Goal: Information Seeking & Learning: Learn about a topic

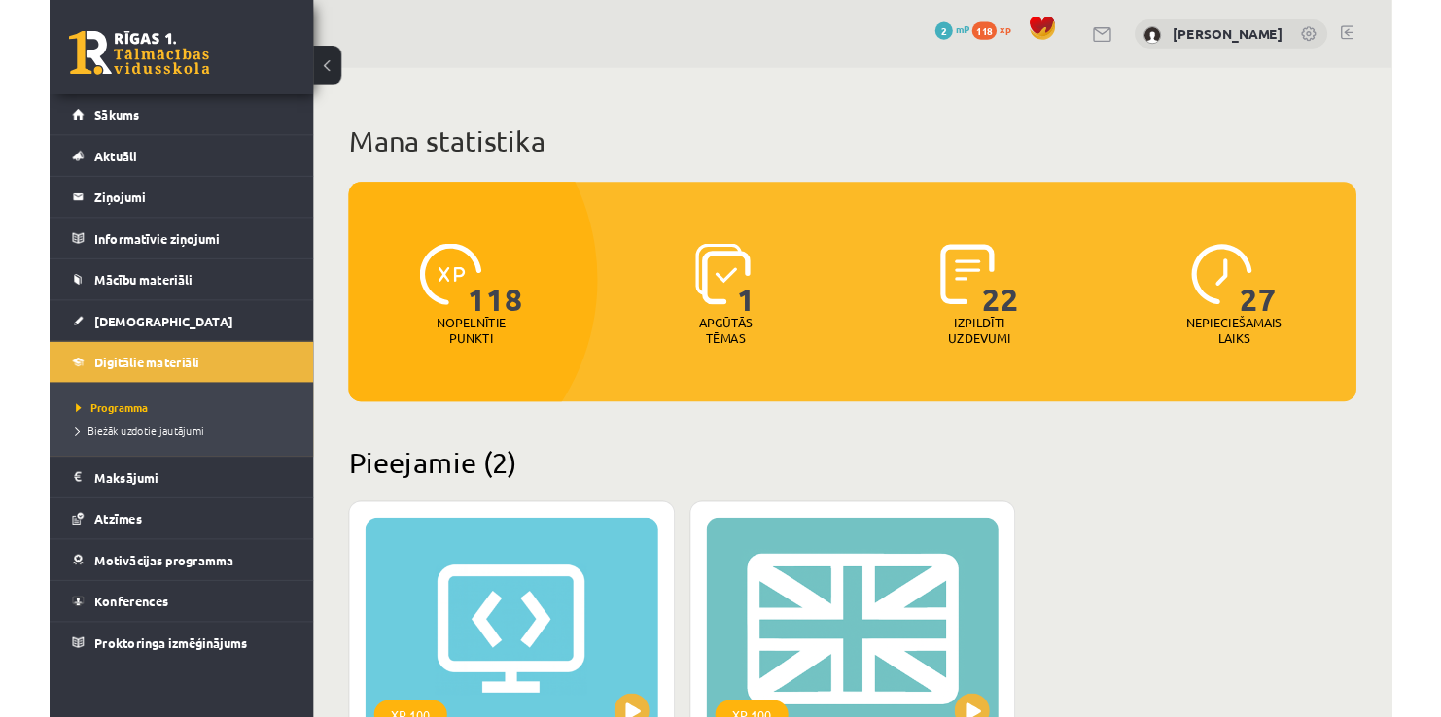
scroll to position [593, 0]
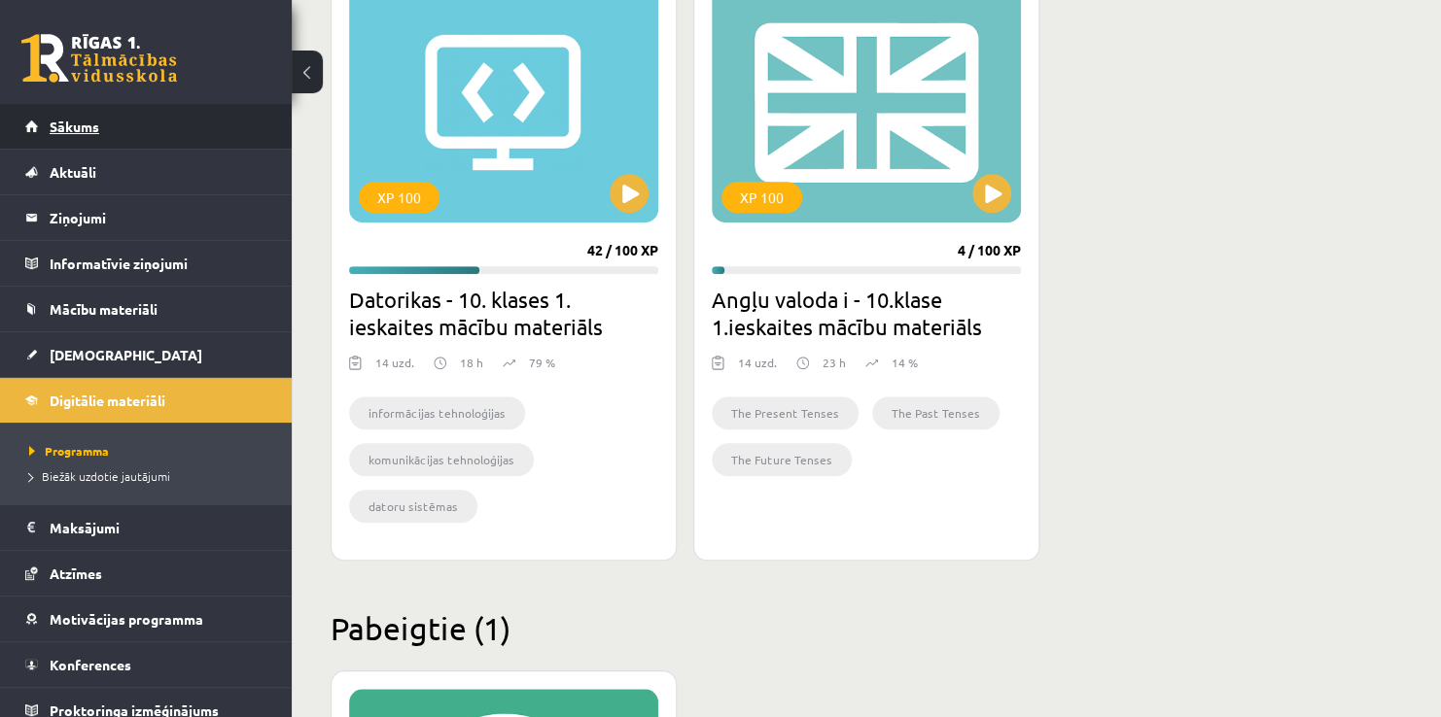
click at [103, 126] on link "Sākums" at bounding box center [146, 126] width 242 height 45
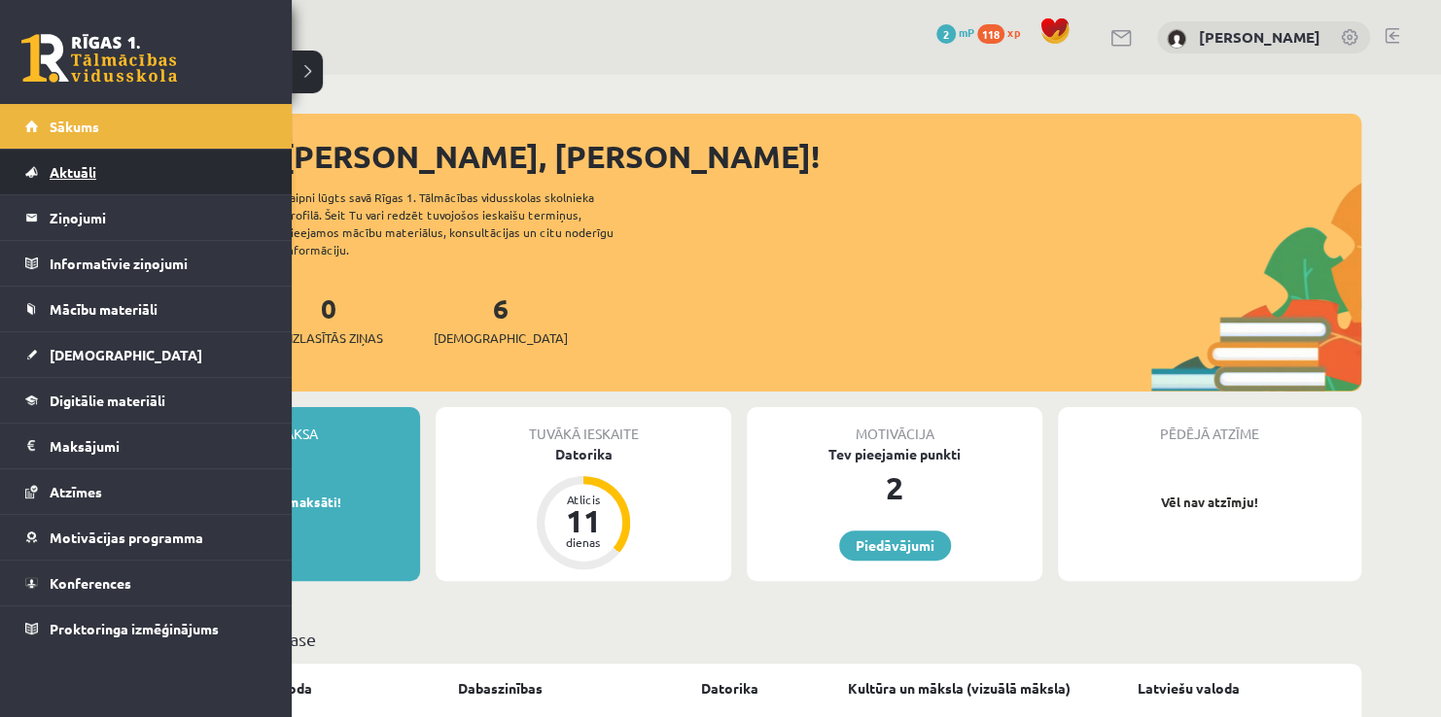
click at [71, 175] on span "Aktuāli" at bounding box center [73, 171] width 47 height 17
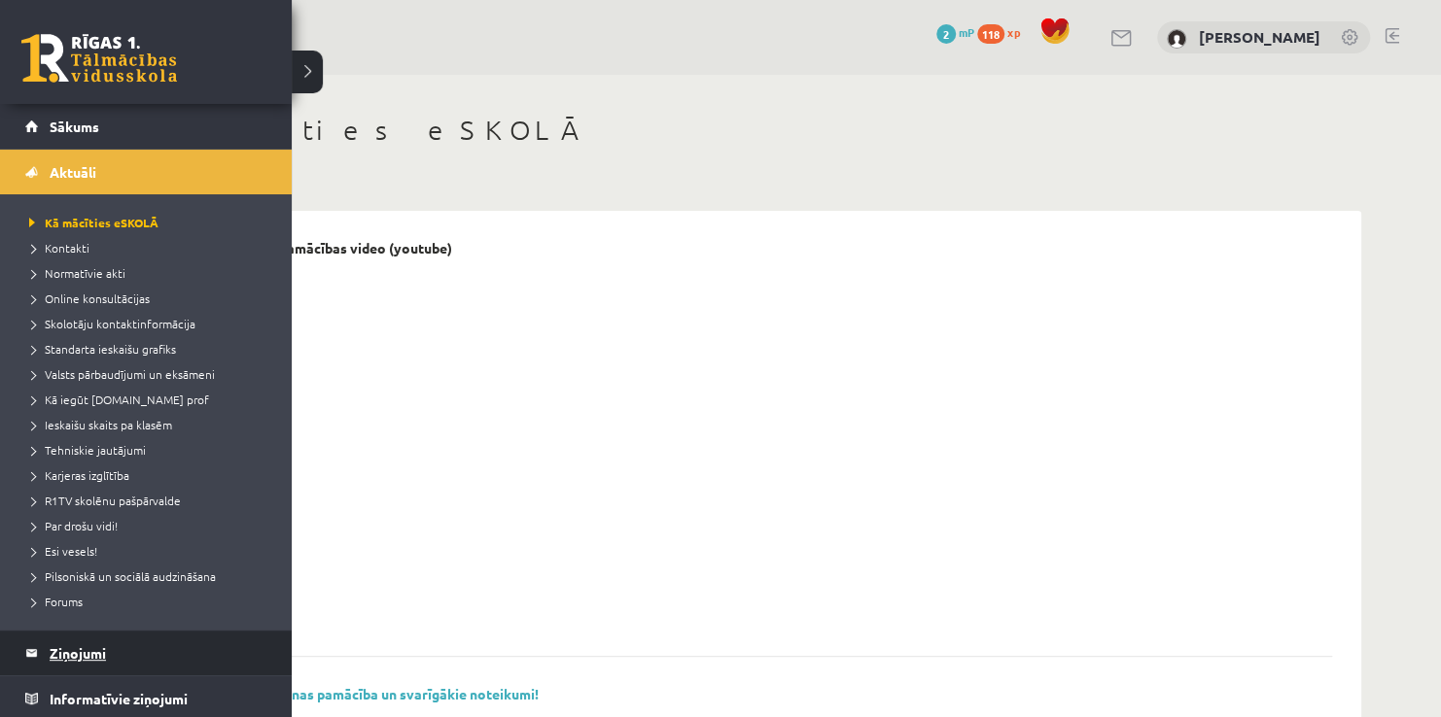
click at [131, 649] on legend "Ziņojumi 0" at bounding box center [159, 653] width 218 height 45
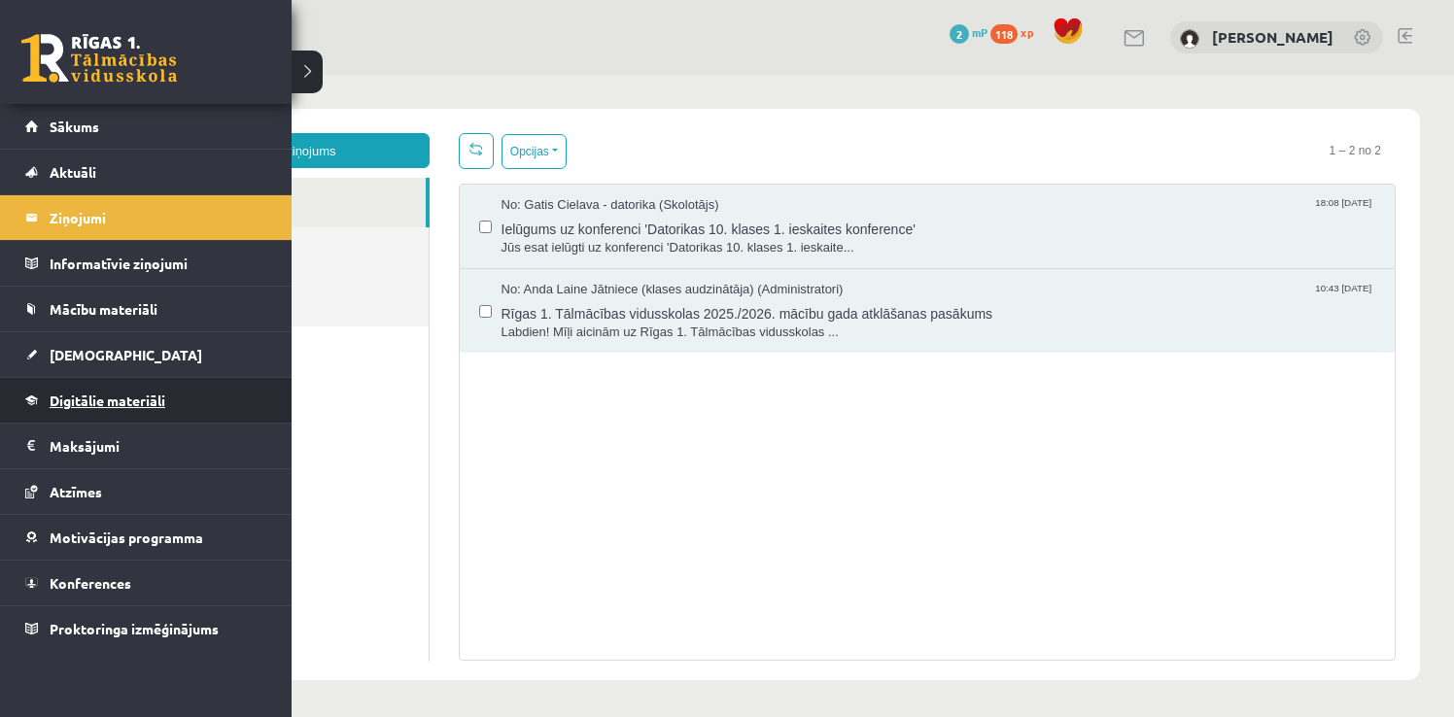
click at [94, 416] on link "Digitālie materiāli" at bounding box center [146, 400] width 242 height 45
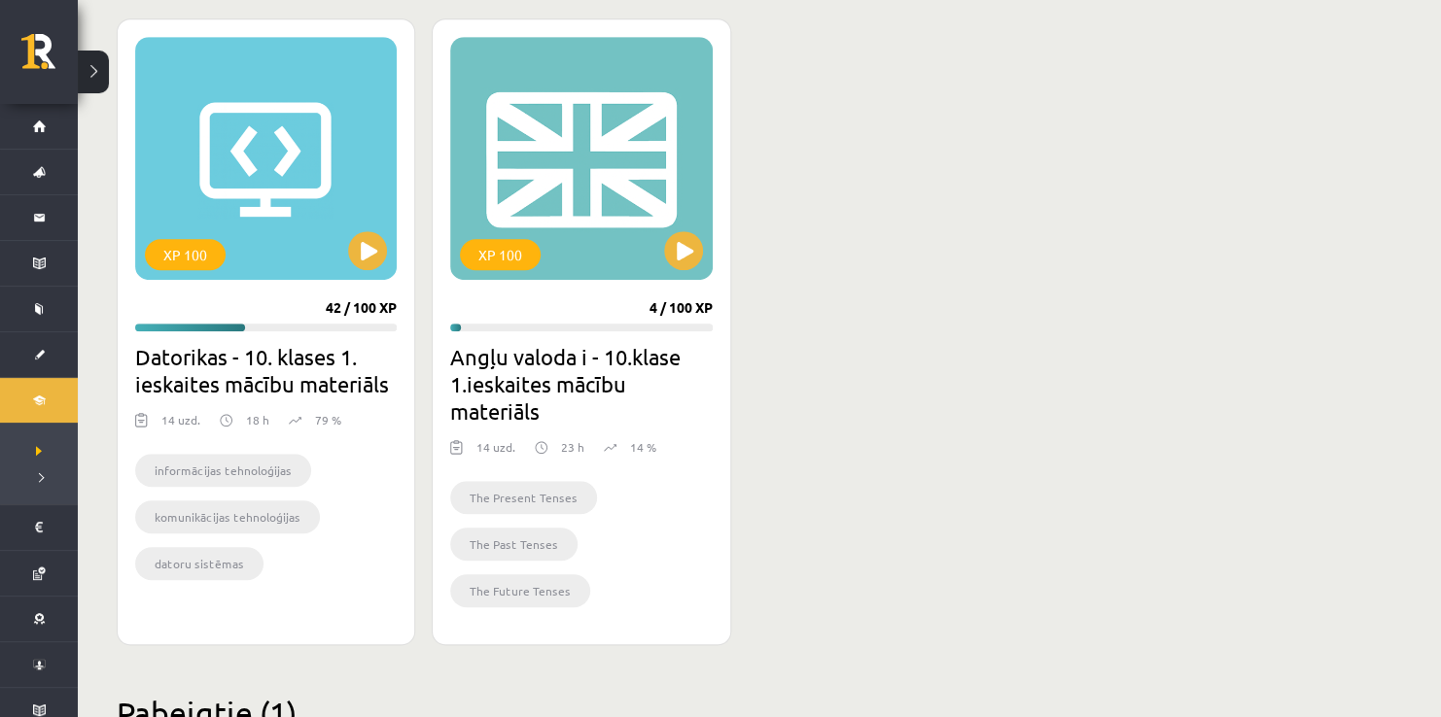
scroll to position [534, 0]
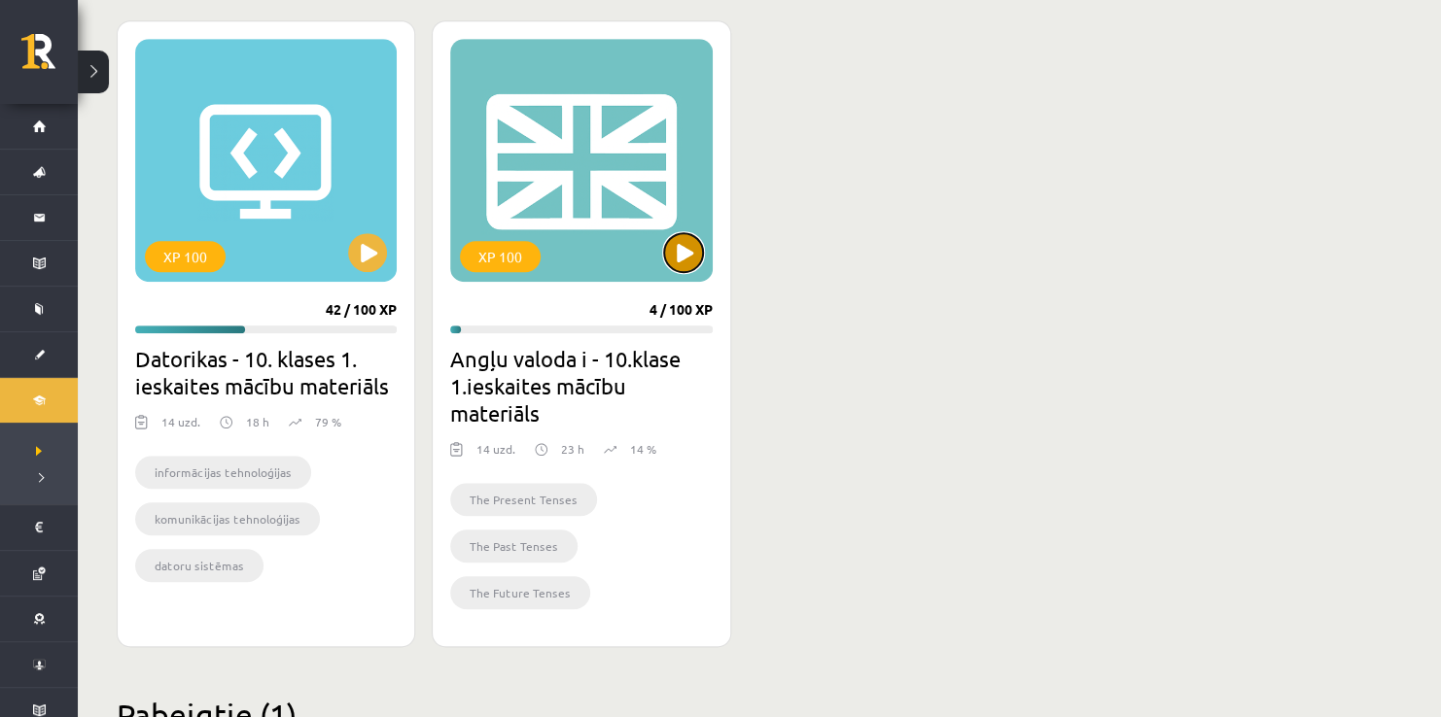
click at [681, 237] on button at bounding box center [683, 252] width 39 height 39
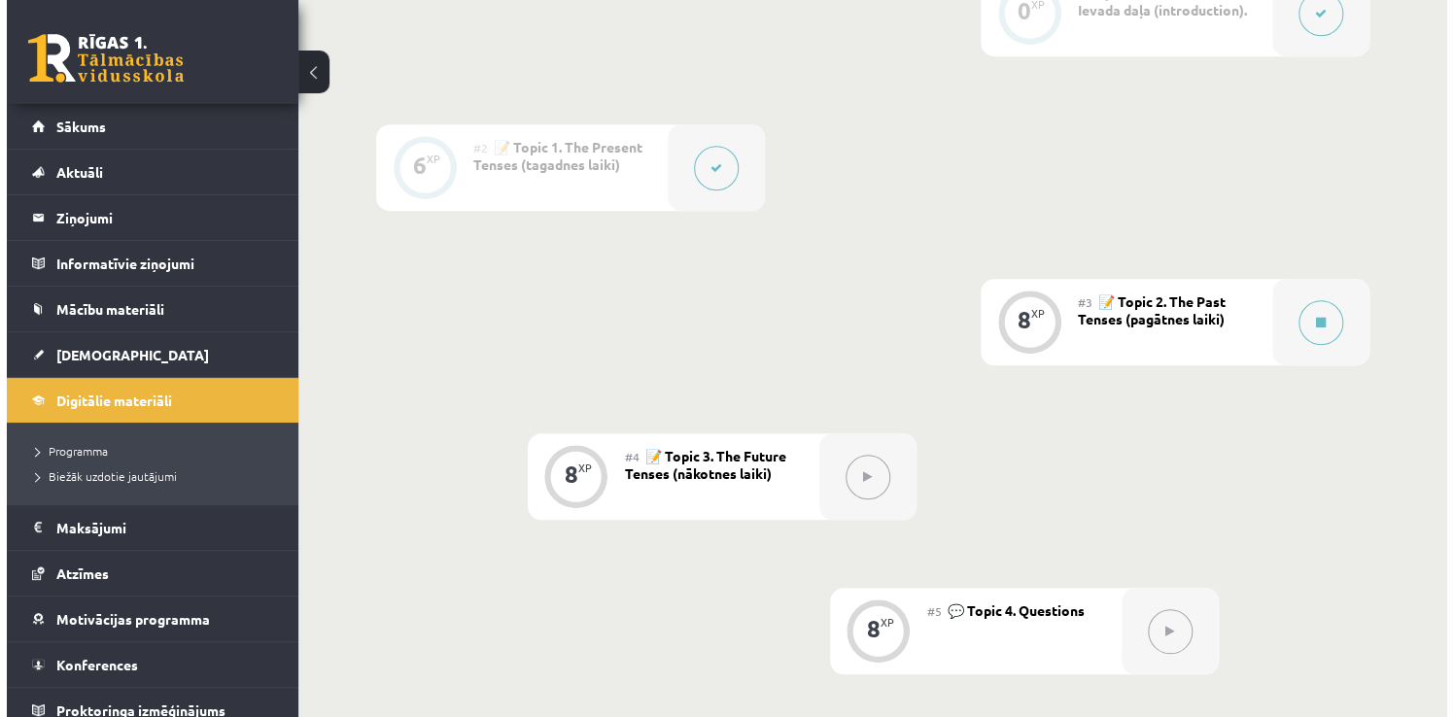
scroll to position [517, 0]
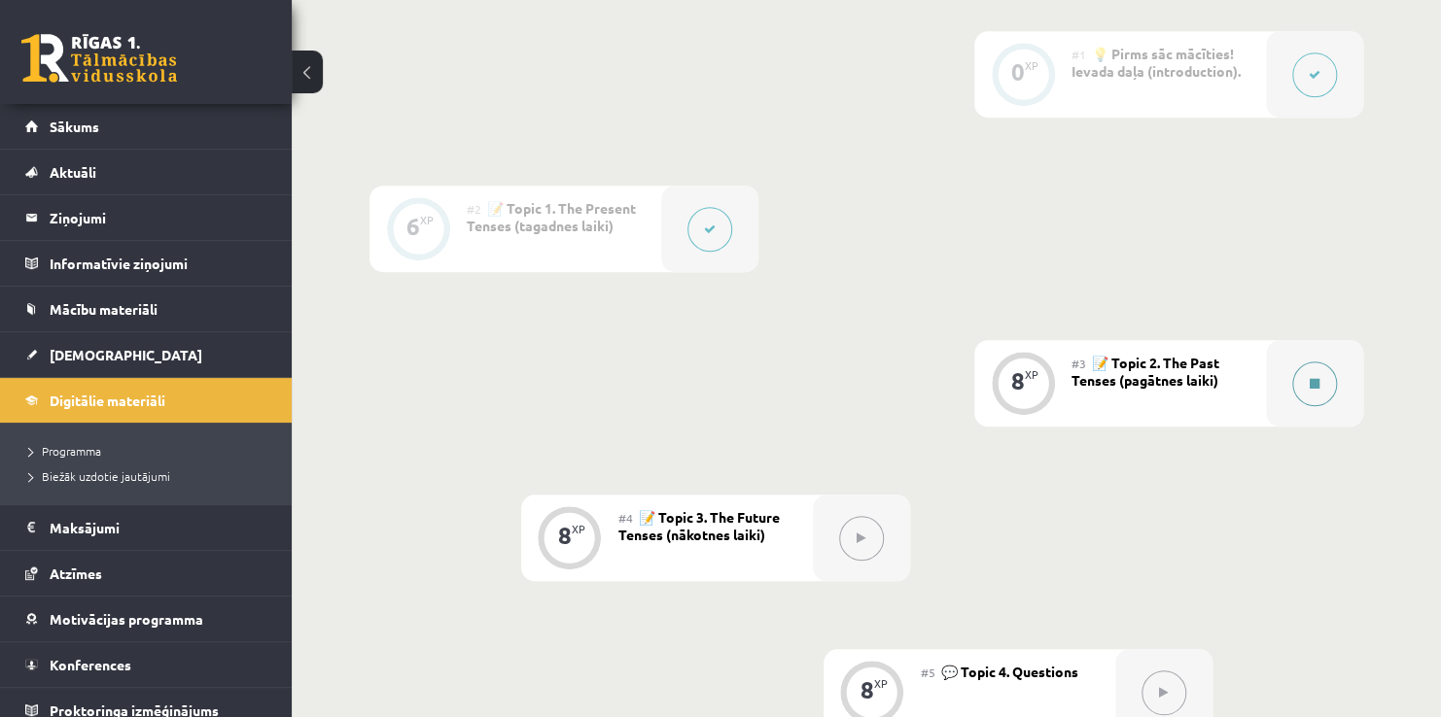
click at [1317, 370] on button at bounding box center [1314, 384] width 45 height 45
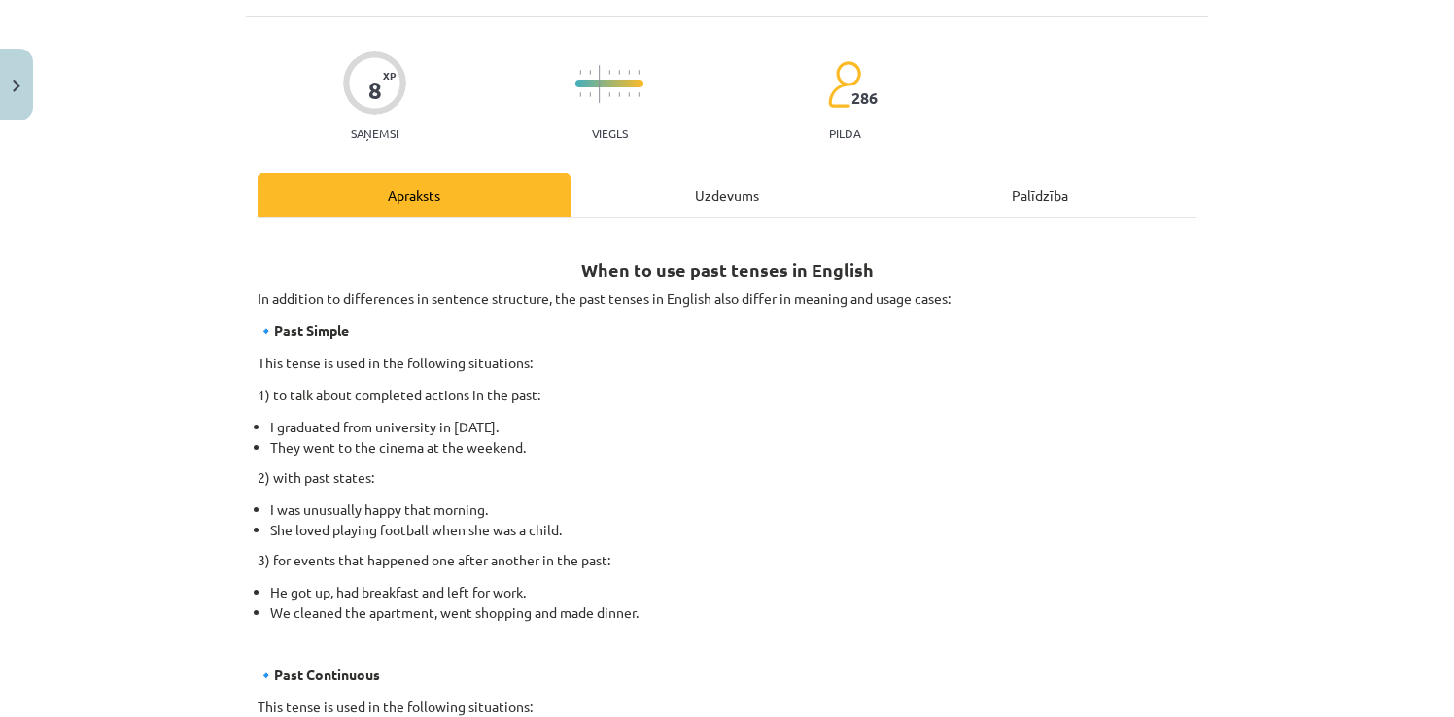
scroll to position [0, 0]
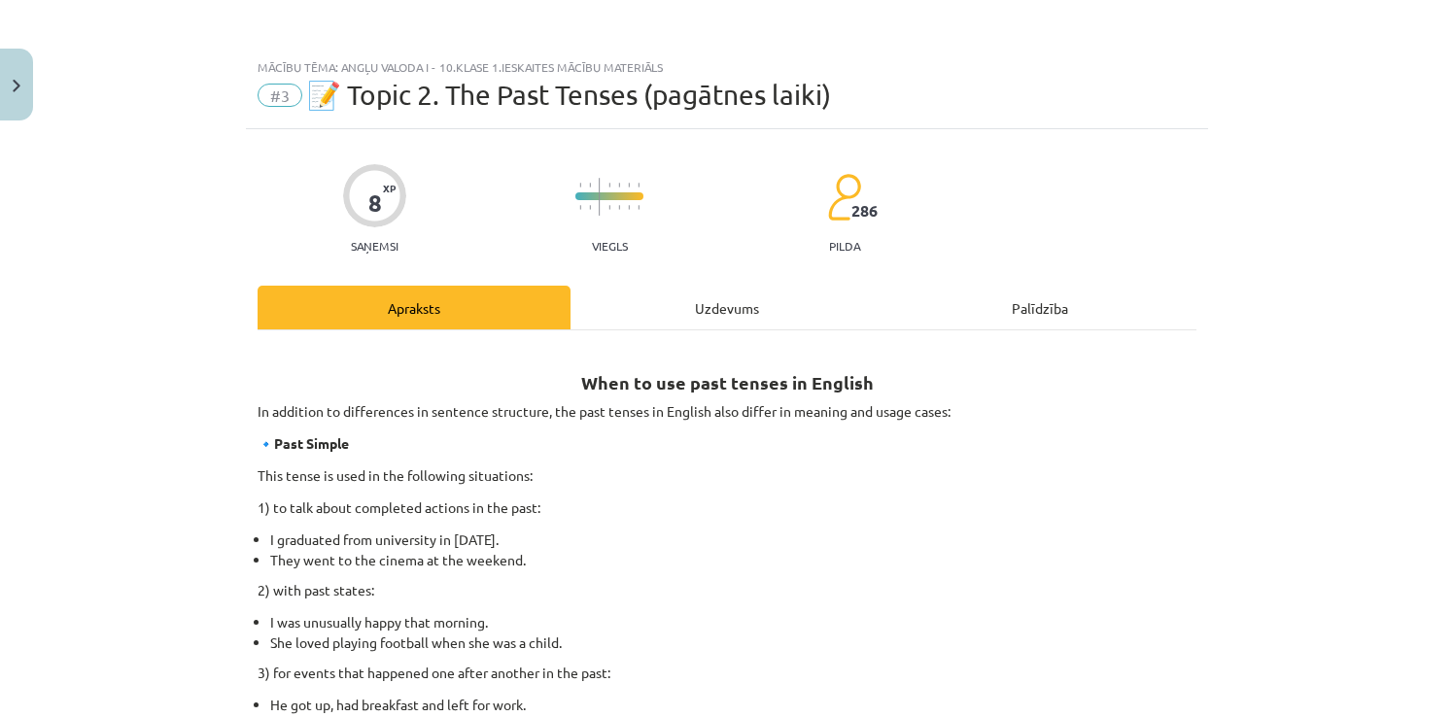
click at [698, 295] on div "Uzdevums" at bounding box center [727, 308] width 313 height 44
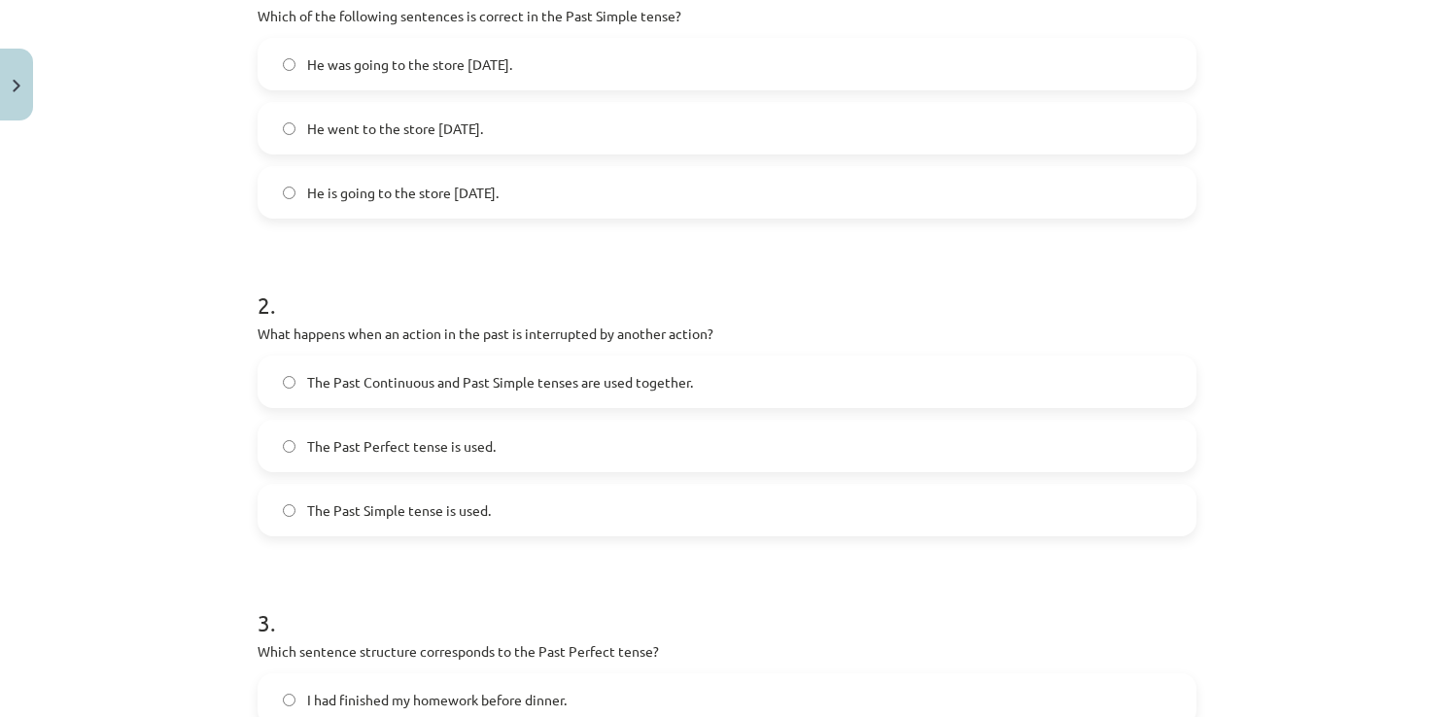
scroll to position [350, 0]
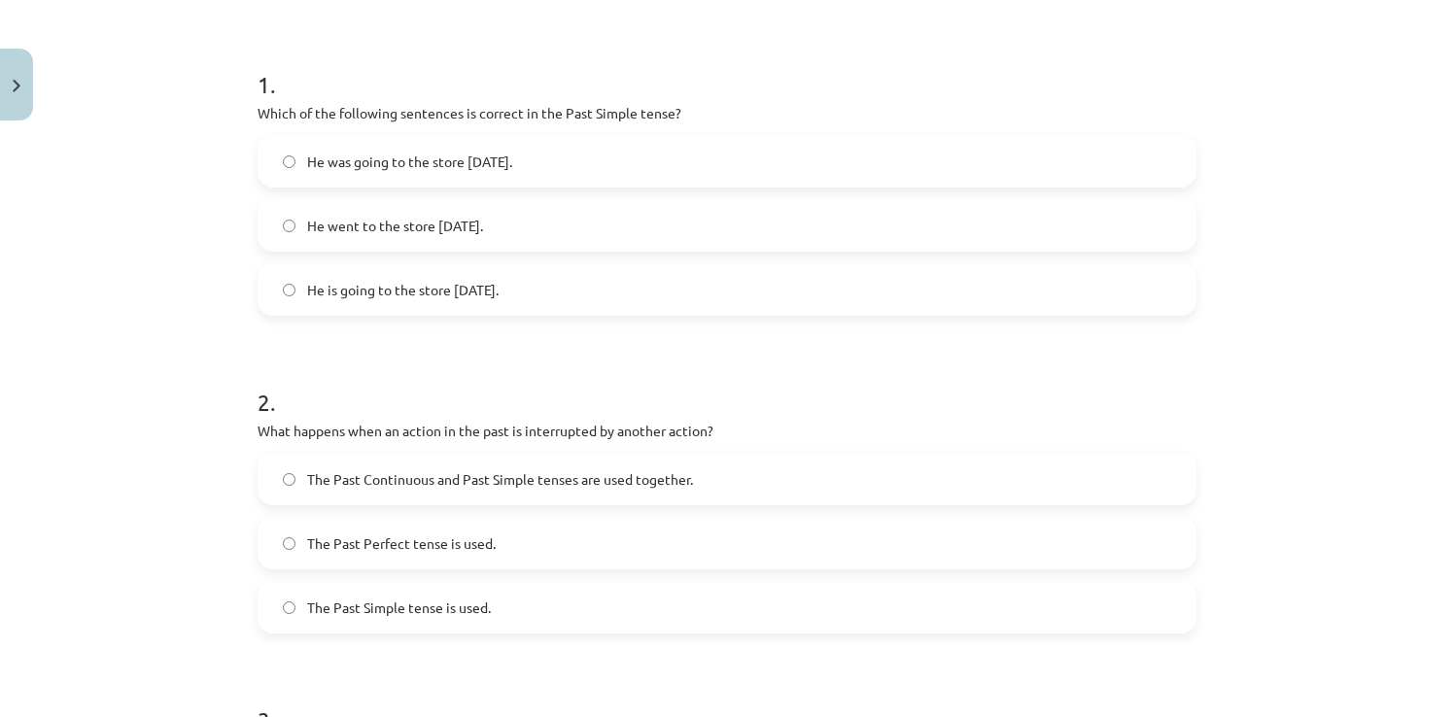
click at [290, 487] on label "The Past Continuous and Past Simple tenses are used together." at bounding box center [727, 479] width 935 height 49
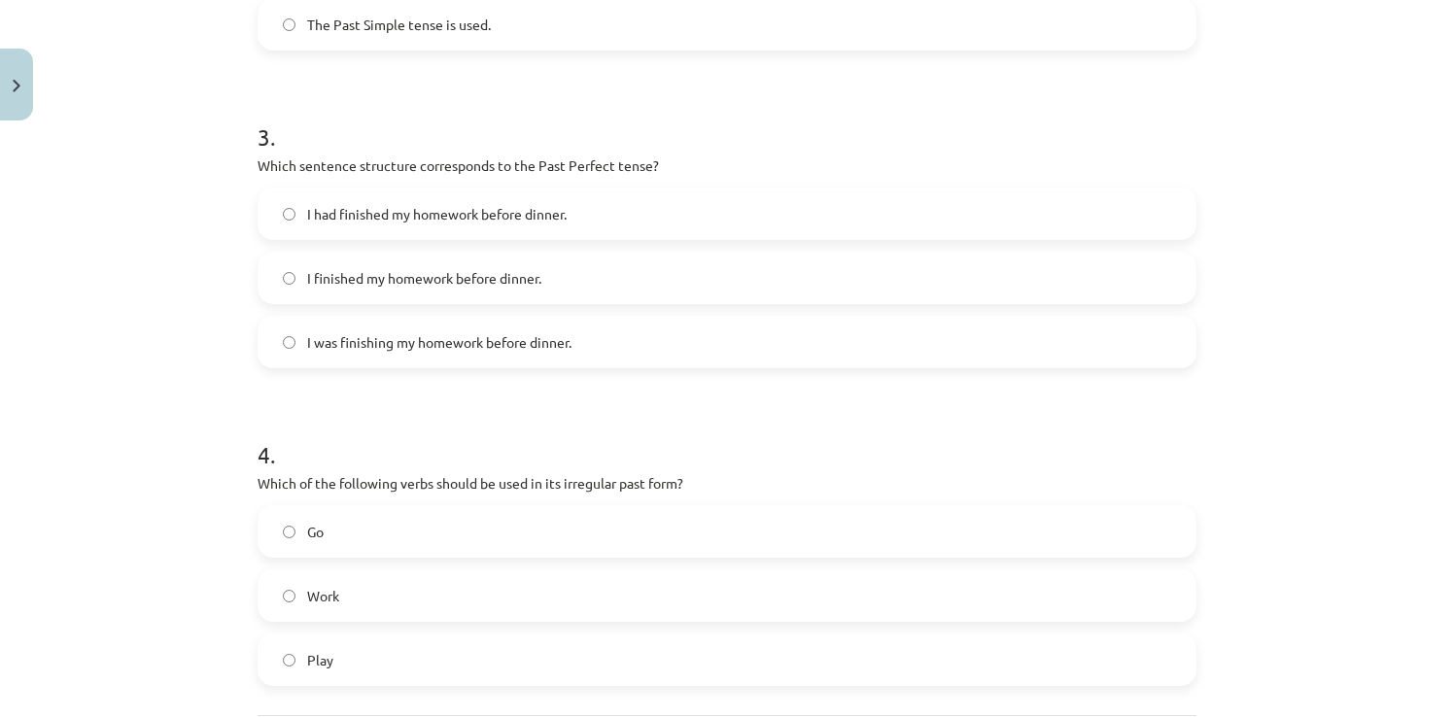
scroll to position [1030, 0]
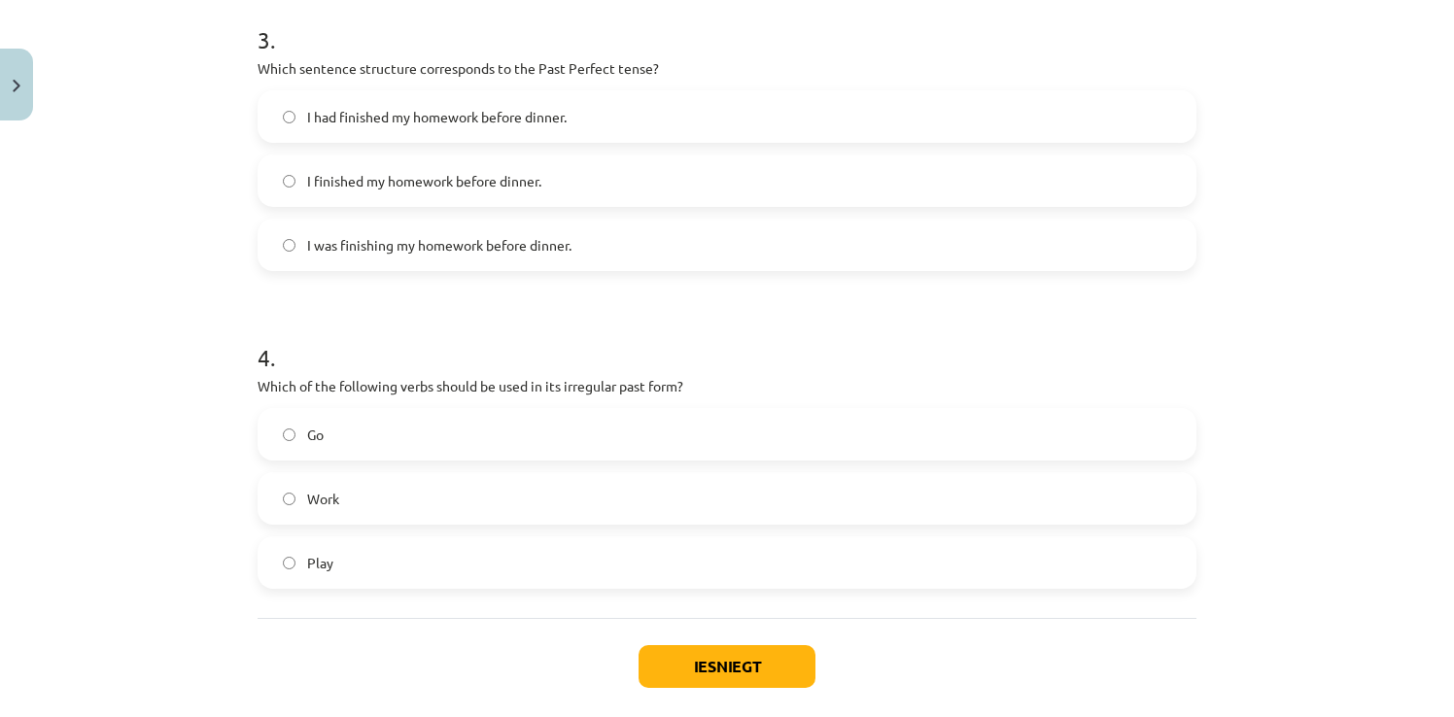
click at [1271, 165] on div "Mācību tēma: Angļu valoda i - 10.klase 1.ieskaites mācību materiāls #3 📝 Topic …" at bounding box center [727, 358] width 1454 height 717
click at [360, 128] on label "I had finished my homework before dinner." at bounding box center [727, 116] width 935 height 49
click at [741, 666] on button "Iesniegt" at bounding box center [727, 666] width 177 height 43
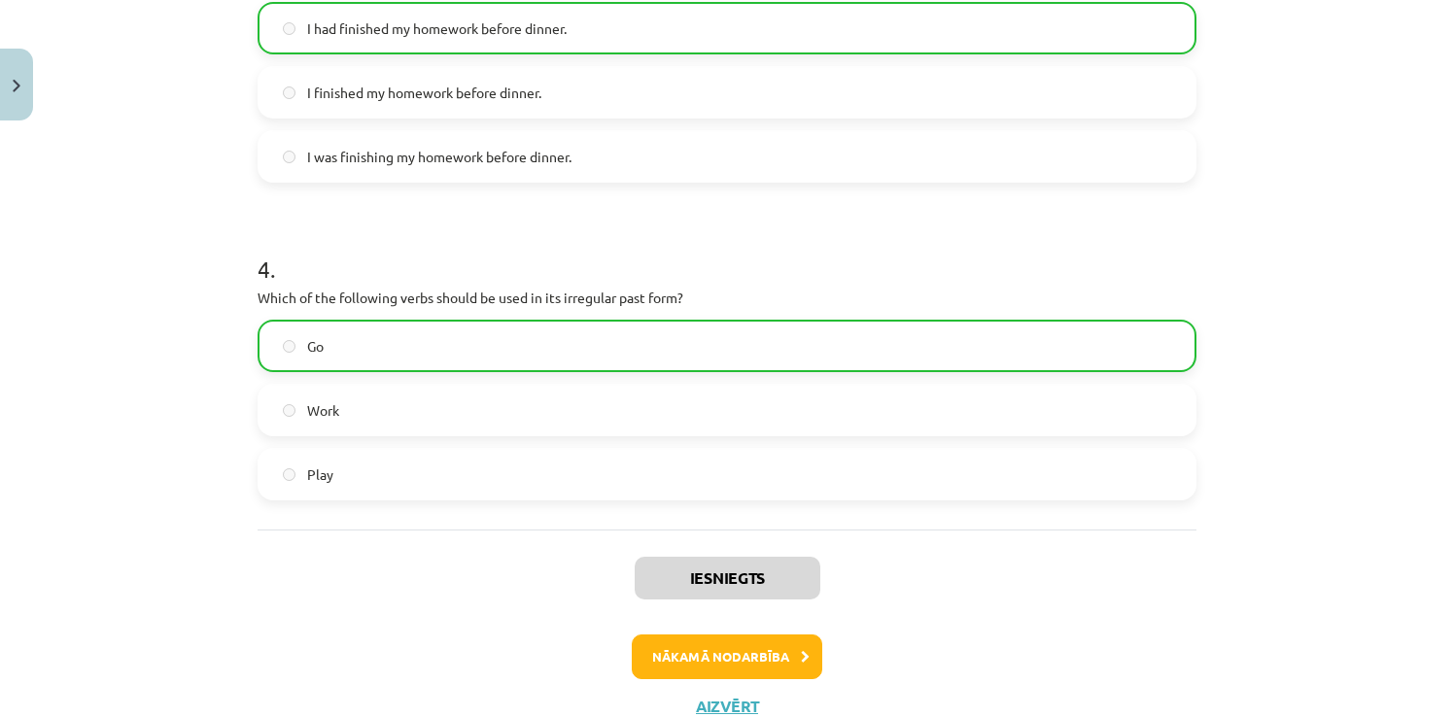
scroll to position [1189, 0]
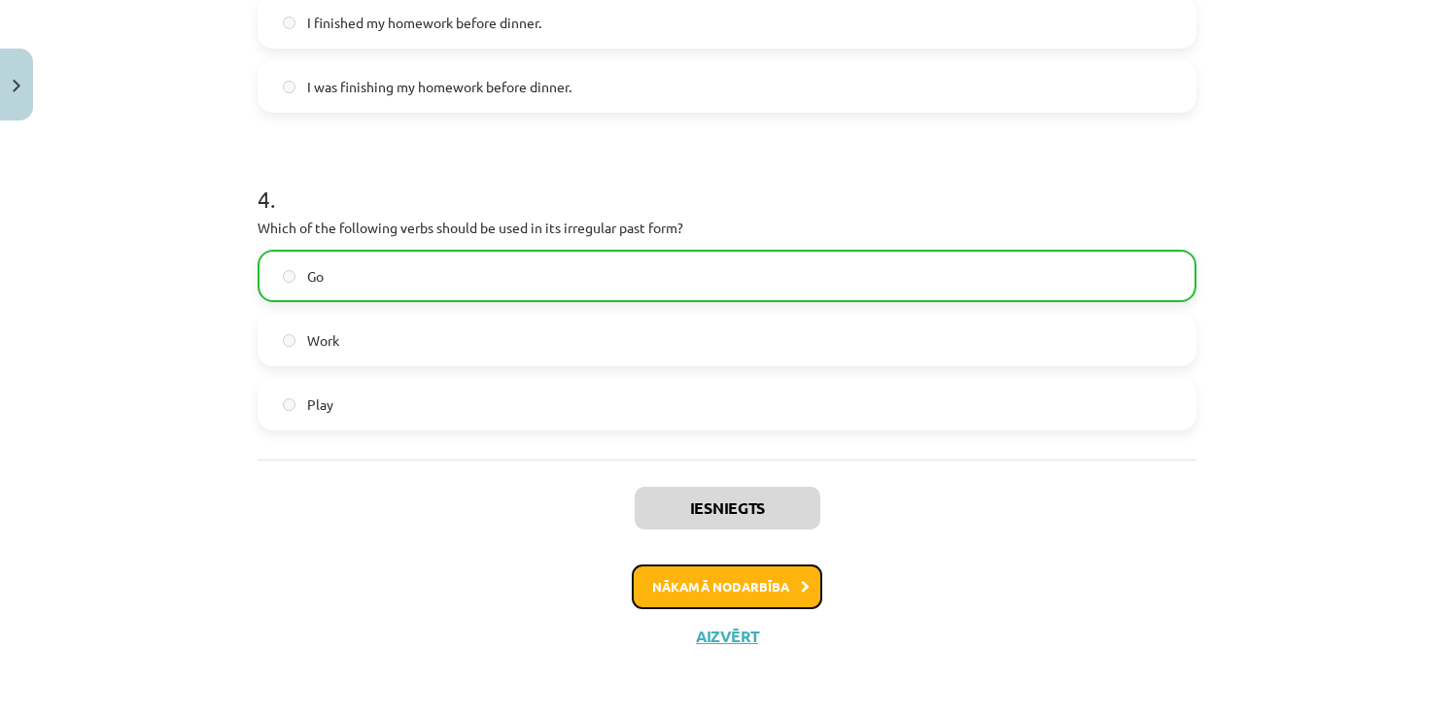
click at [741, 589] on button "Nākamā nodarbība" at bounding box center [727, 587] width 191 height 45
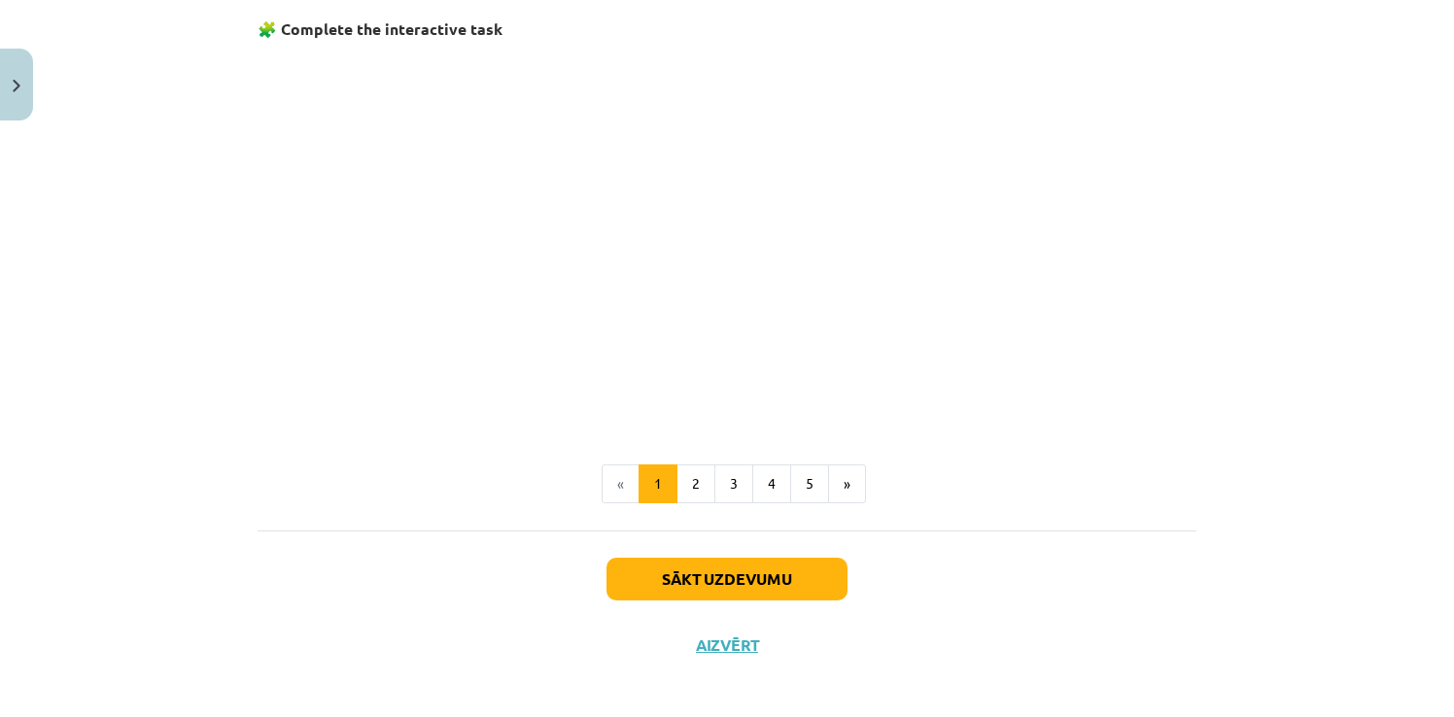
scroll to position [1252, 0]
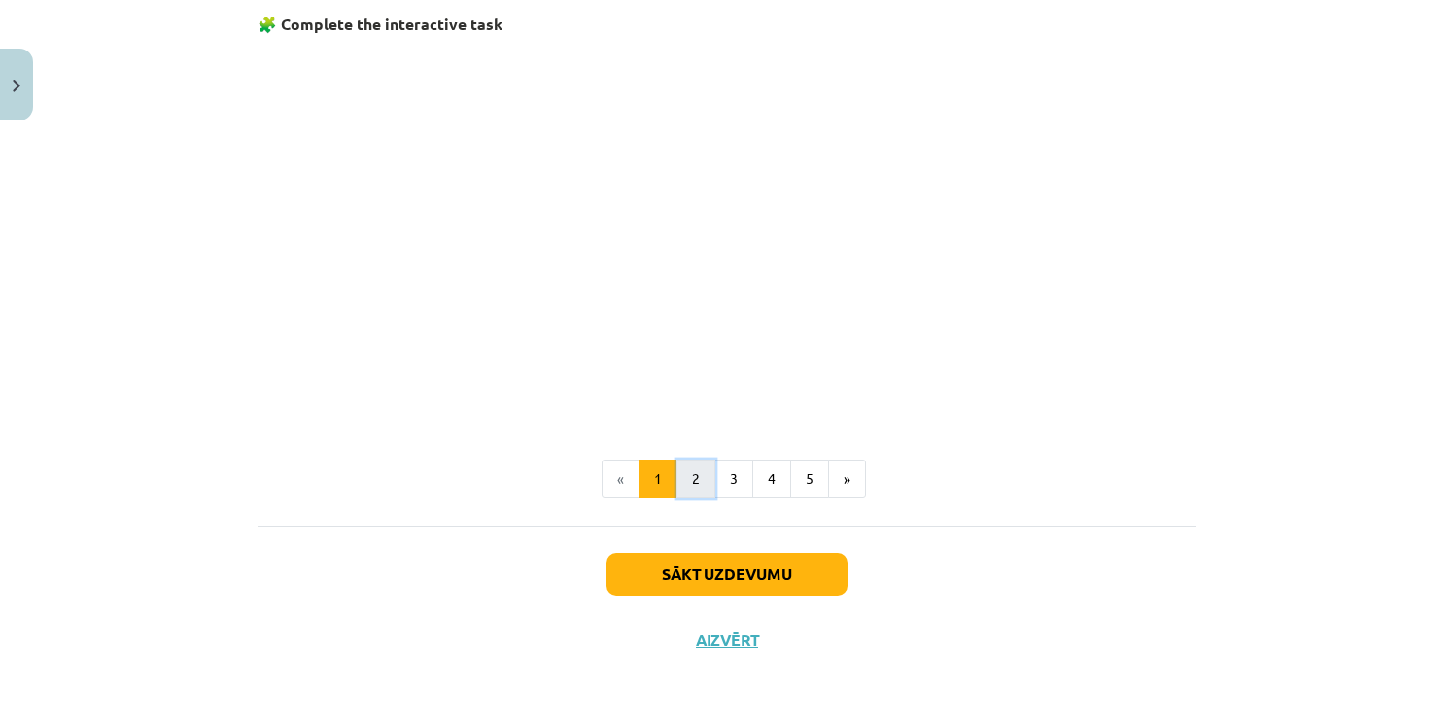
click at [685, 471] on button "2" at bounding box center [696, 479] width 39 height 39
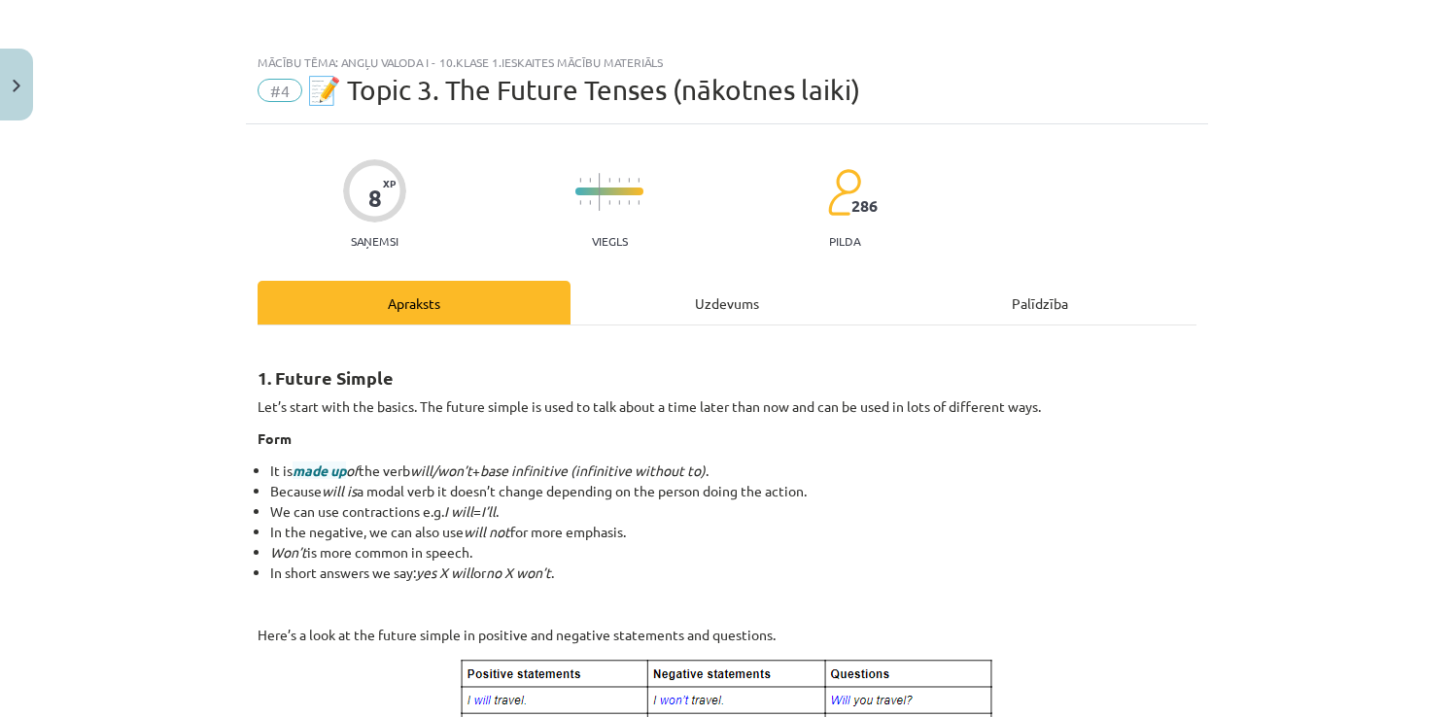
scroll to position [0, 0]
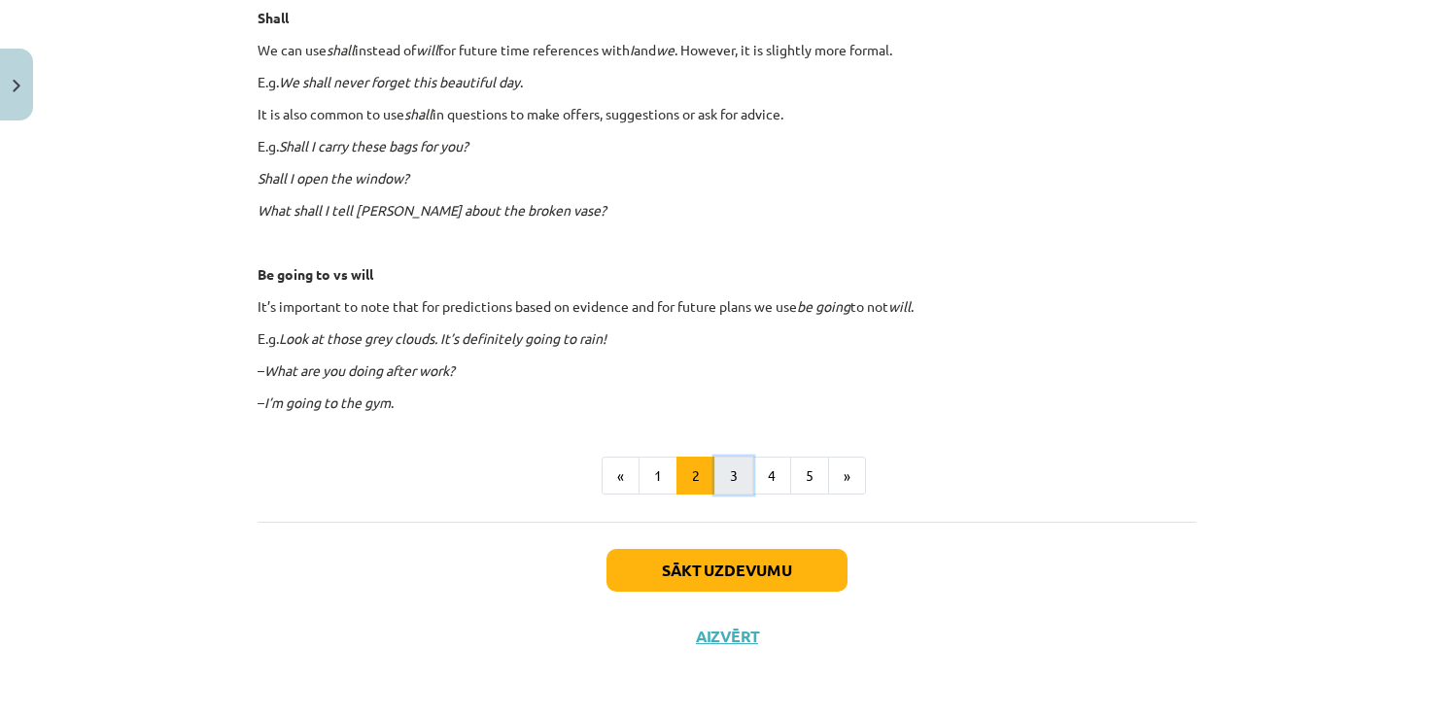
click at [724, 481] on button "3" at bounding box center [733, 476] width 39 height 39
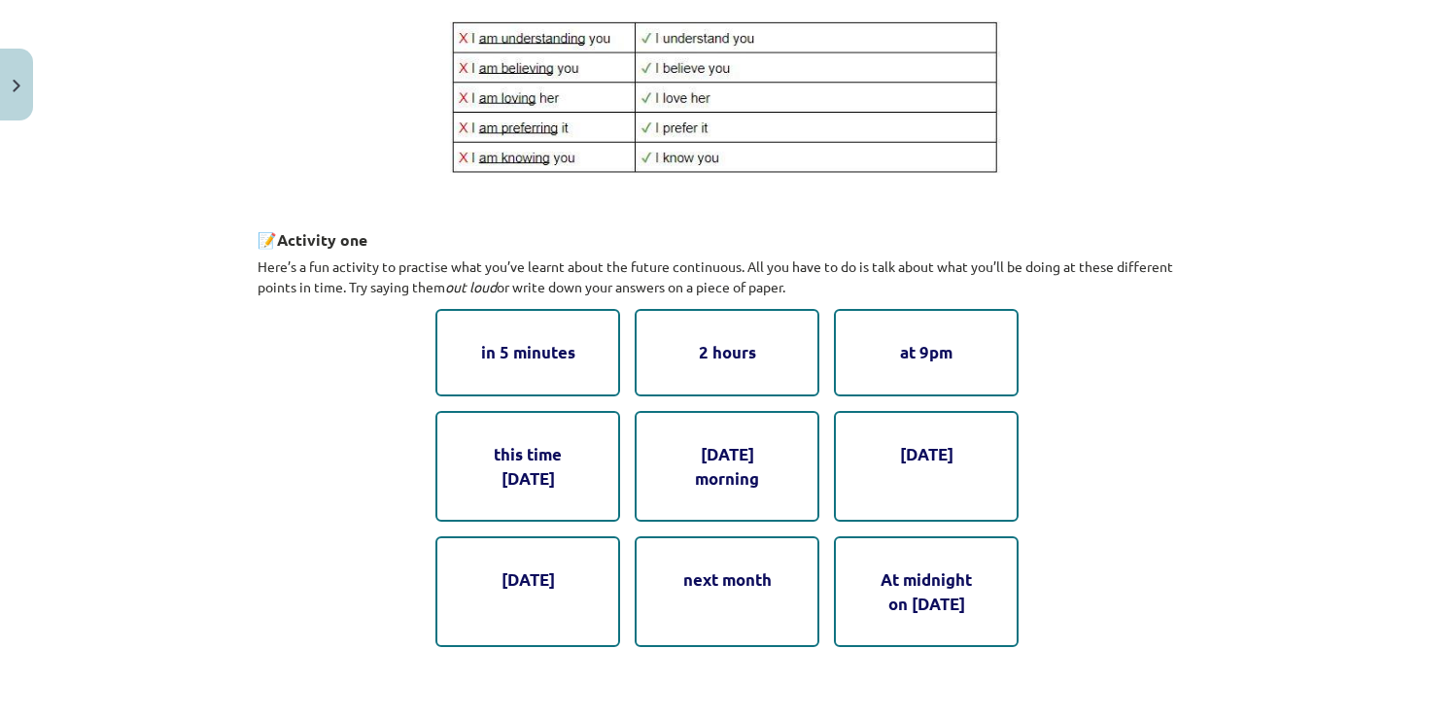
scroll to position [1112, 0]
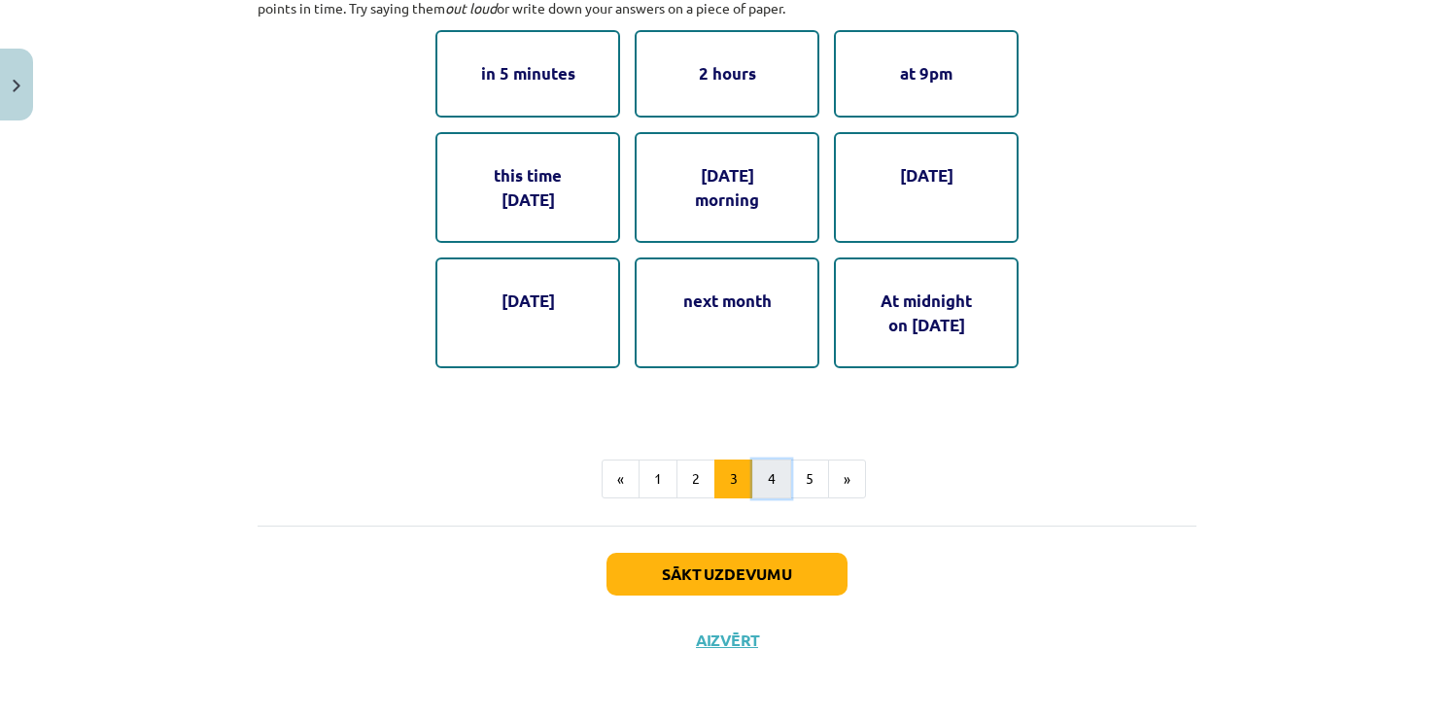
click at [776, 466] on button "4" at bounding box center [771, 479] width 39 height 39
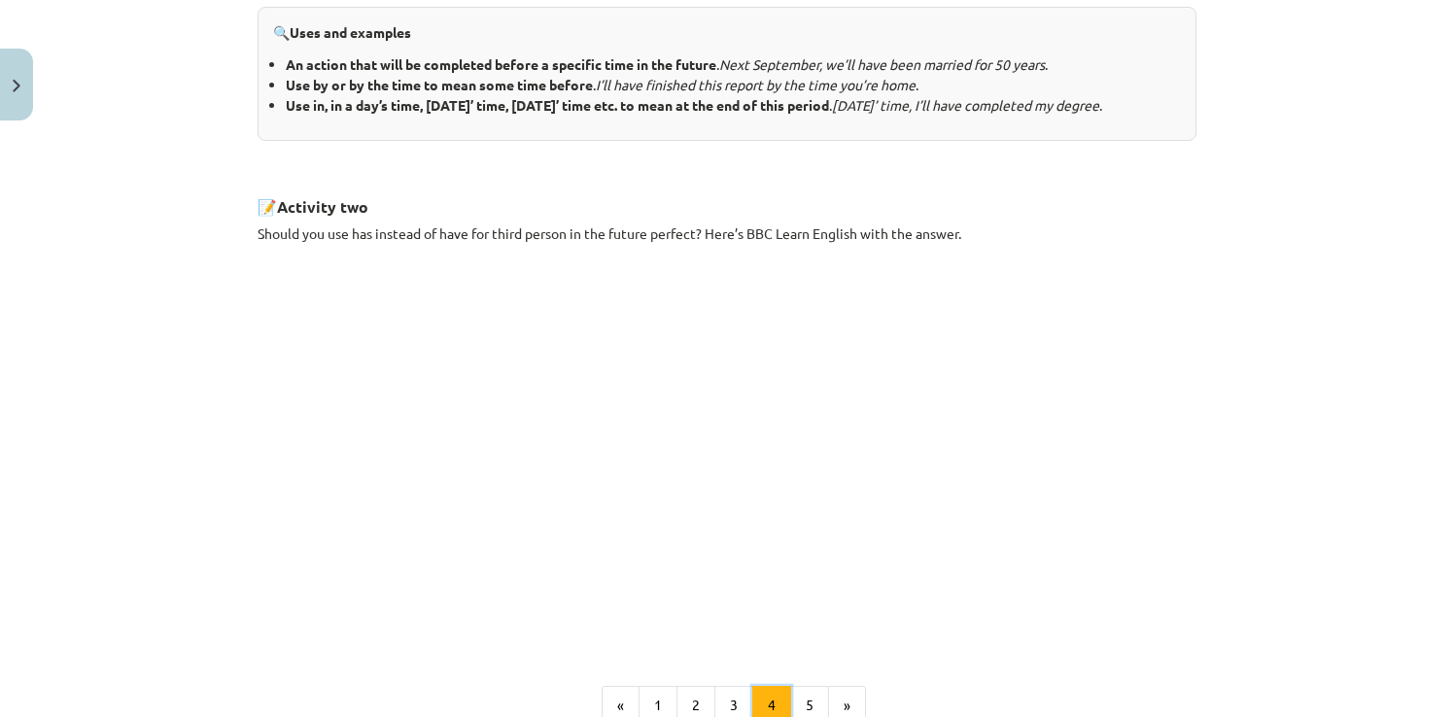
scroll to position [1096, 0]
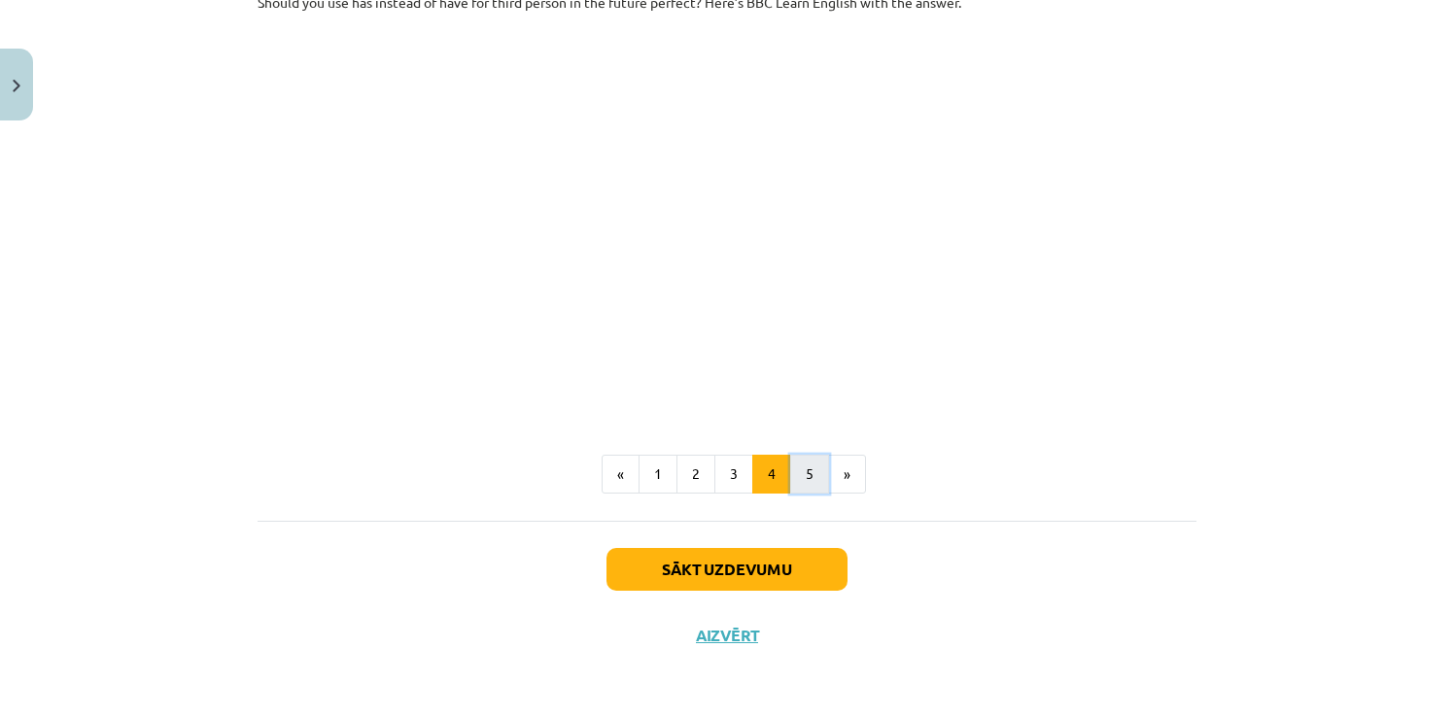
click at [814, 463] on button "5" at bounding box center [809, 474] width 39 height 39
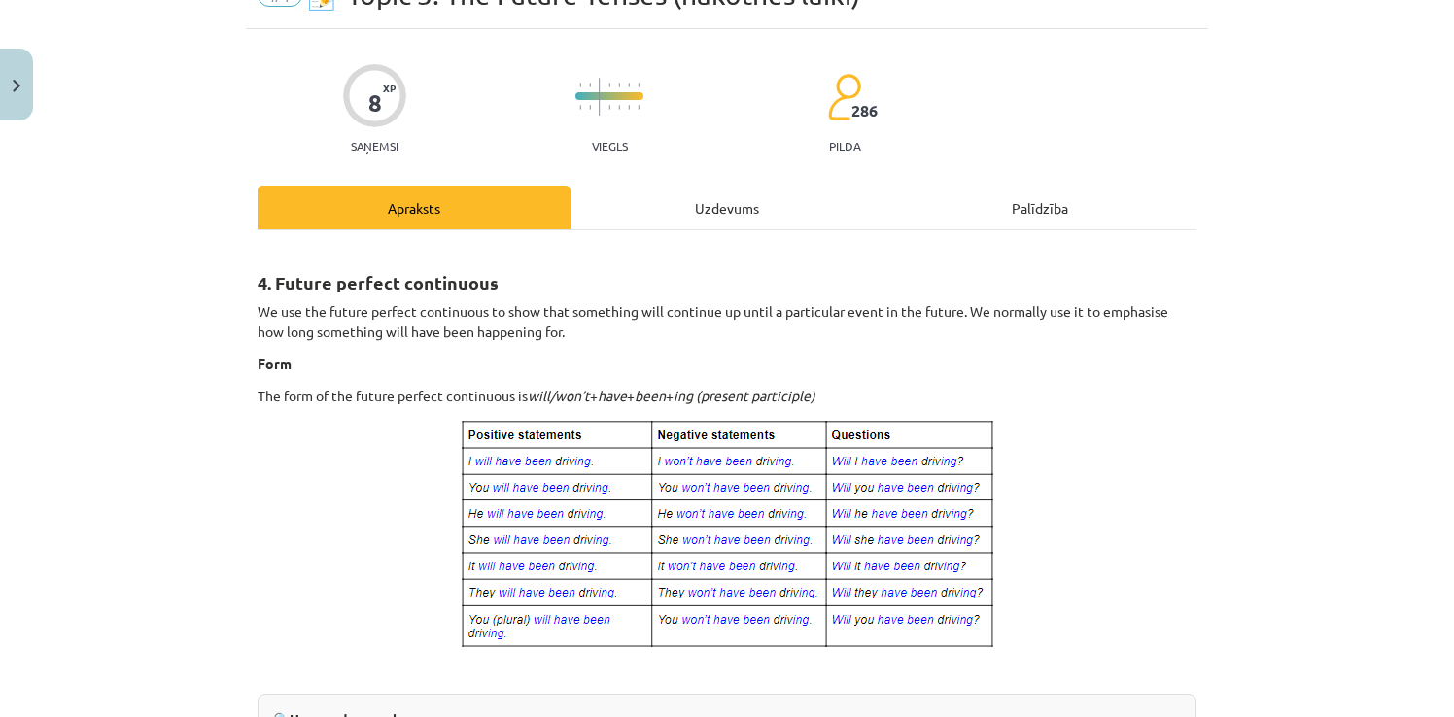
scroll to position [0, 0]
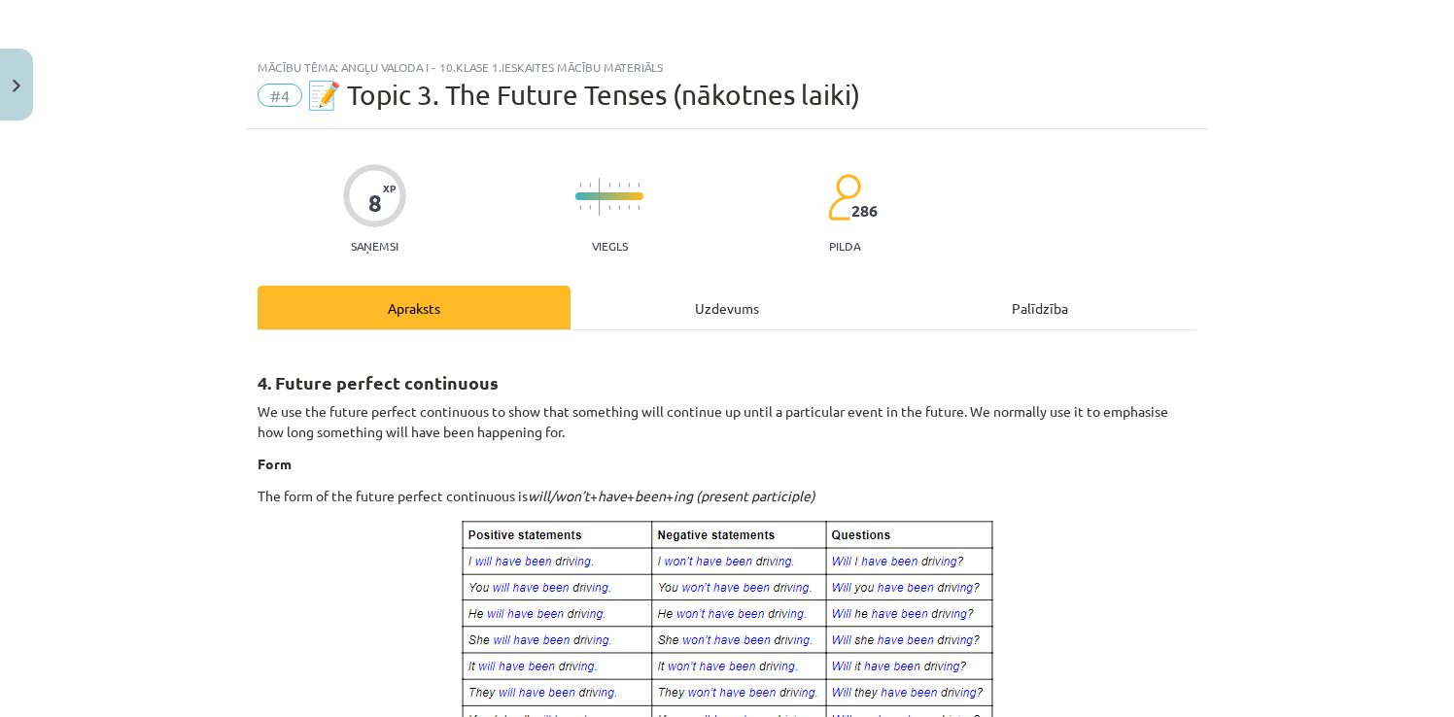
click at [739, 291] on div "Uzdevums" at bounding box center [727, 308] width 313 height 44
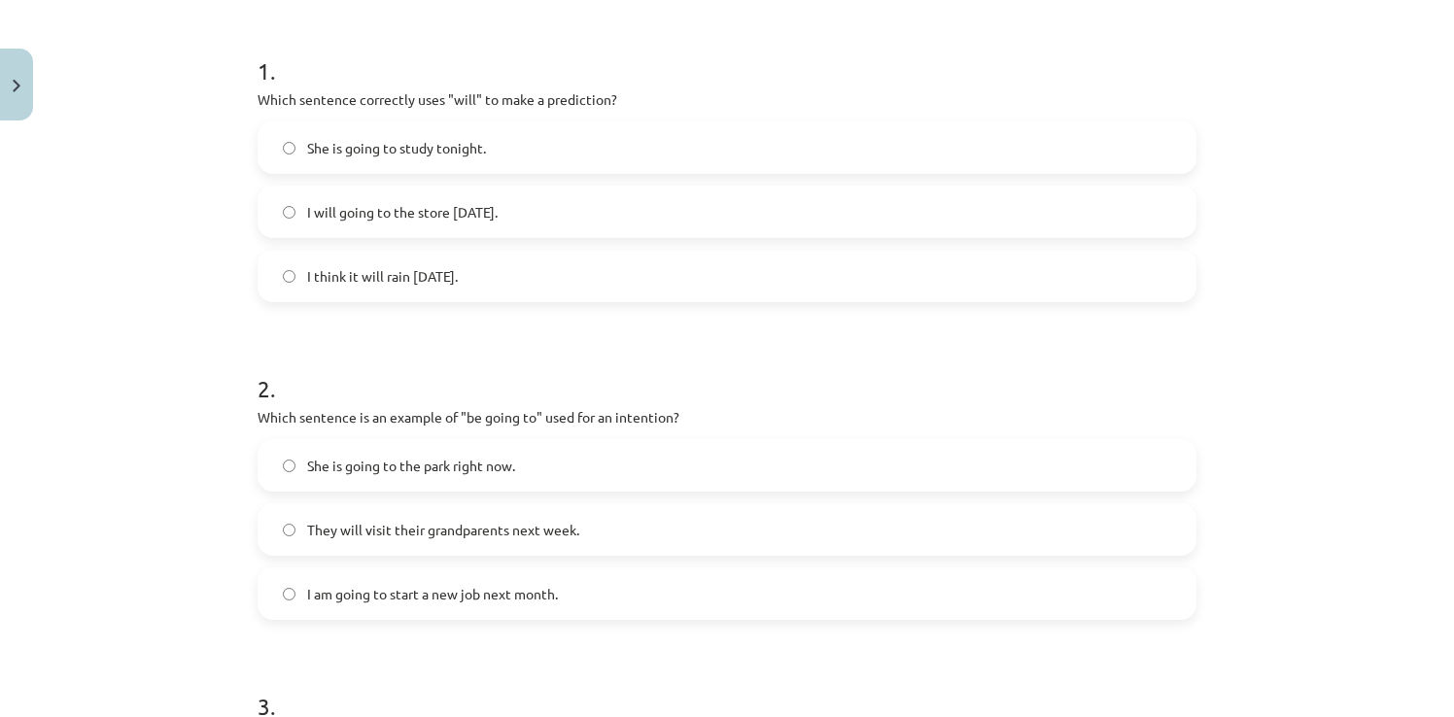
scroll to position [340, 0]
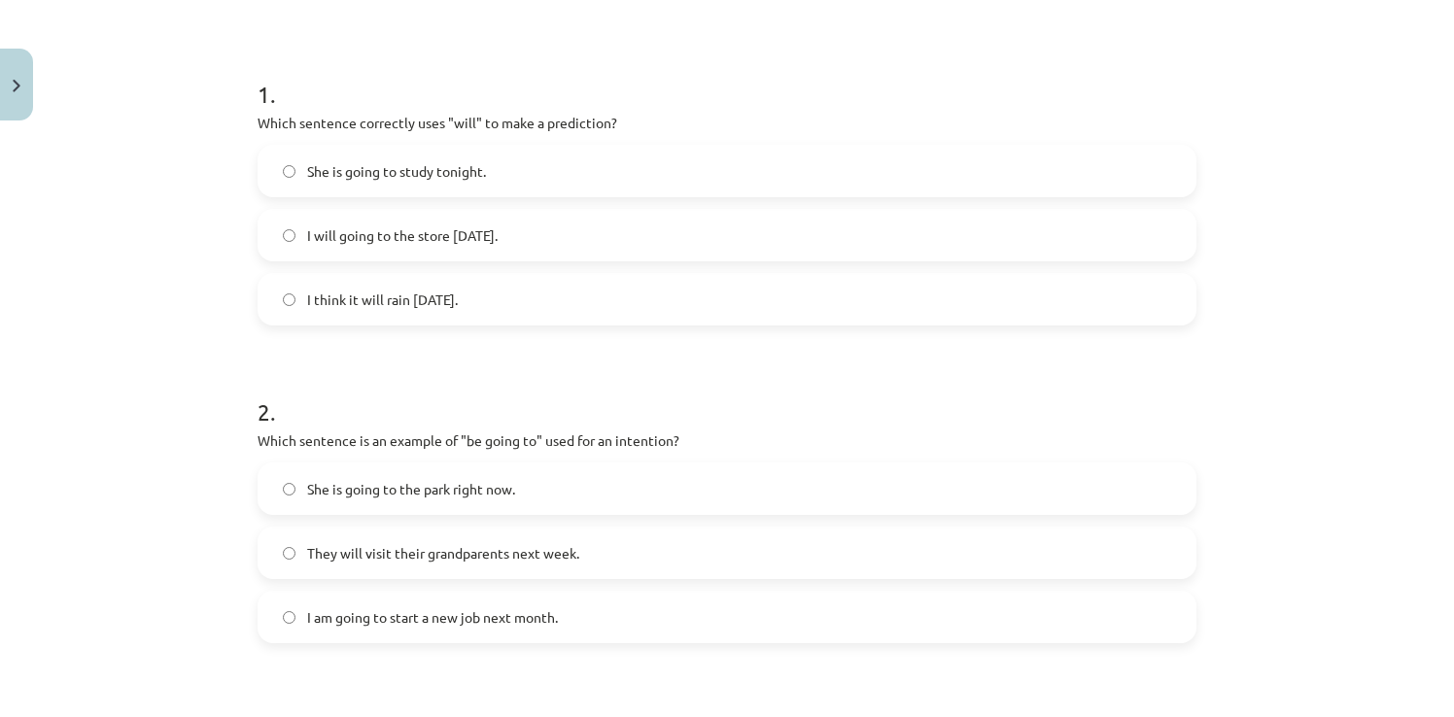
click at [399, 305] on span "I think it will rain tomorrow." at bounding box center [382, 300] width 151 height 20
click at [298, 612] on label "I am going to start a new job next month." at bounding box center [727, 617] width 935 height 49
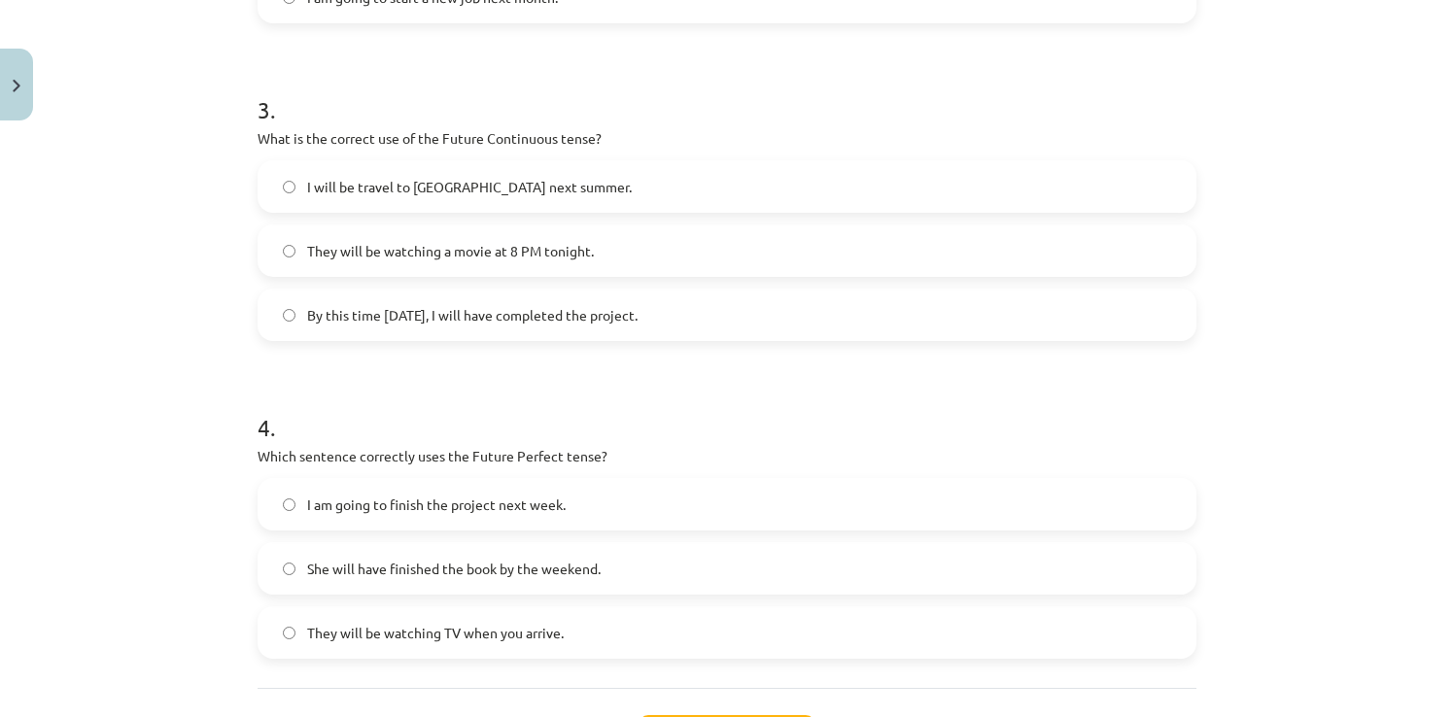
scroll to position [1021, 0]
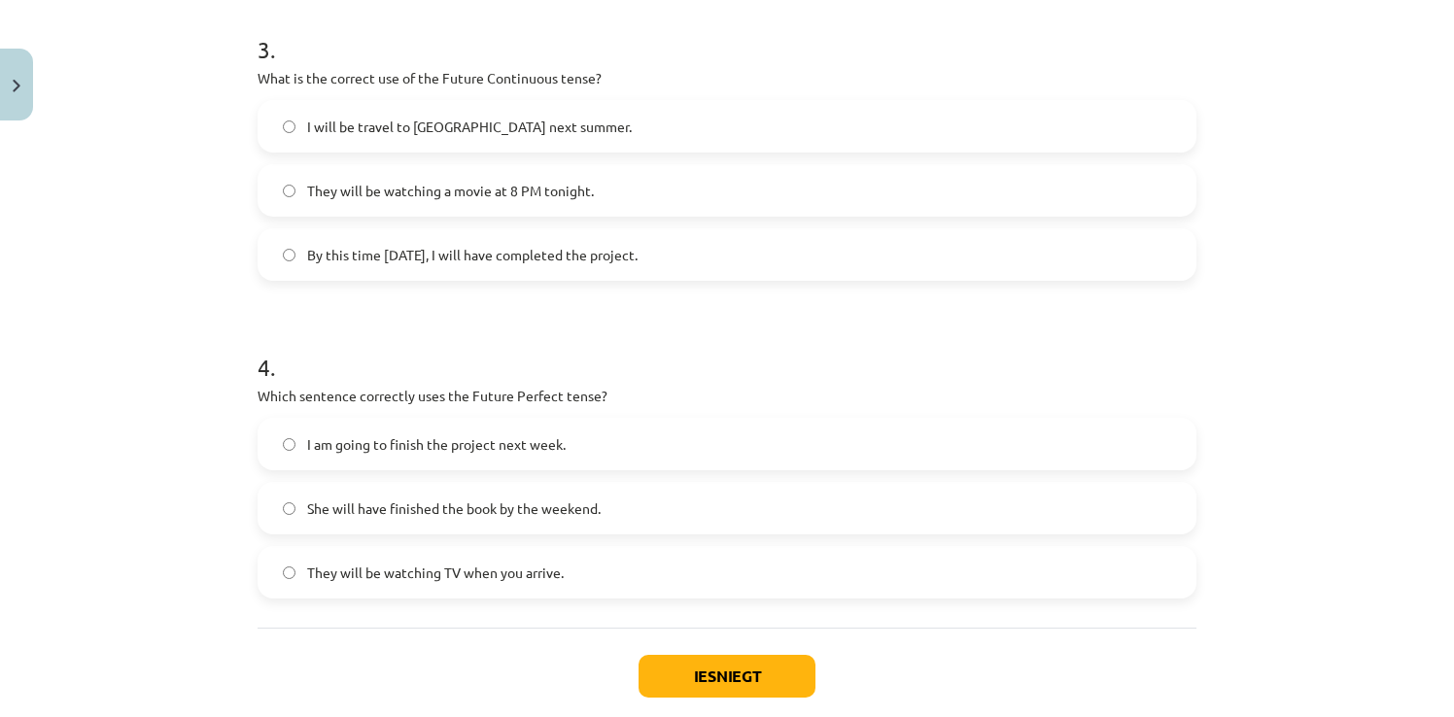
click at [283, 175] on label "They will be watching a movie at 8 PM tonight." at bounding box center [727, 190] width 935 height 49
click at [294, 512] on label "She will have finished the book by the weekend." at bounding box center [727, 508] width 935 height 49
click at [667, 673] on button "Iesniegt" at bounding box center [727, 676] width 177 height 43
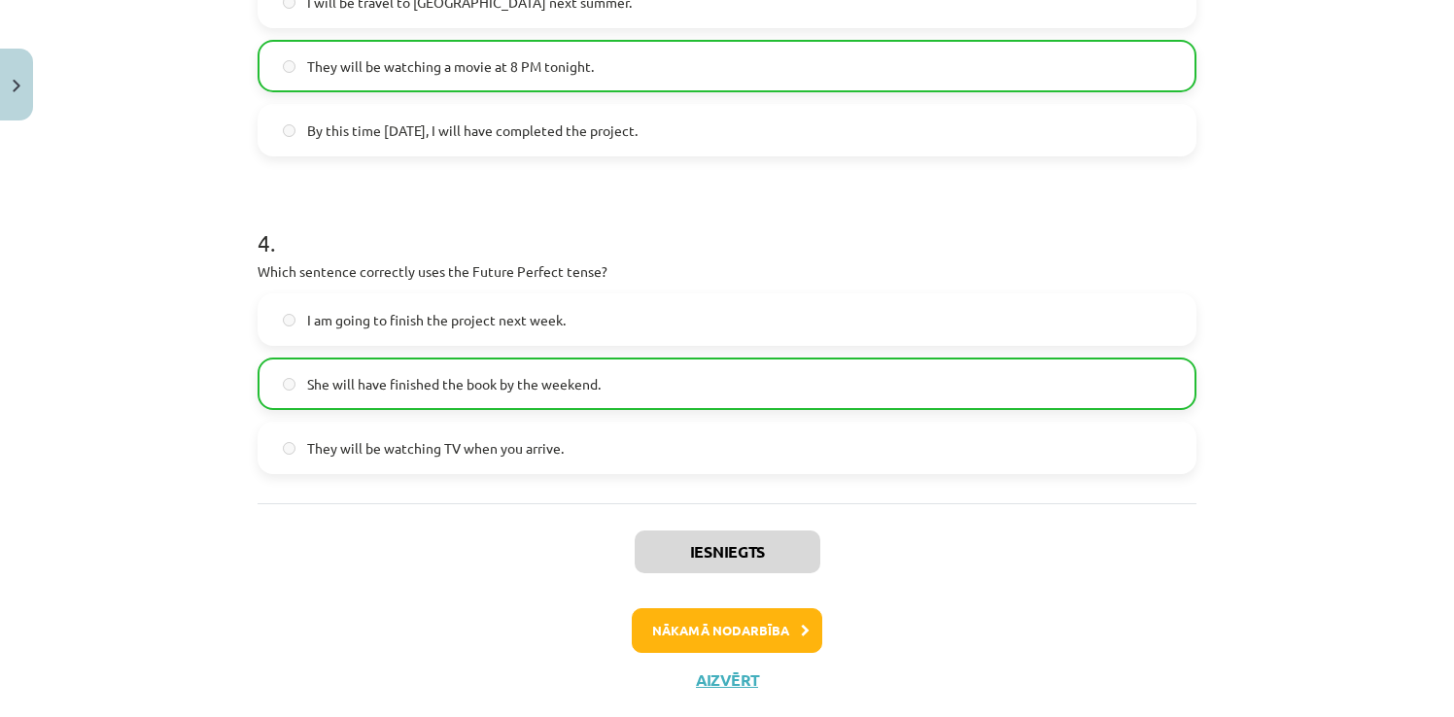
scroll to position [1189, 0]
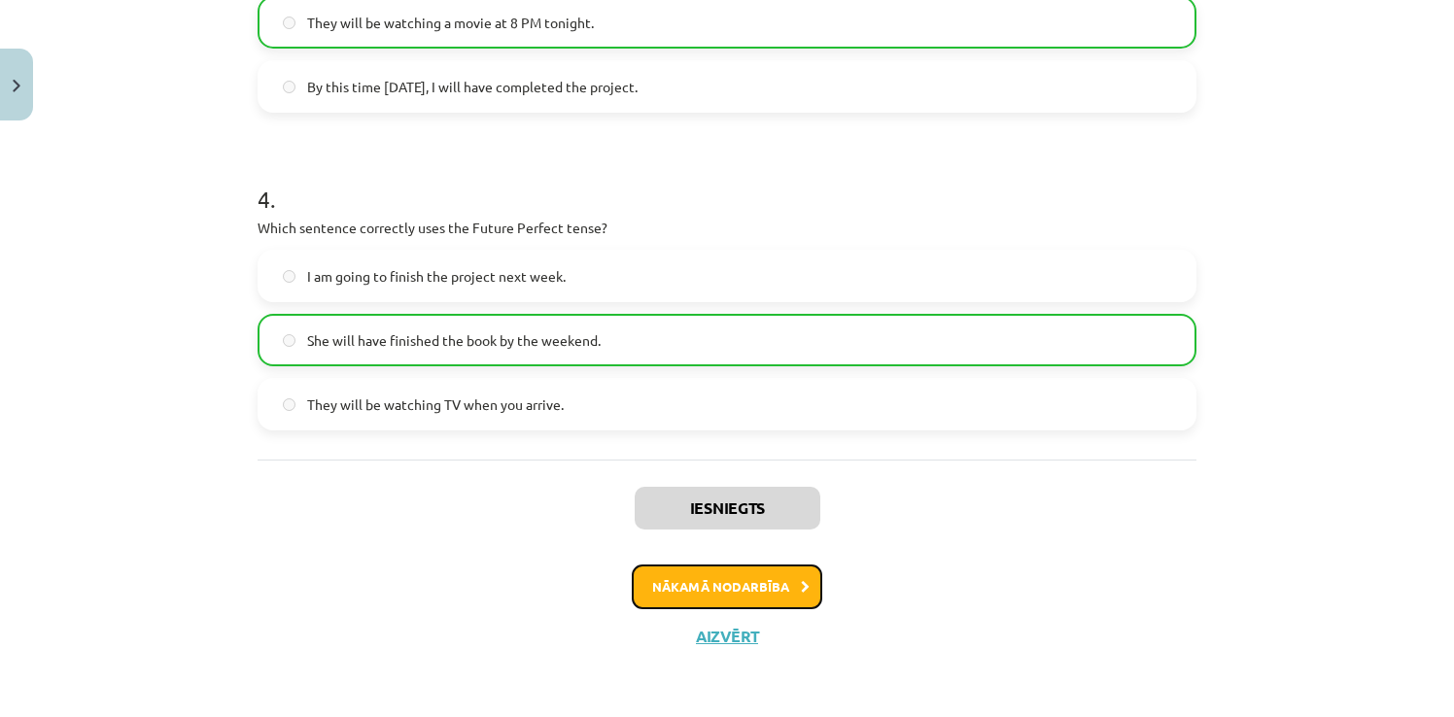
click at [764, 585] on button "Nākamā nodarbība" at bounding box center [727, 587] width 191 height 45
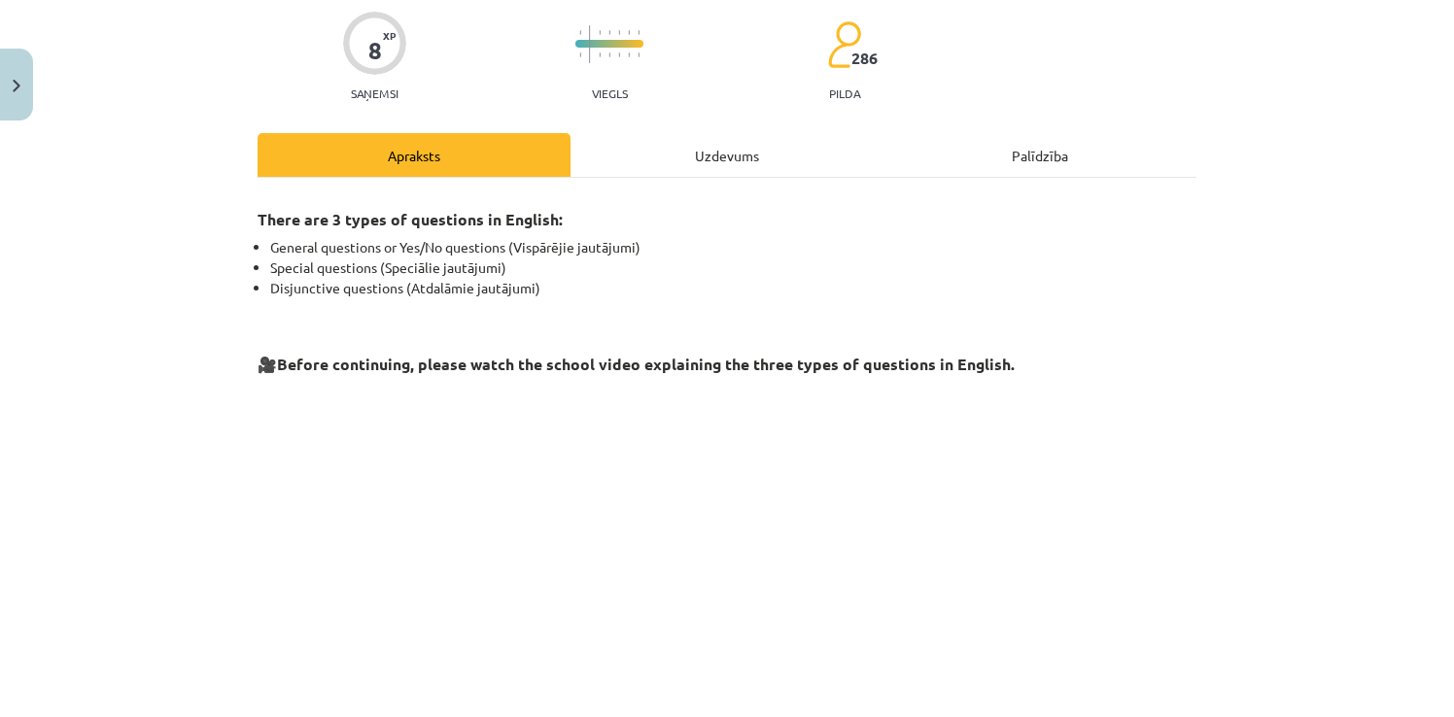
scroll to position [475, 0]
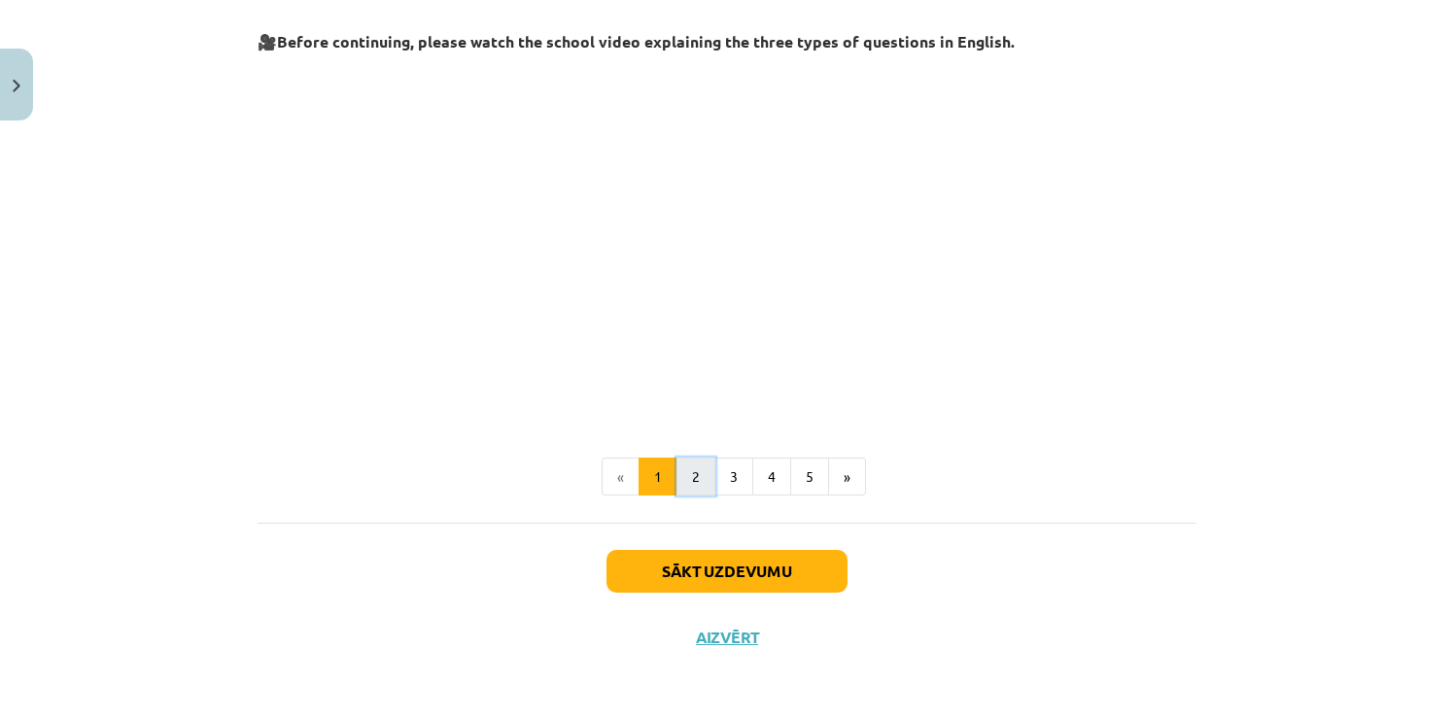
click at [703, 469] on button "2" at bounding box center [696, 477] width 39 height 39
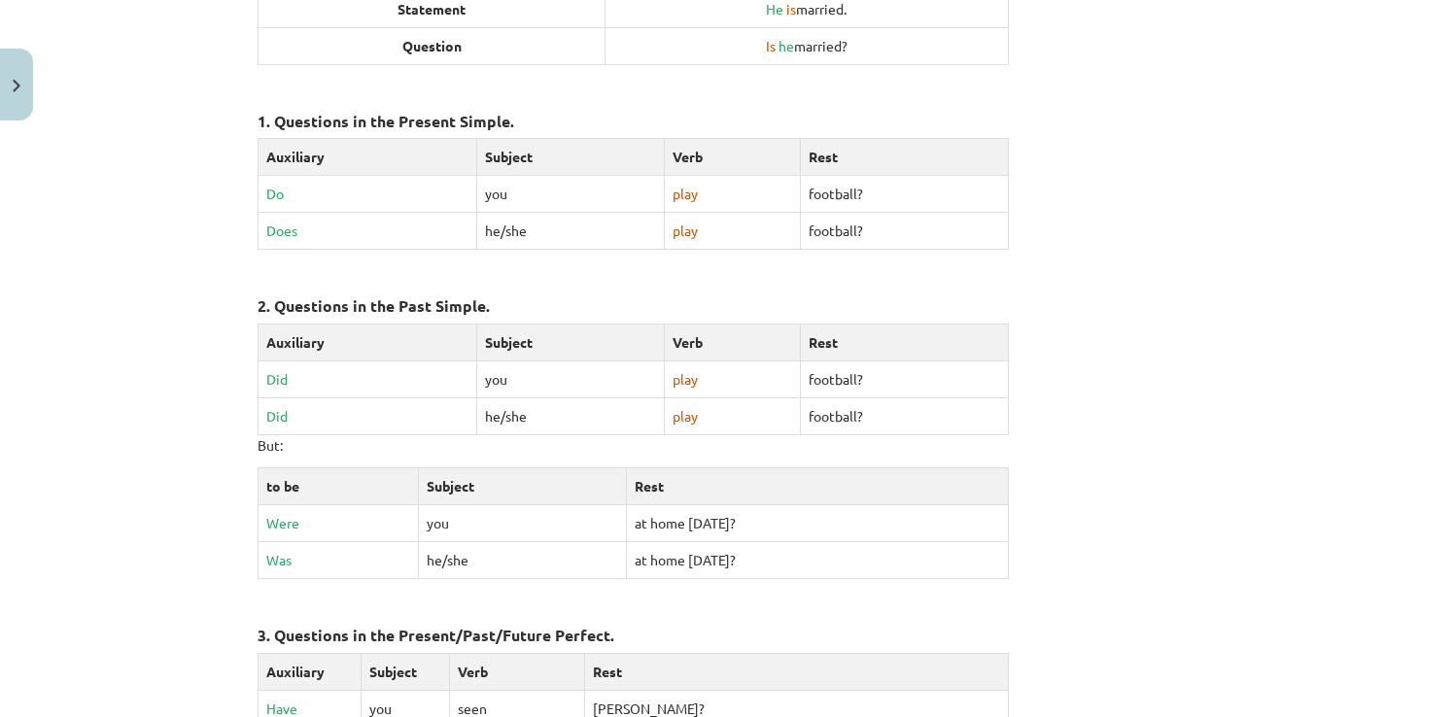
scroll to position [347, 0]
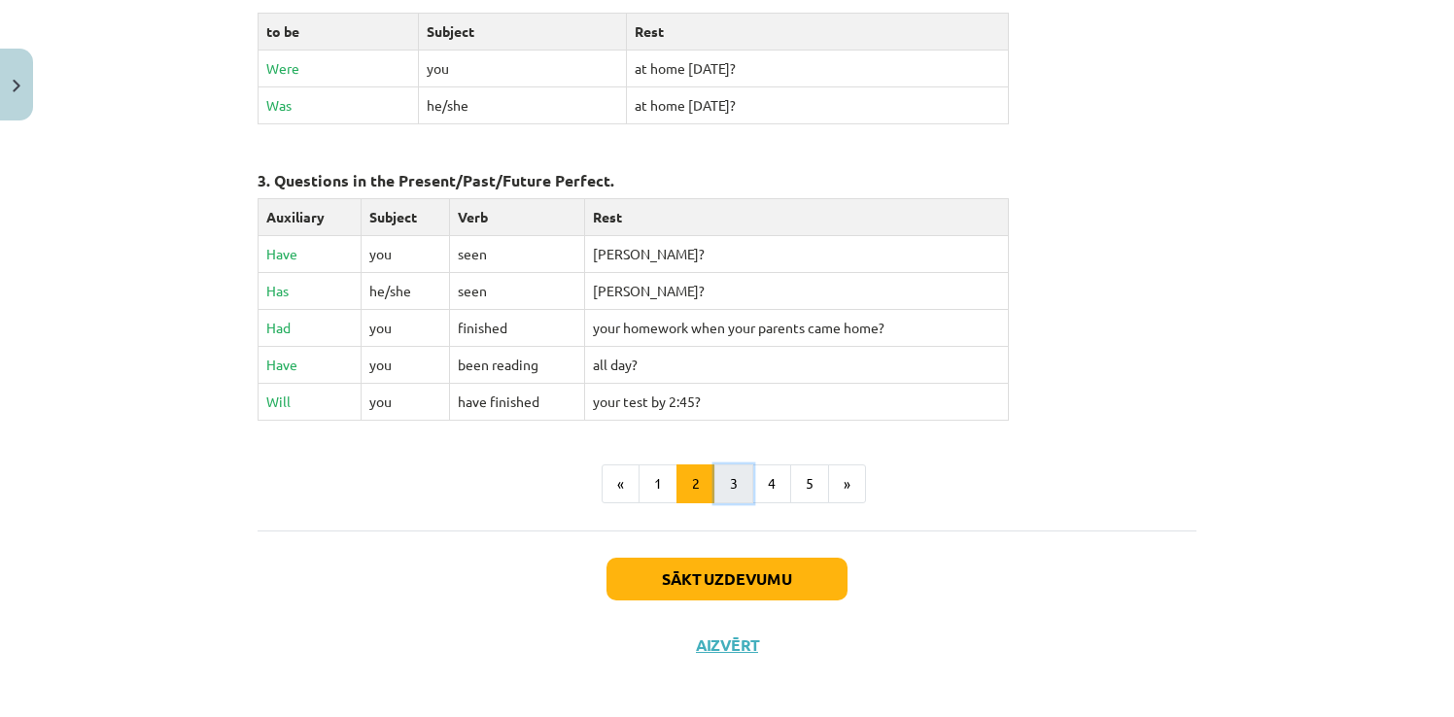
click at [722, 481] on button "3" at bounding box center [733, 484] width 39 height 39
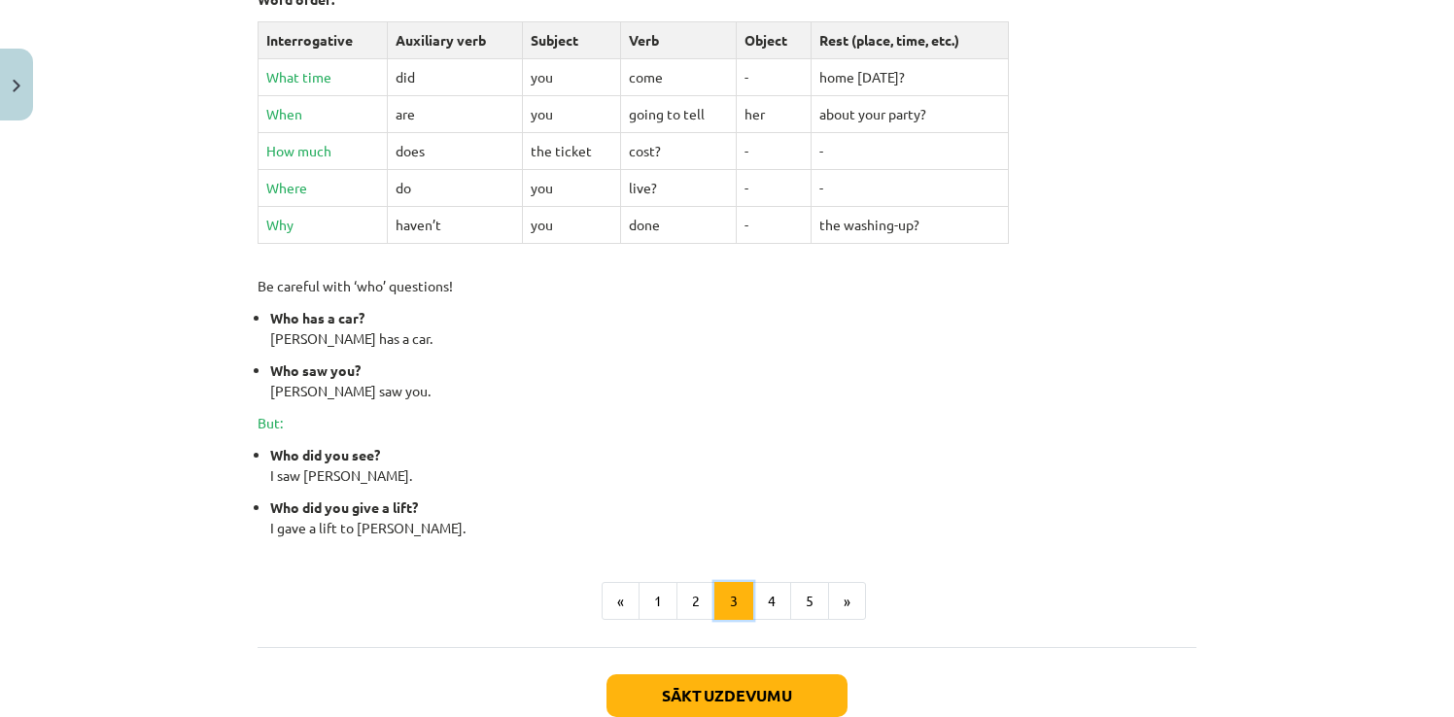
scroll to position [736, 0]
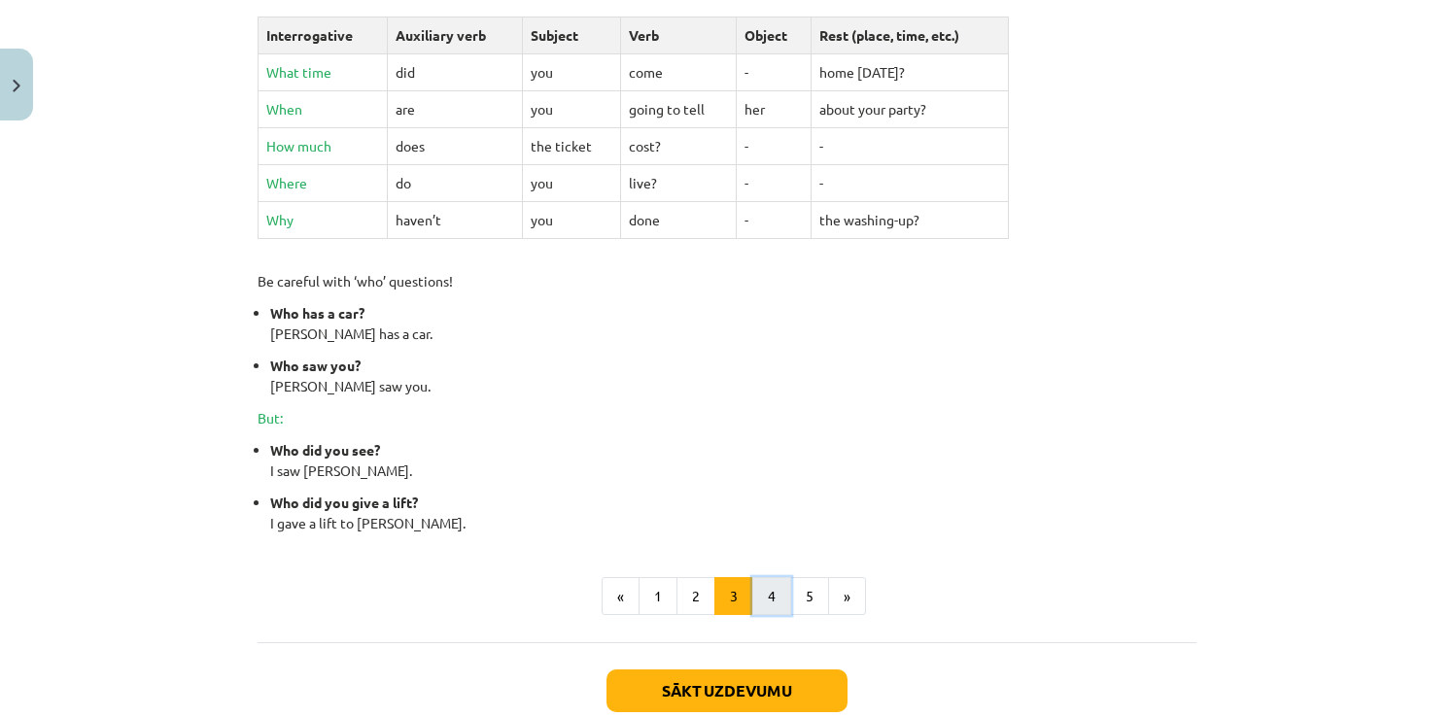
click at [765, 595] on button "4" at bounding box center [771, 596] width 39 height 39
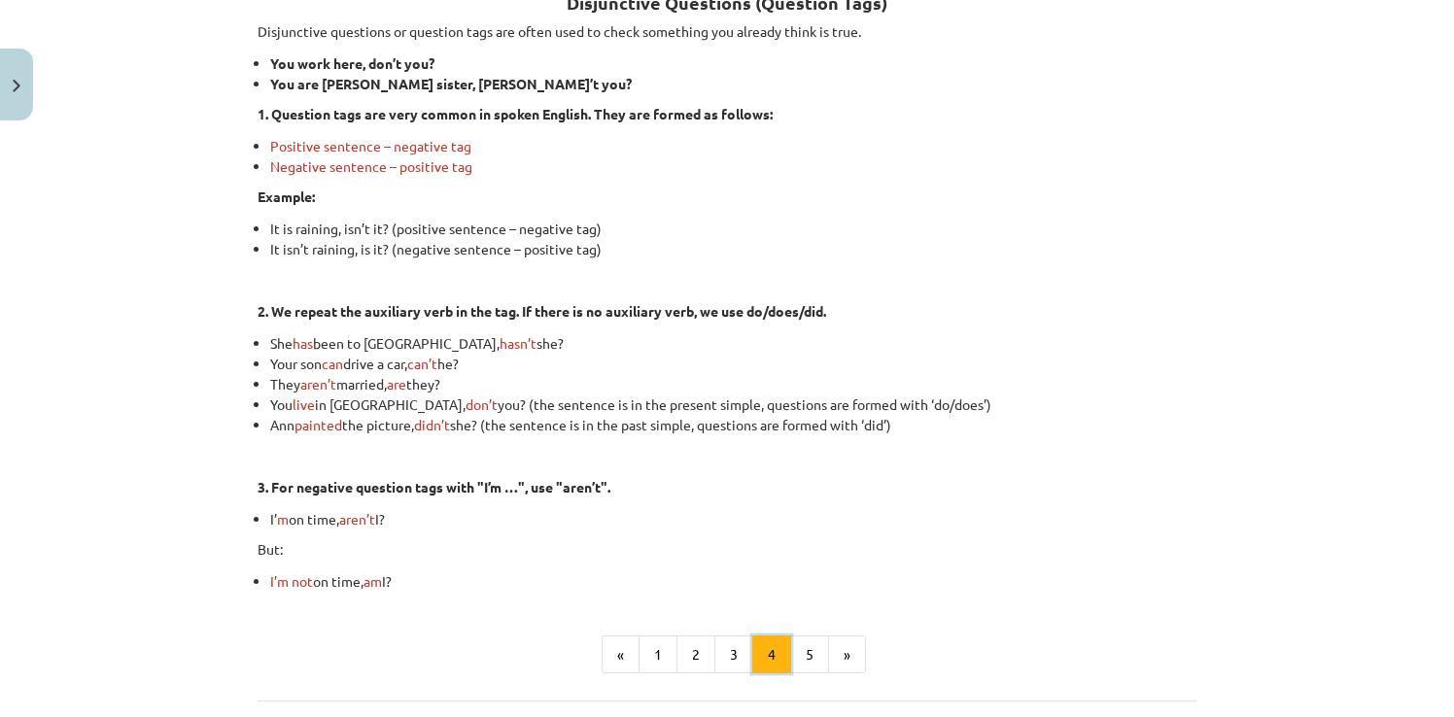
scroll to position [347, 0]
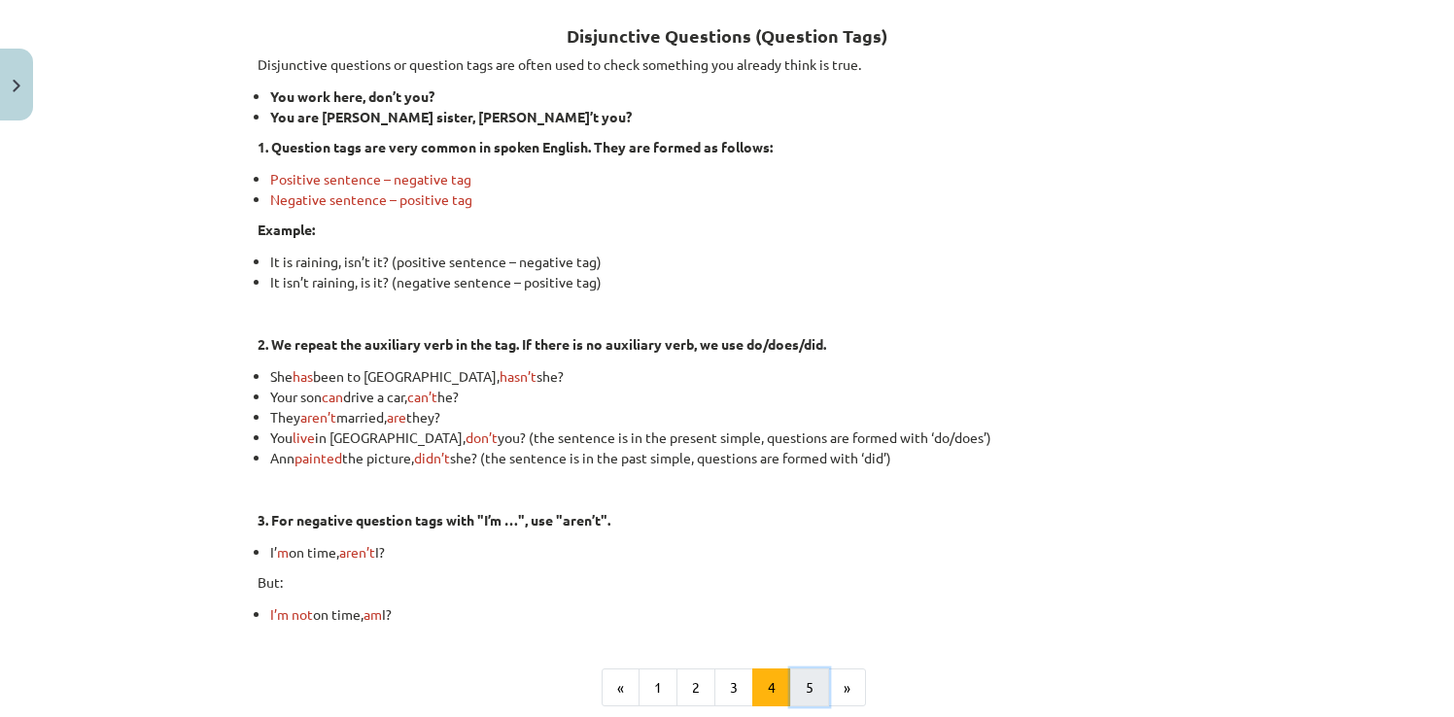
click at [795, 676] on button "5" at bounding box center [809, 688] width 39 height 39
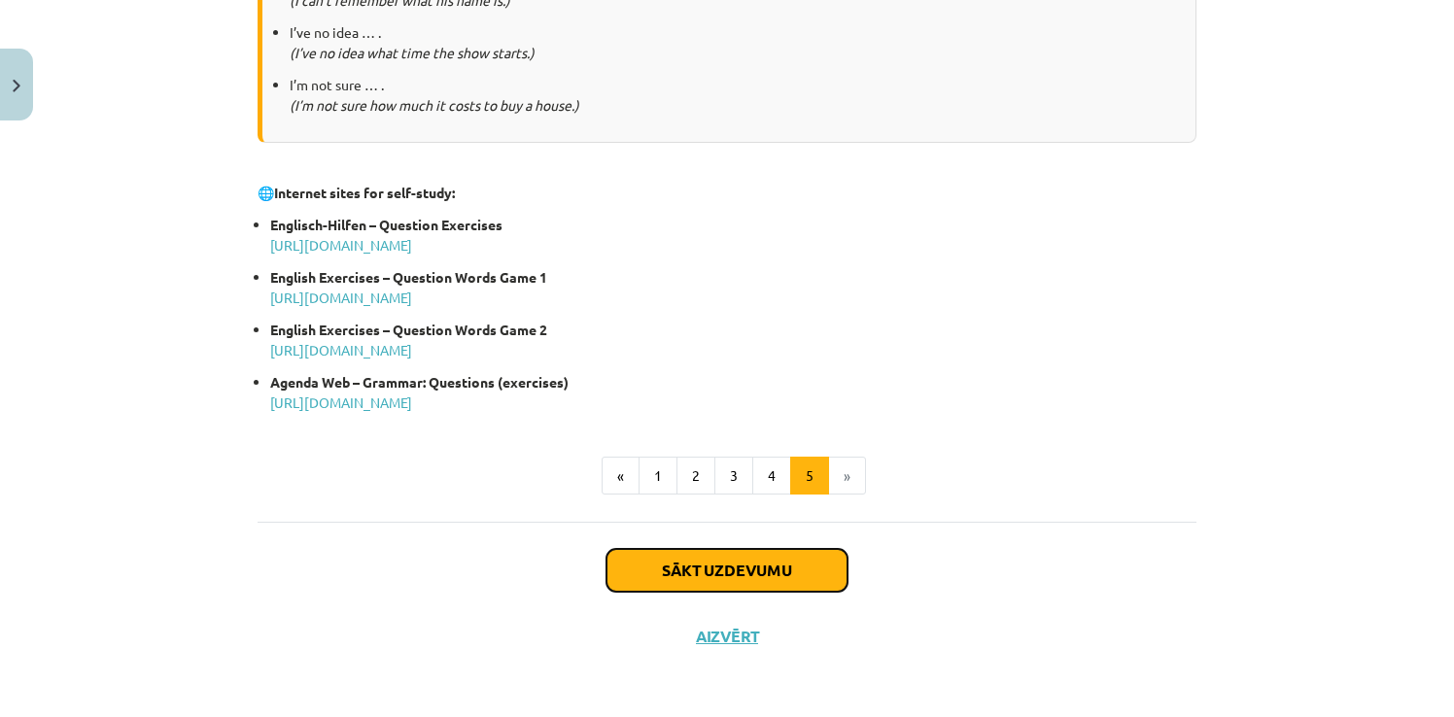
click at [772, 590] on button "Sākt uzdevumu" at bounding box center [727, 570] width 241 height 43
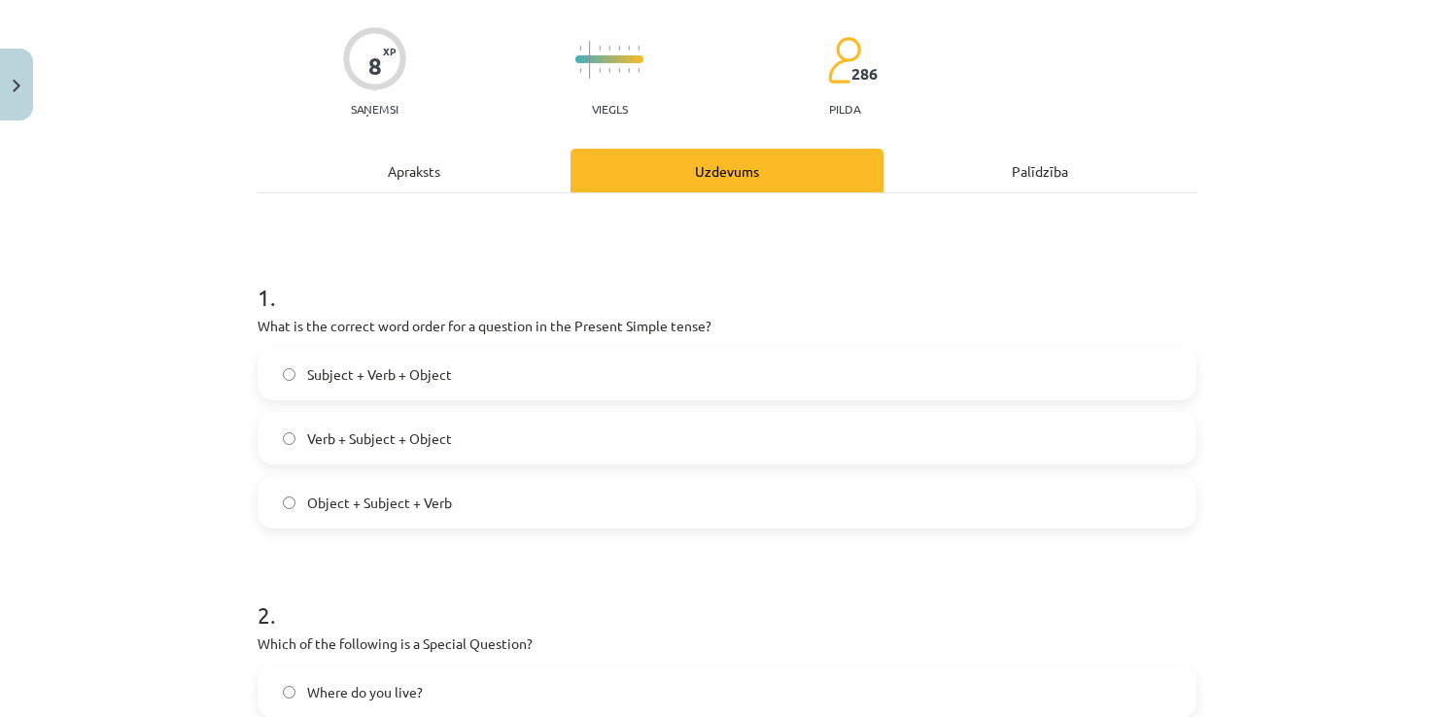
scroll to position [243, 0]
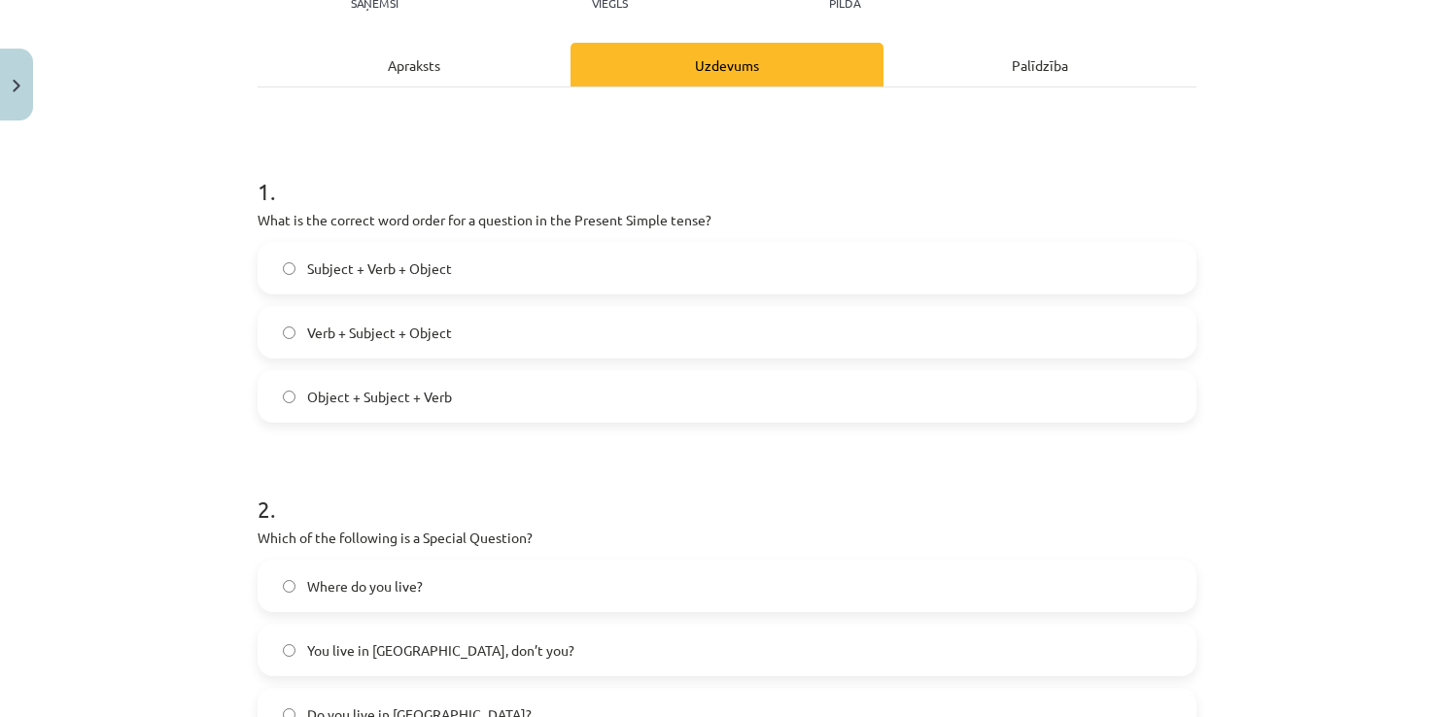
click at [425, 72] on div "Apraksts" at bounding box center [414, 65] width 313 height 44
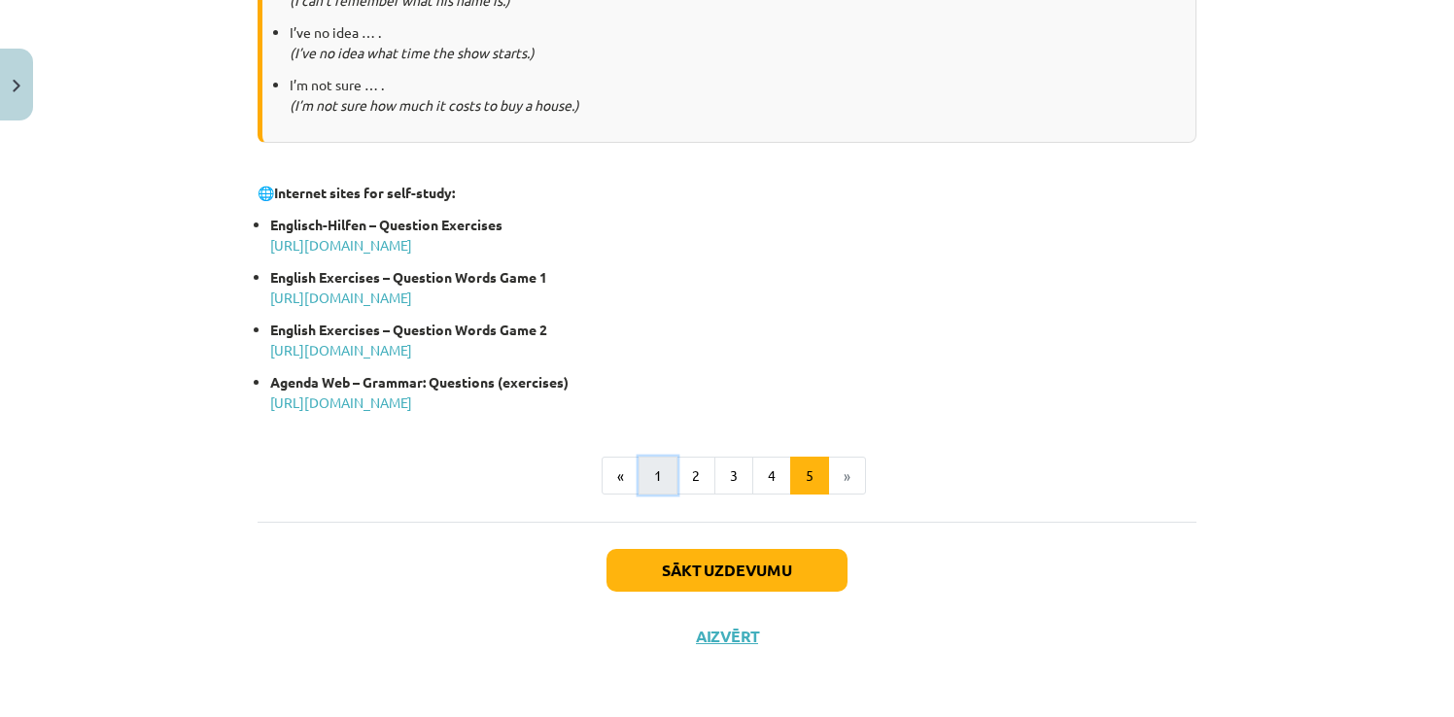
click at [644, 487] on button "1" at bounding box center [658, 476] width 39 height 39
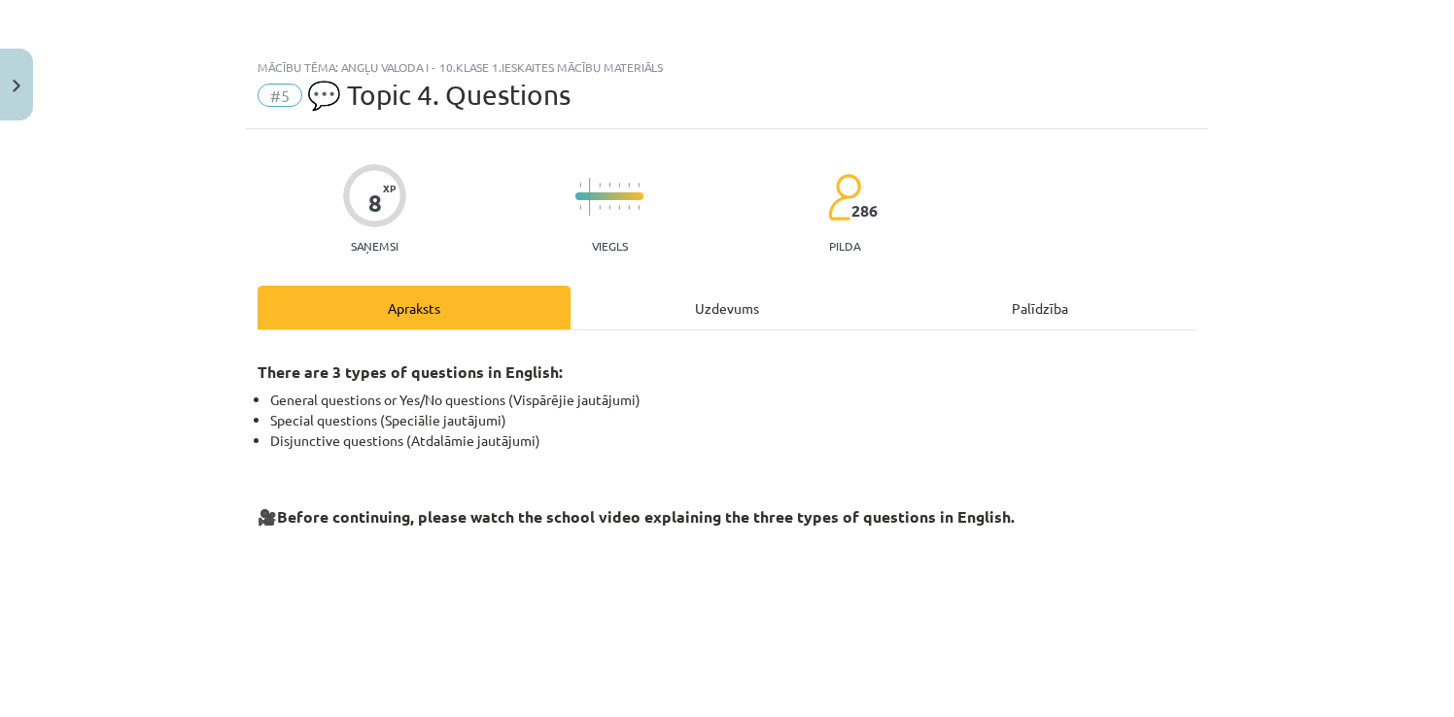
scroll to position [475, 0]
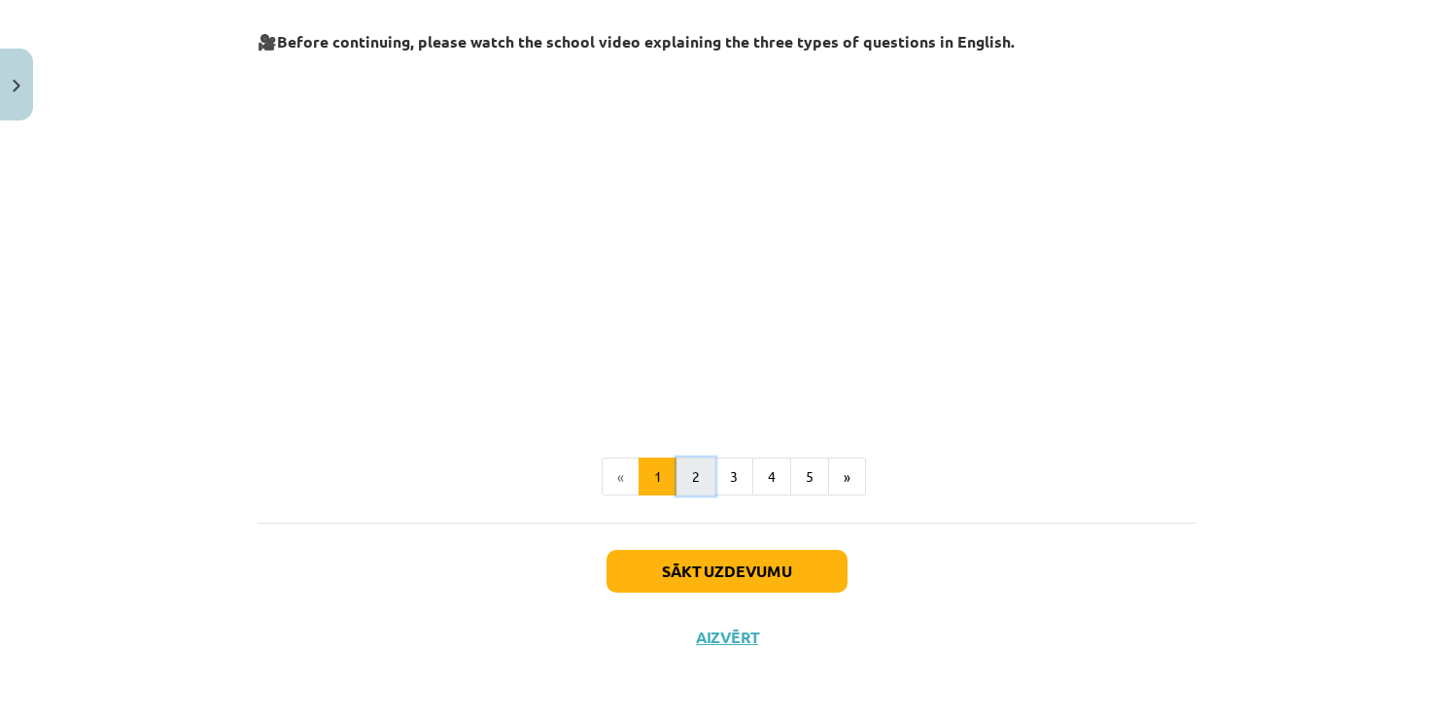
click at [689, 481] on button "2" at bounding box center [696, 477] width 39 height 39
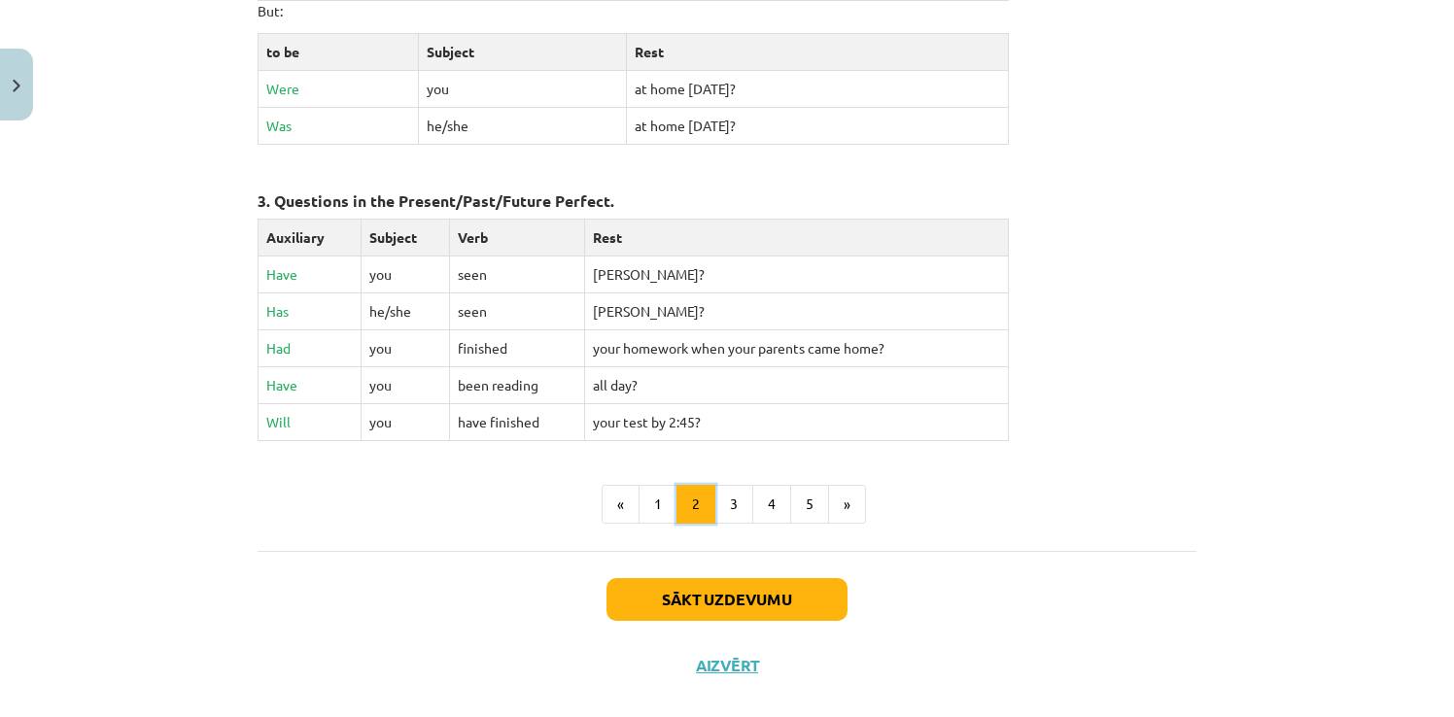
scroll to position [930, 0]
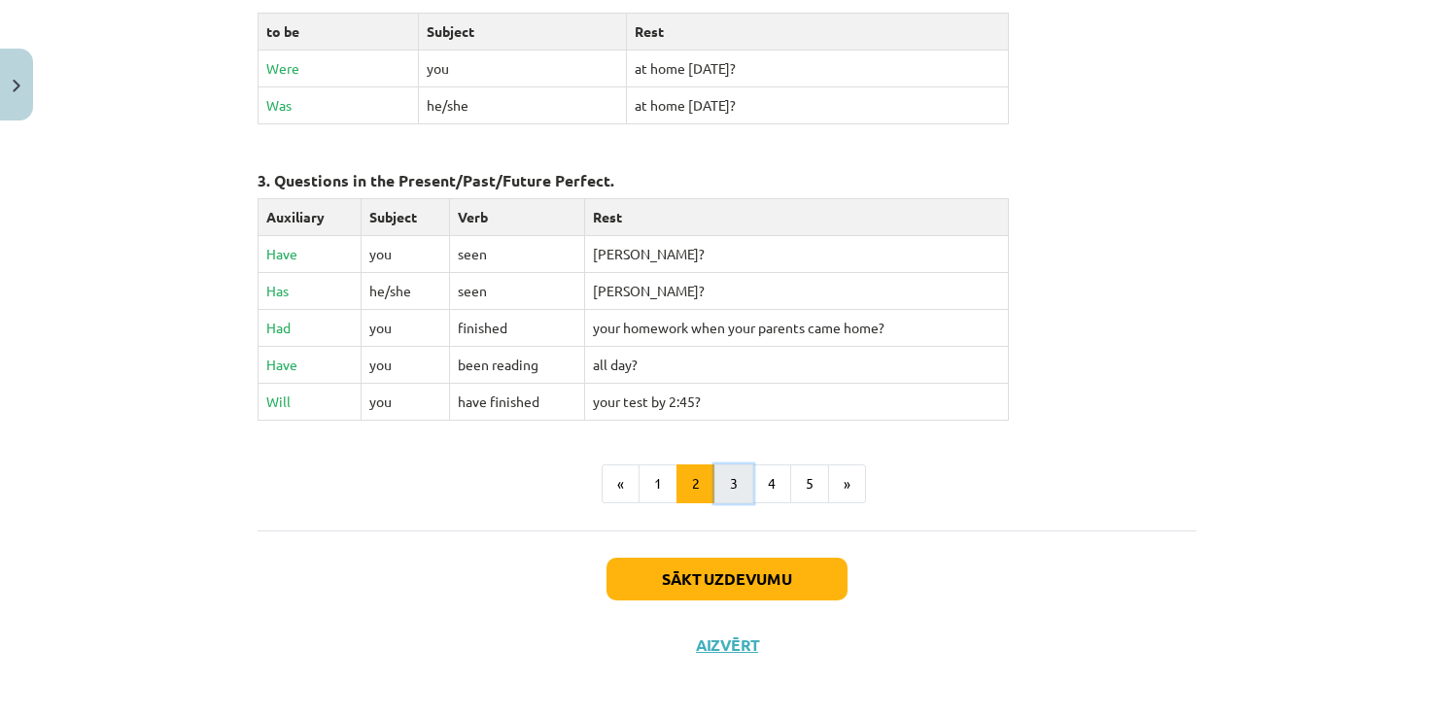
click at [716, 470] on button "3" at bounding box center [733, 484] width 39 height 39
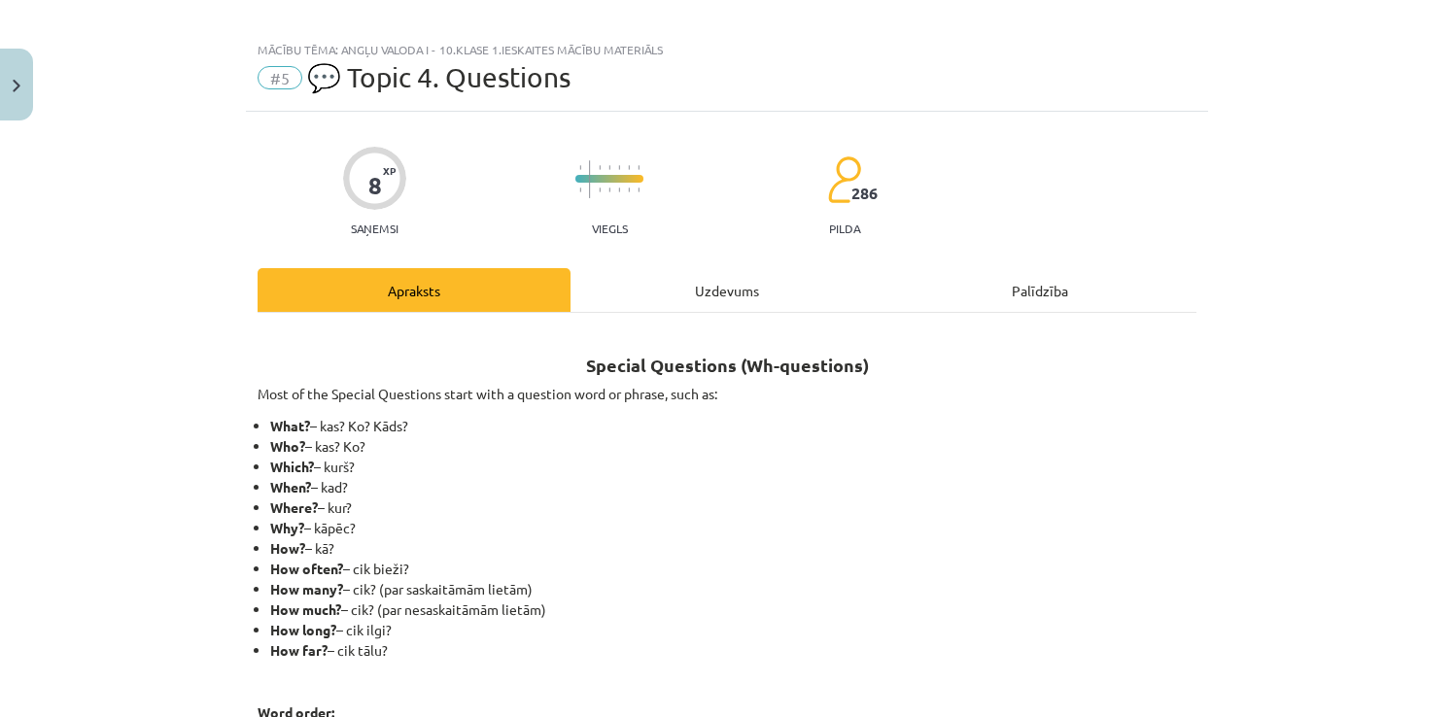
scroll to position [0, 0]
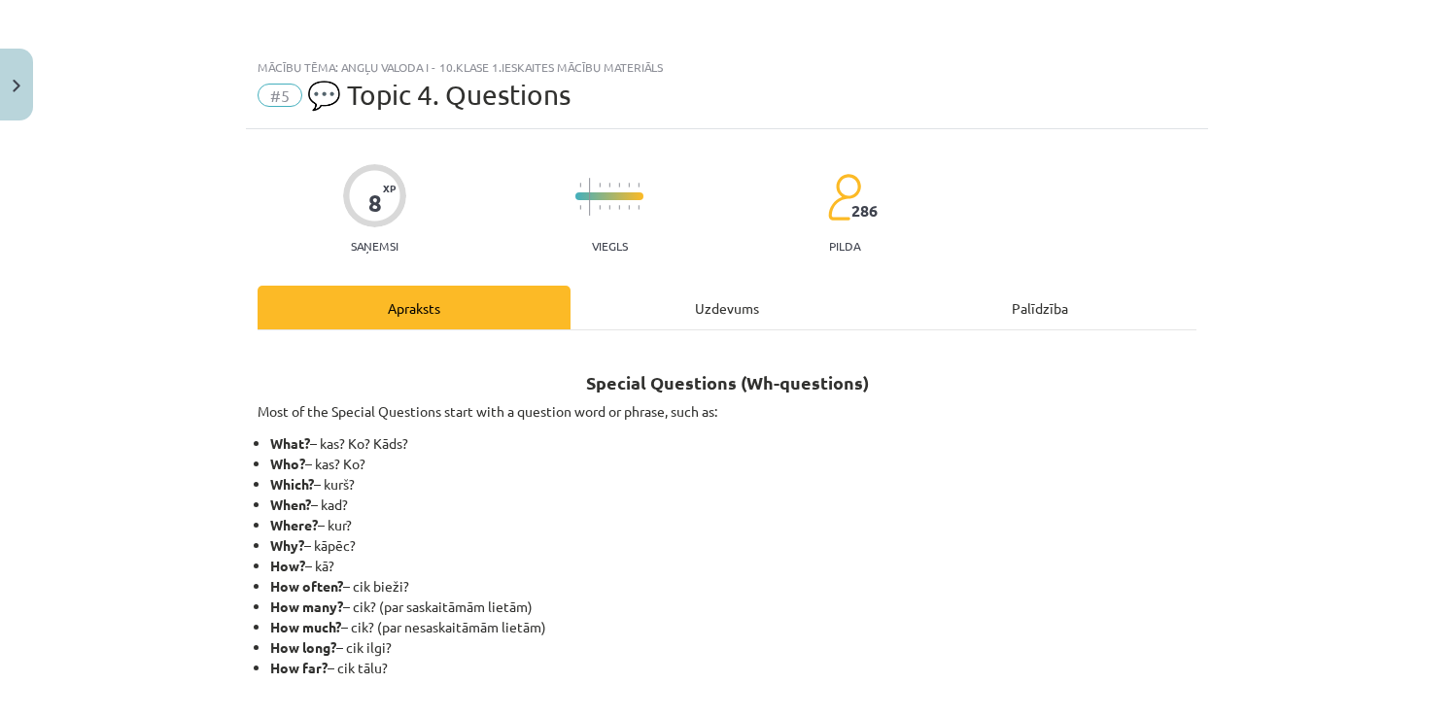
click at [695, 318] on div "Uzdevums" at bounding box center [727, 308] width 313 height 44
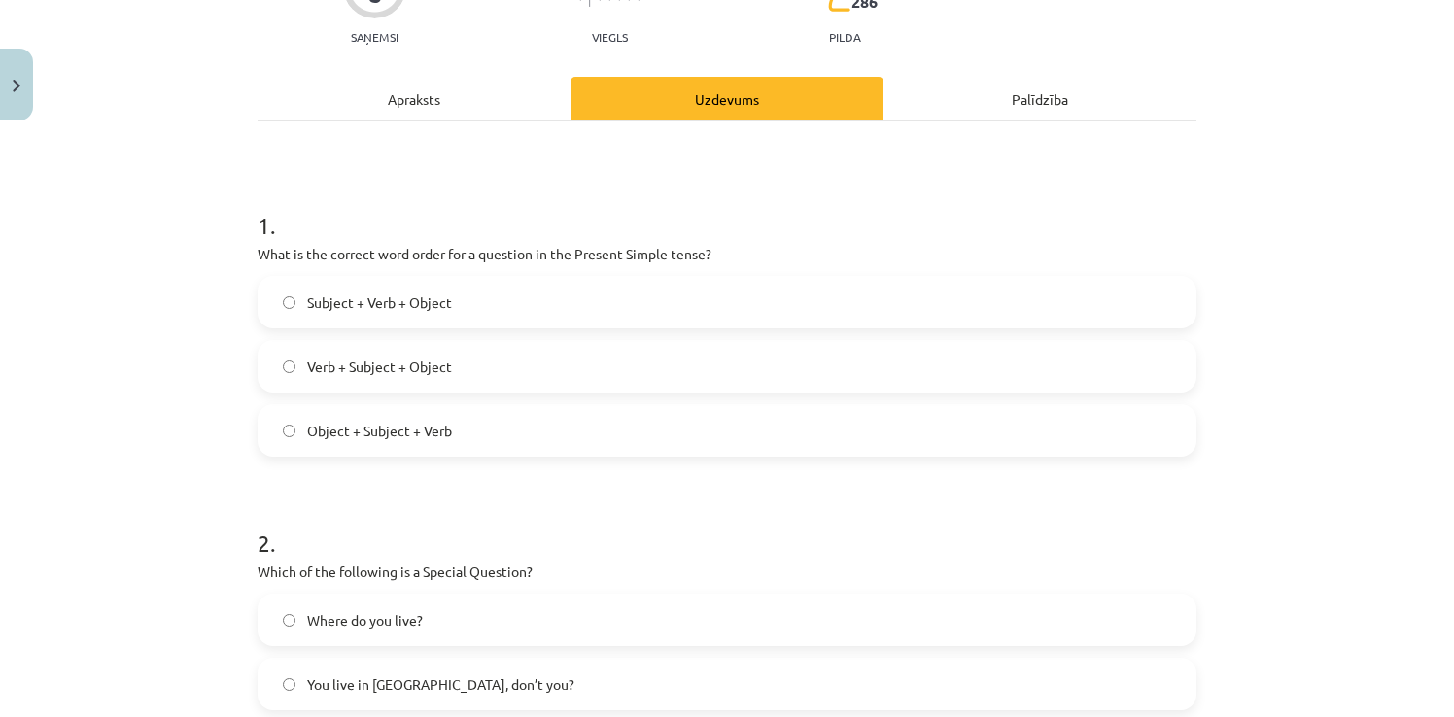
scroll to position [243, 0]
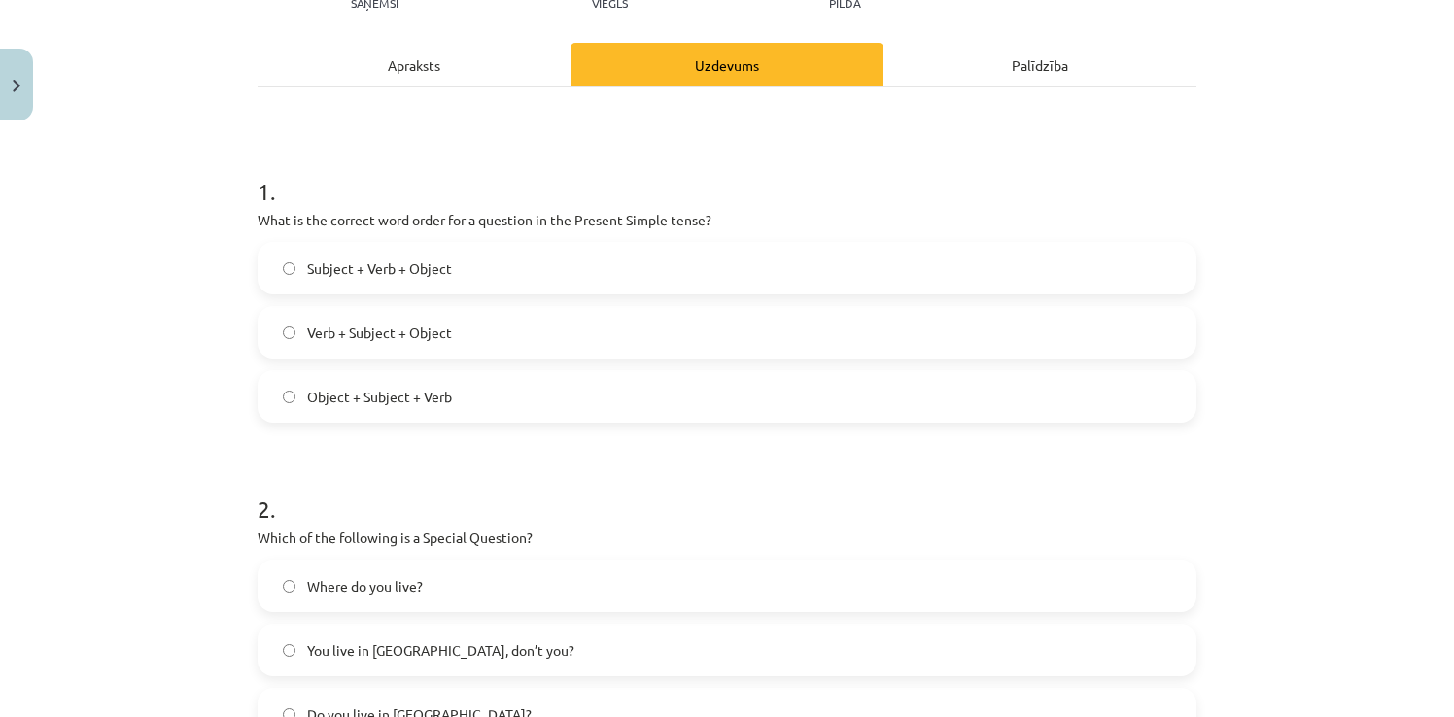
click at [443, 66] on div "Apraksts" at bounding box center [414, 65] width 313 height 44
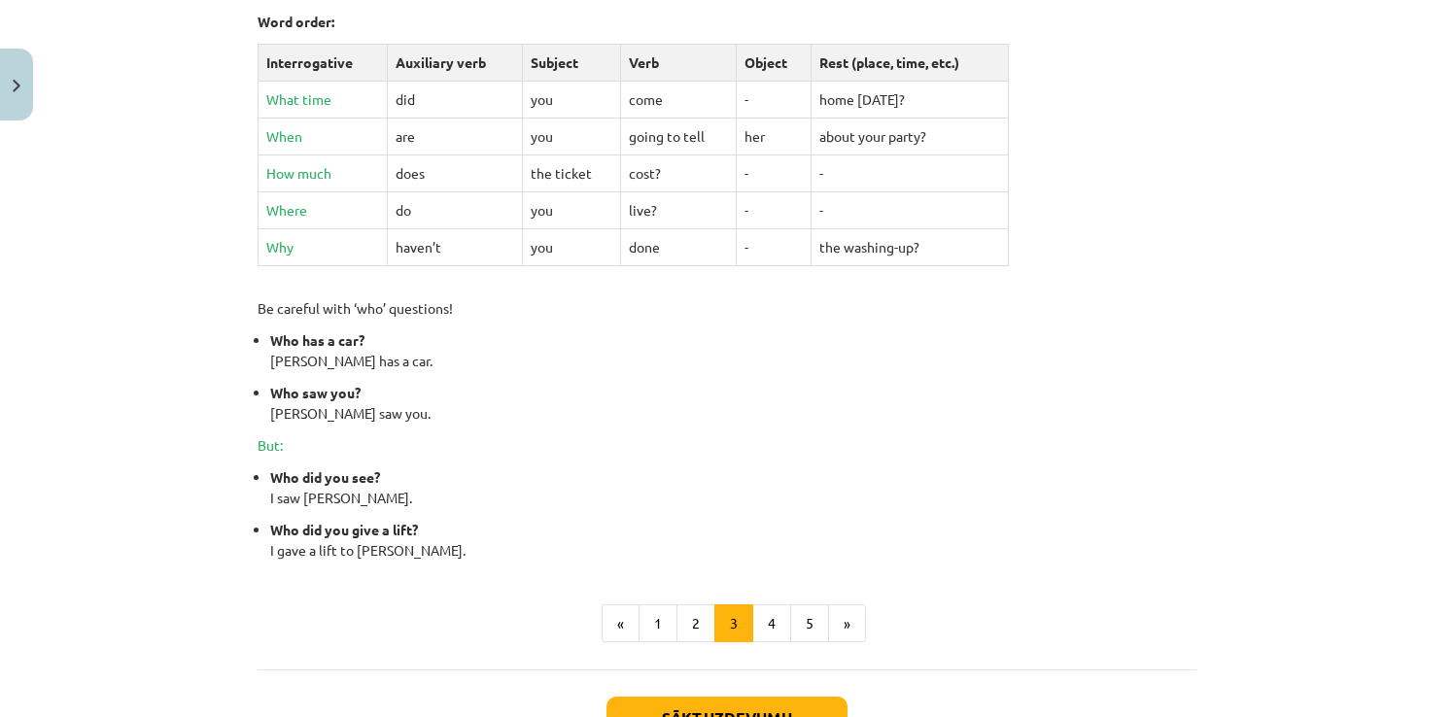
scroll to position [729, 0]
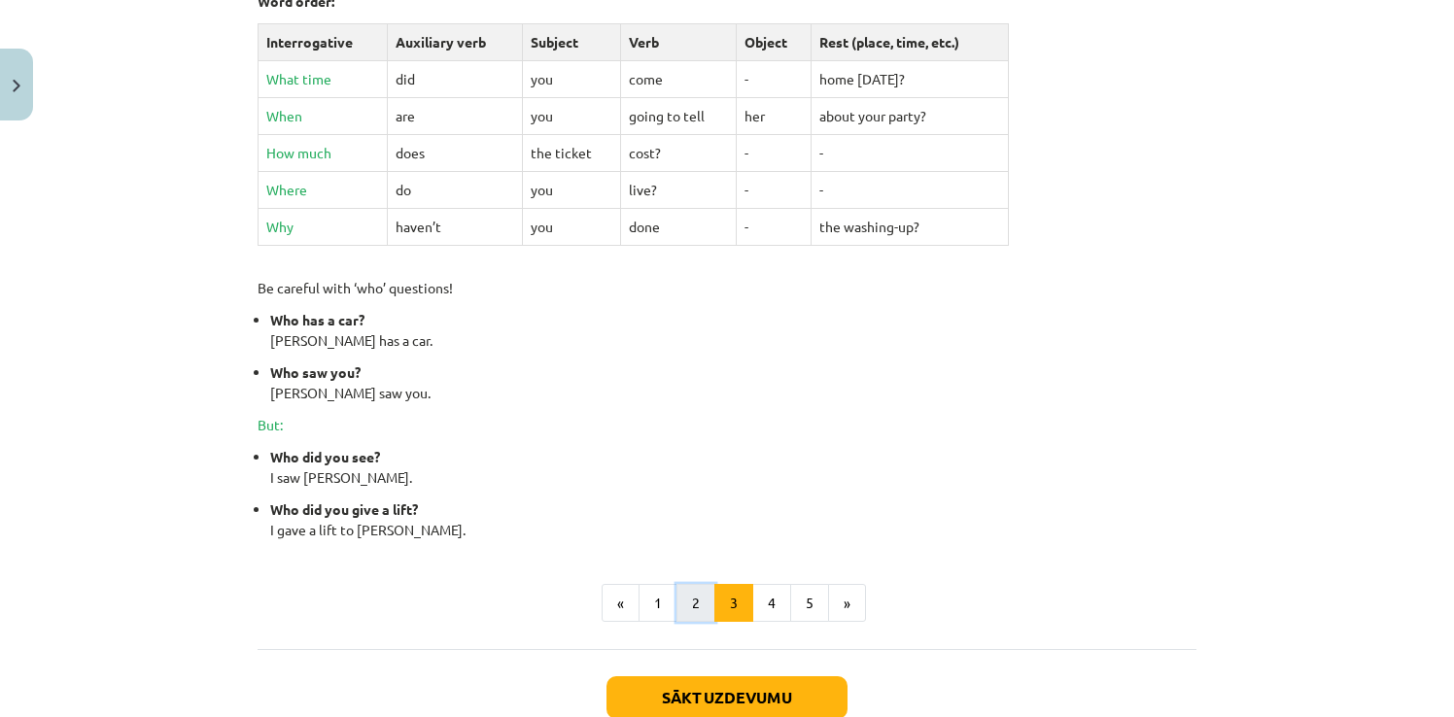
click at [687, 595] on button "2" at bounding box center [696, 603] width 39 height 39
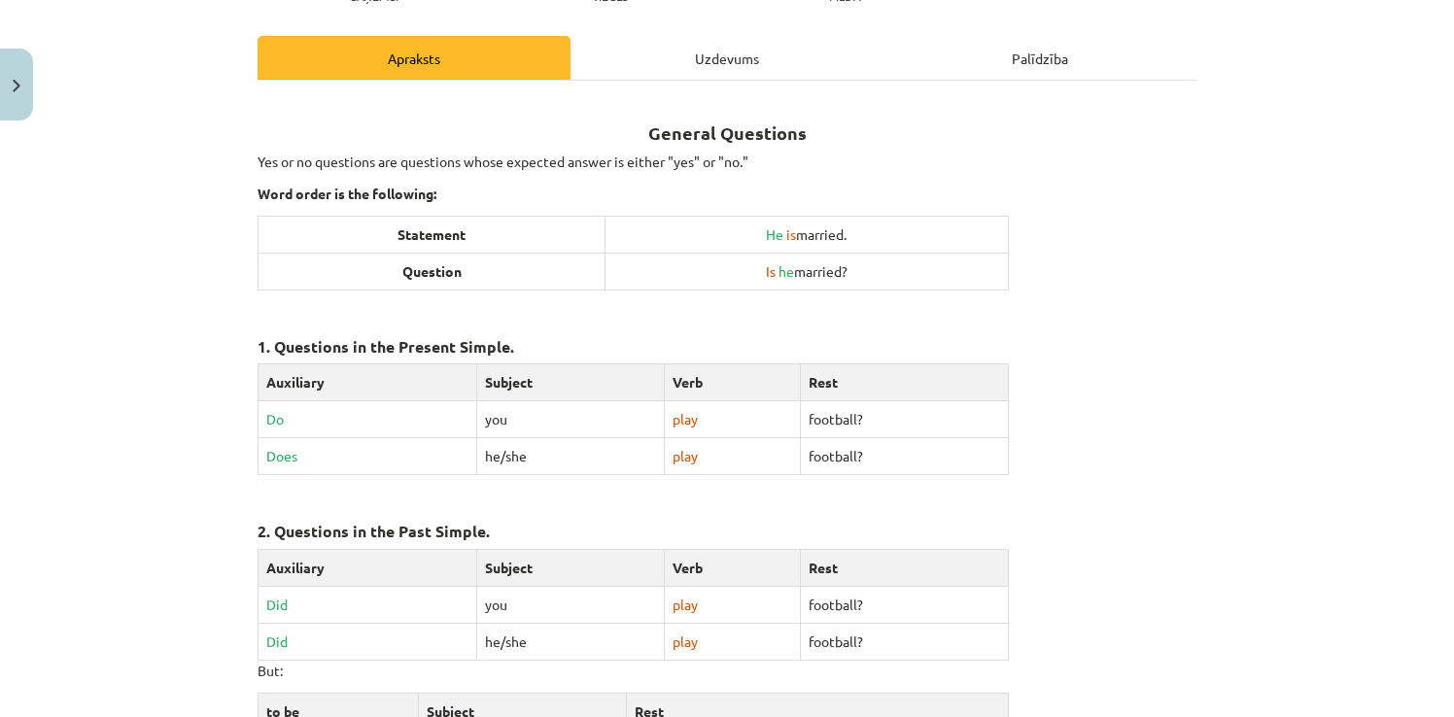
scroll to position [0, 0]
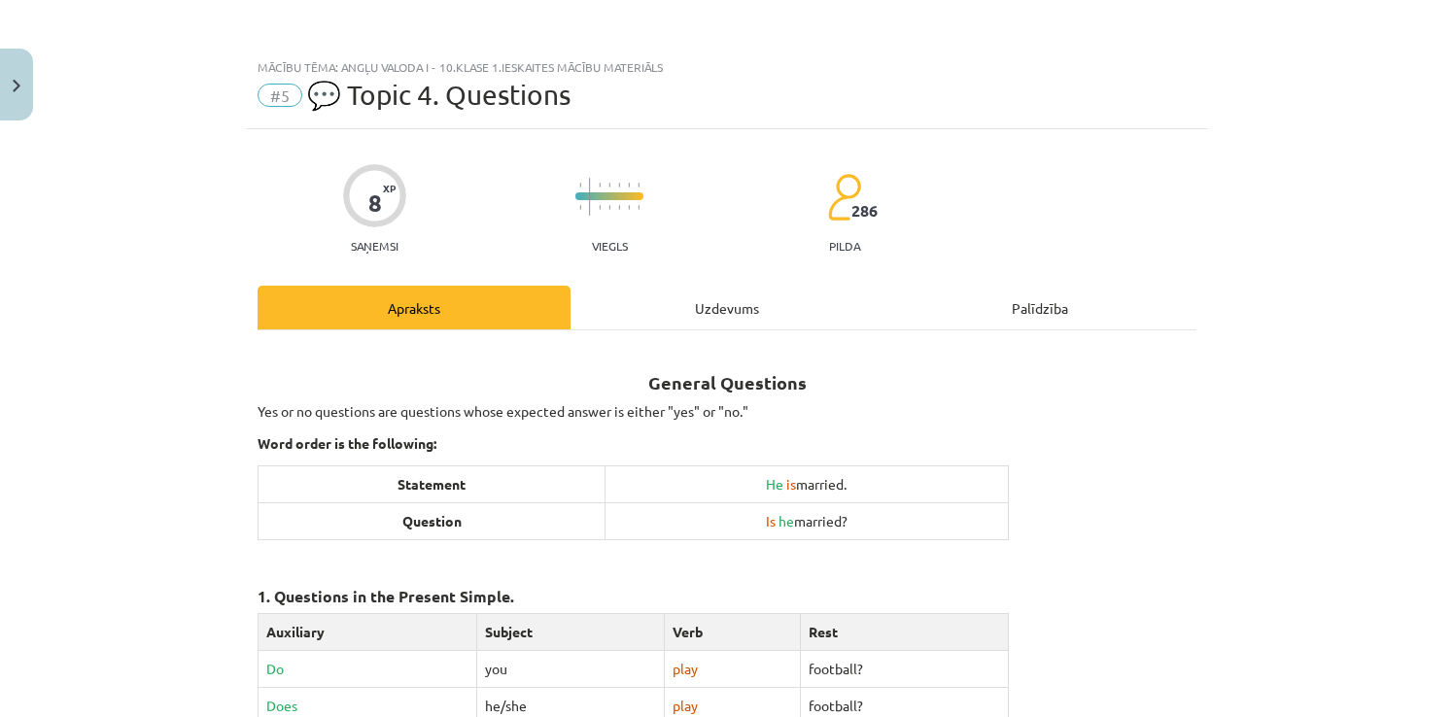
click at [714, 315] on div "Uzdevums" at bounding box center [727, 308] width 313 height 44
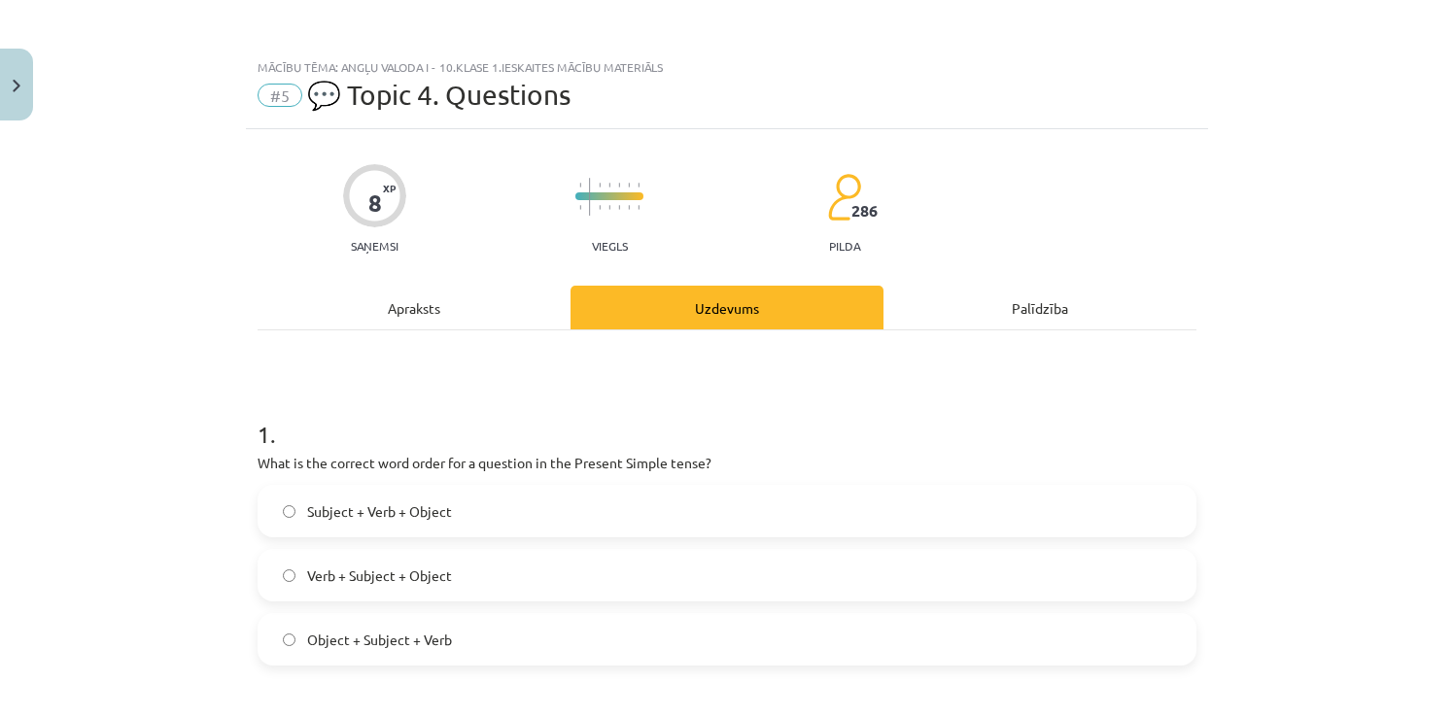
scroll to position [49, 0]
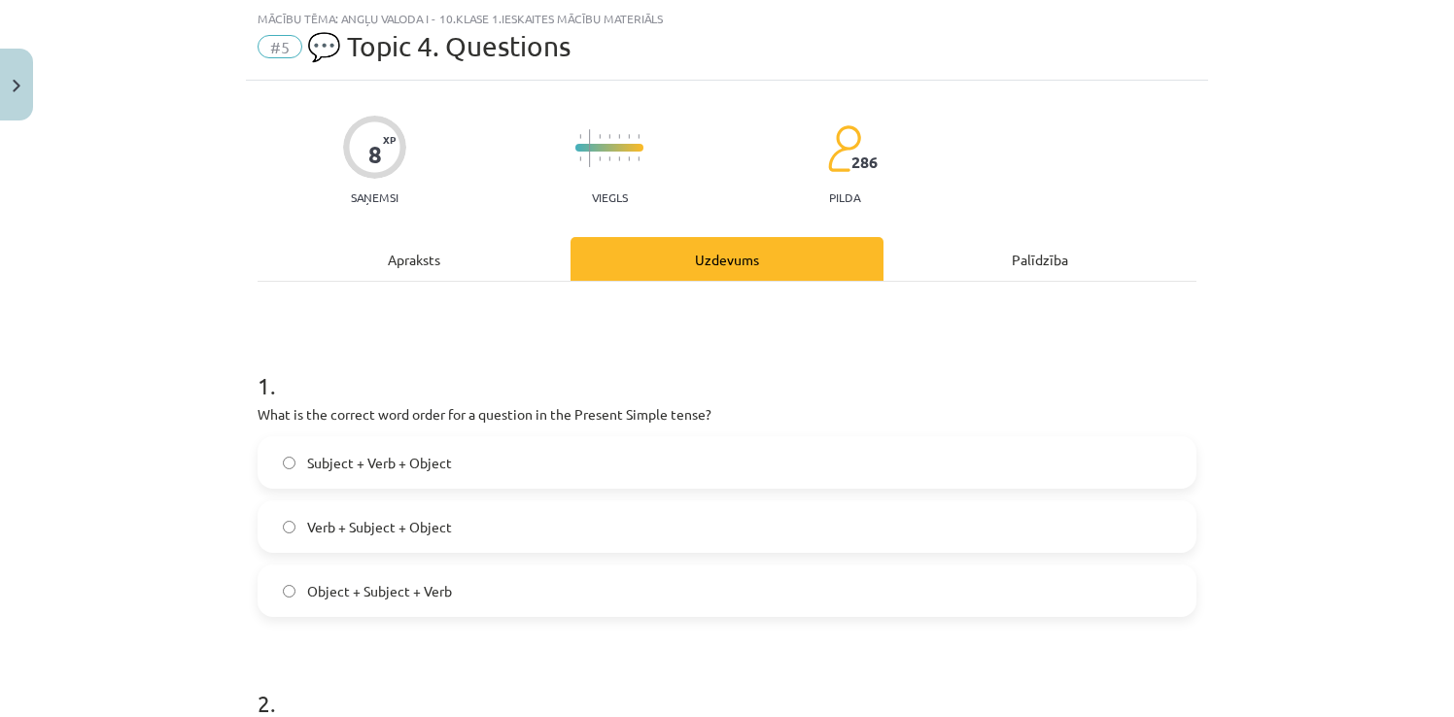
click at [509, 245] on div "Apraksts" at bounding box center [414, 259] width 313 height 44
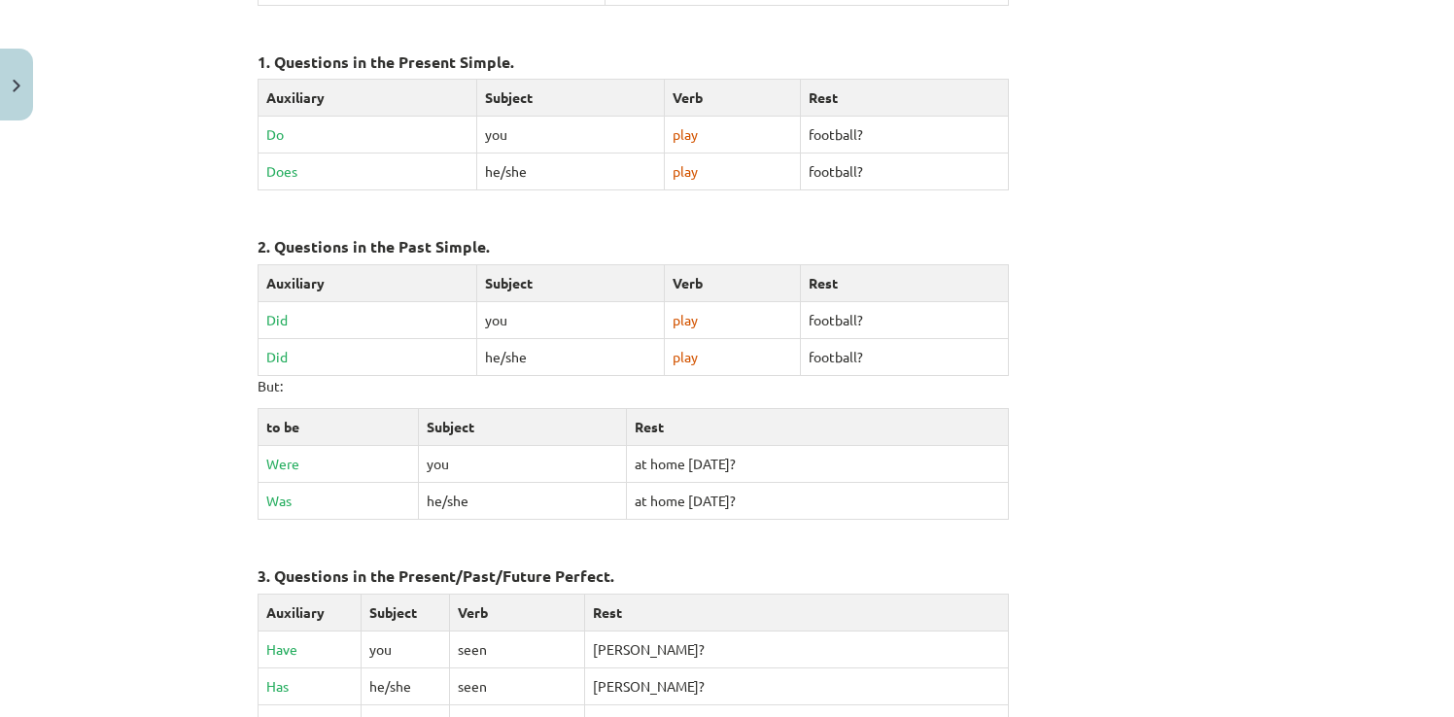
scroll to position [632, 0]
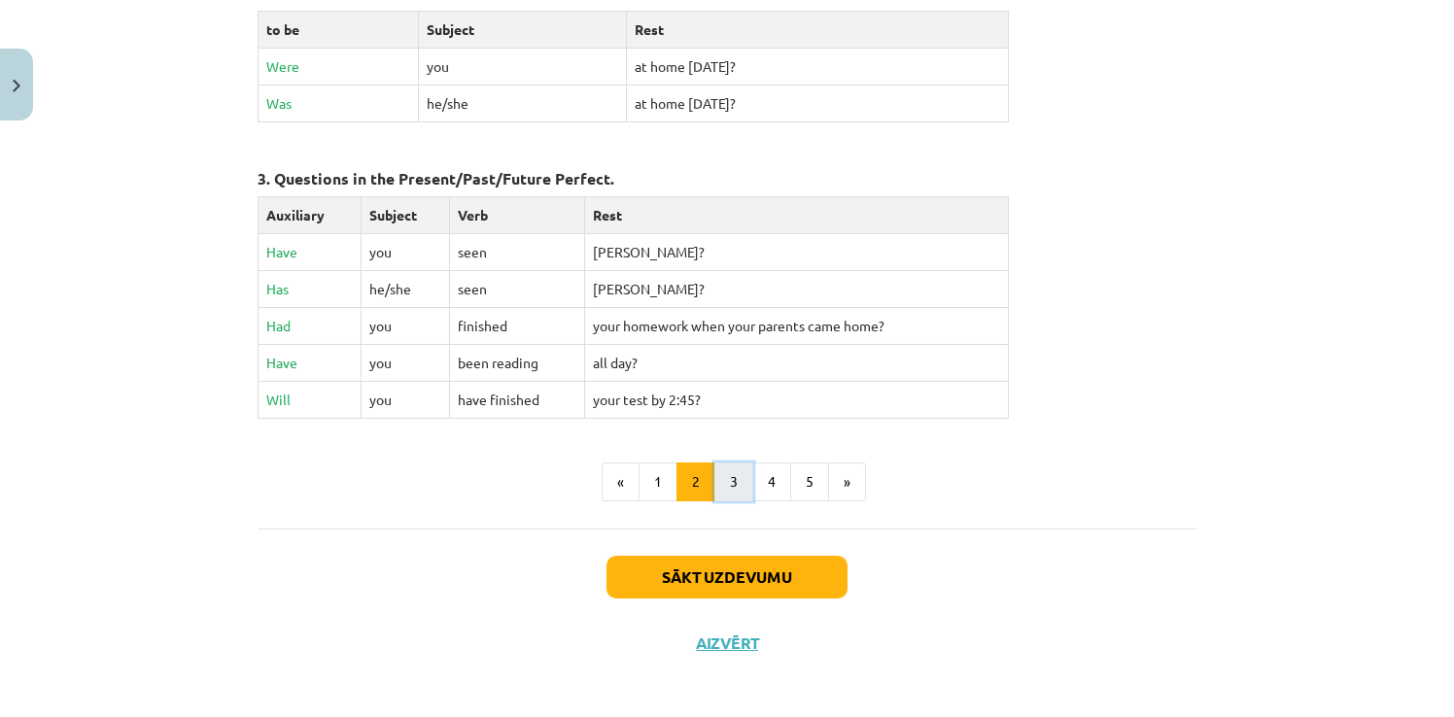
click at [726, 483] on button "3" at bounding box center [733, 482] width 39 height 39
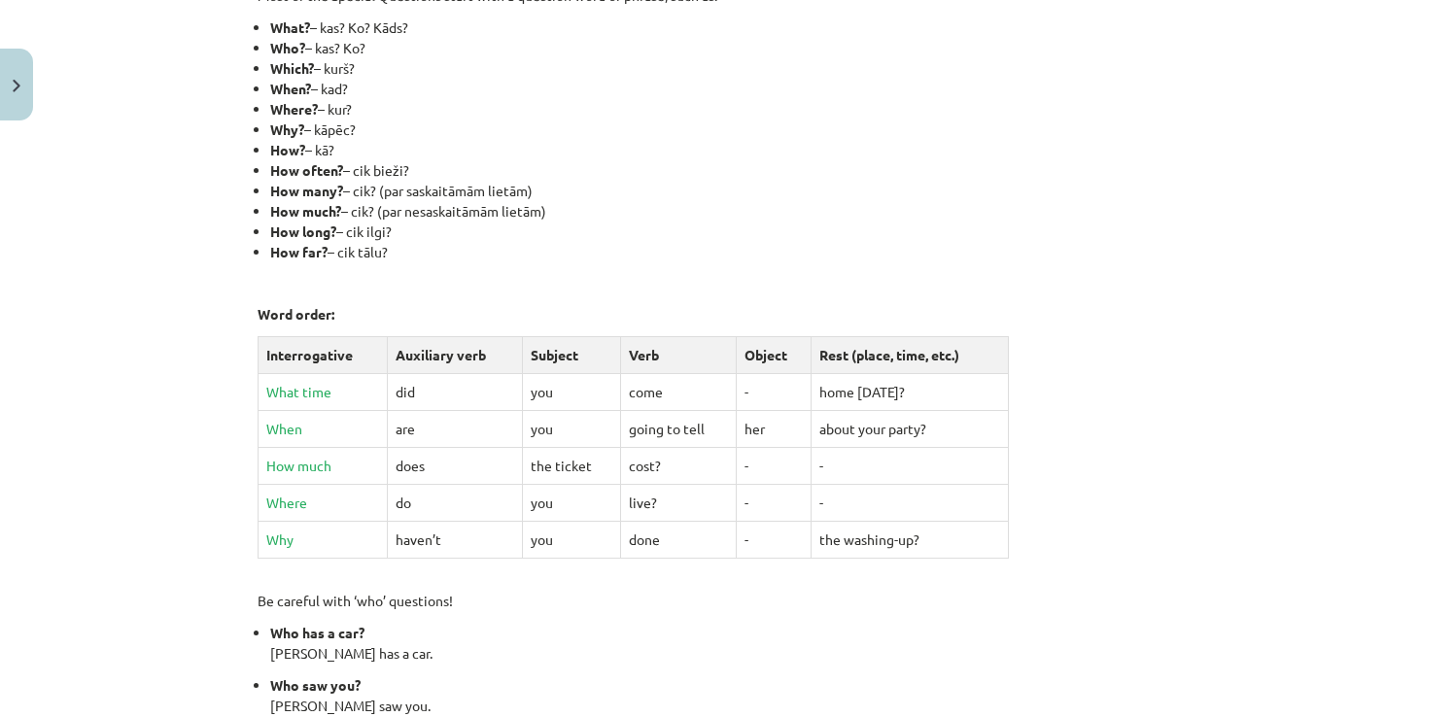
scroll to position [347, 0]
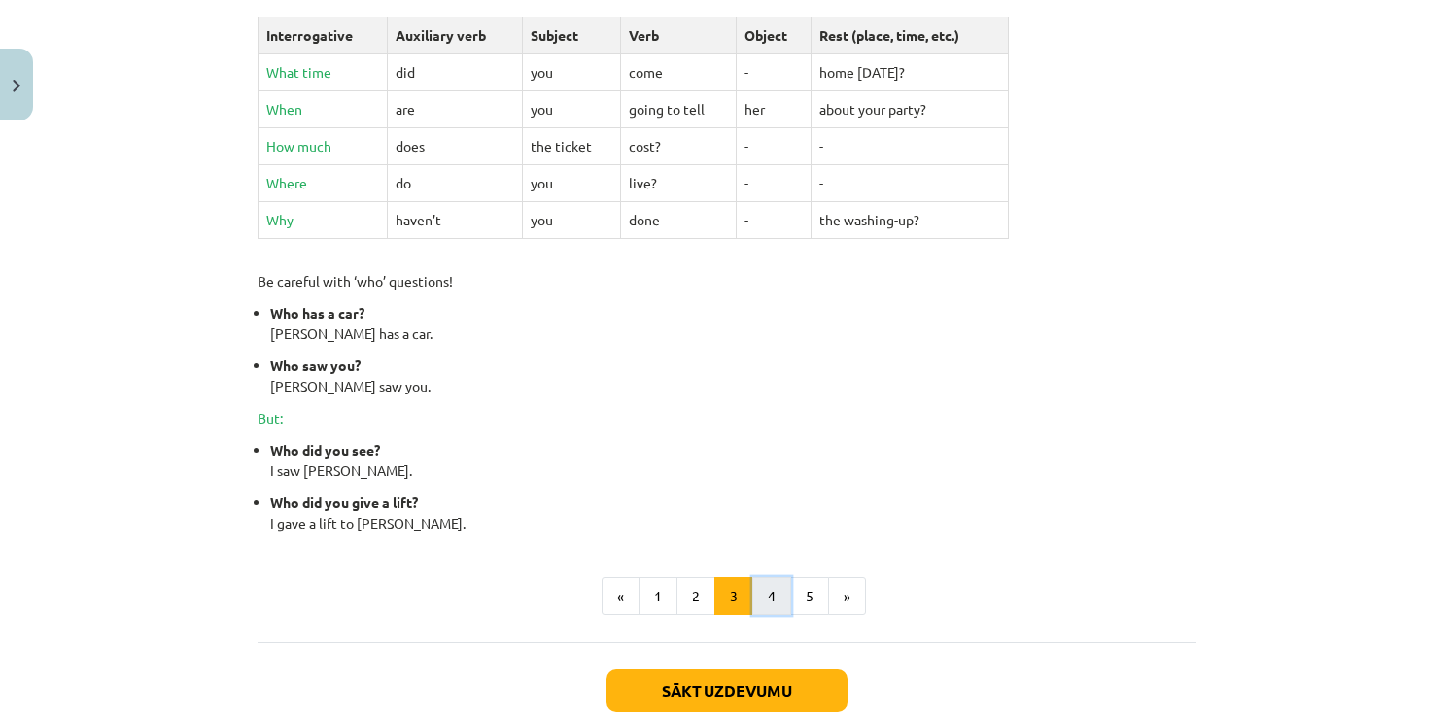
click at [770, 589] on button "4" at bounding box center [771, 596] width 39 height 39
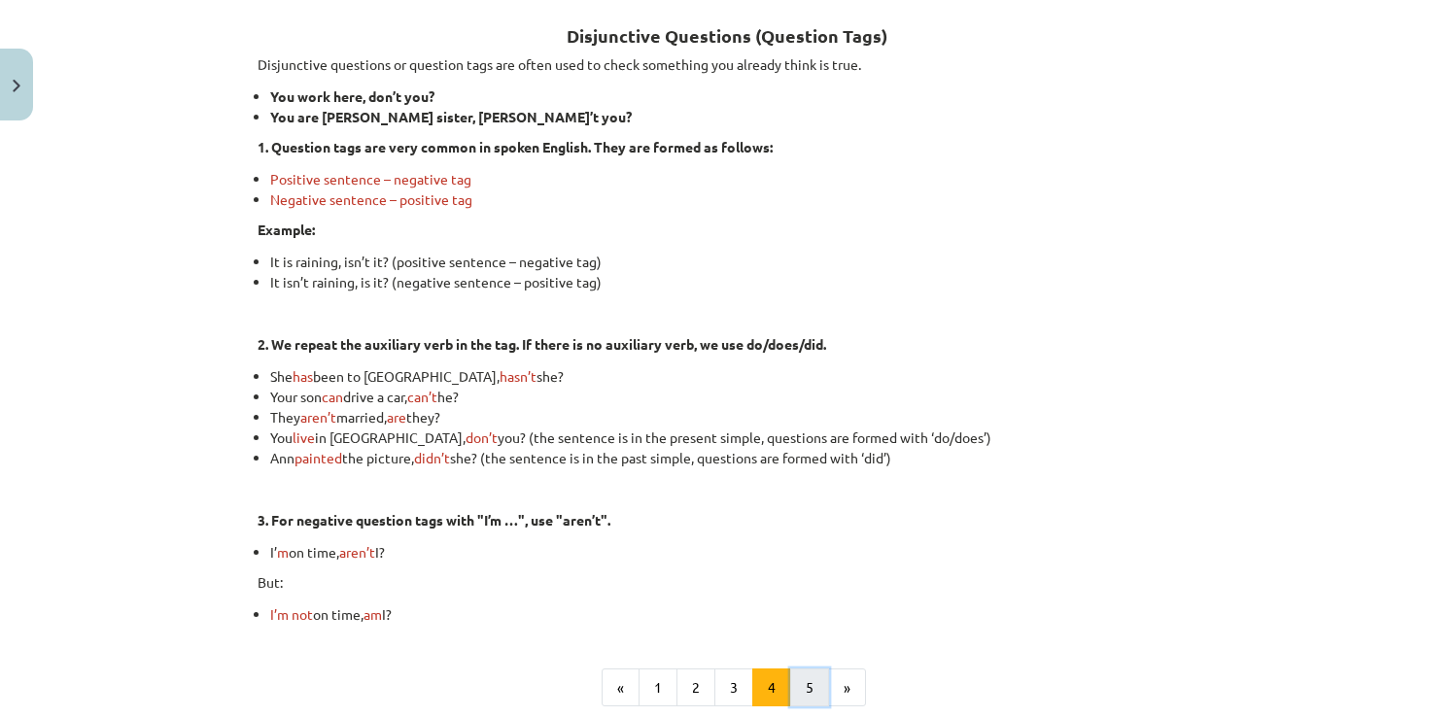
click at [804, 682] on button "5" at bounding box center [809, 688] width 39 height 39
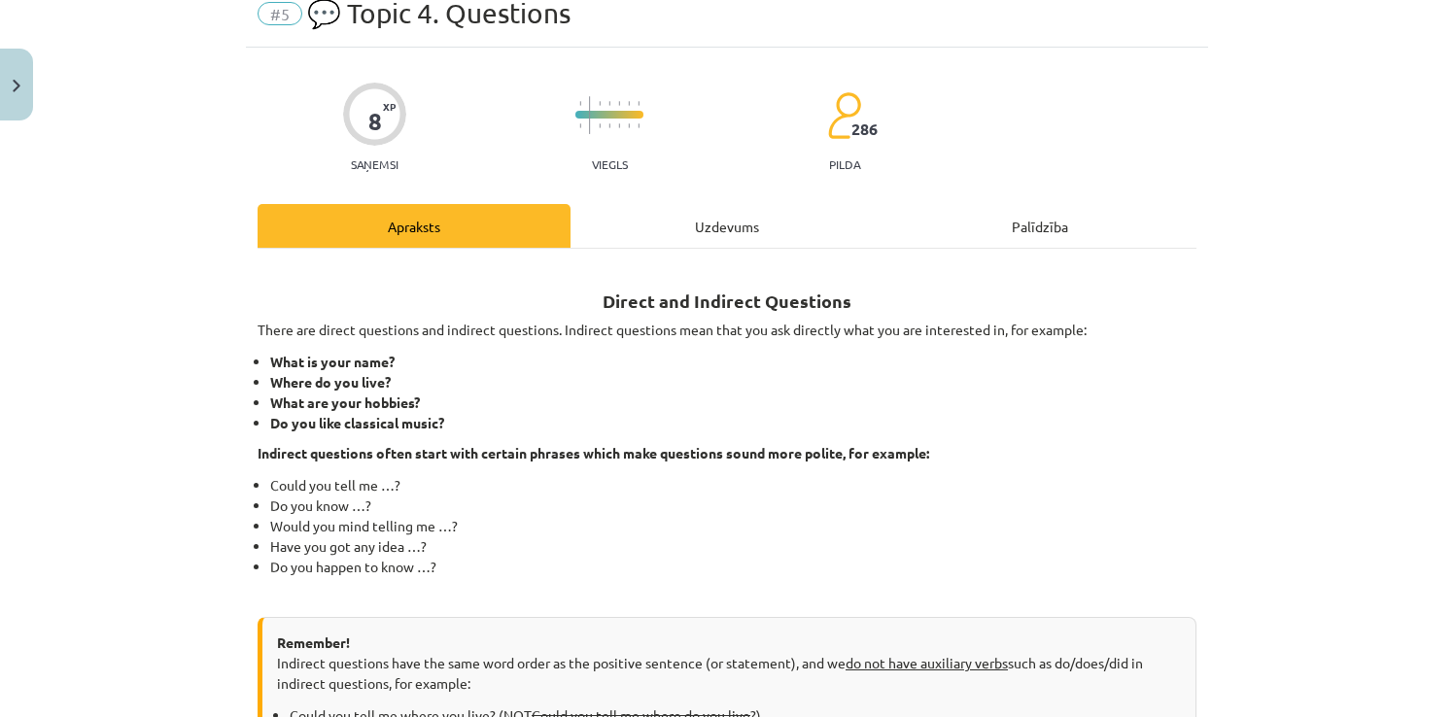
scroll to position [0, 0]
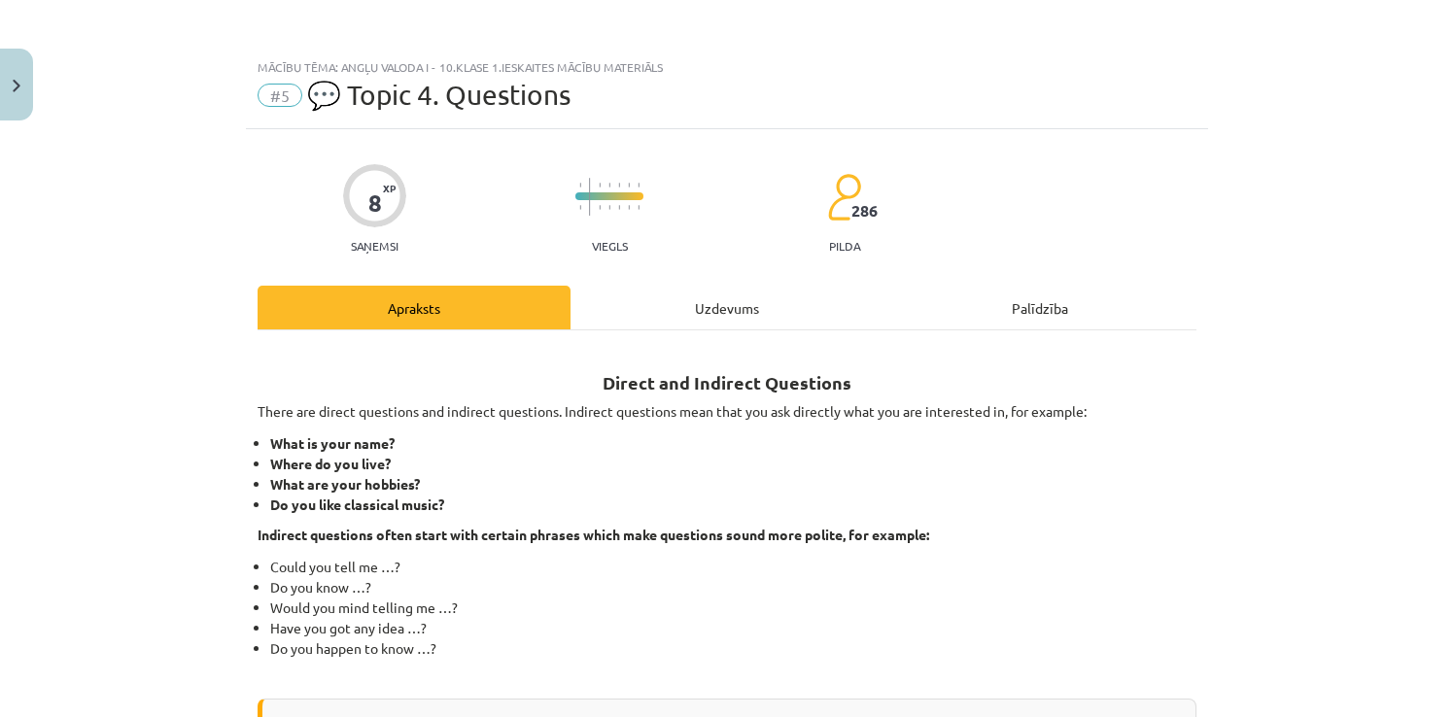
click at [697, 317] on div "Uzdevums" at bounding box center [727, 308] width 313 height 44
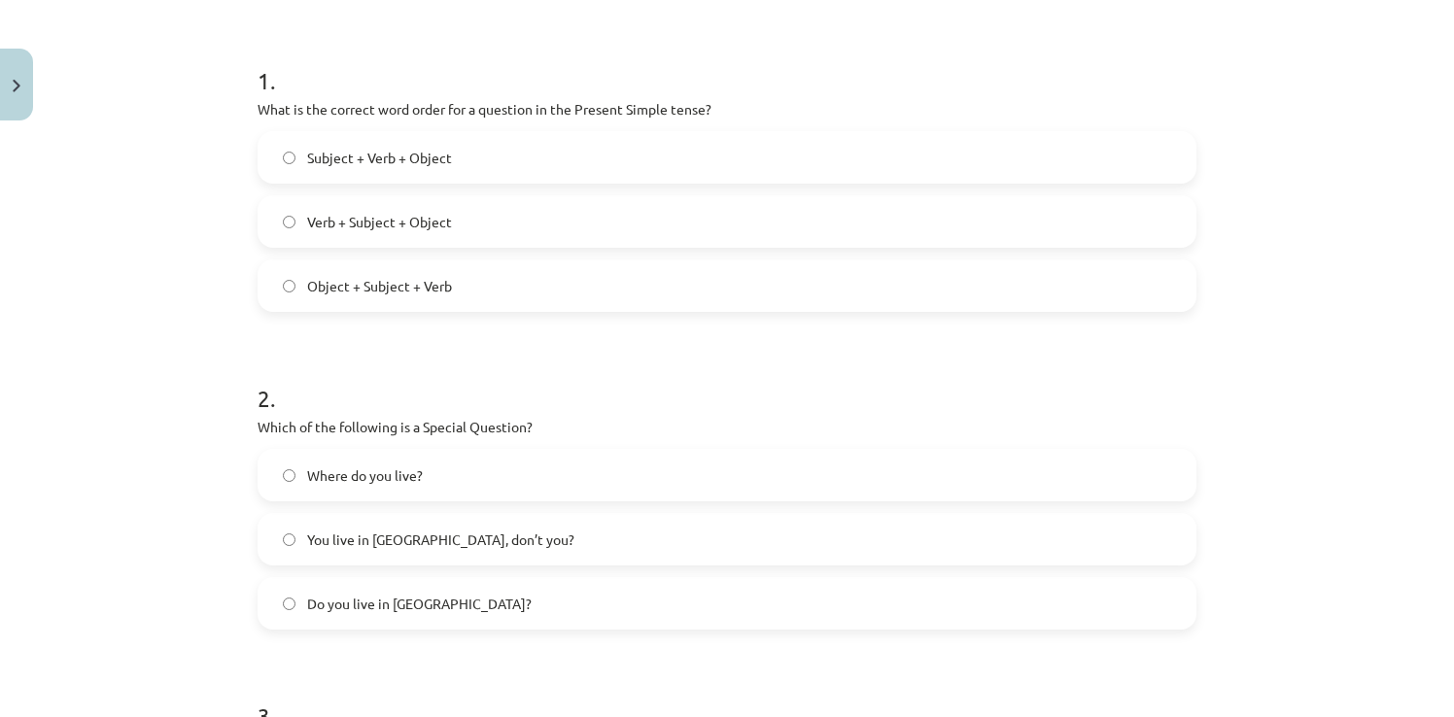
scroll to position [389, 0]
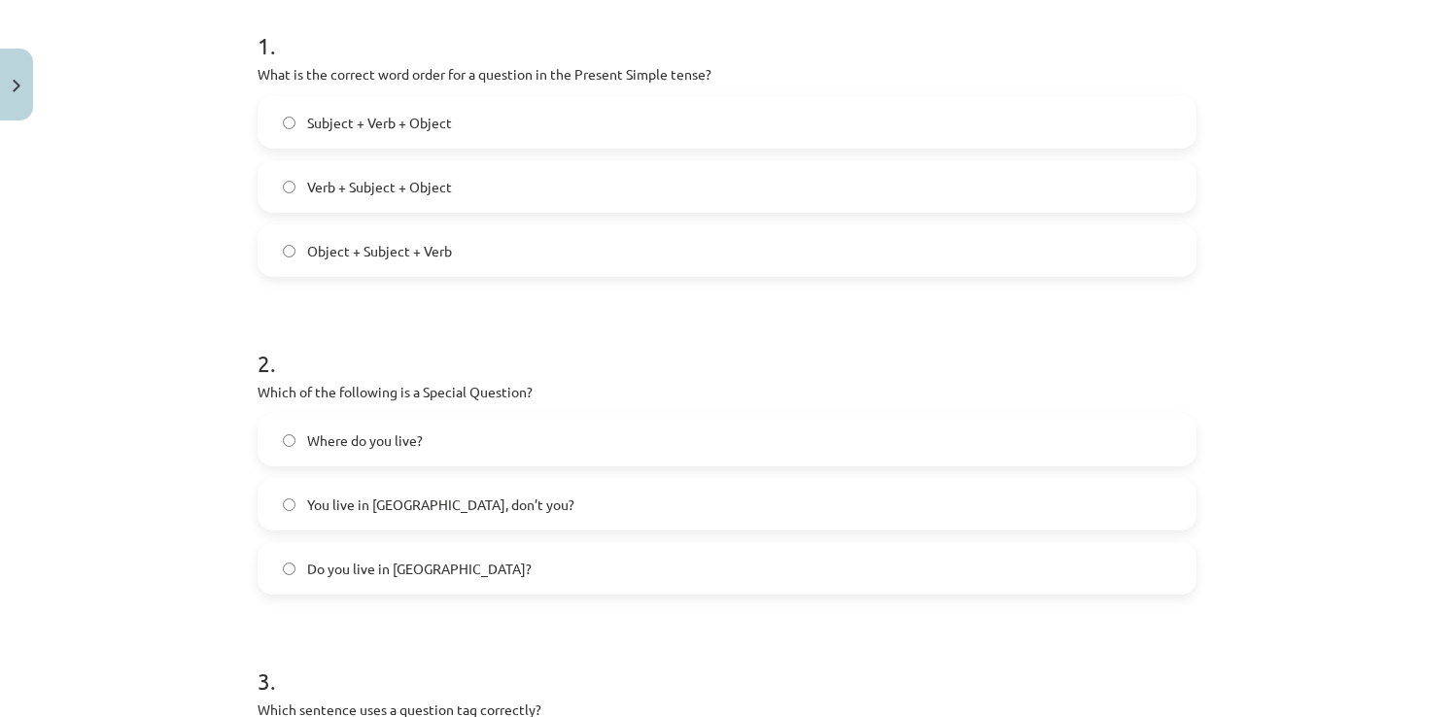
click at [315, 183] on span "Verb + Subject + Object" at bounding box center [379, 187] width 145 height 20
click at [276, 450] on label "Where do you live?" at bounding box center [727, 440] width 935 height 49
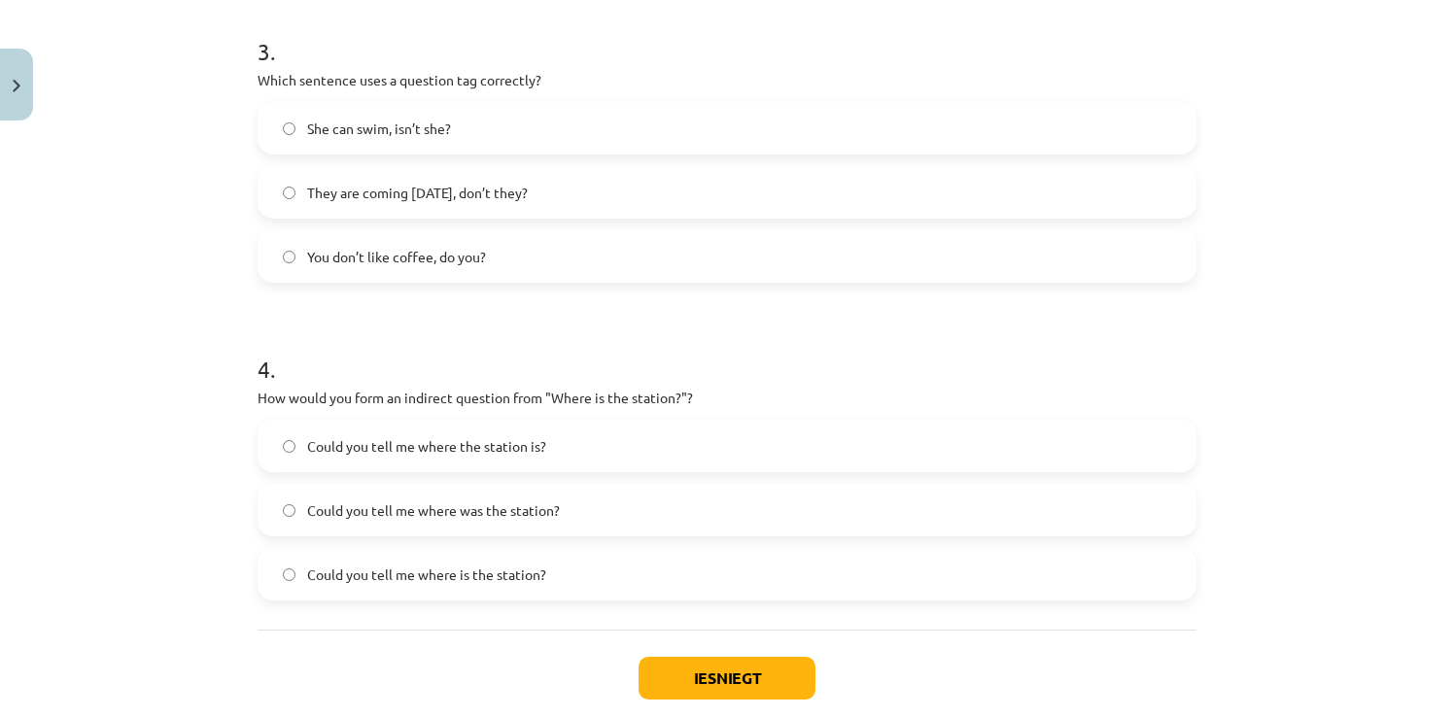
scroll to position [972, 0]
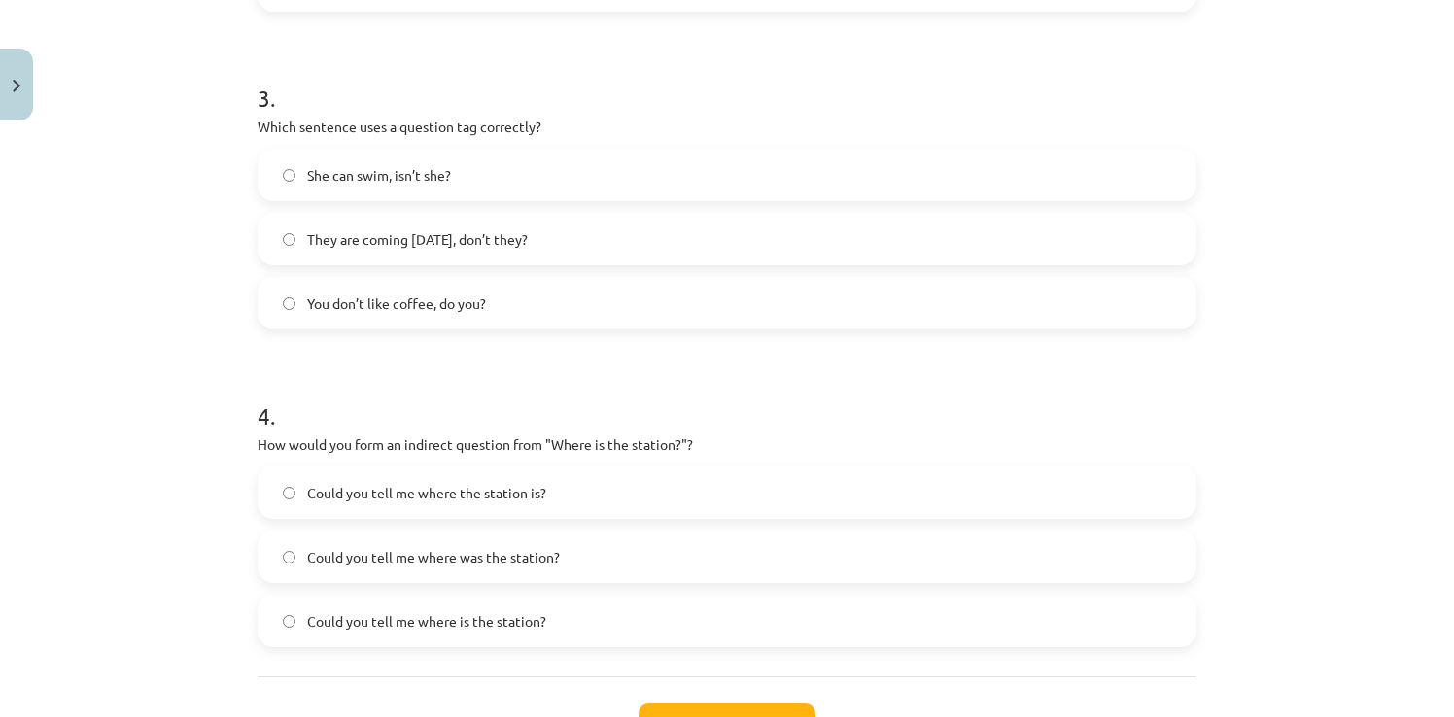
click at [548, 312] on label "You don’t like coffee, do you?" at bounding box center [727, 303] width 935 height 49
click at [292, 485] on label "Could you tell me where the station is?" at bounding box center [727, 493] width 935 height 49
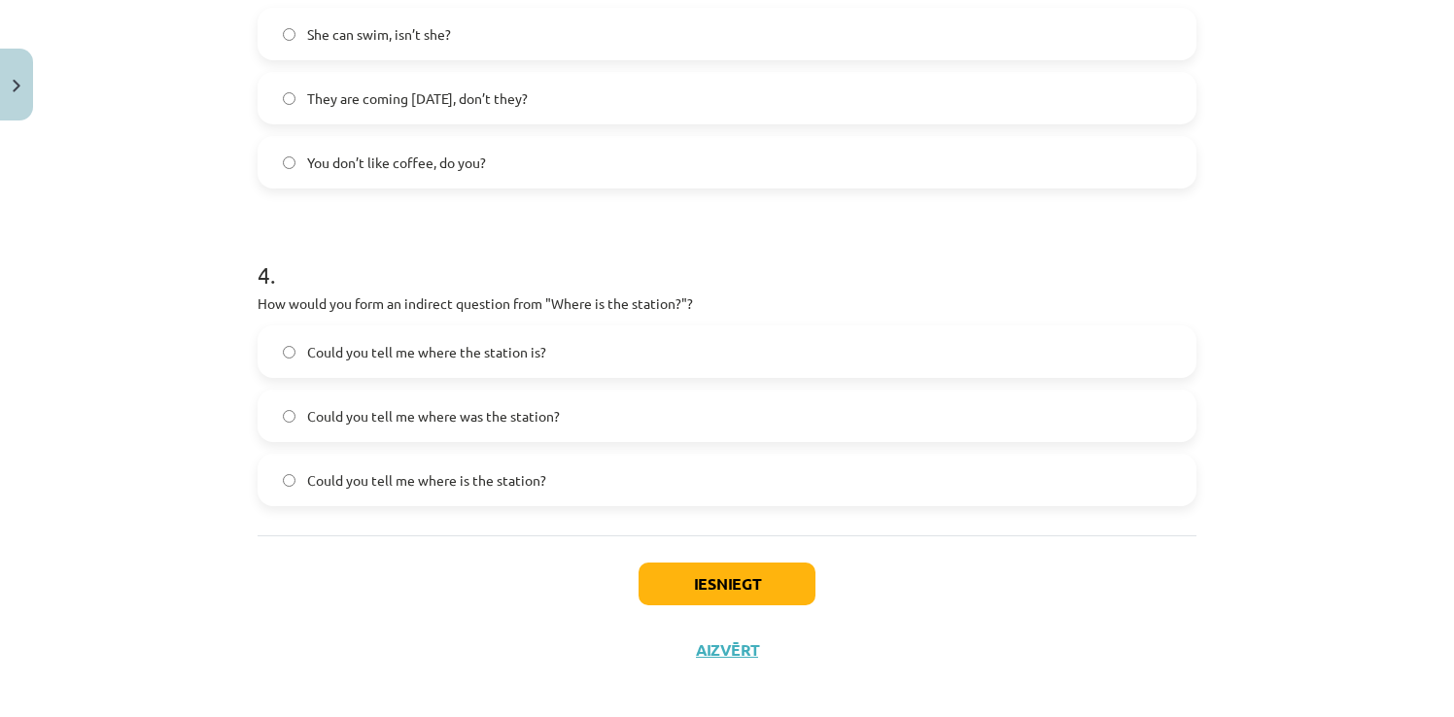
scroll to position [1128, 0]
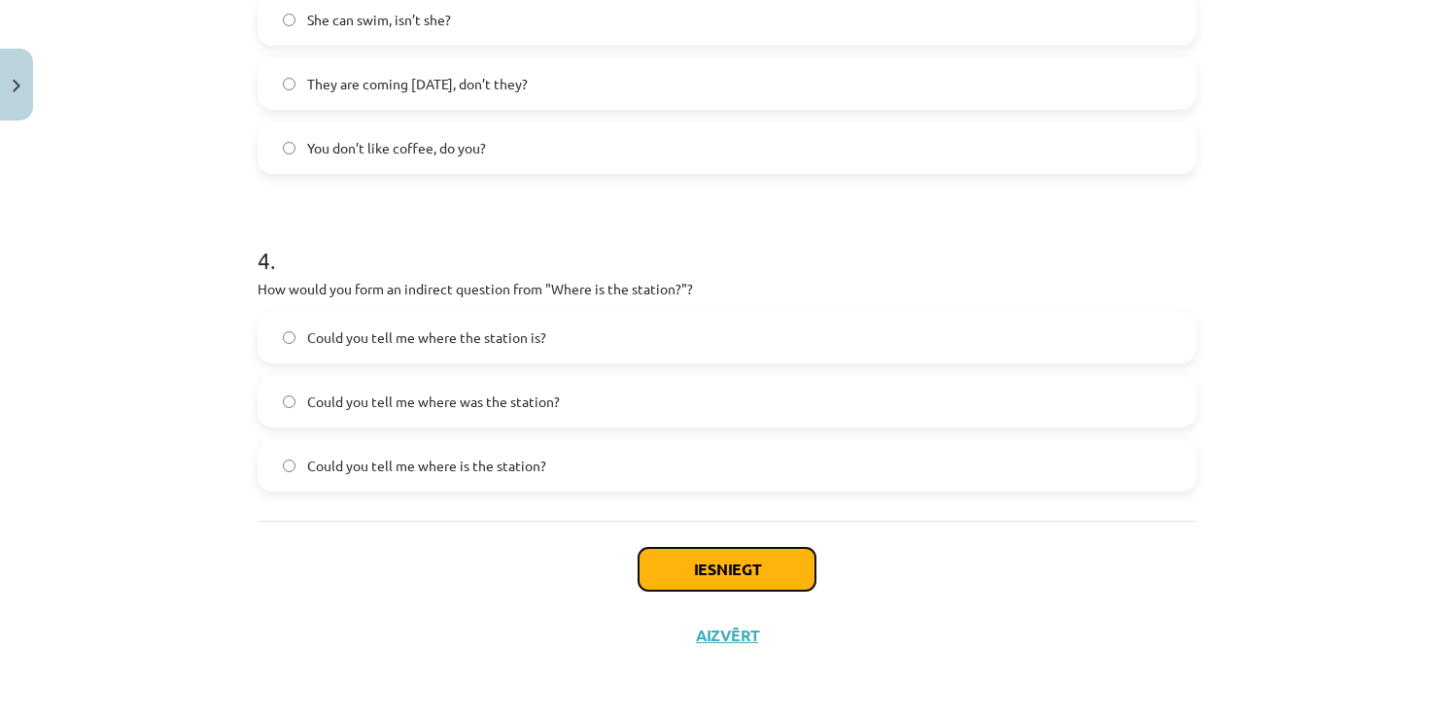
click at [718, 580] on button "Iesniegt" at bounding box center [727, 569] width 177 height 43
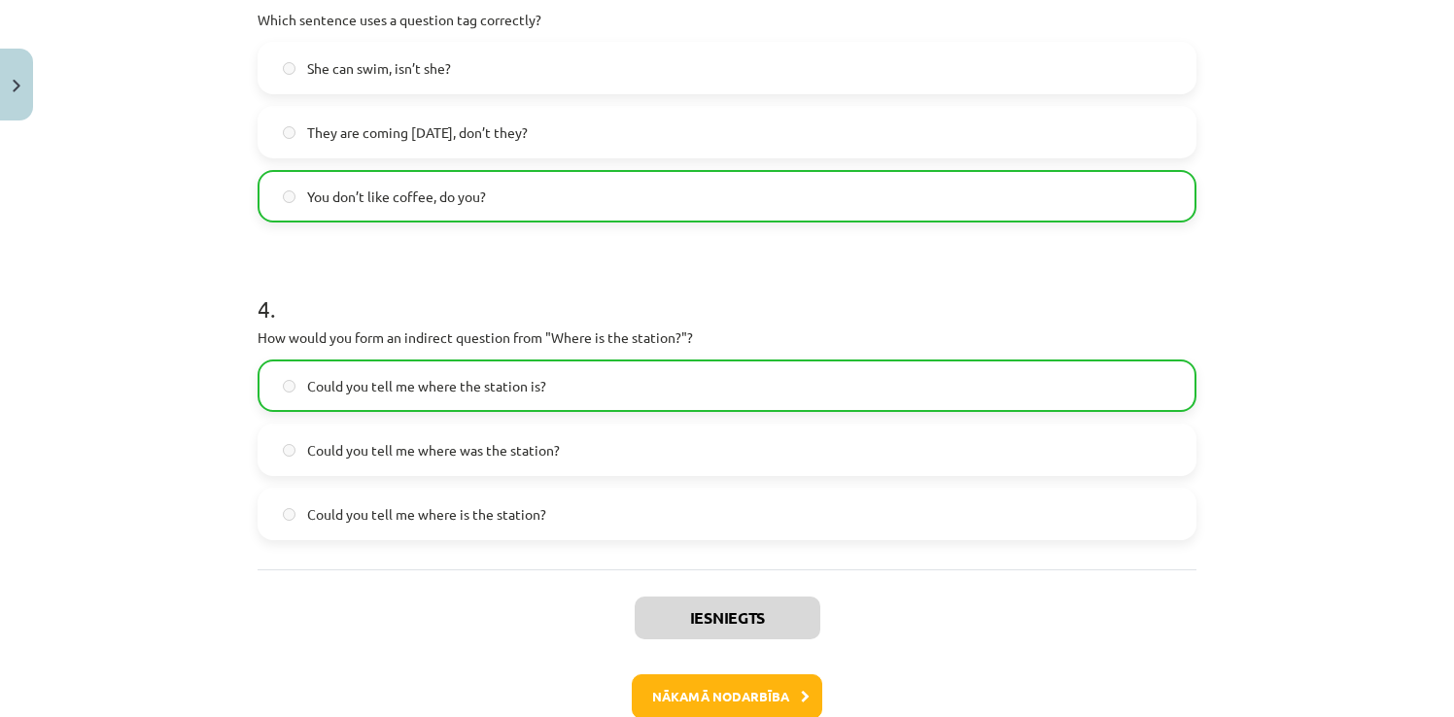
scroll to position [1189, 0]
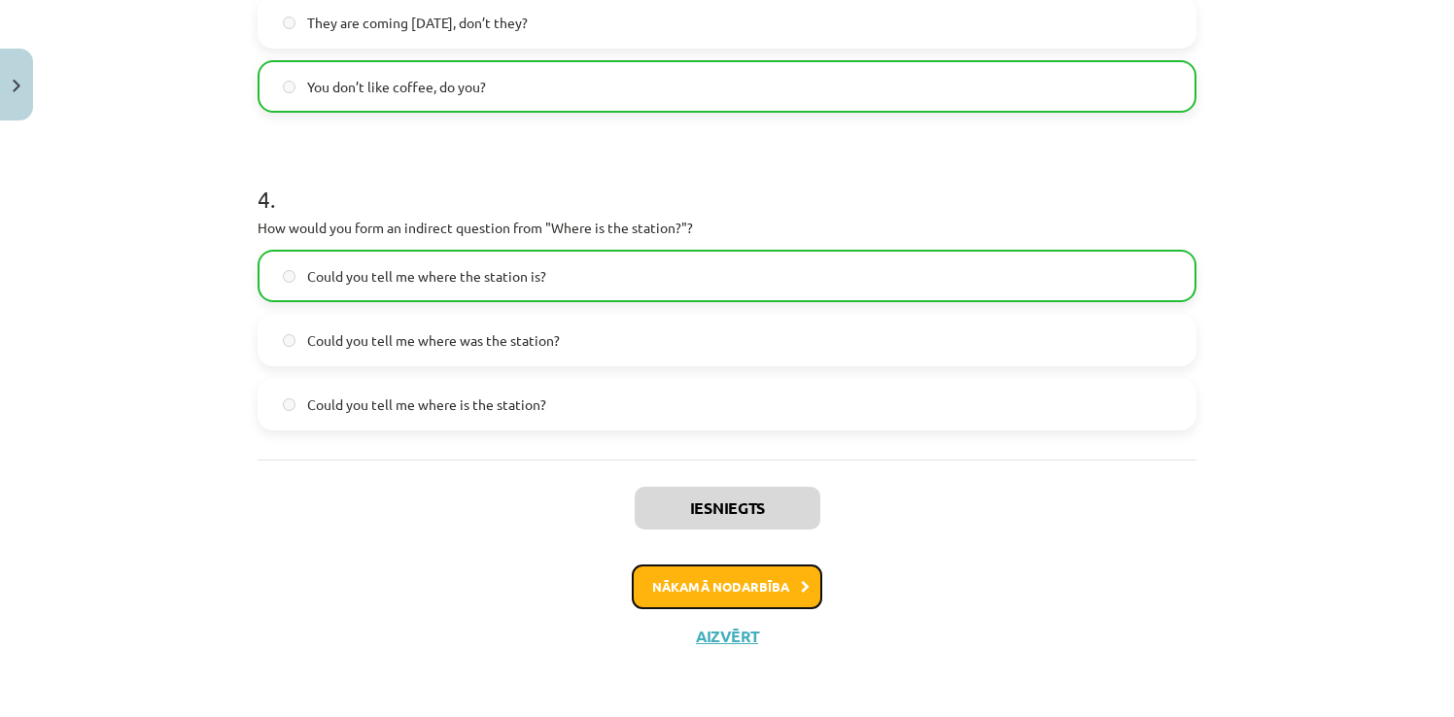
click at [686, 598] on button "Nākamā nodarbība" at bounding box center [727, 587] width 191 height 45
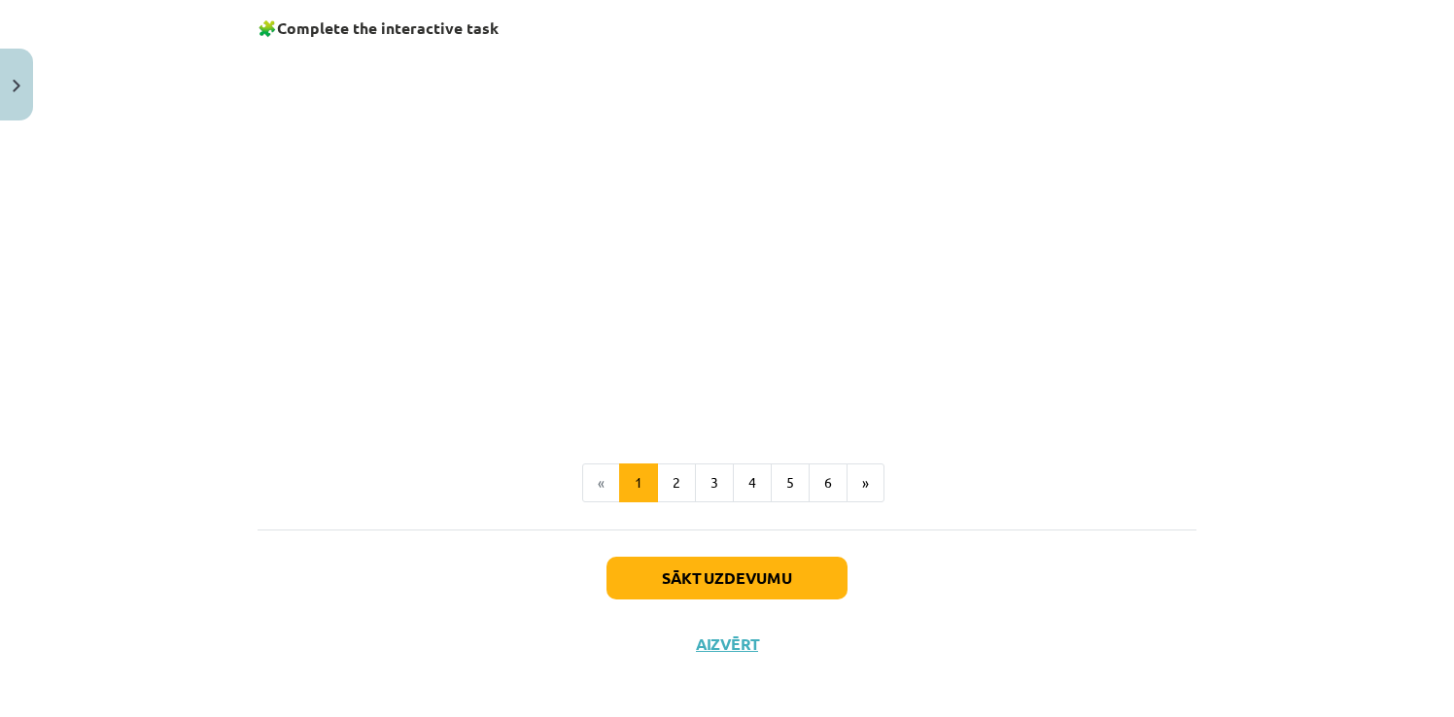
scroll to position [1316, 0]
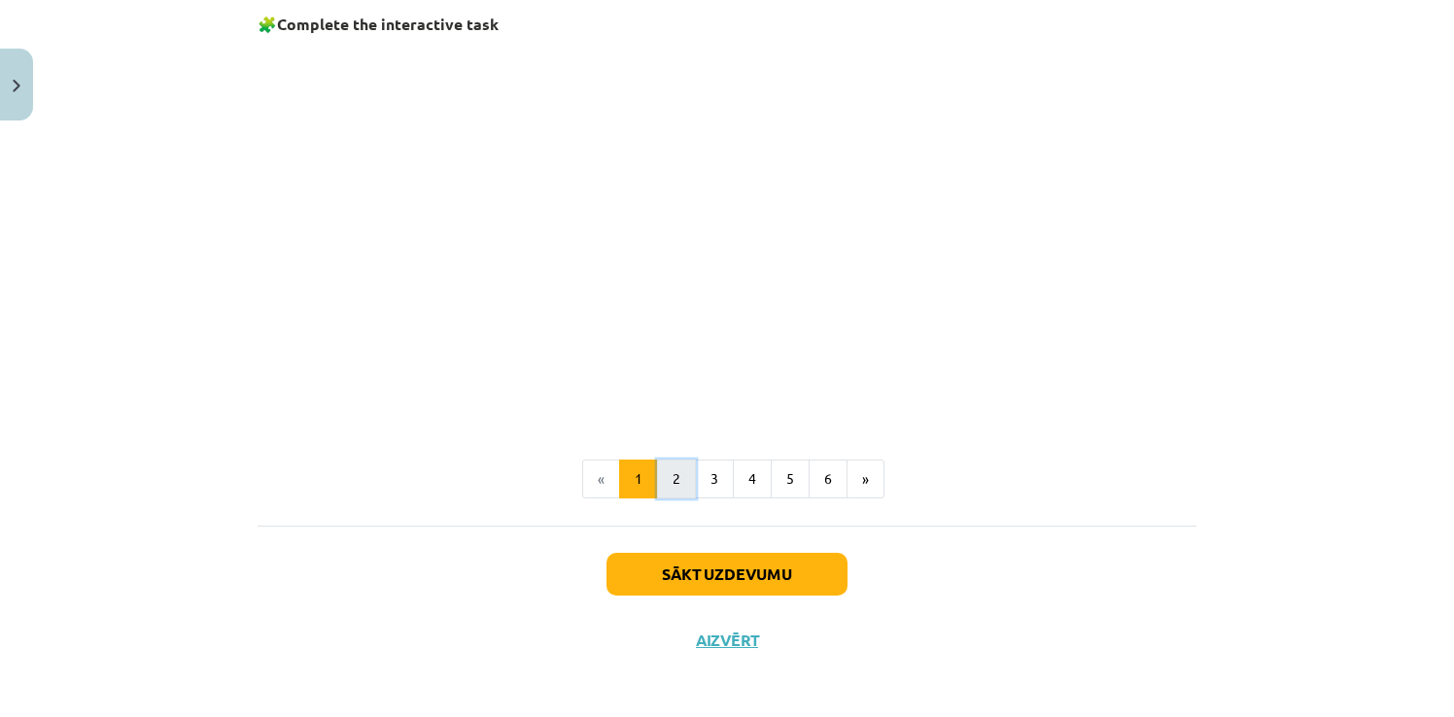
click at [670, 467] on button "2" at bounding box center [676, 479] width 39 height 39
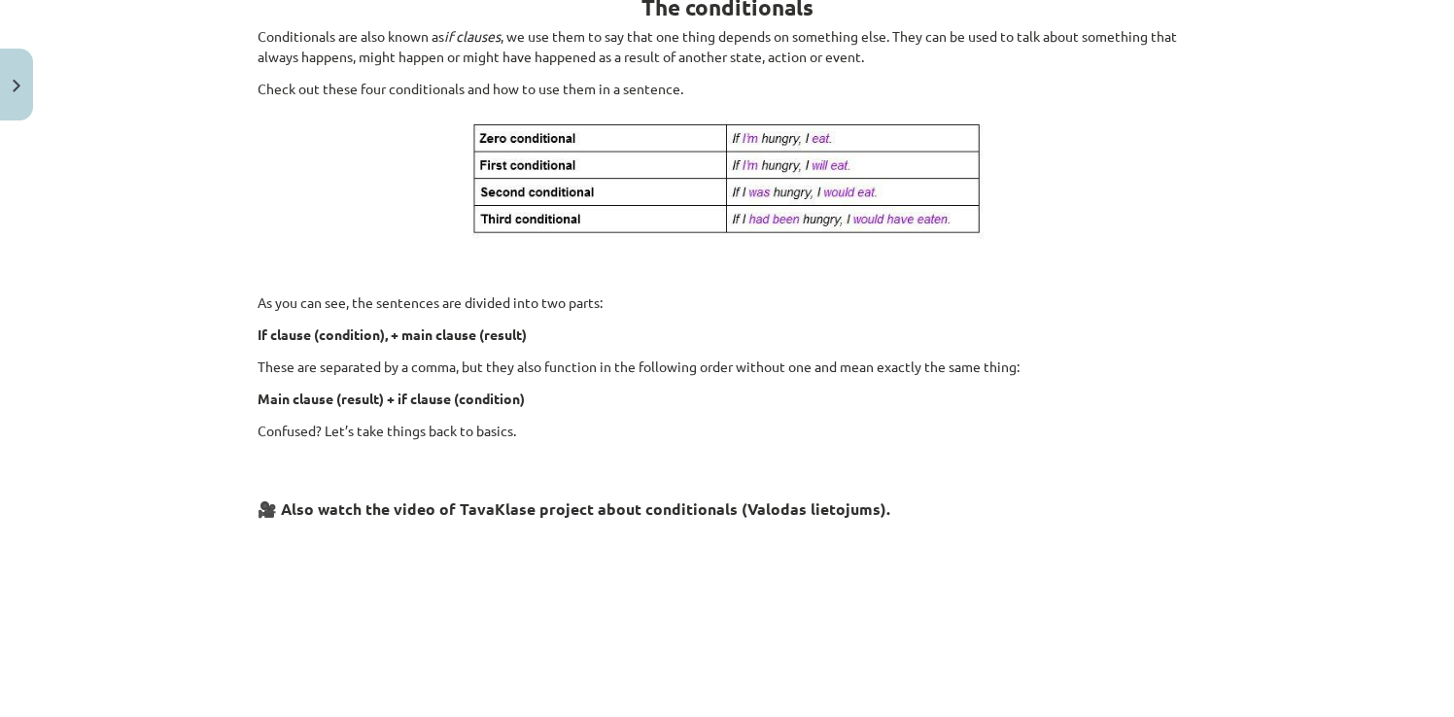
scroll to position [856, 0]
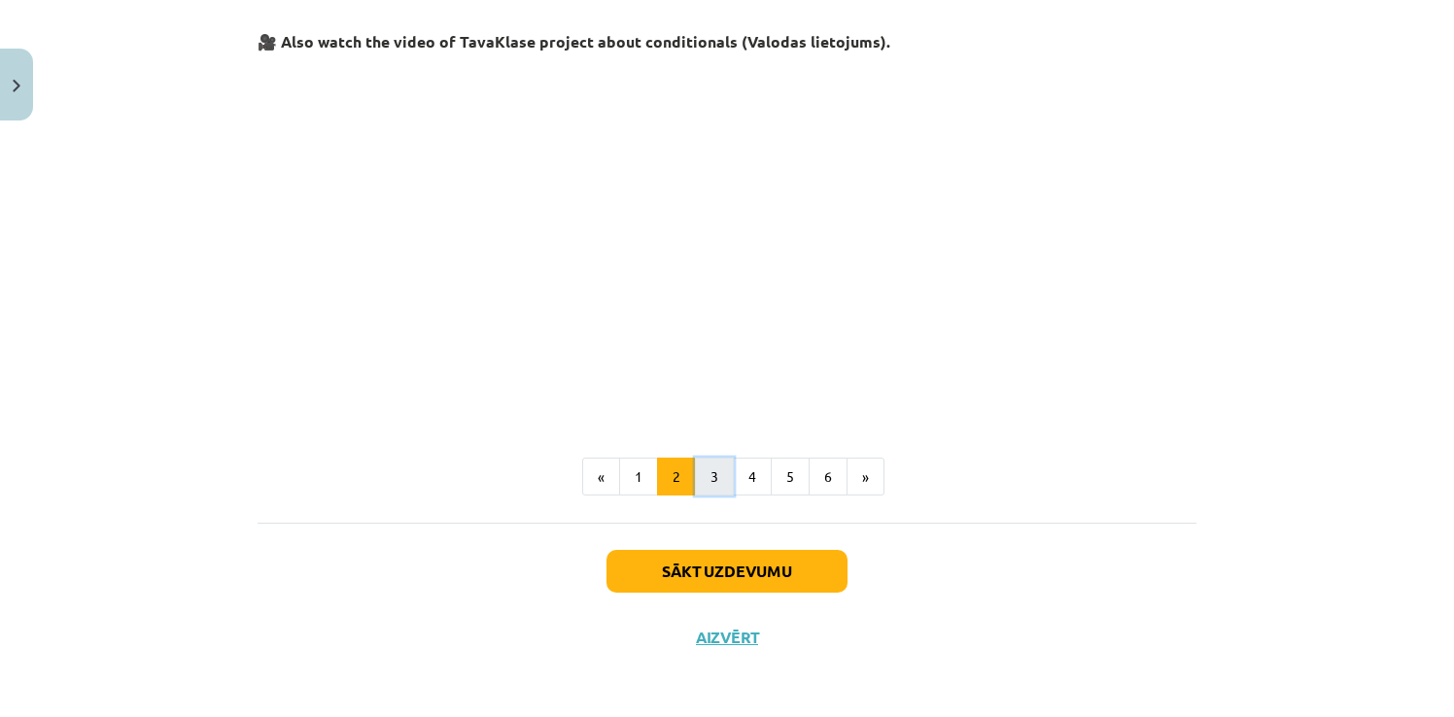
click at [711, 478] on button "3" at bounding box center [714, 477] width 39 height 39
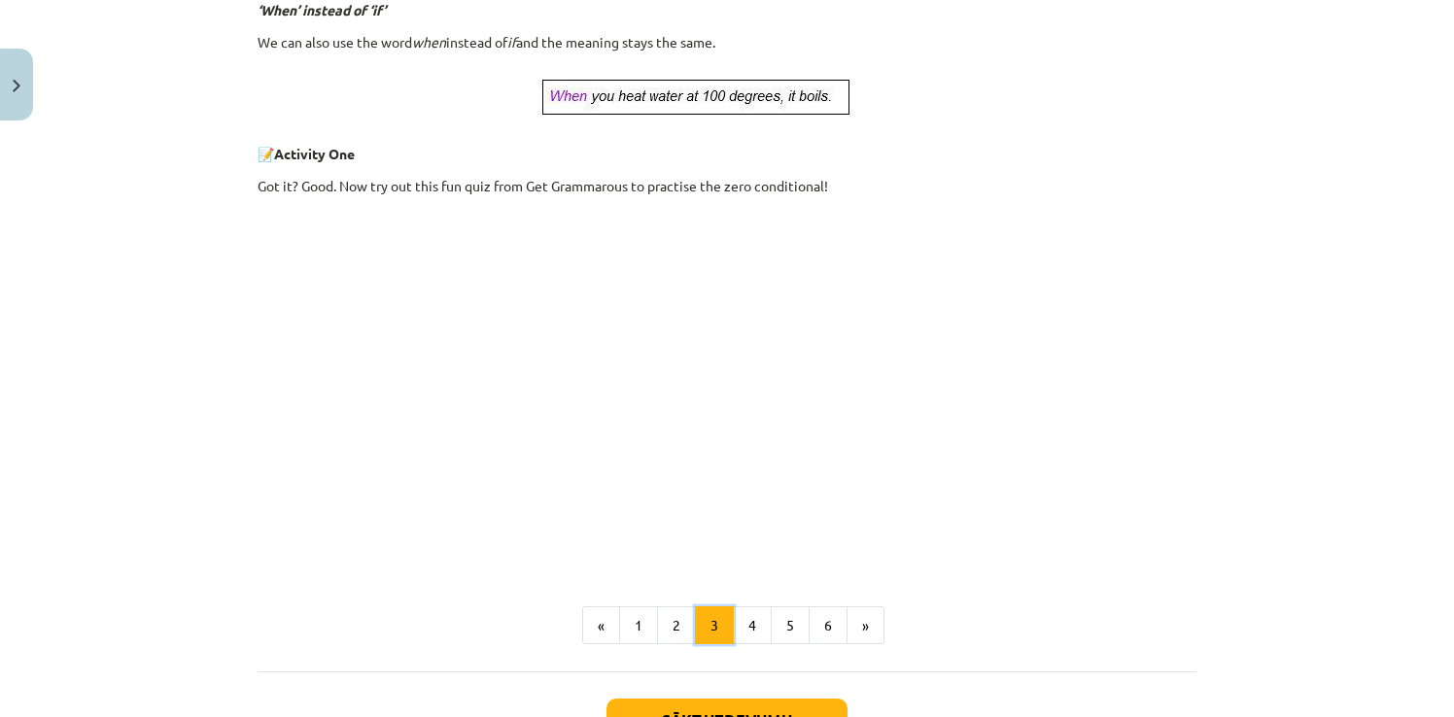
scroll to position [868, 0]
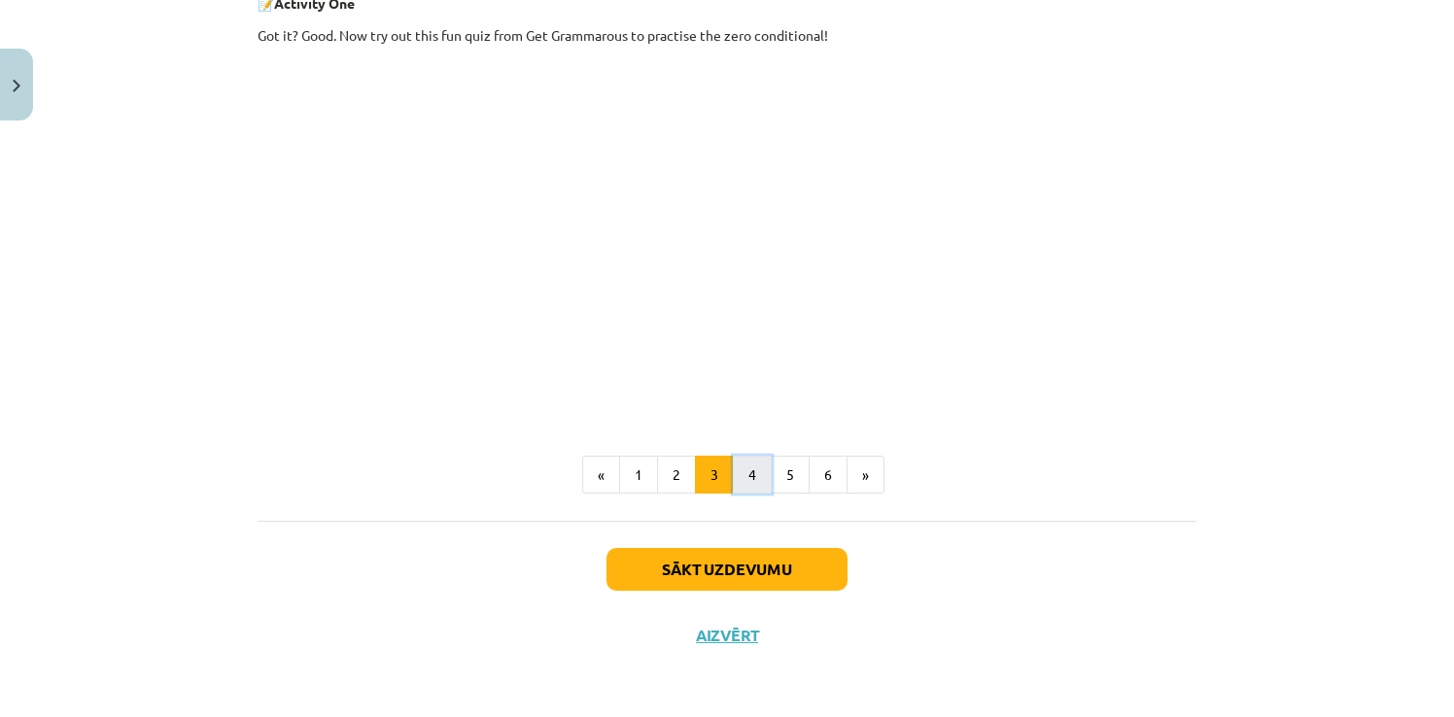
click at [734, 489] on button "4" at bounding box center [752, 475] width 39 height 39
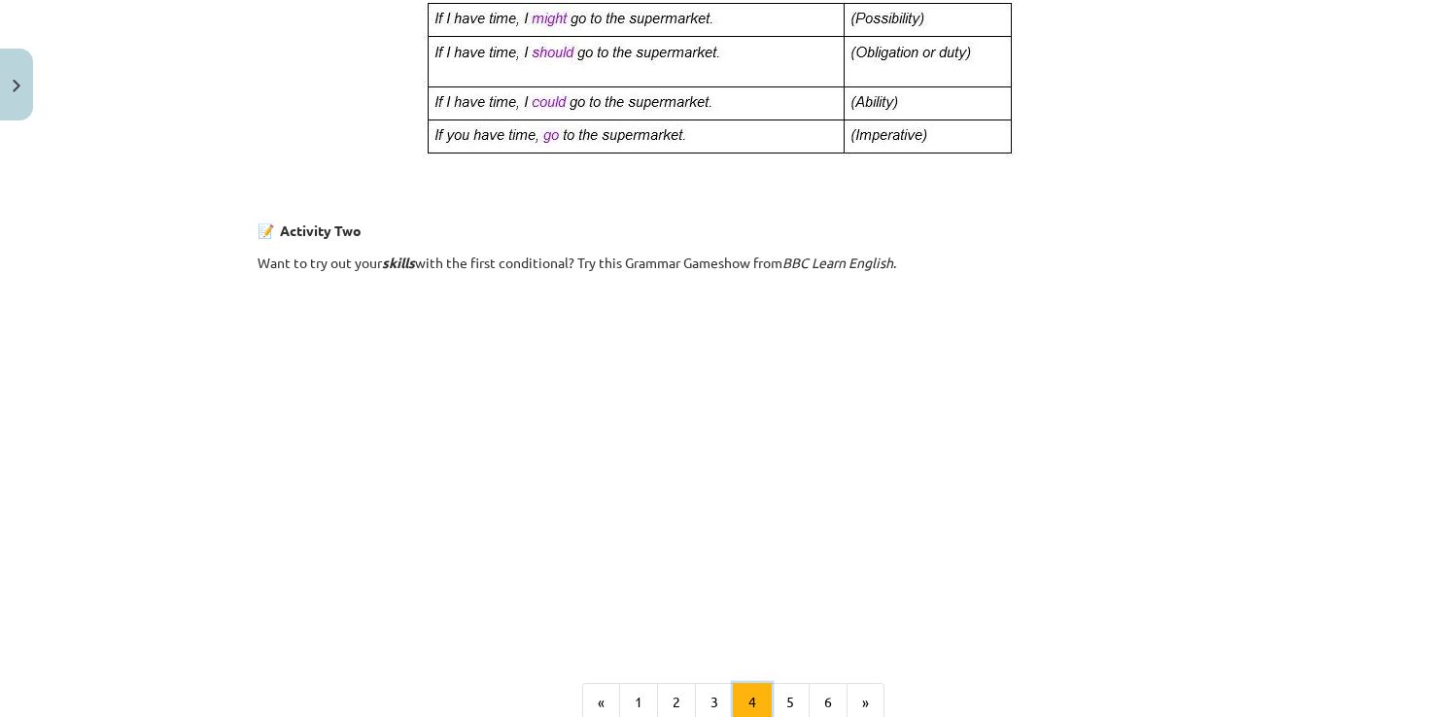
scroll to position [1297, 0]
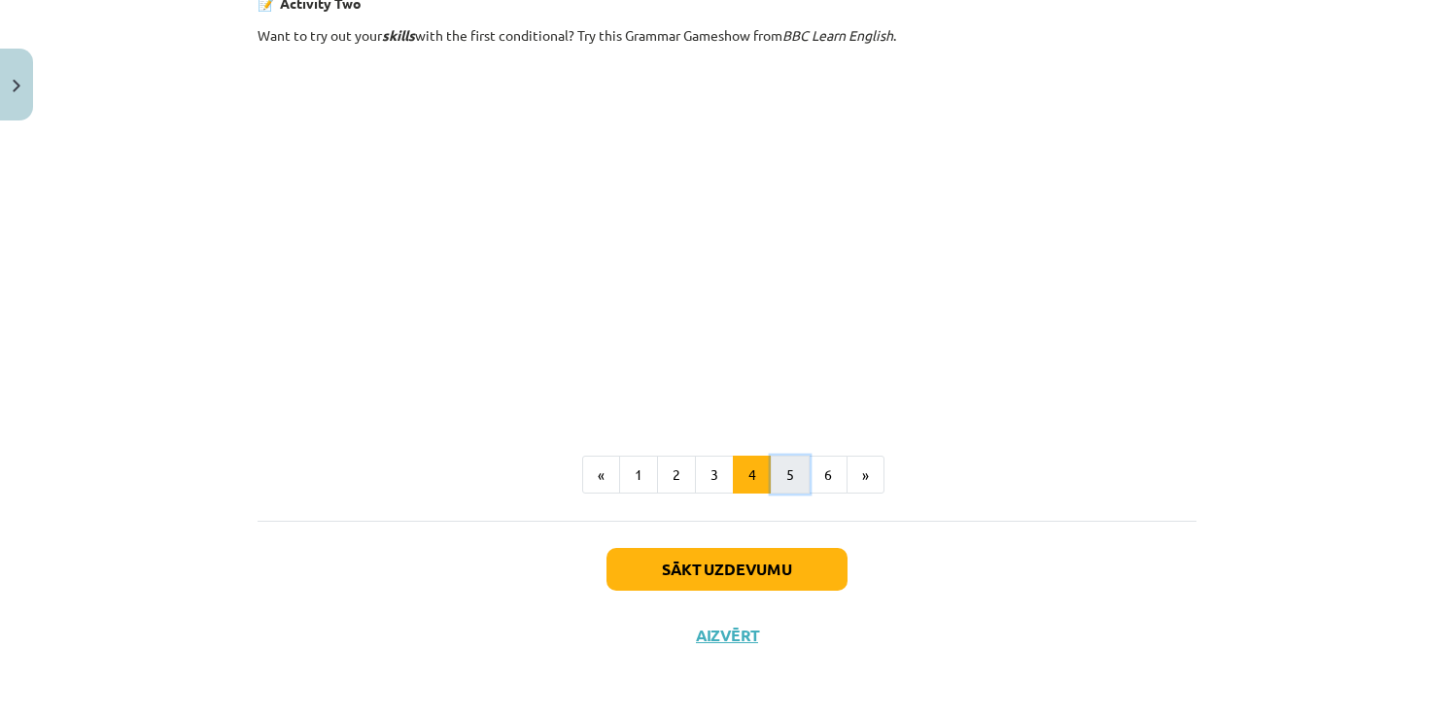
click at [799, 490] on button "5" at bounding box center [790, 475] width 39 height 39
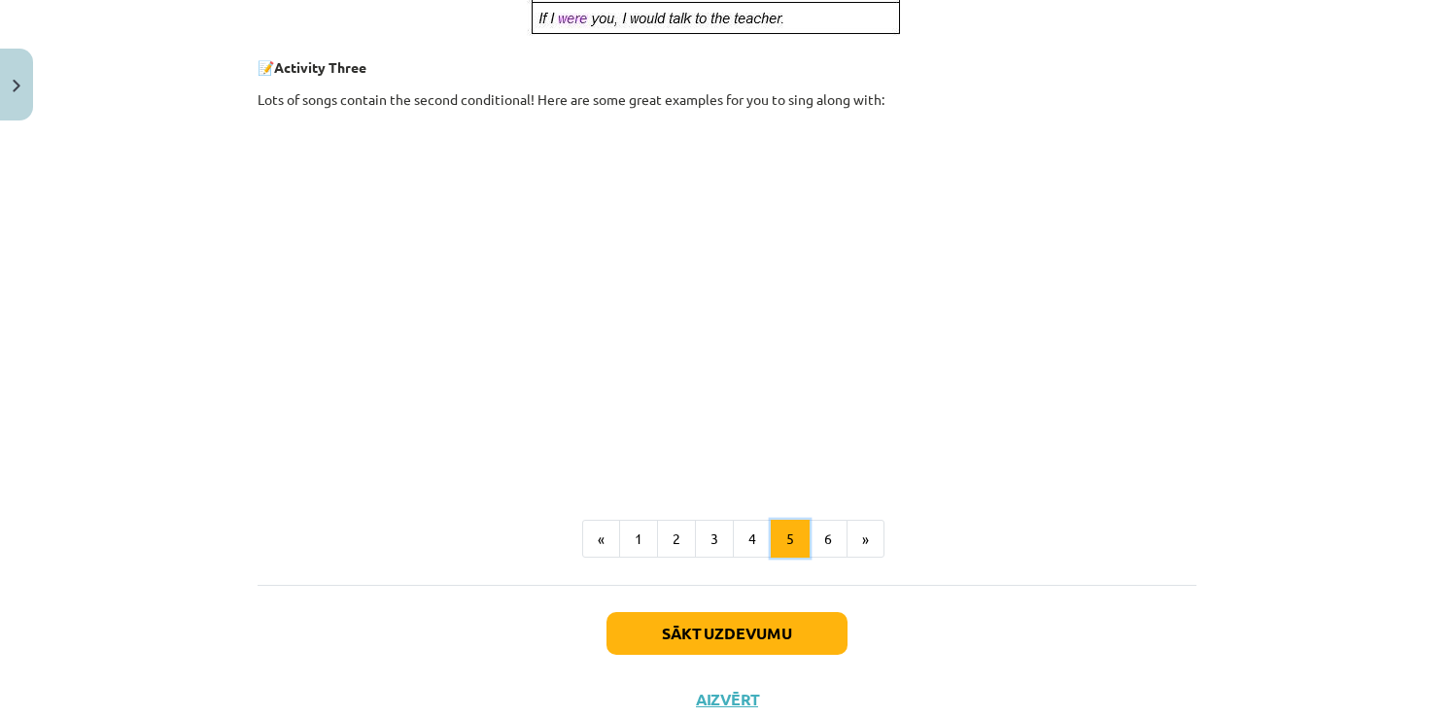
scroll to position [1065, 0]
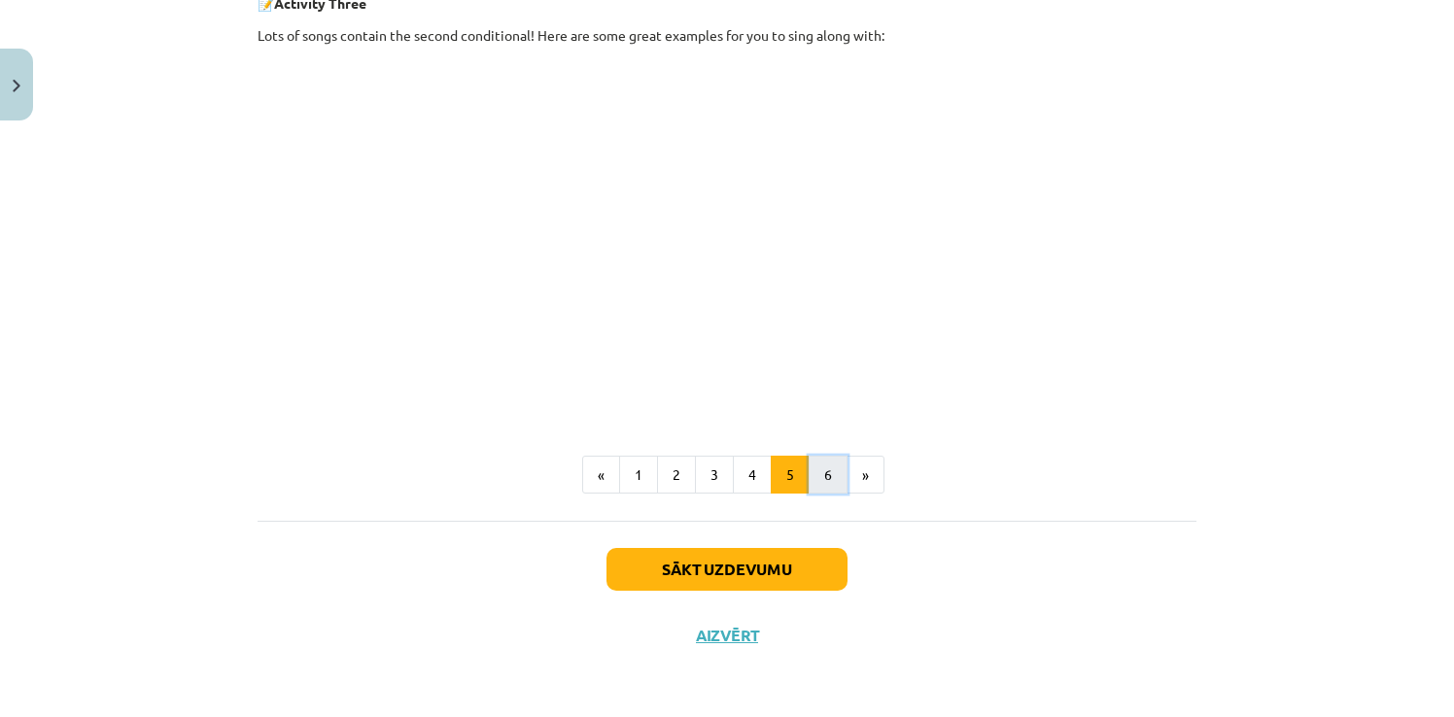
click at [819, 484] on button "6" at bounding box center [828, 475] width 39 height 39
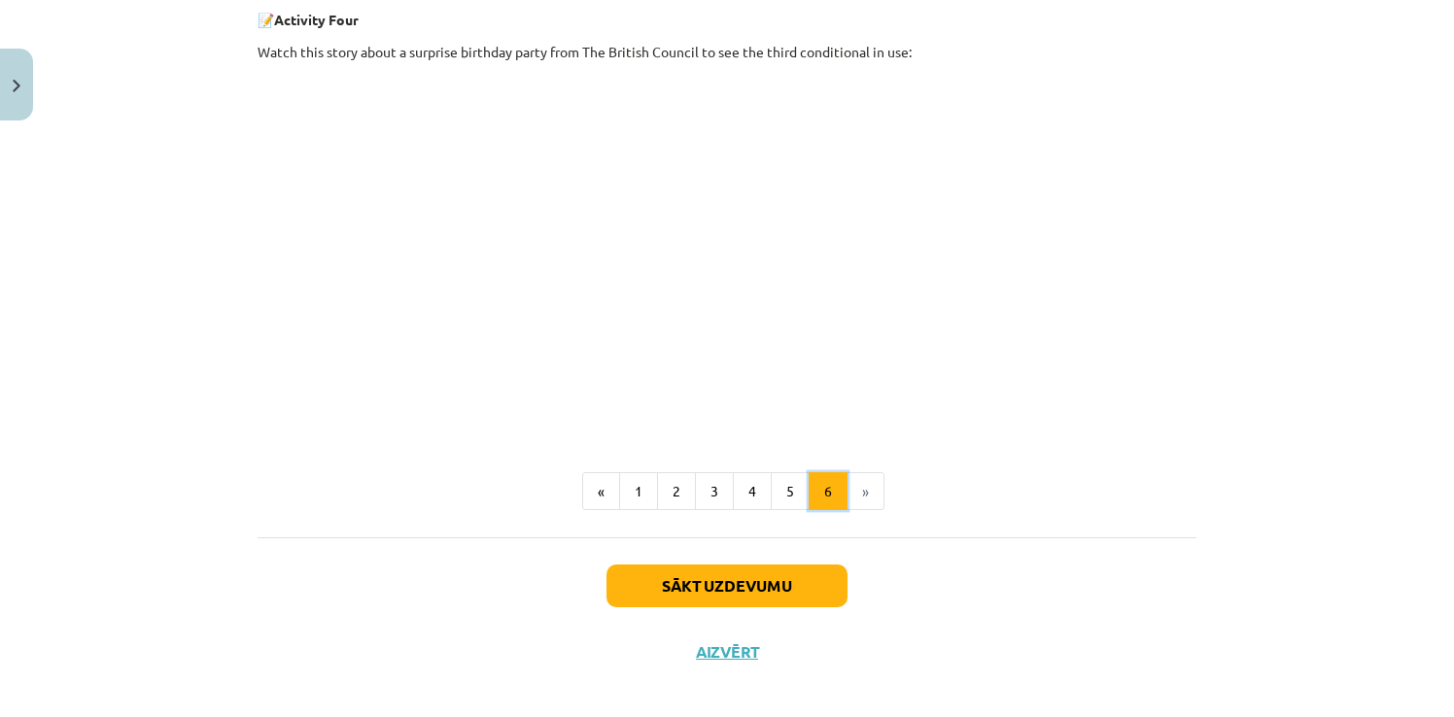
scroll to position [803, 0]
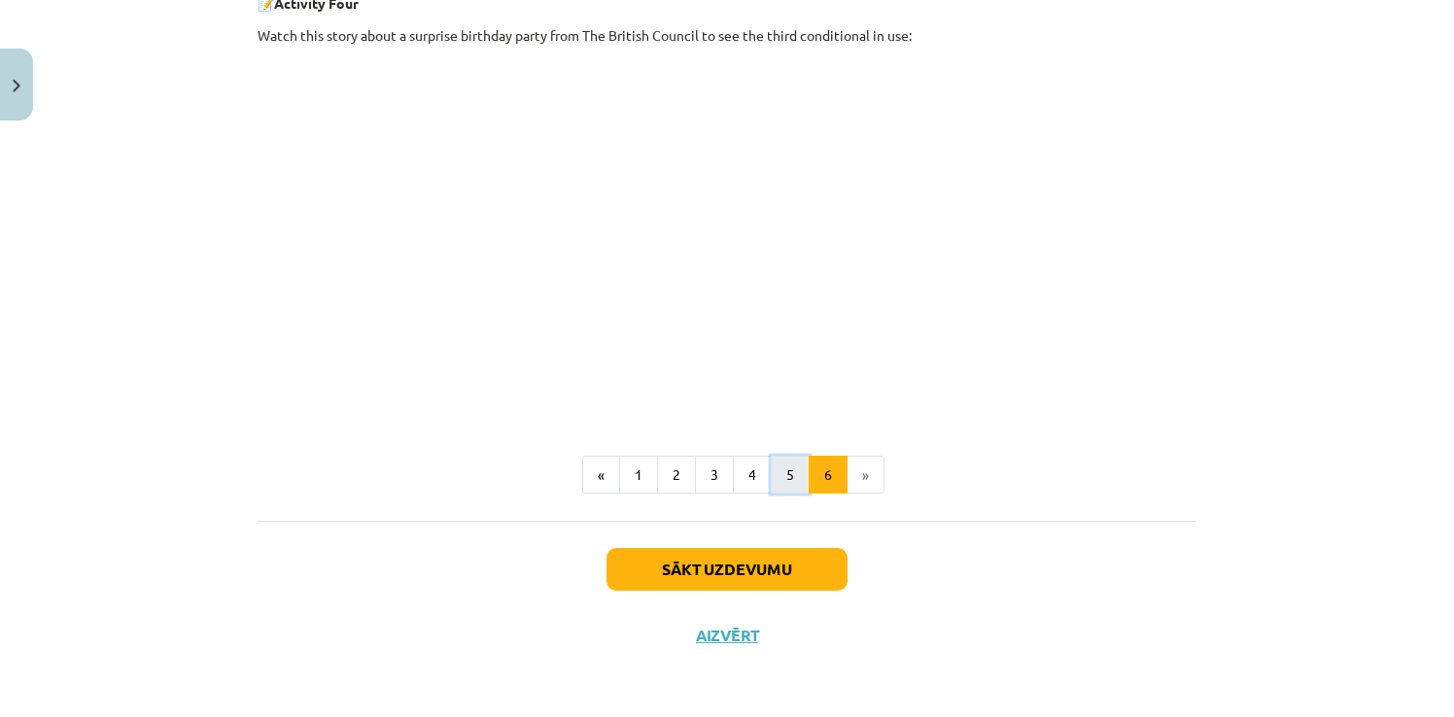
click at [798, 464] on button "5" at bounding box center [790, 475] width 39 height 39
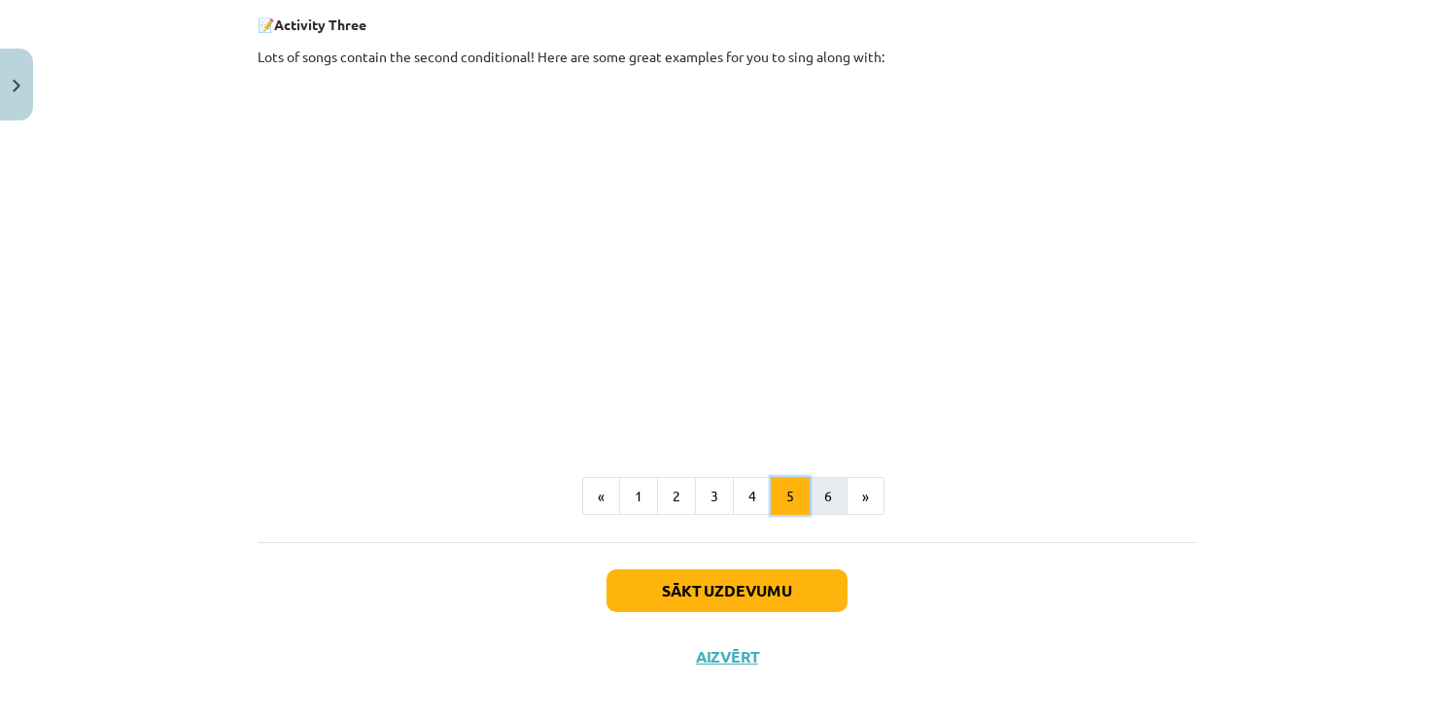
scroll to position [1065, 0]
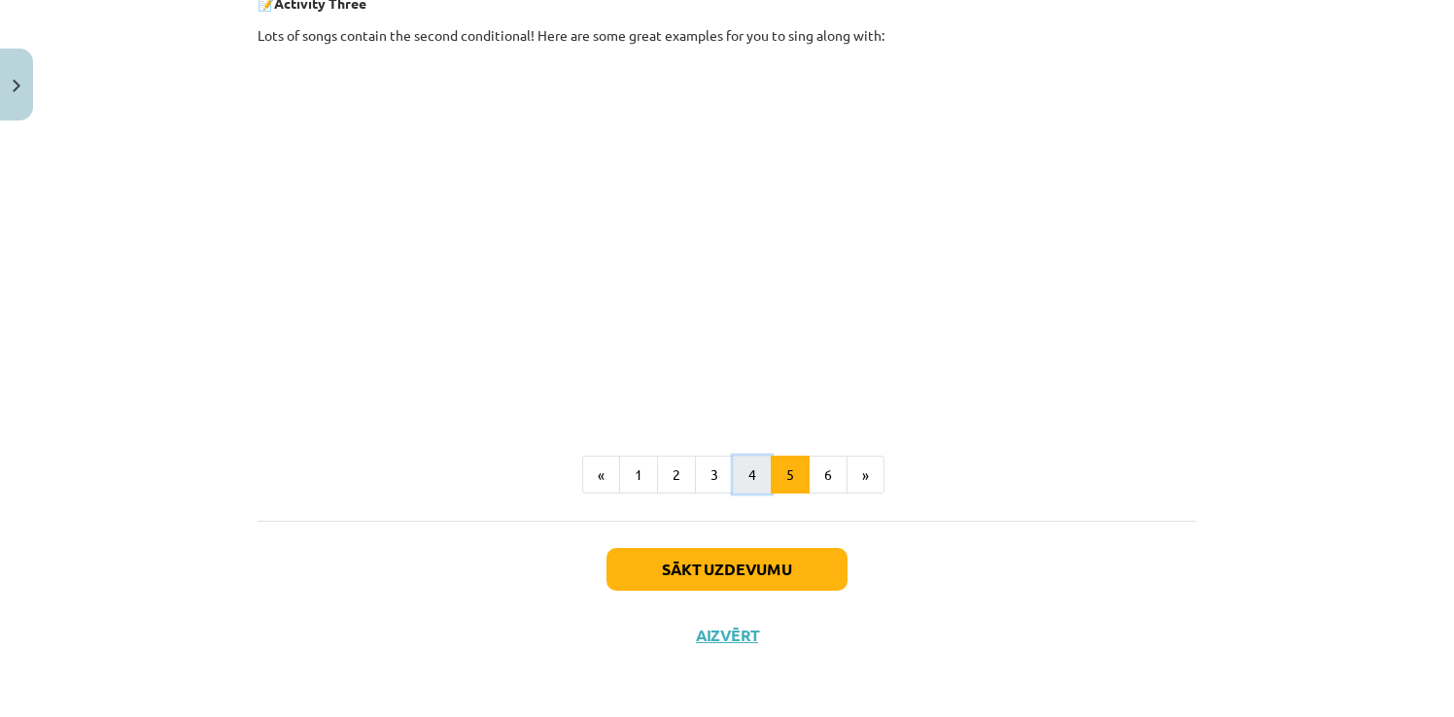
click at [753, 467] on button "4" at bounding box center [752, 475] width 39 height 39
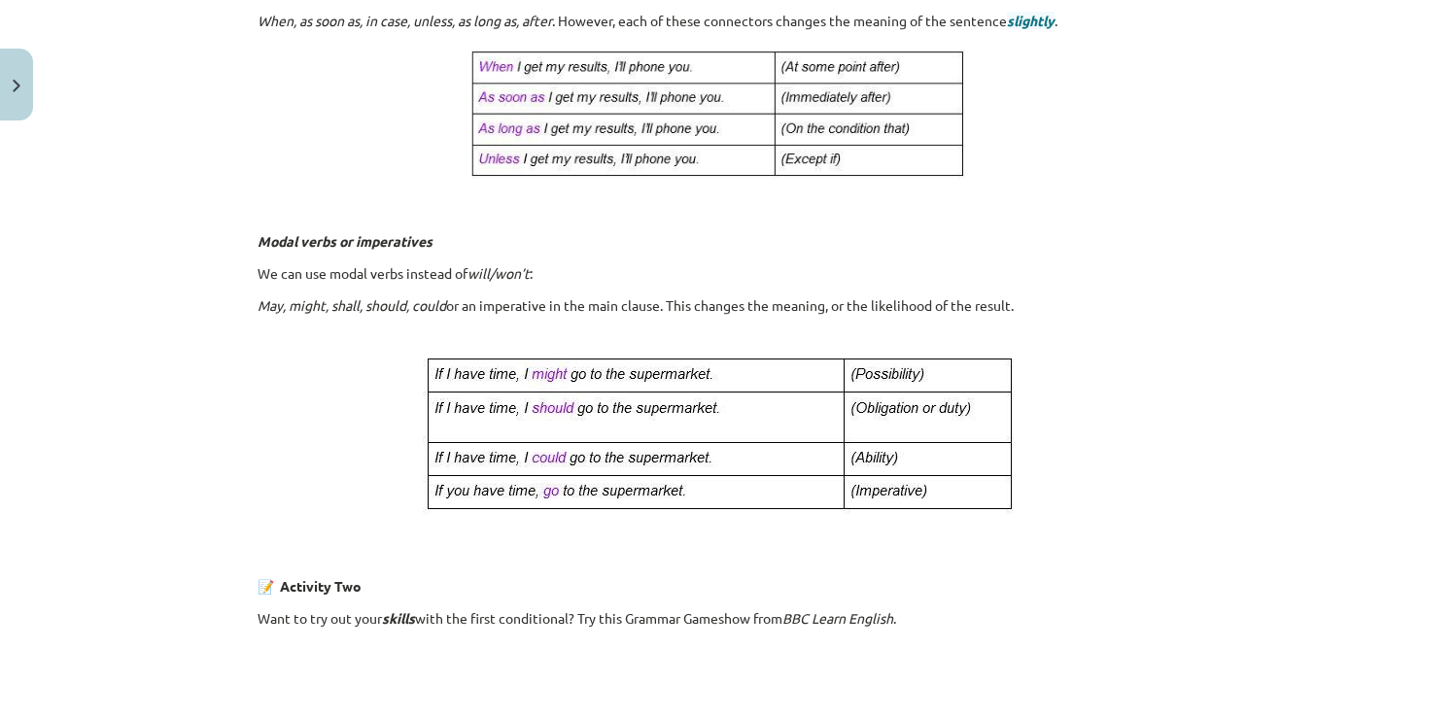
scroll to position [130, 0]
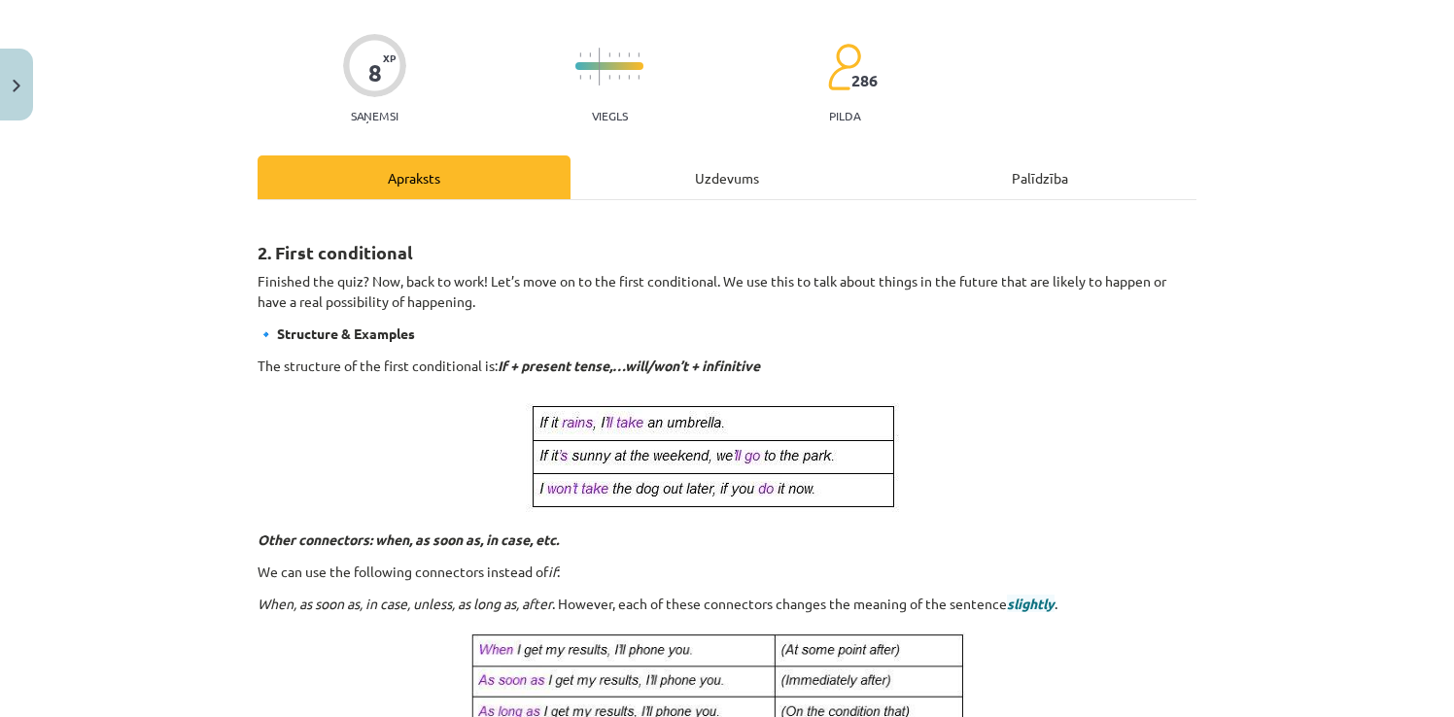
click at [745, 185] on div "Uzdevums" at bounding box center [727, 178] width 313 height 44
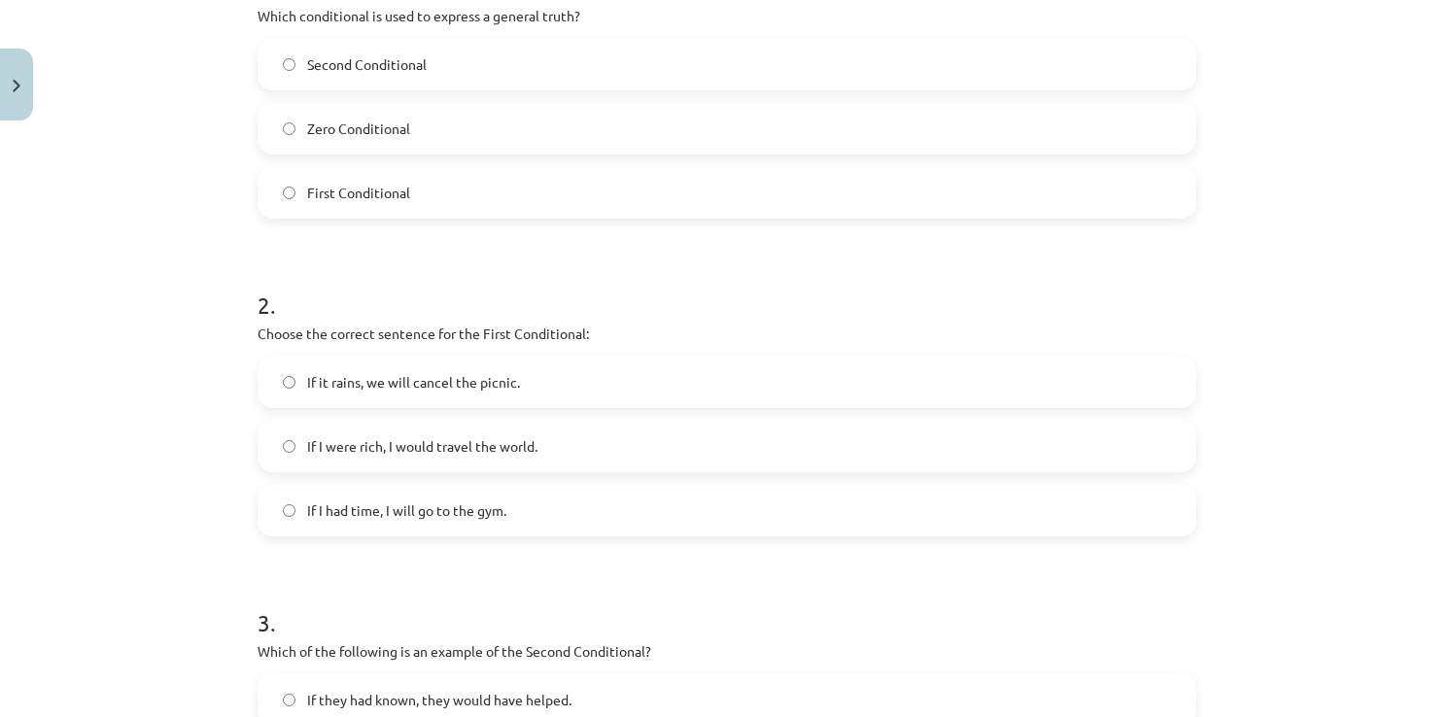
scroll to position [350, 0]
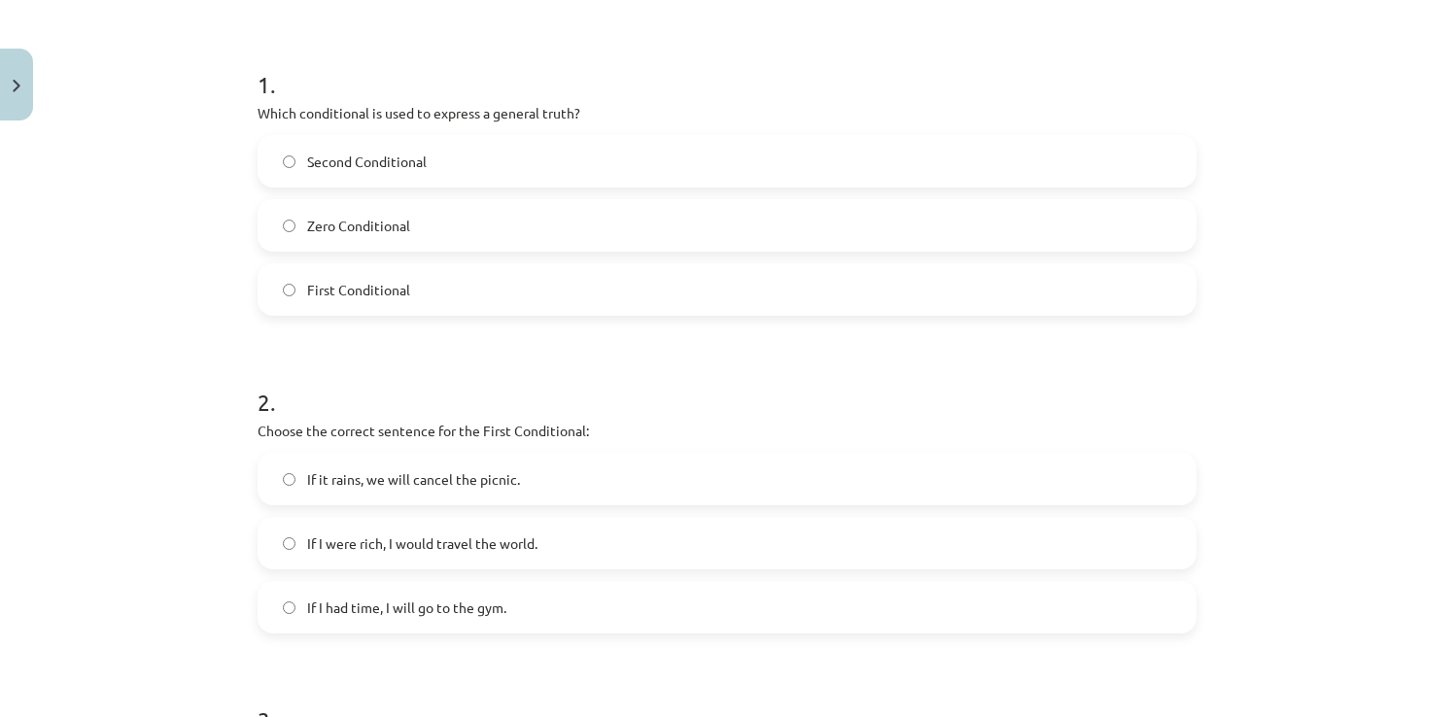
click at [282, 247] on label "Zero Conditional" at bounding box center [727, 225] width 935 height 49
click at [295, 470] on label "If it rains, we will cancel the picnic." at bounding box center [727, 479] width 935 height 49
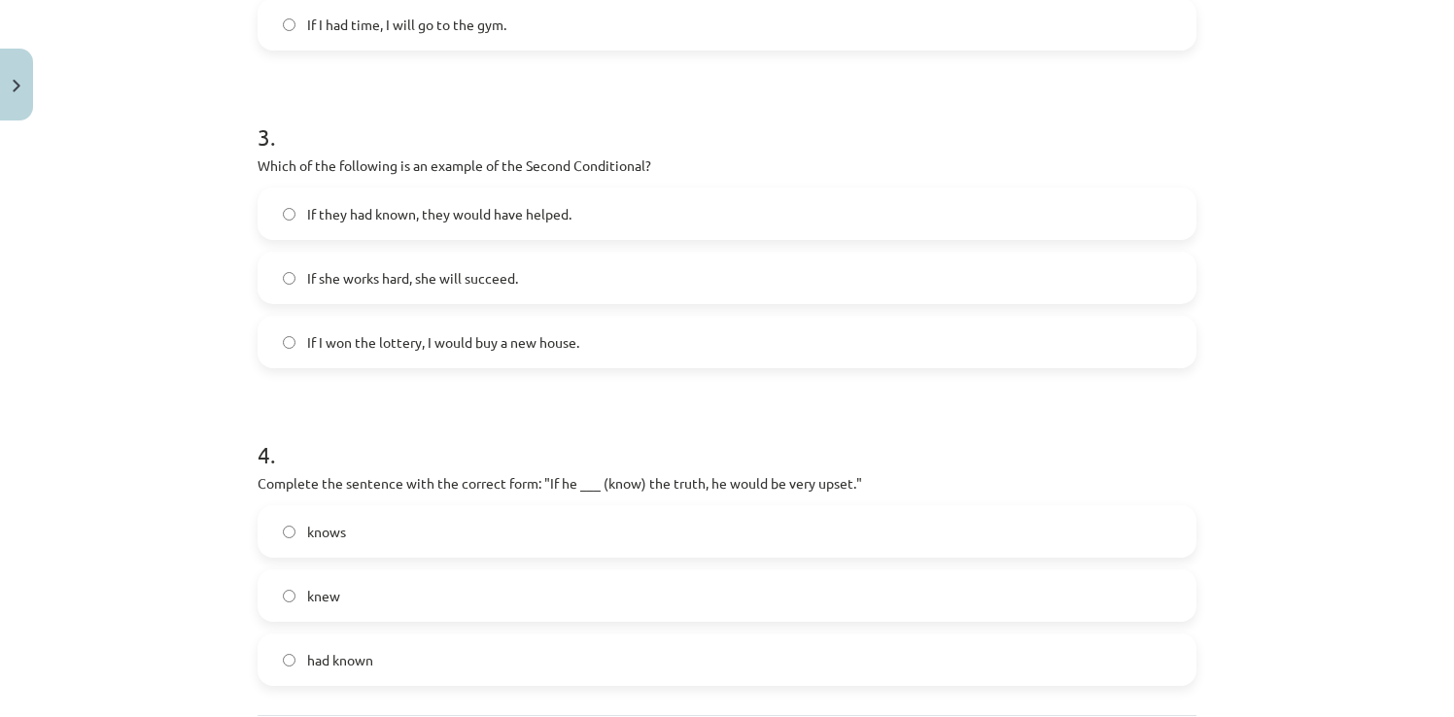
scroll to position [1030, 0]
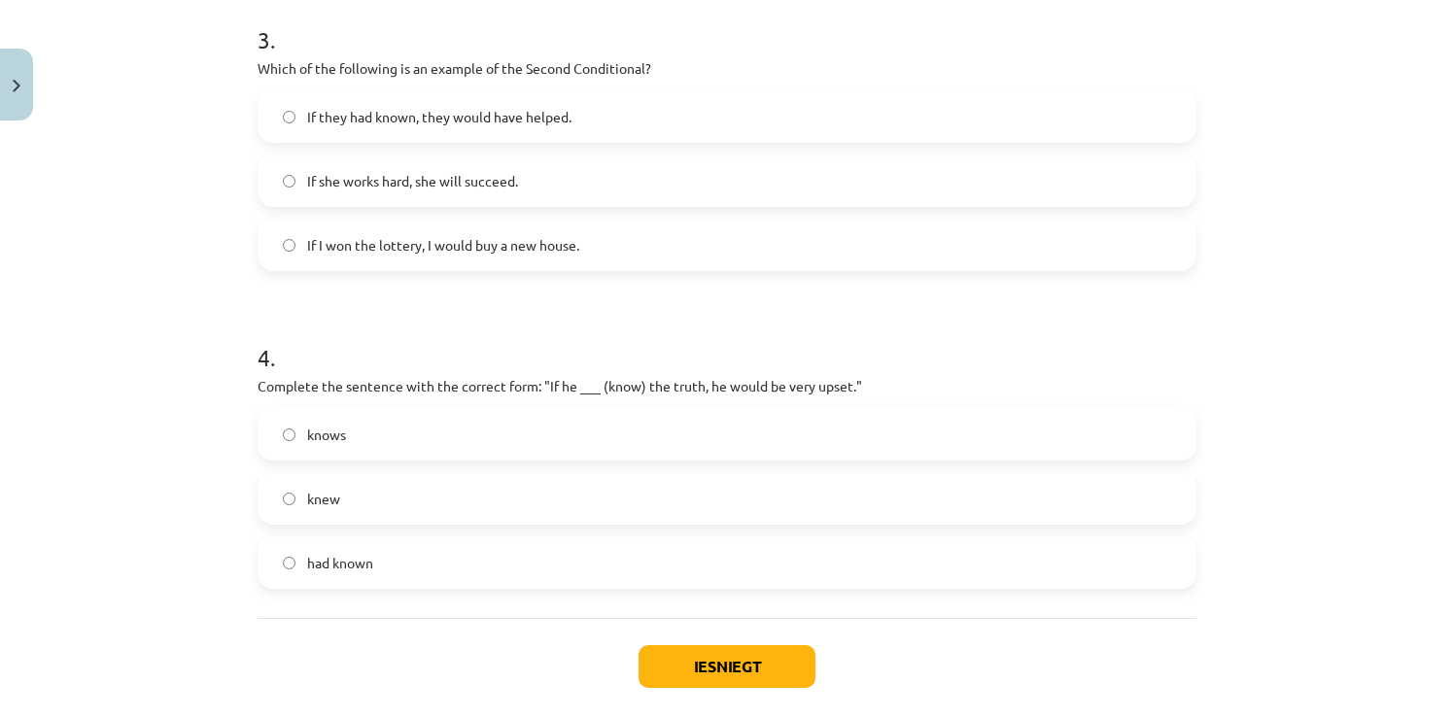
click at [368, 433] on label "knows" at bounding box center [727, 434] width 935 height 49
click at [350, 571] on span "had known" at bounding box center [340, 563] width 66 height 20
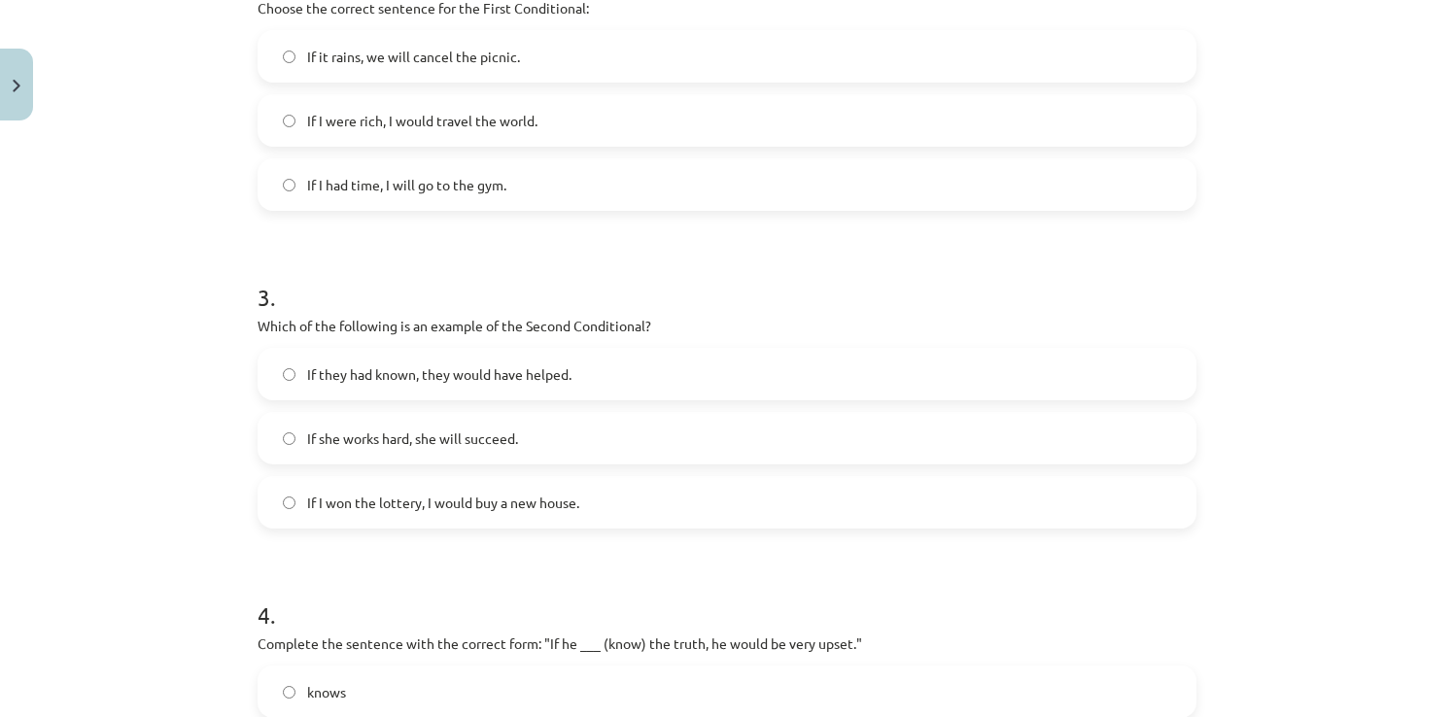
scroll to position [739, 0]
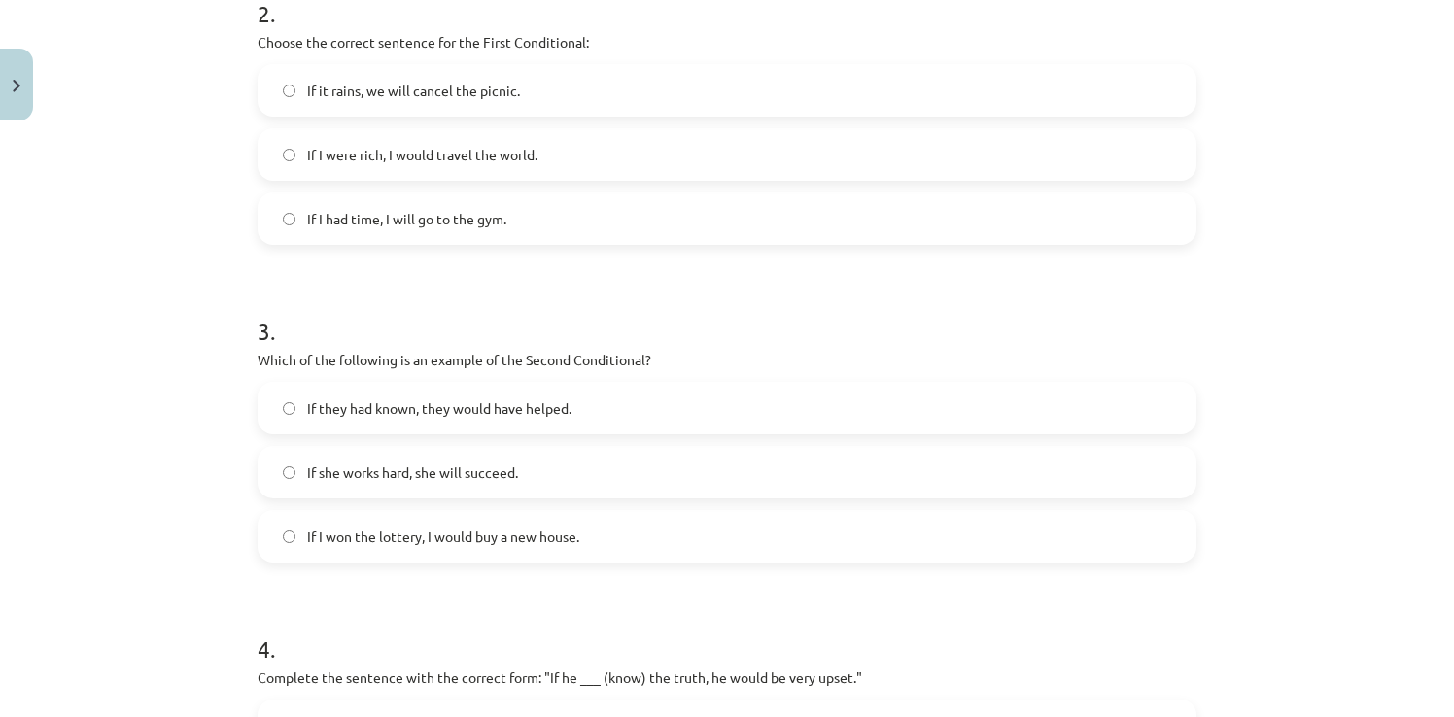
click at [401, 531] on span "If I won the lottery, I would buy a new house." at bounding box center [443, 537] width 272 height 20
drag, startPoint x: 401, startPoint y: 533, endPoint x: 407, endPoint y: 518, distance: 15.7
drag, startPoint x: 407, startPoint y: 518, endPoint x: 193, endPoint y: 452, distance: 223.8
click at [193, 452] on div "Mācību tēma: Angļu valoda i - 10.klase 1.ieskaites mācību materiāls #6 📝 Topic …" at bounding box center [727, 358] width 1454 height 717
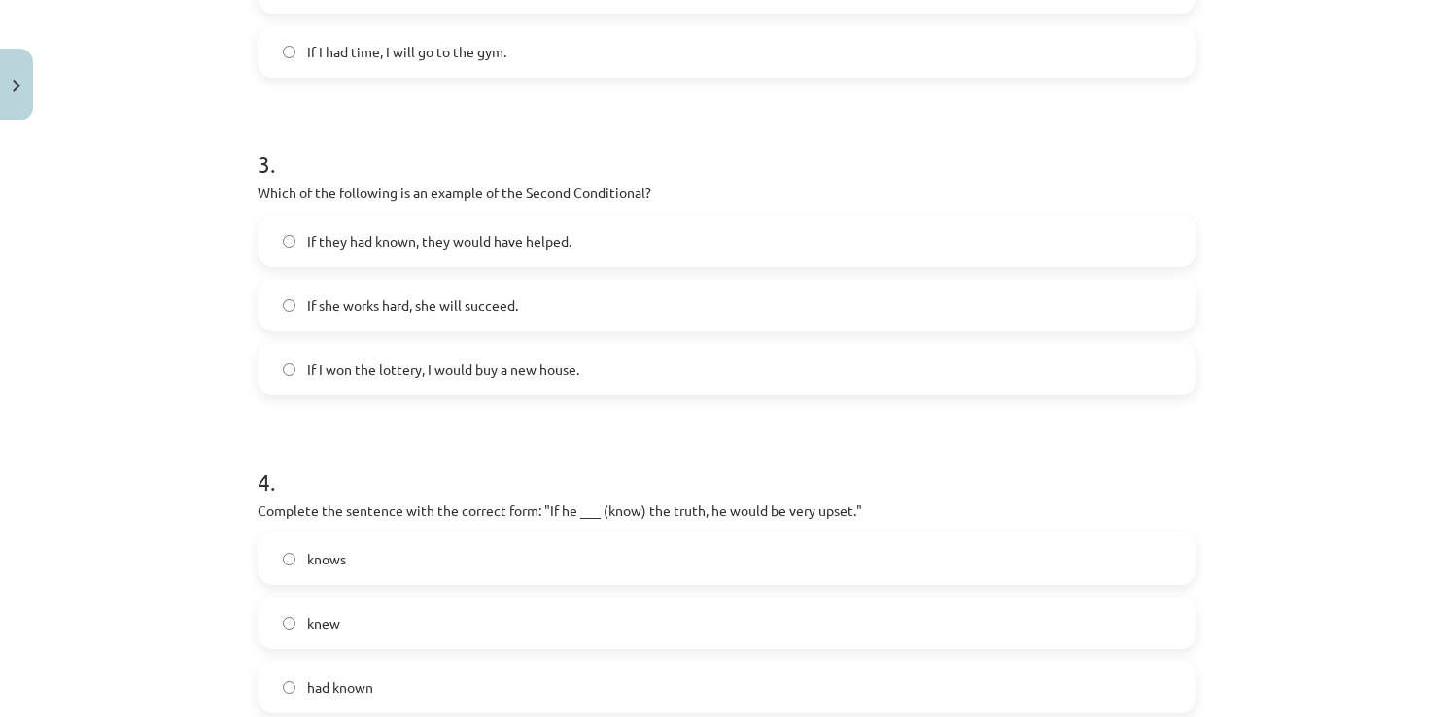
scroll to position [1128, 0]
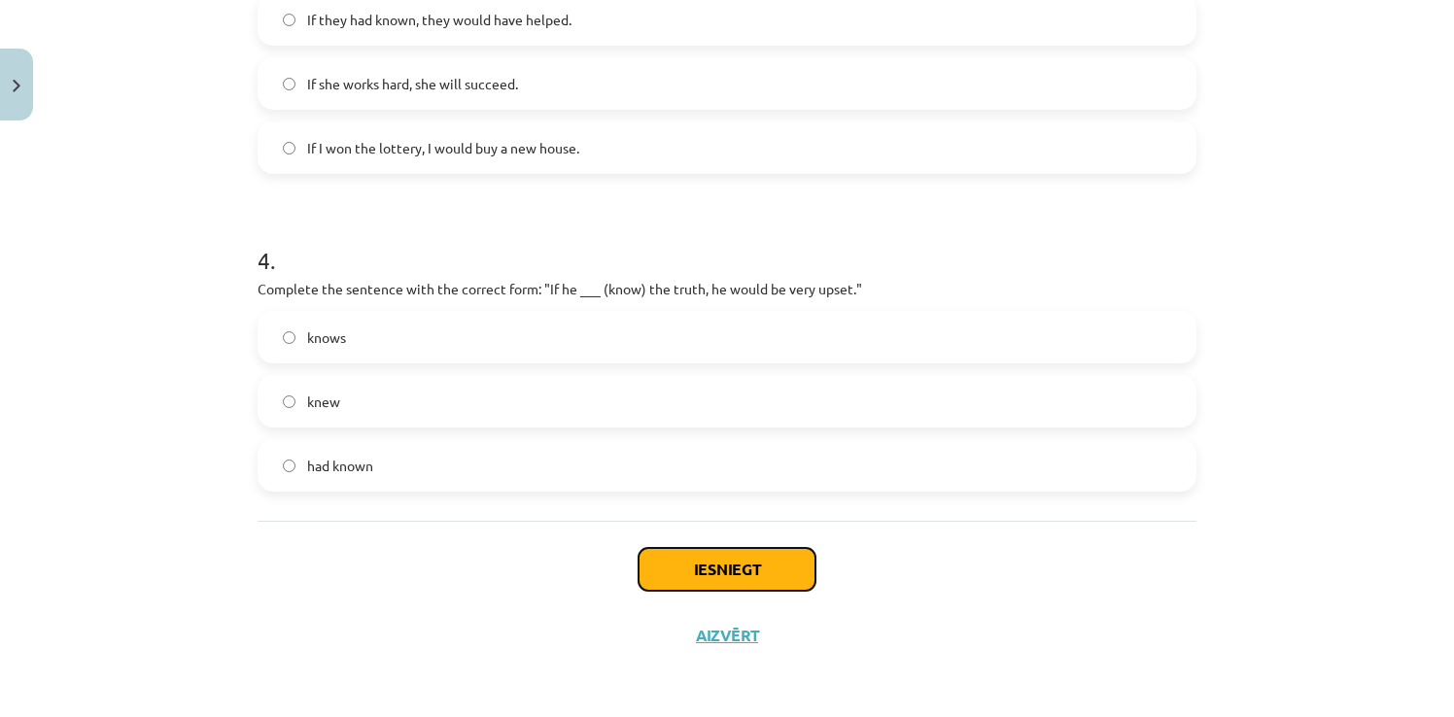
click at [742, 573] on button "Iesniegt" at bounding box center [727, 569] width 177 height 43
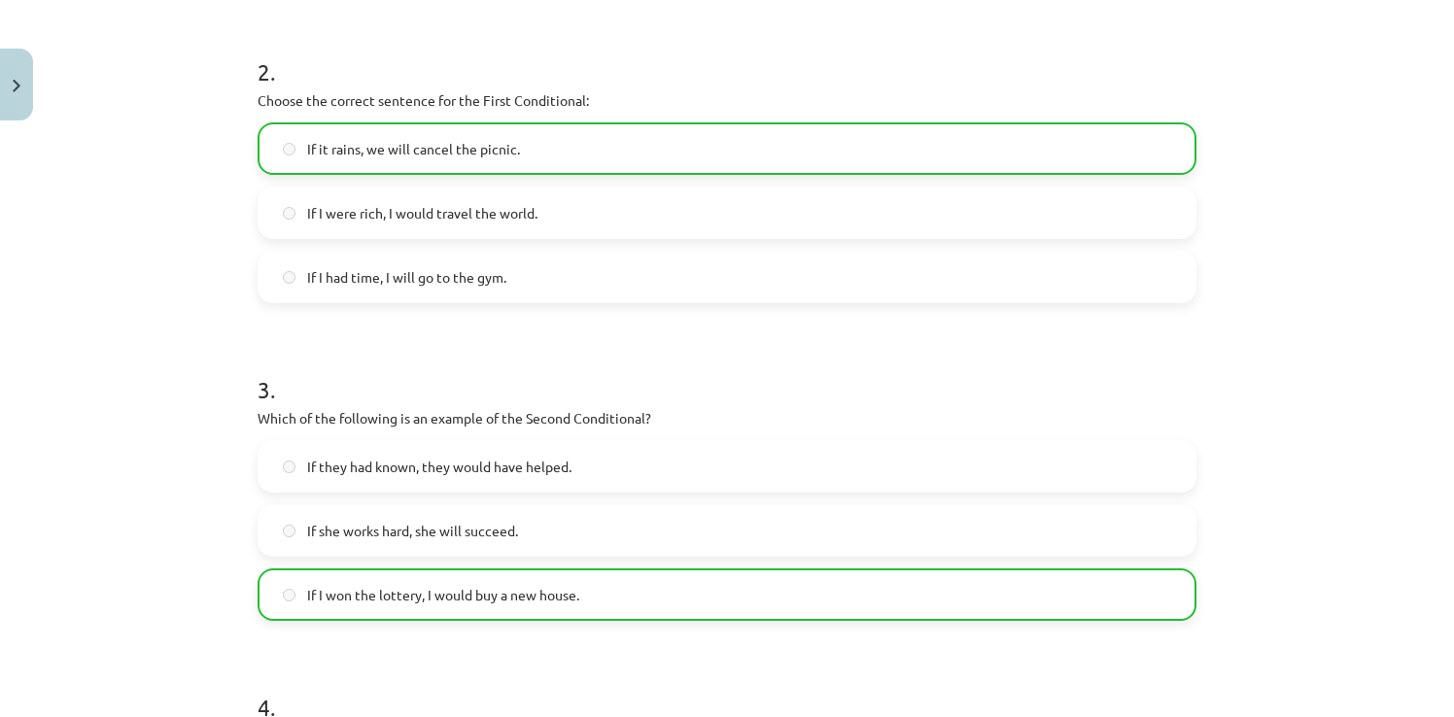
scroll to position [1189, 0]
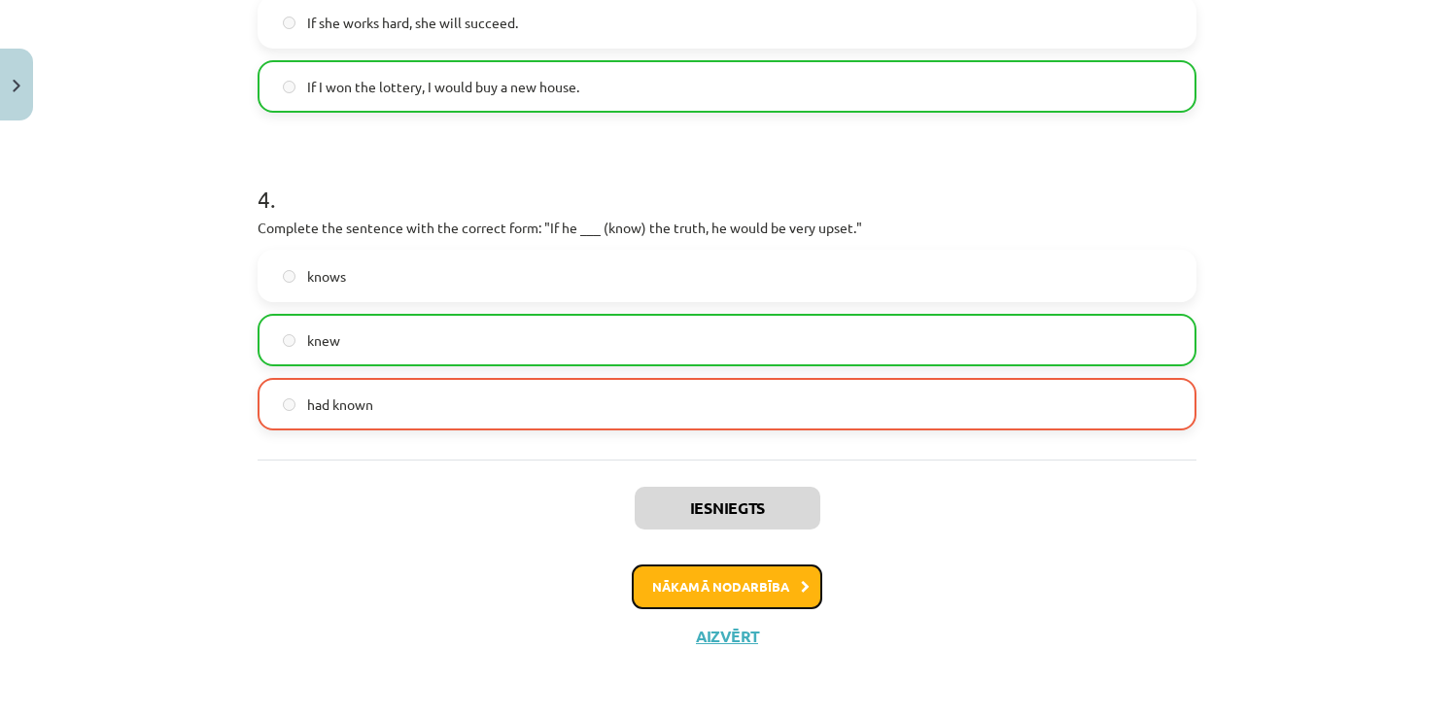
click at [742, 588] on button "Nākamā nodarbība" at bounding box center [727, 587] width 191 height 45
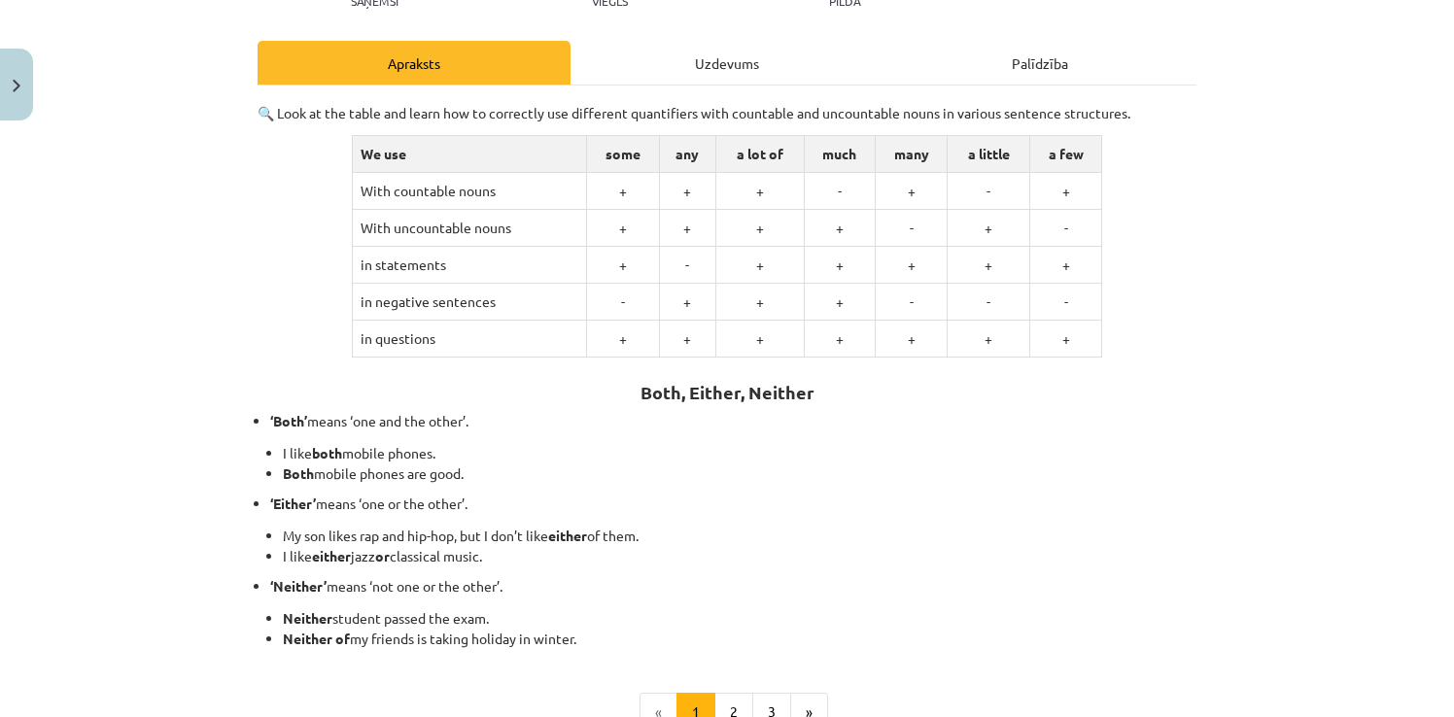
scroll to position [0, 0]
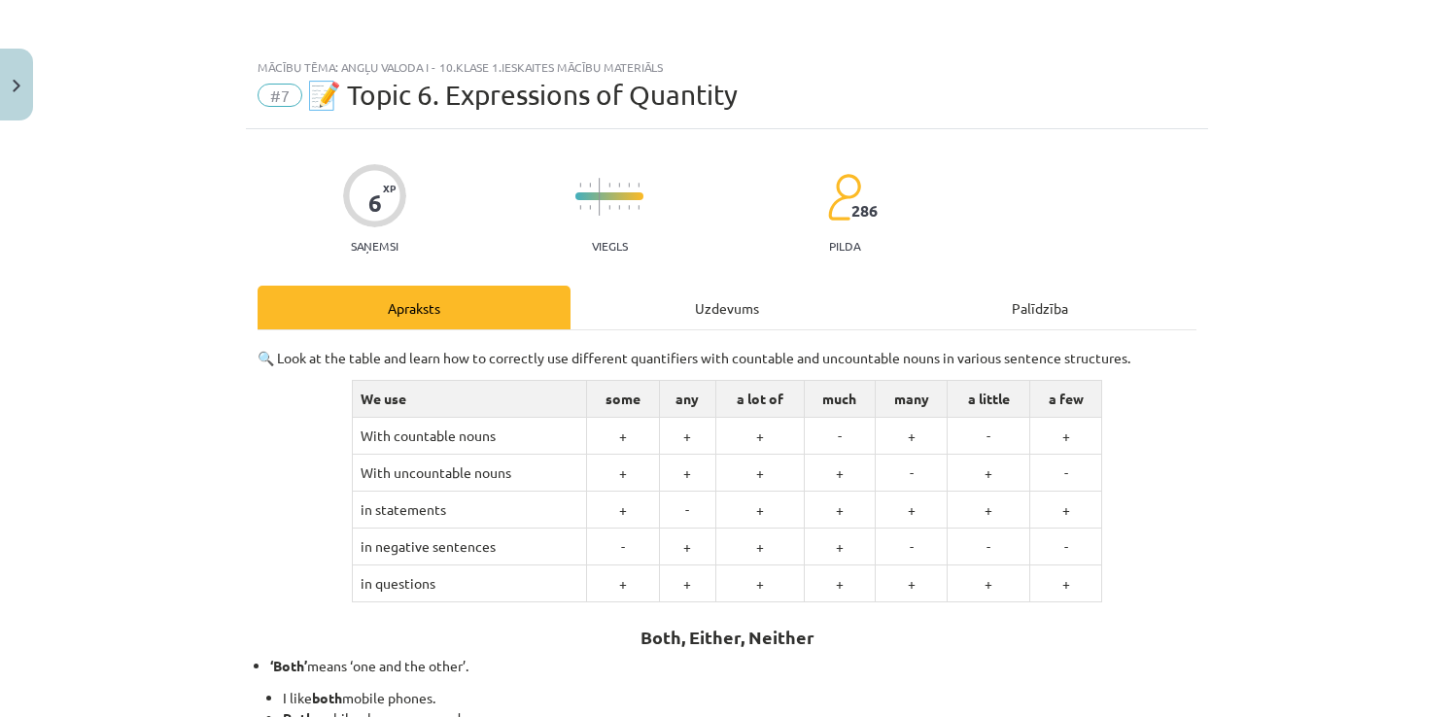
click at [687, 291] on div "Uzdevums" at bounding box center [727, 308] width 313 height 44
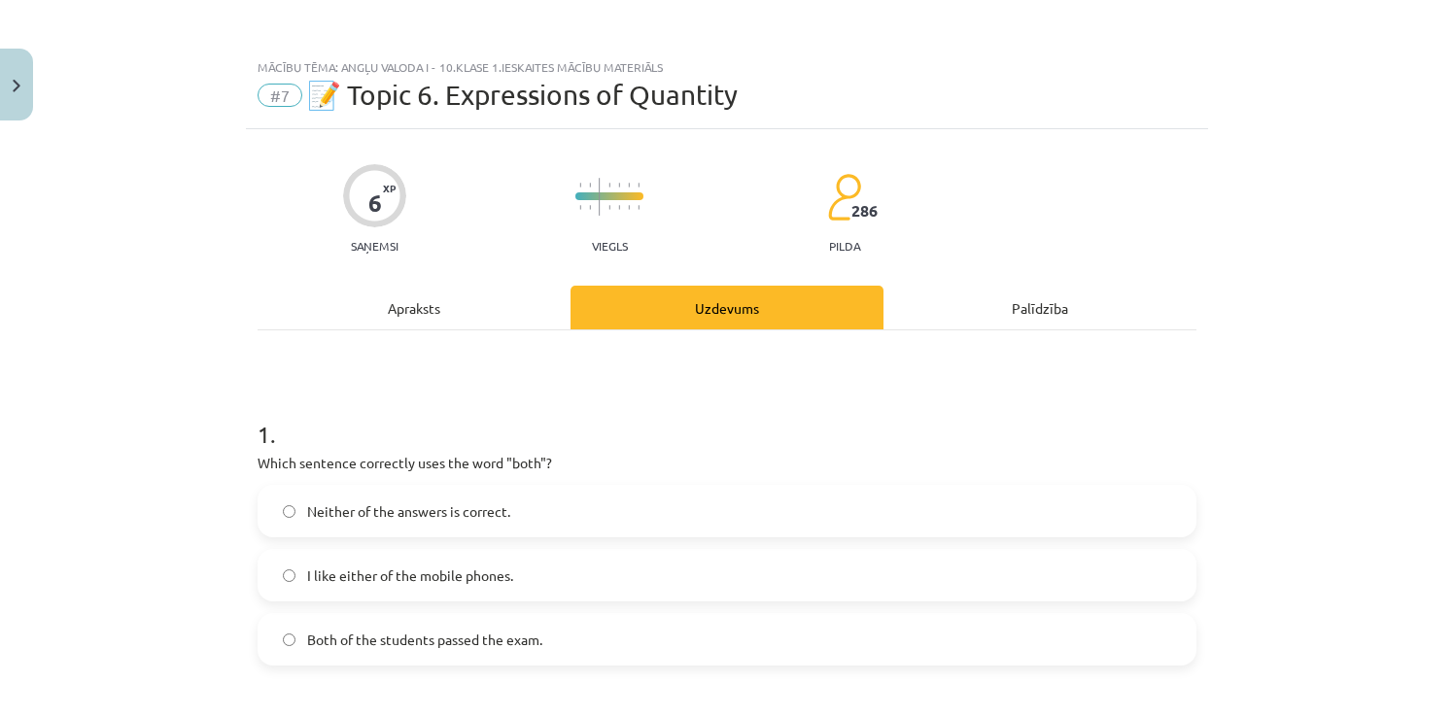
click at [418, 300] on div "Apraksts" at bounding box center [414, 308] width 313 height 44
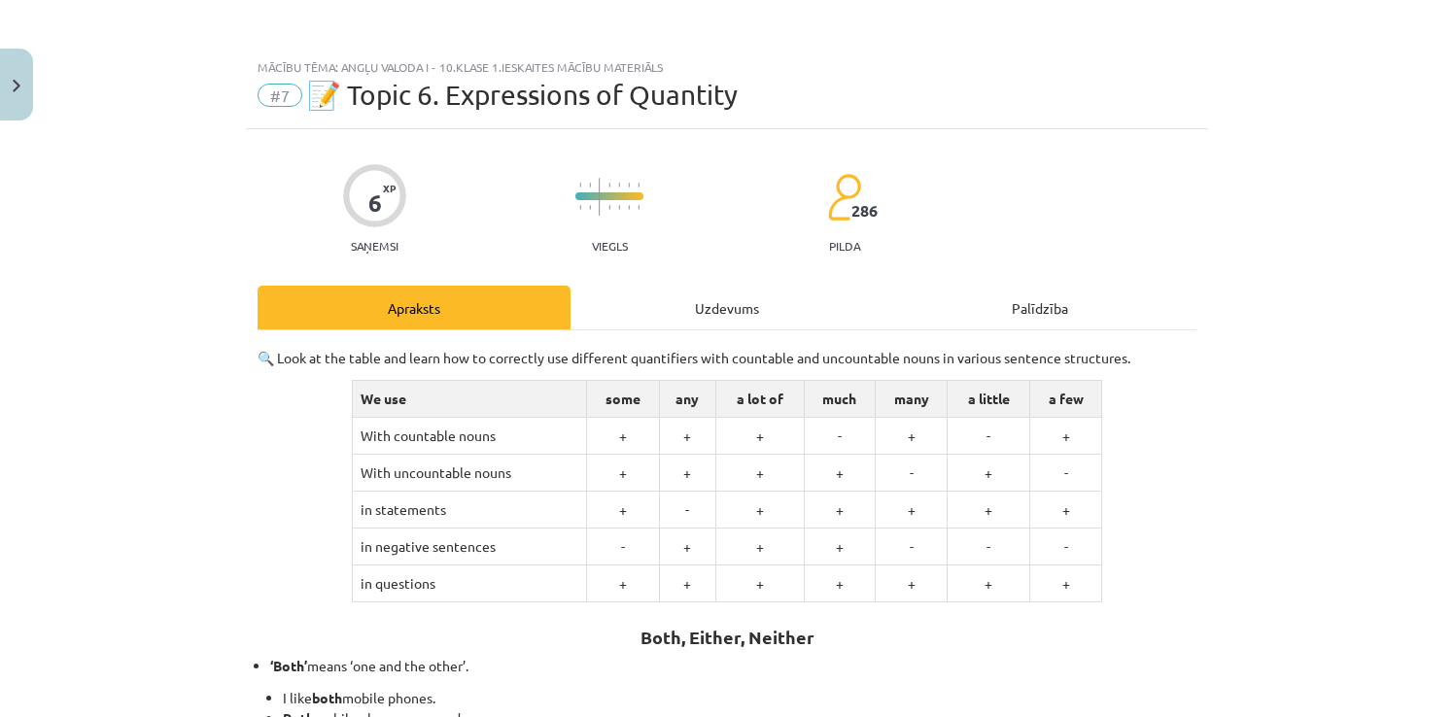
click at [716, 306] on div "Uzdevums" at bounding box center [727, 308] width 313 height 44
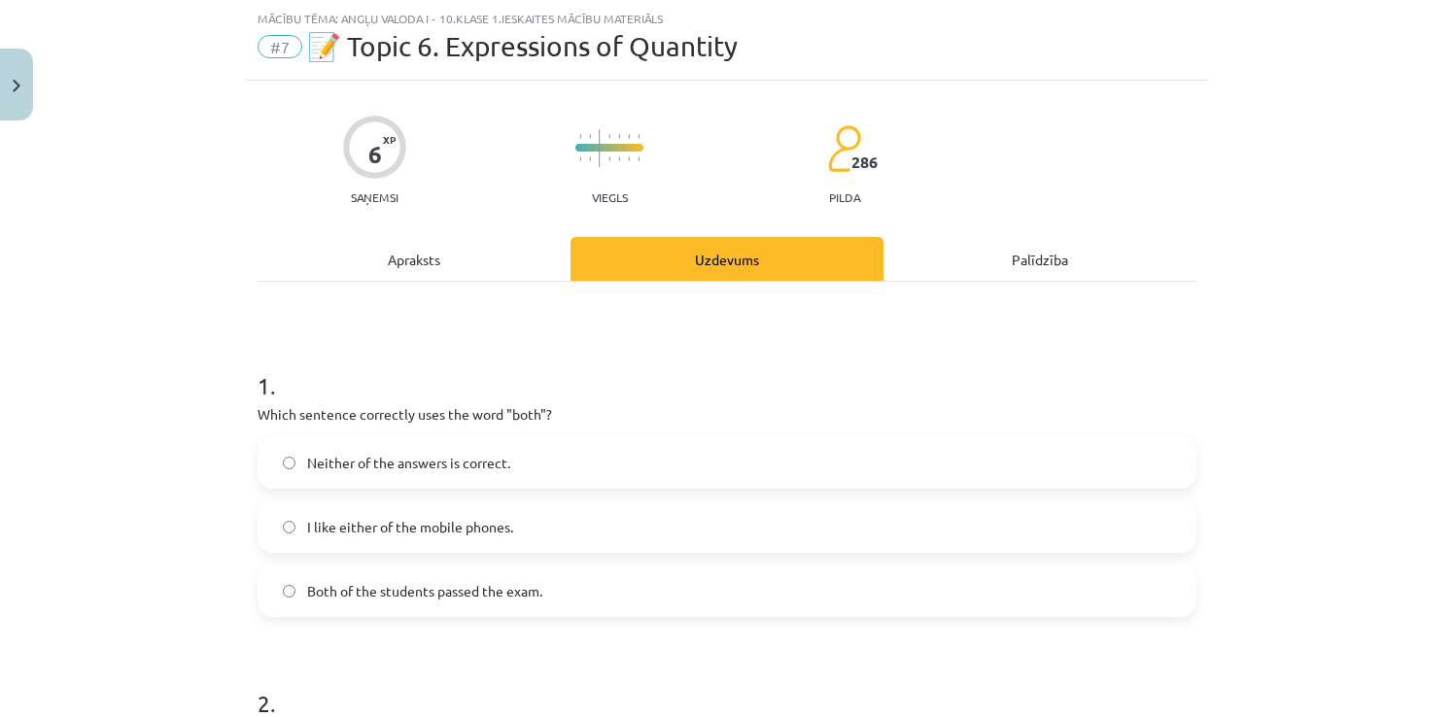
click at [518, 261] on div "Apraksts" at bounding box center [414, 259] width 313 height 44
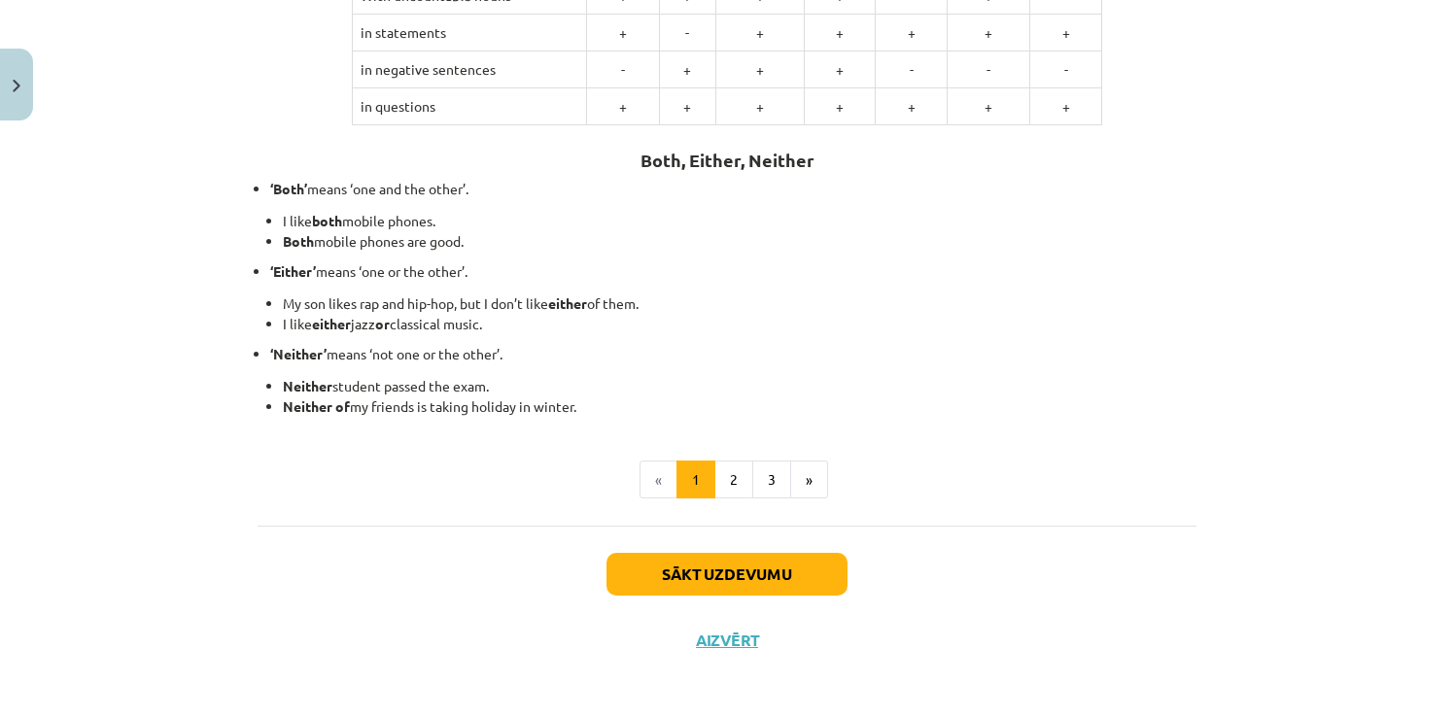
scroll to position [480, 0]
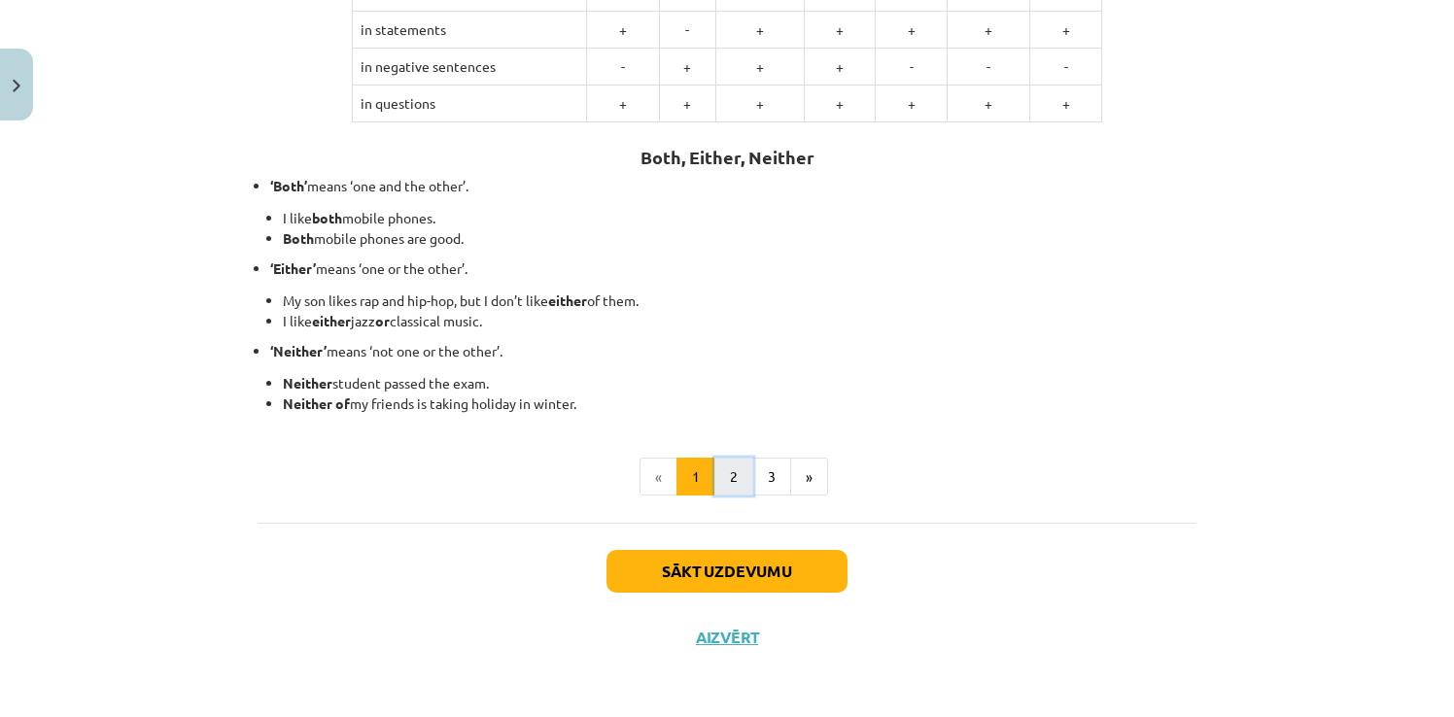
click at [731, 471] on button "2" at bounding box center [733, 477] width 39 height 39
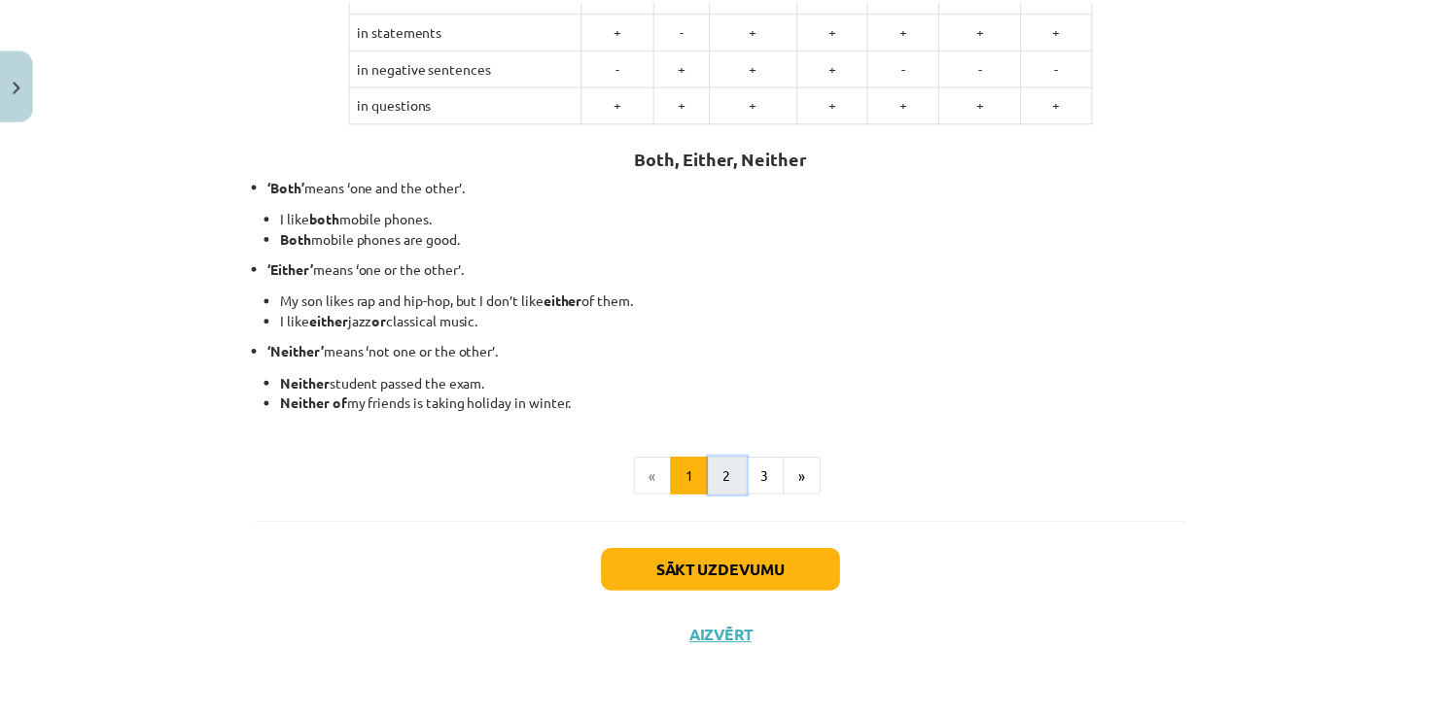
scroll to position [144, 0]
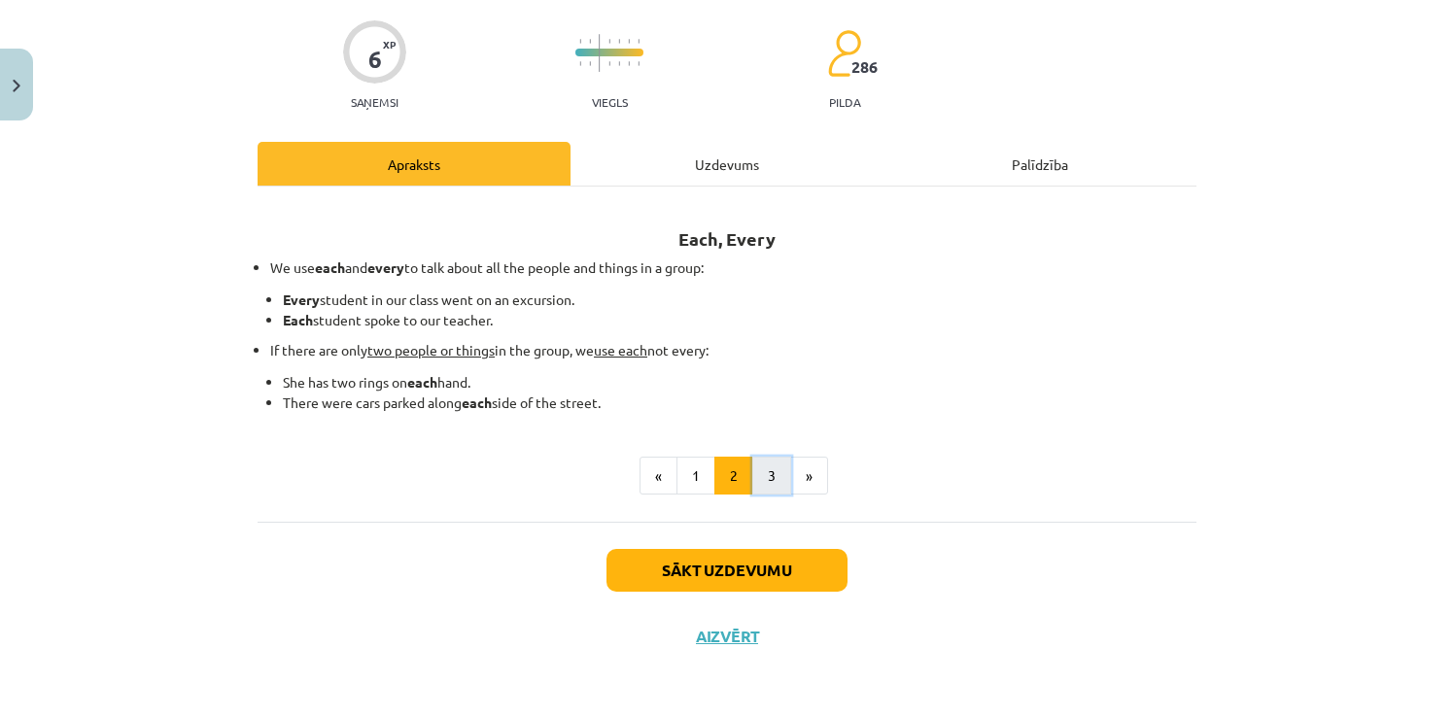
click at [758, 486] on button "3" at bounding box center [771, 476] width 39 height 39
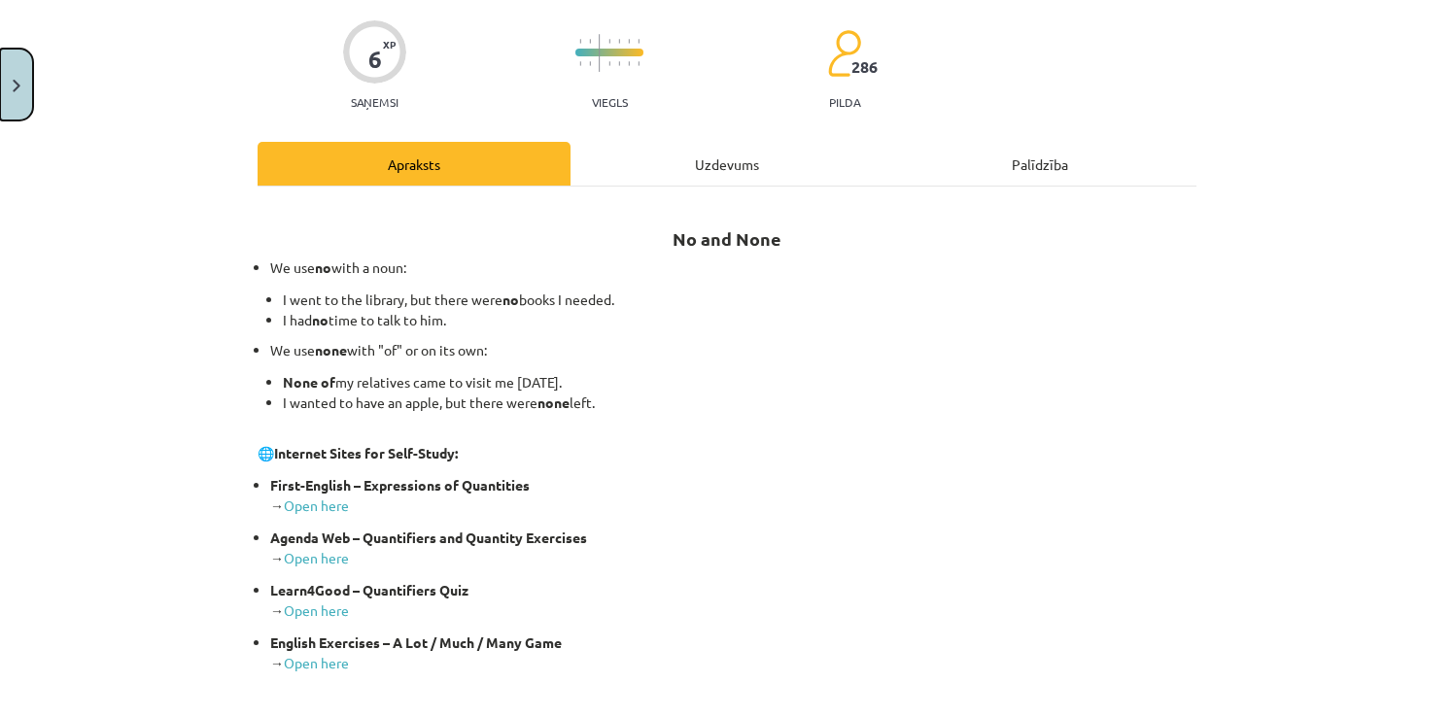
click at [7, 89] on button "Close" at bounding box center [16, 85] width 33 height 72
click at [71, 133] on div "Mācību tēma: Angļu valoda i - 10.klase 1.ieskaites mācību materiāls #7 📝 Topic …" at bounding box center [727, 358] width 1454 height 717
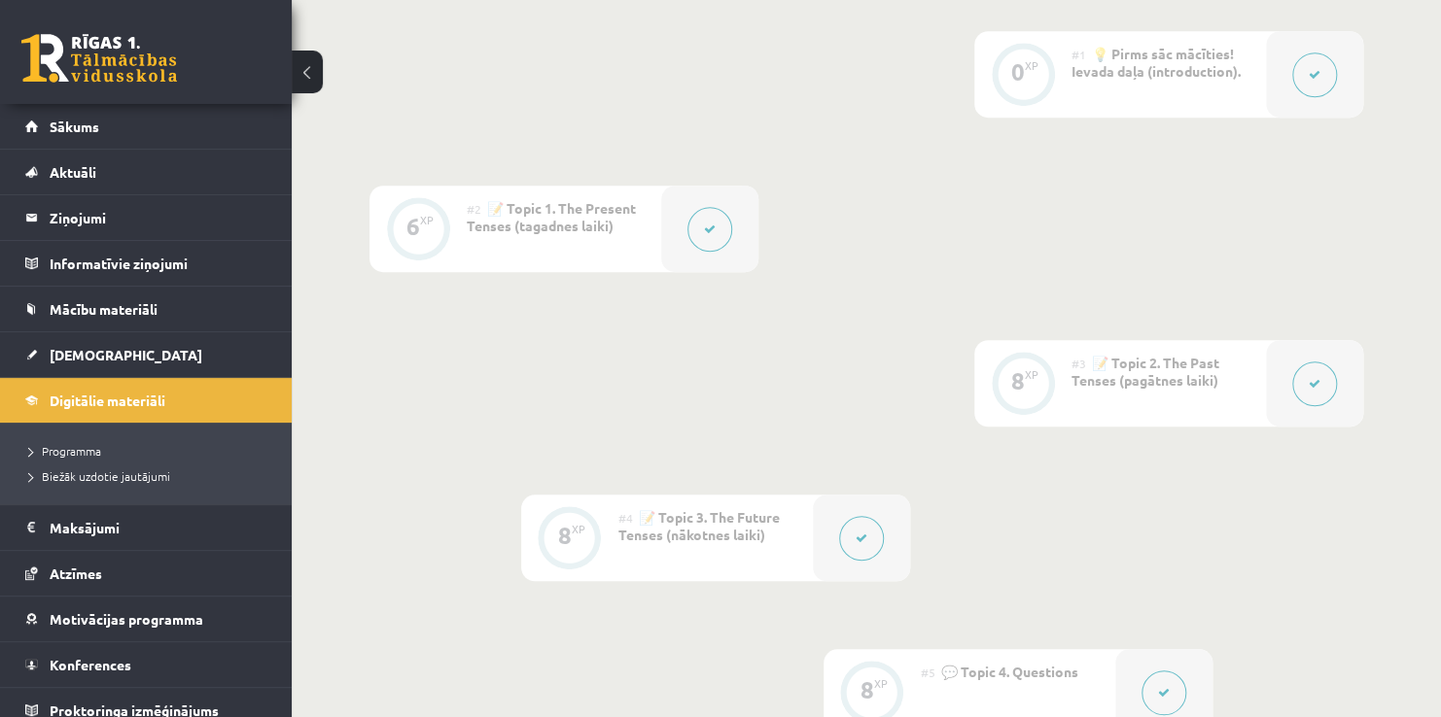
click at [71, 133] on link "Sākums" at bounding box center [146, 126] width 242 height 45
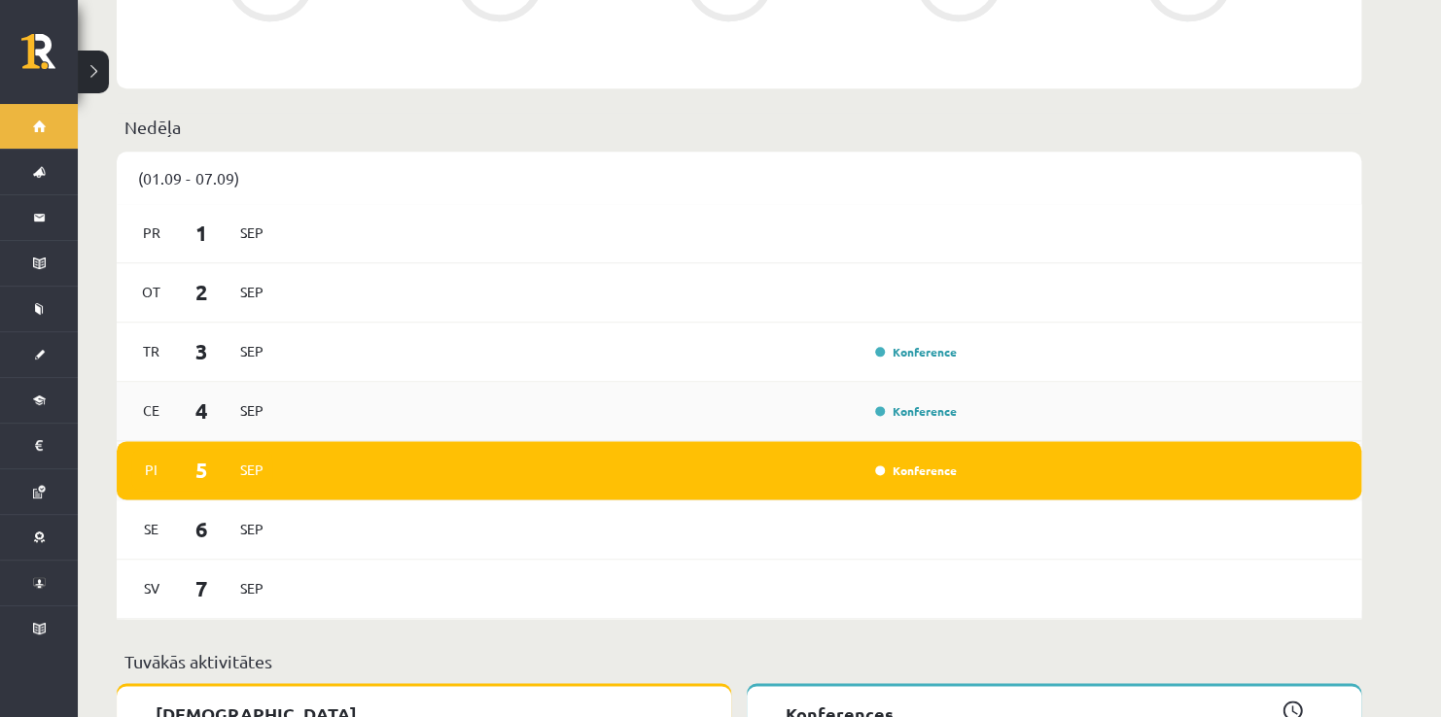
scroll to position [972, 0]
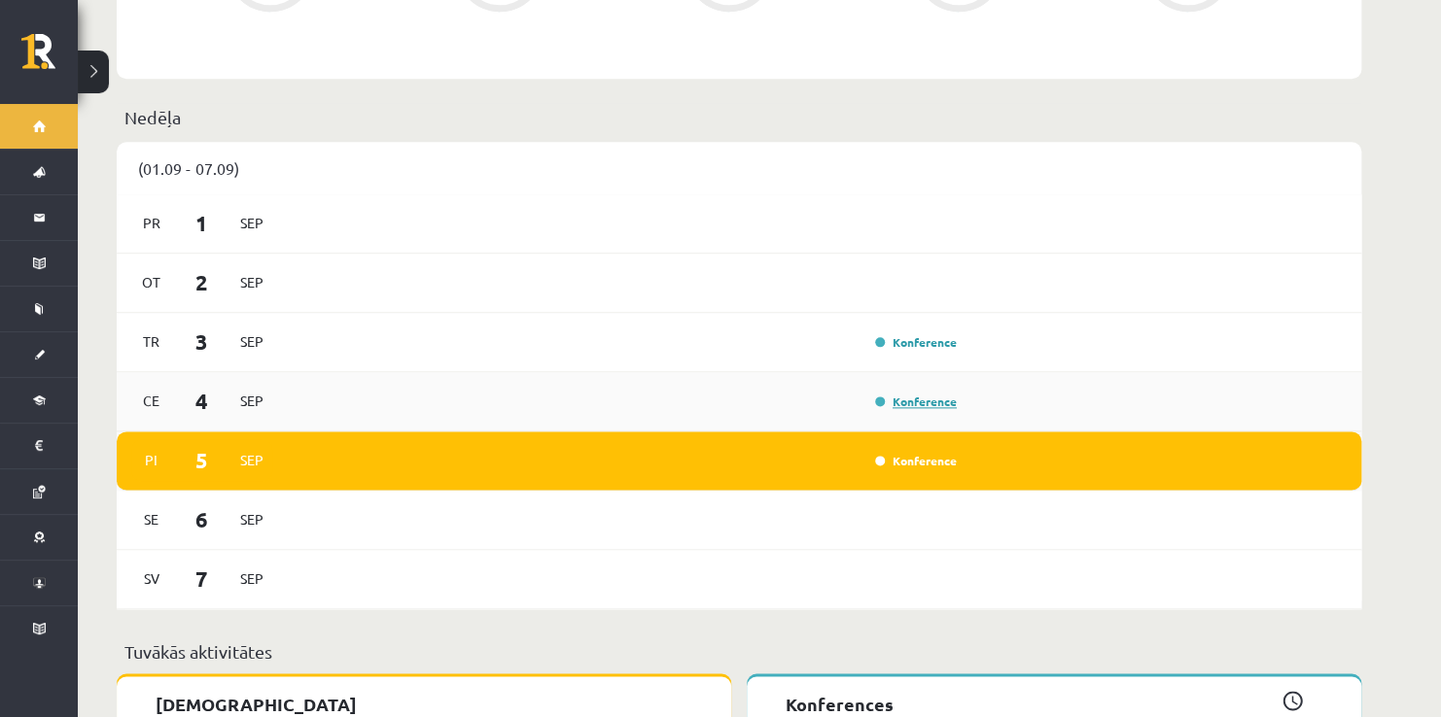
click at [917, 394] on link "Konference" at bounding box center [916, 402] width 82 height 16
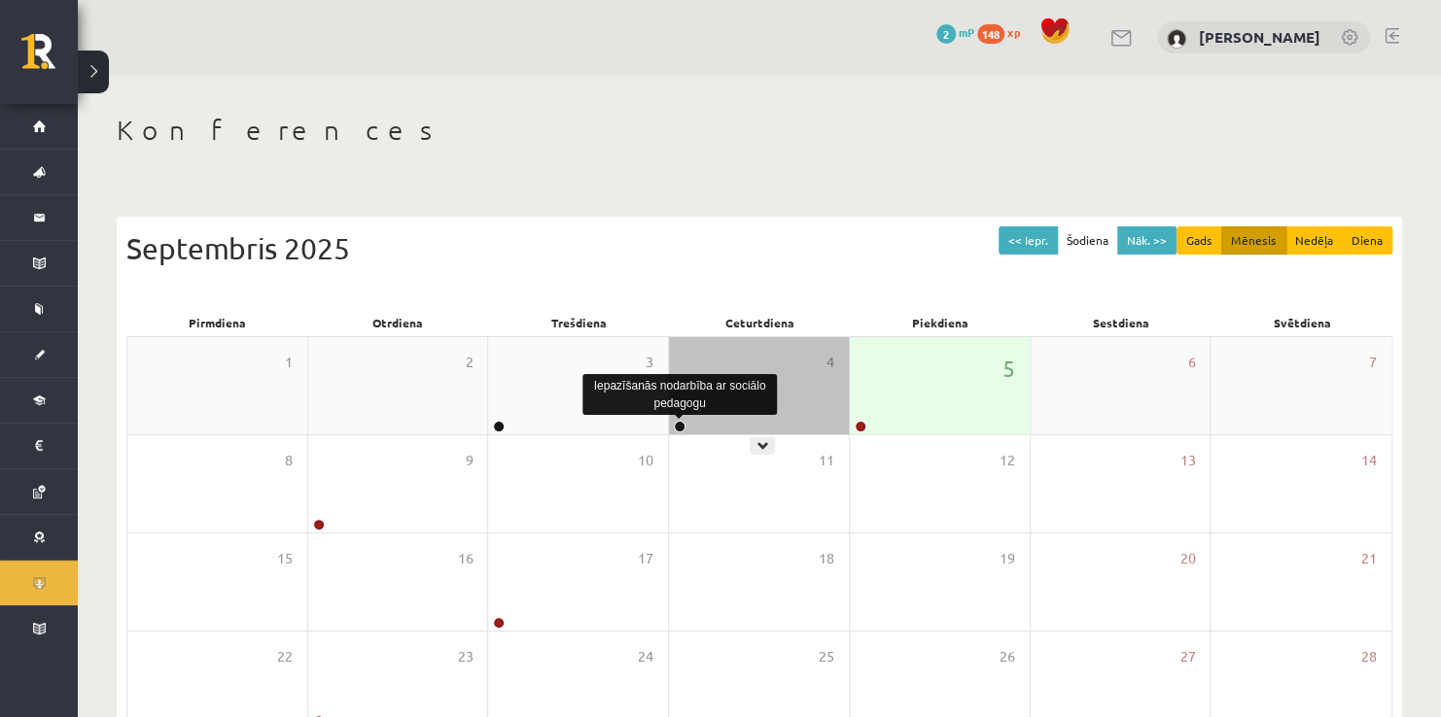
click at [681, 430] on link at bounding box center [680, 427] width 12 height 12
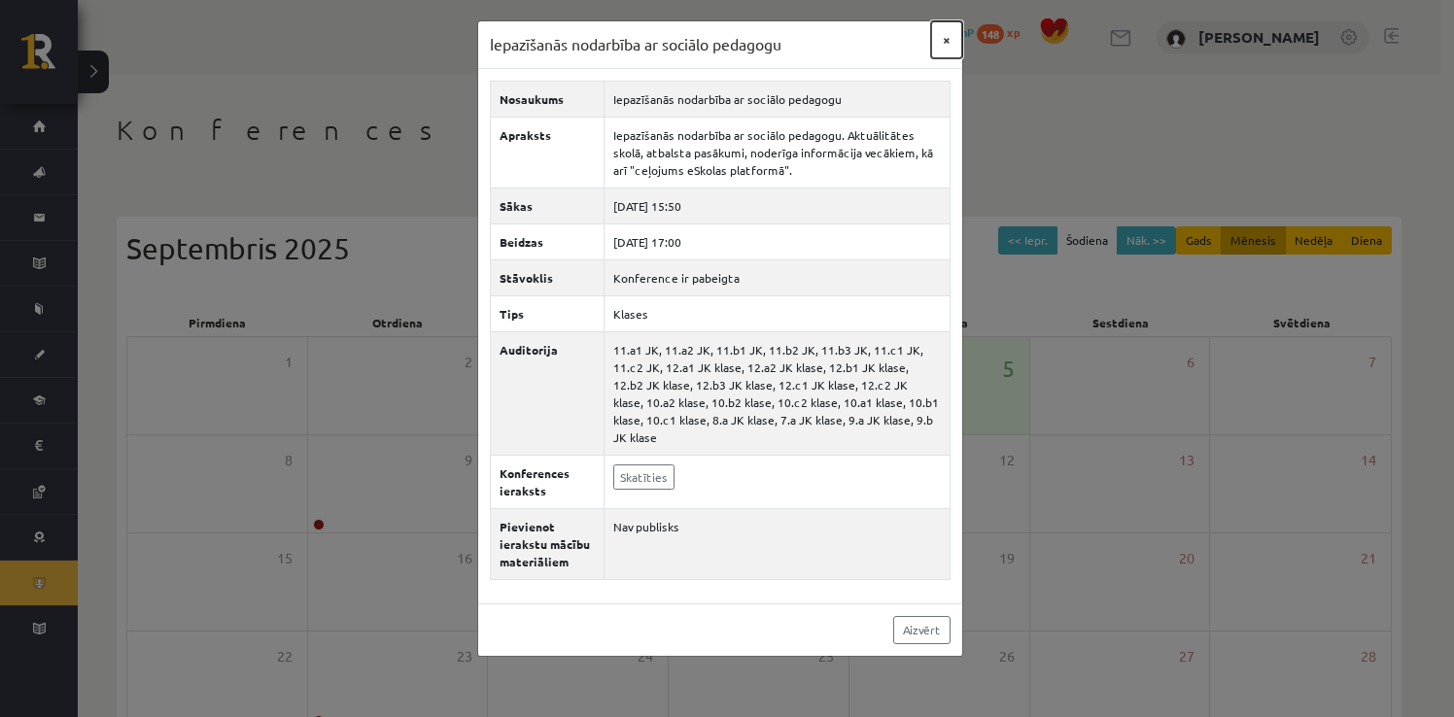
click at [950, 40] on button "×" at bounding box center [946, 39] width 31 height 37
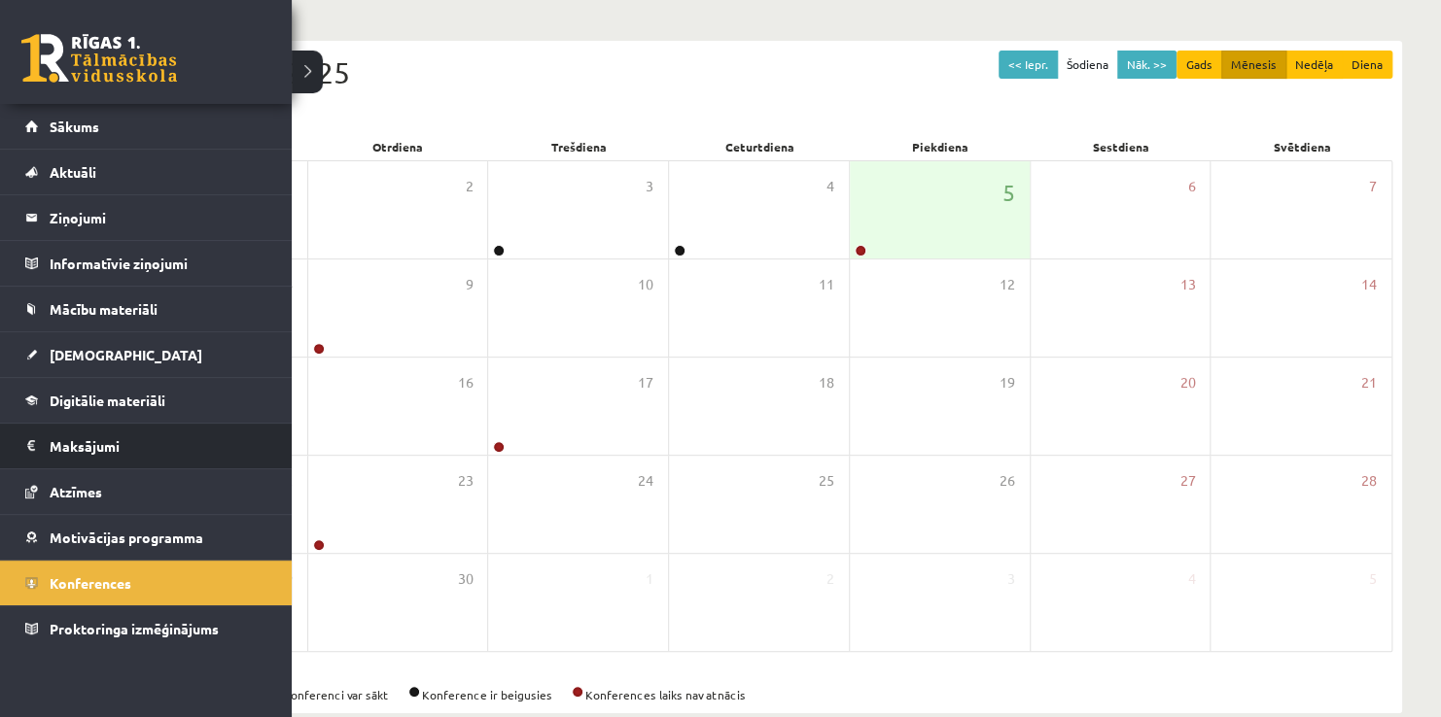
scroll to position [210, 0]
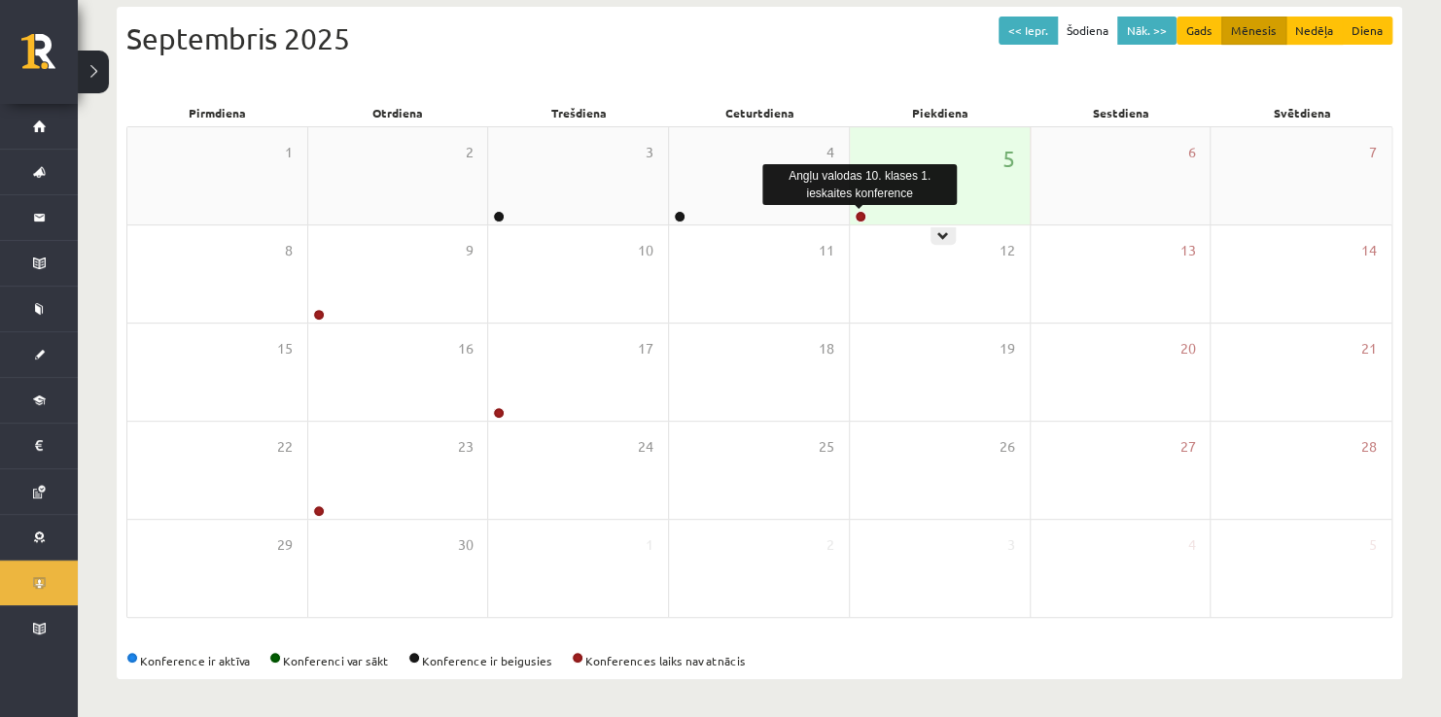
click at [862, 214] on link at bounding box center [860, 217] width 12 height 12
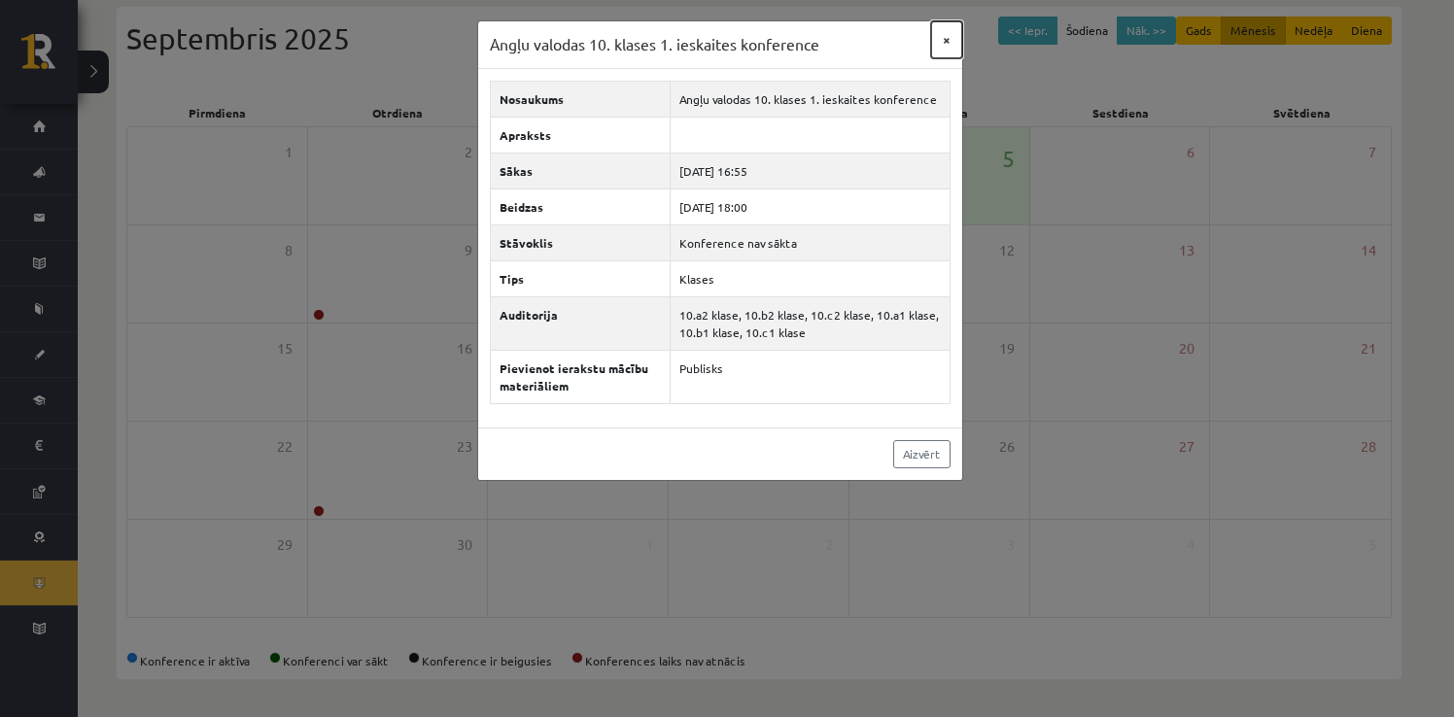
click at [955, 31] on button "×" at bounding box center [946, 39] width 31 height 37
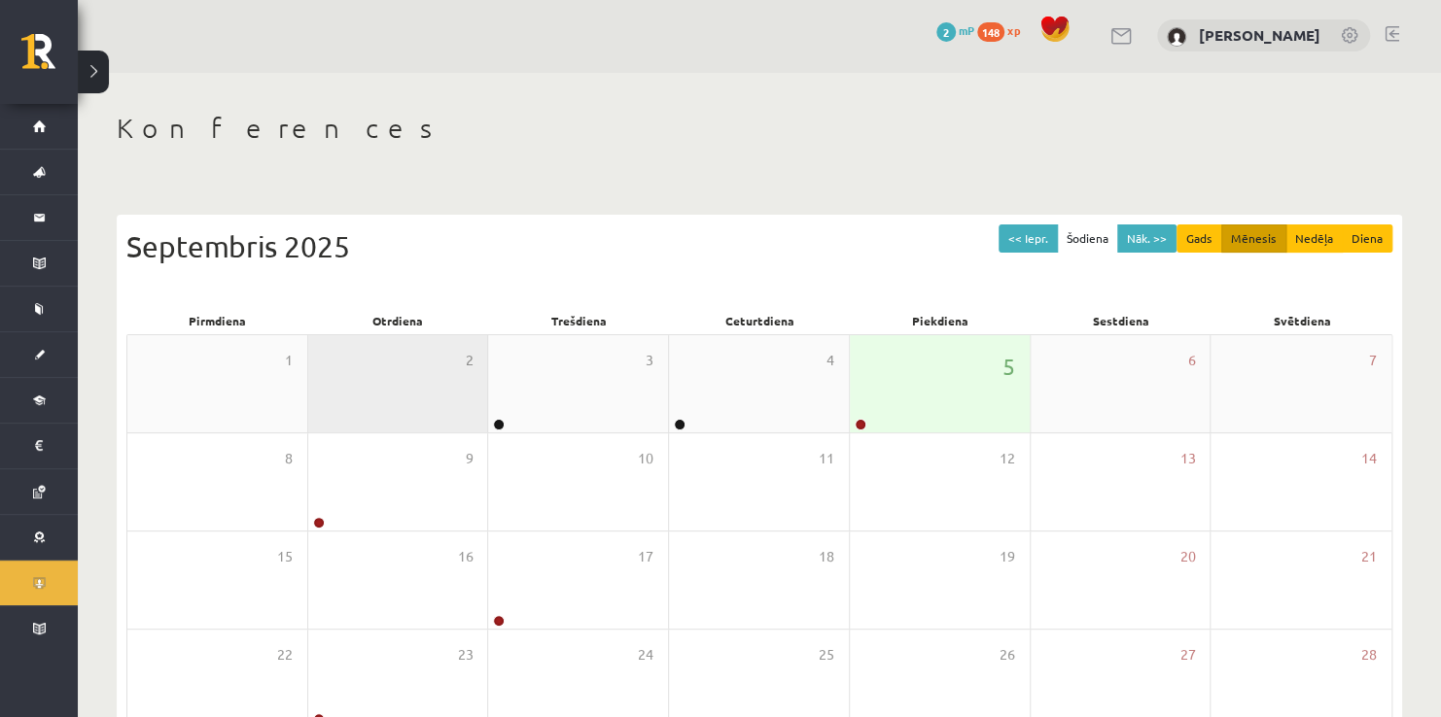
scroll to position [0, 0]
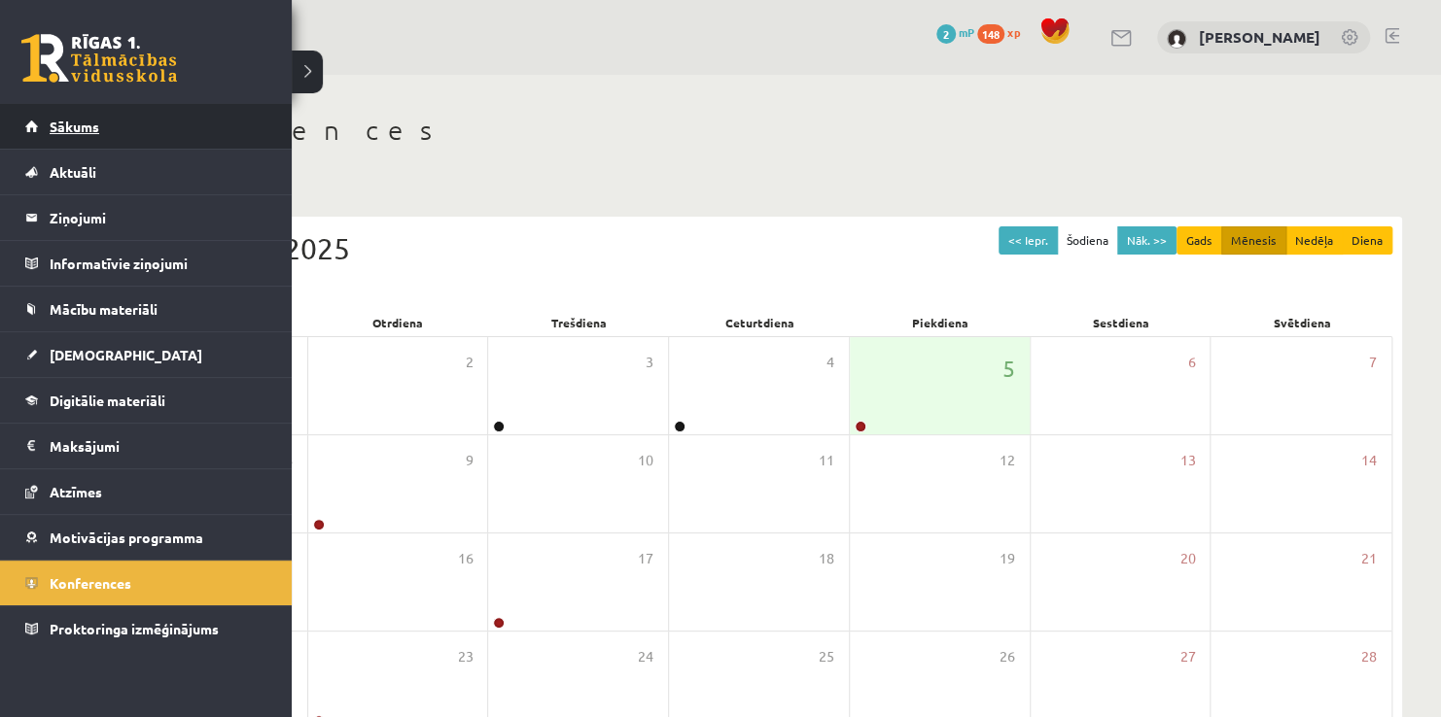
click at [85, 138] on link "Sākums" at bounding box center [146, 126] width 242 height 45
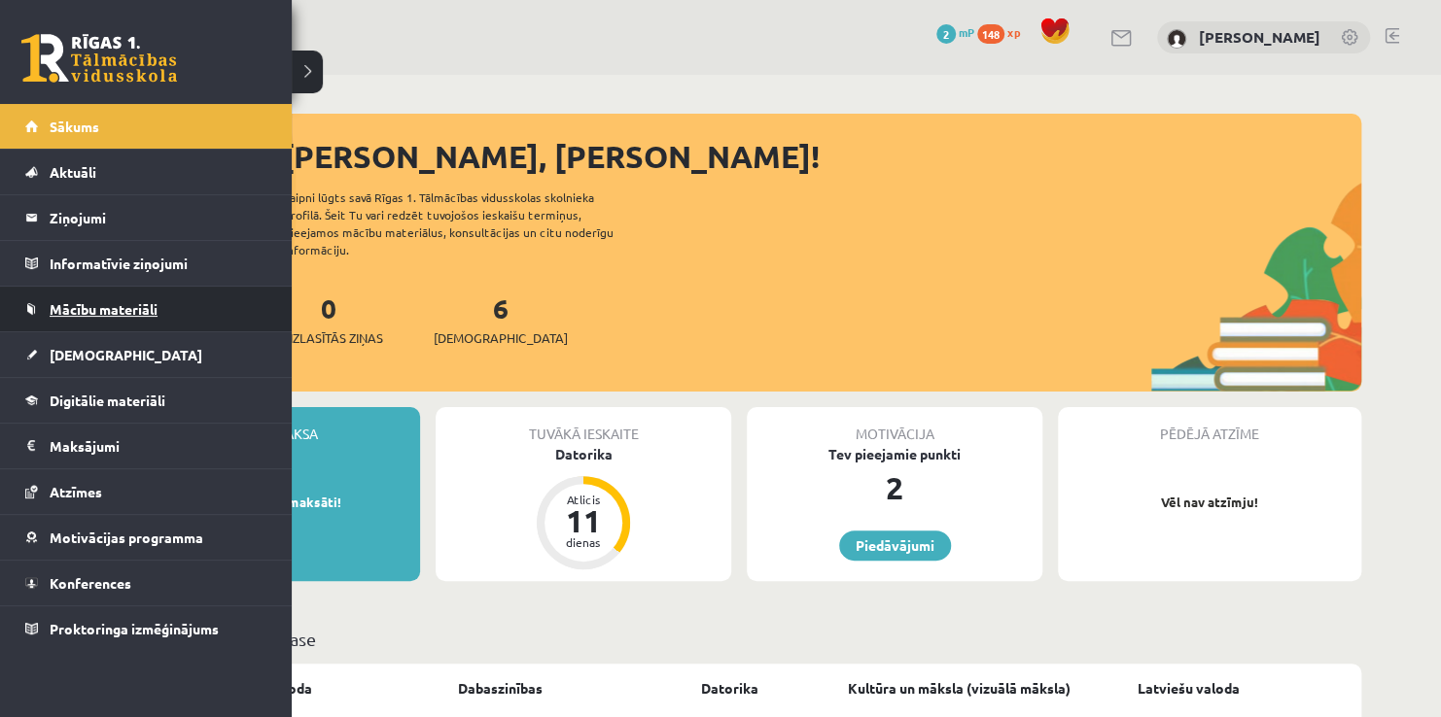
click at [125, 309] on span "Mācību materiāli" at bounding box center [104, 308] width 108 height 17
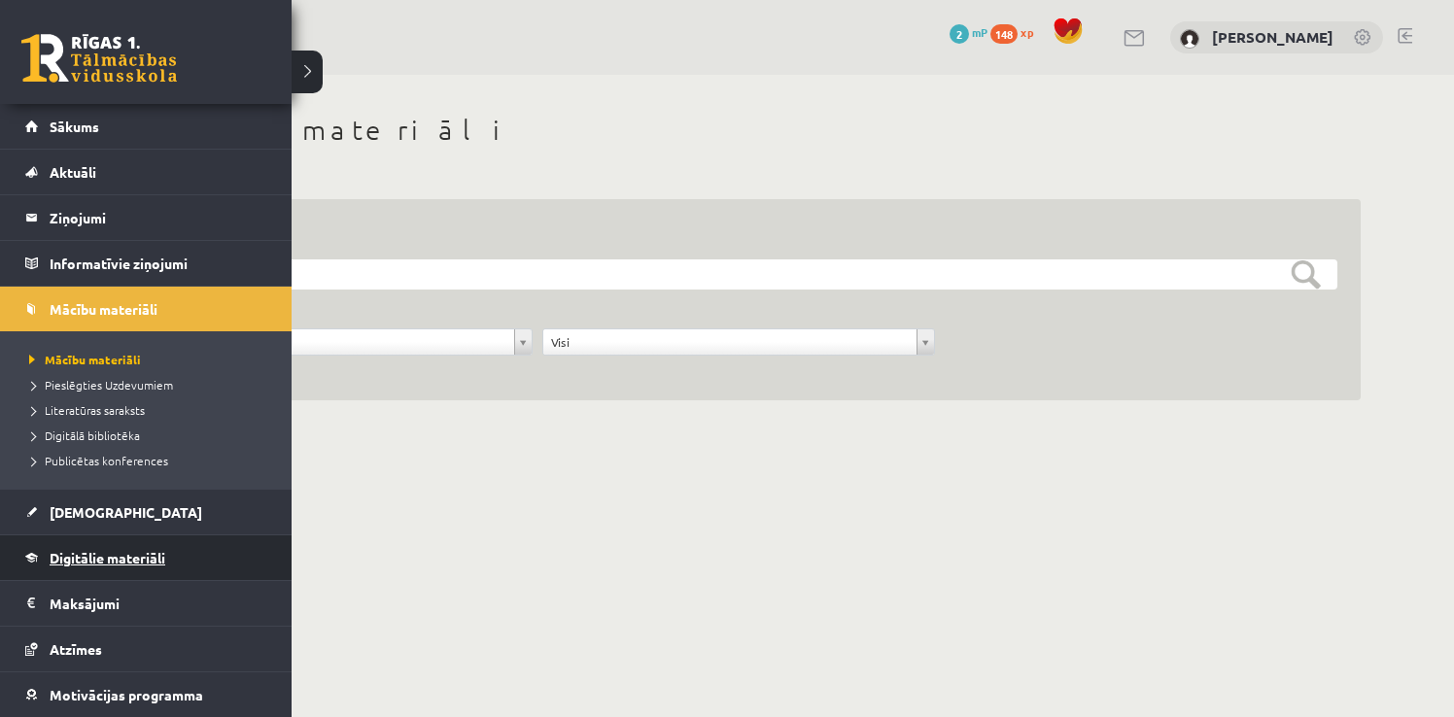
click at [101, 553] on span "Digitālie materiāli" at bounding box center [108, 557] width 116 height 17
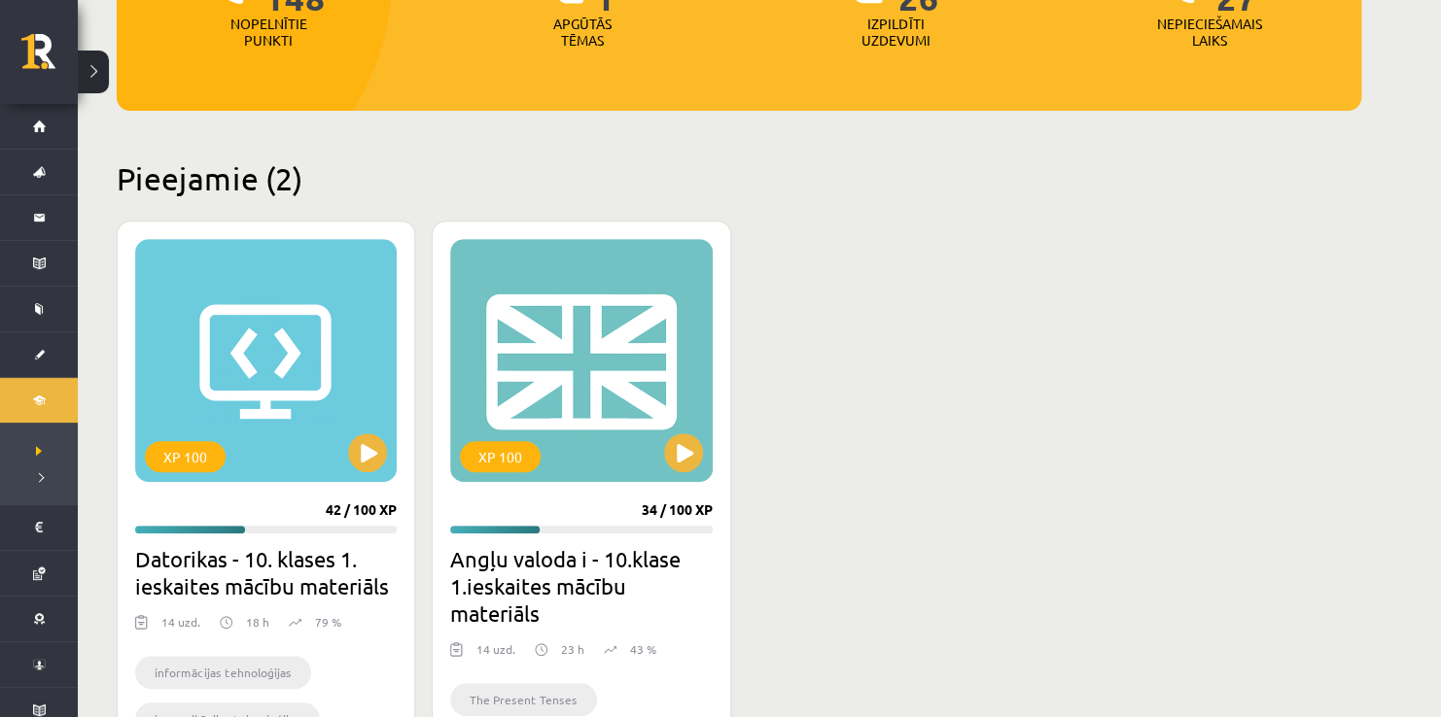
scroll to position [325, 0]
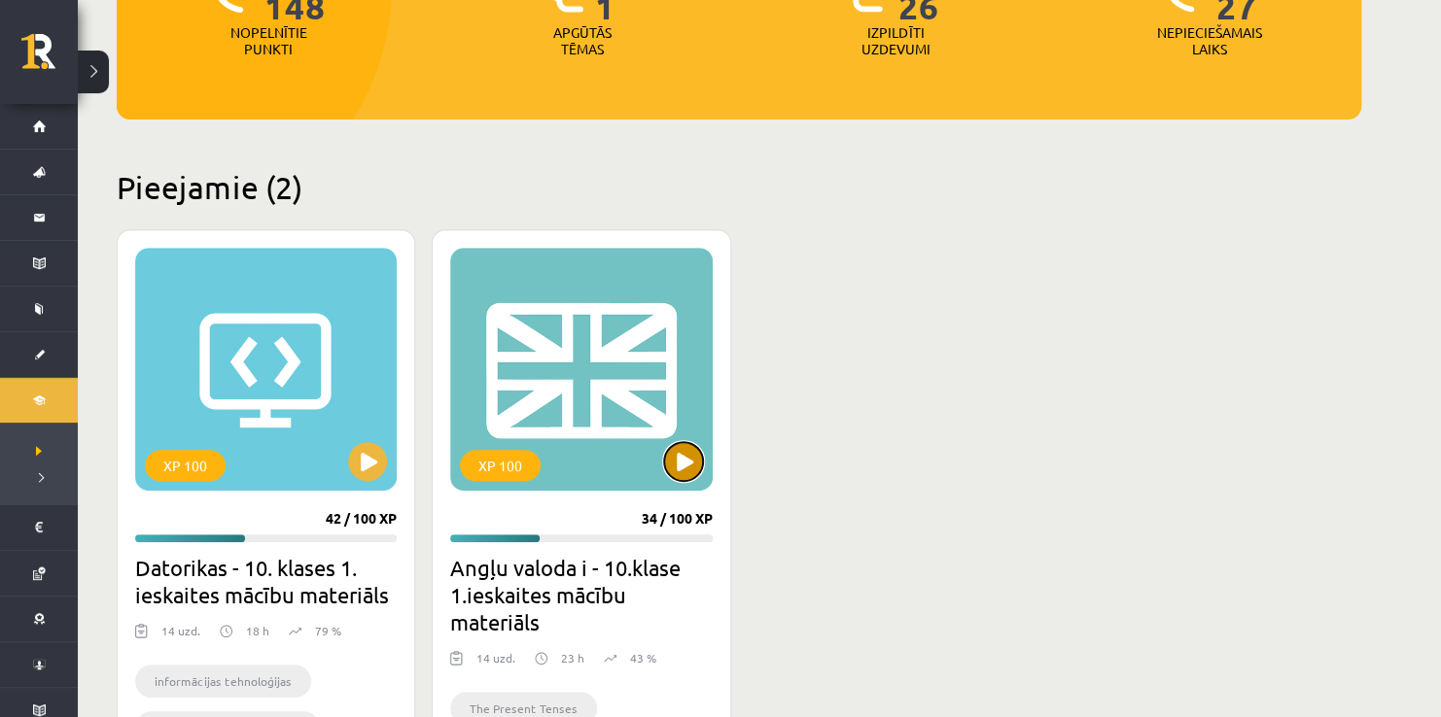
click at [692, 459] on button at bounding box center [683, 461] width 39 height 39
click at [613, 388] on div "XP 100" at bounding box center [580, 369] width 261 height 243
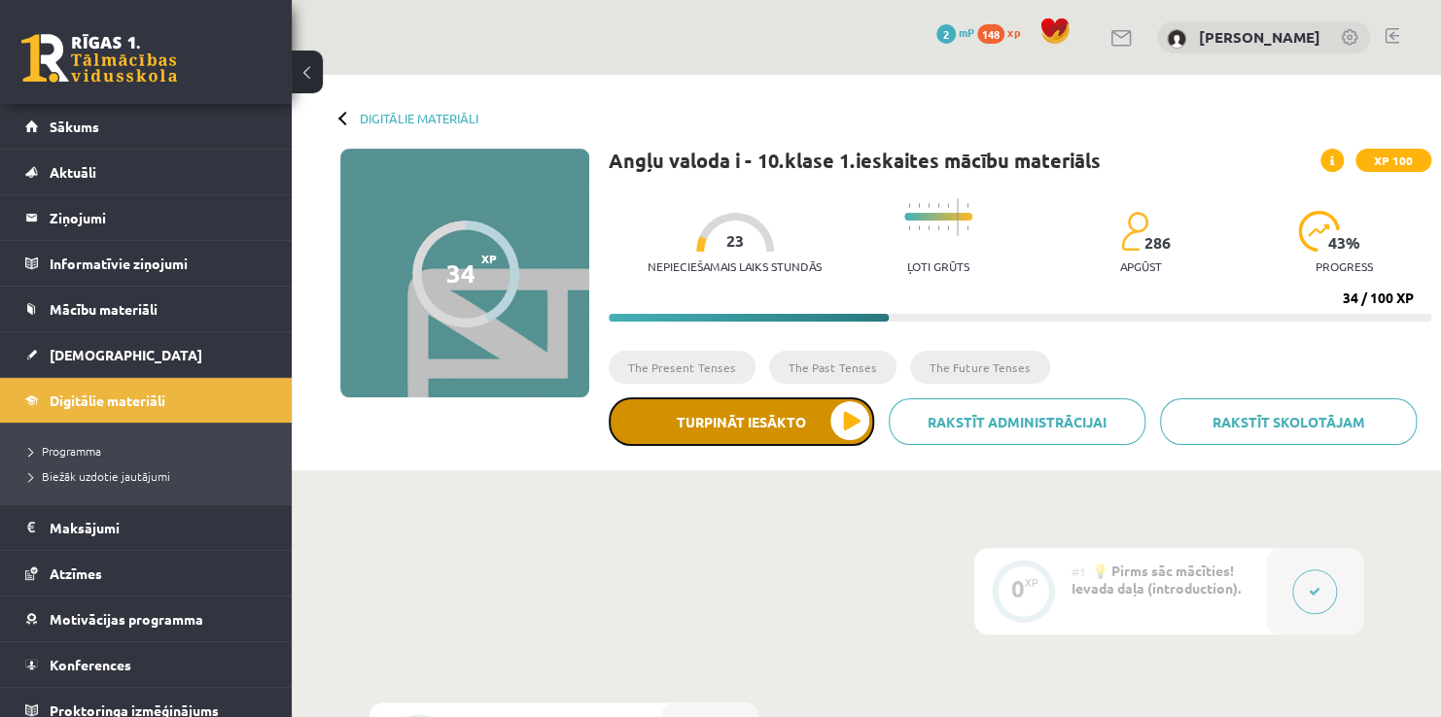
click at [837, 424] on button "Turpināt iesākto" at bounding box center [740, 422] width 265 height 49
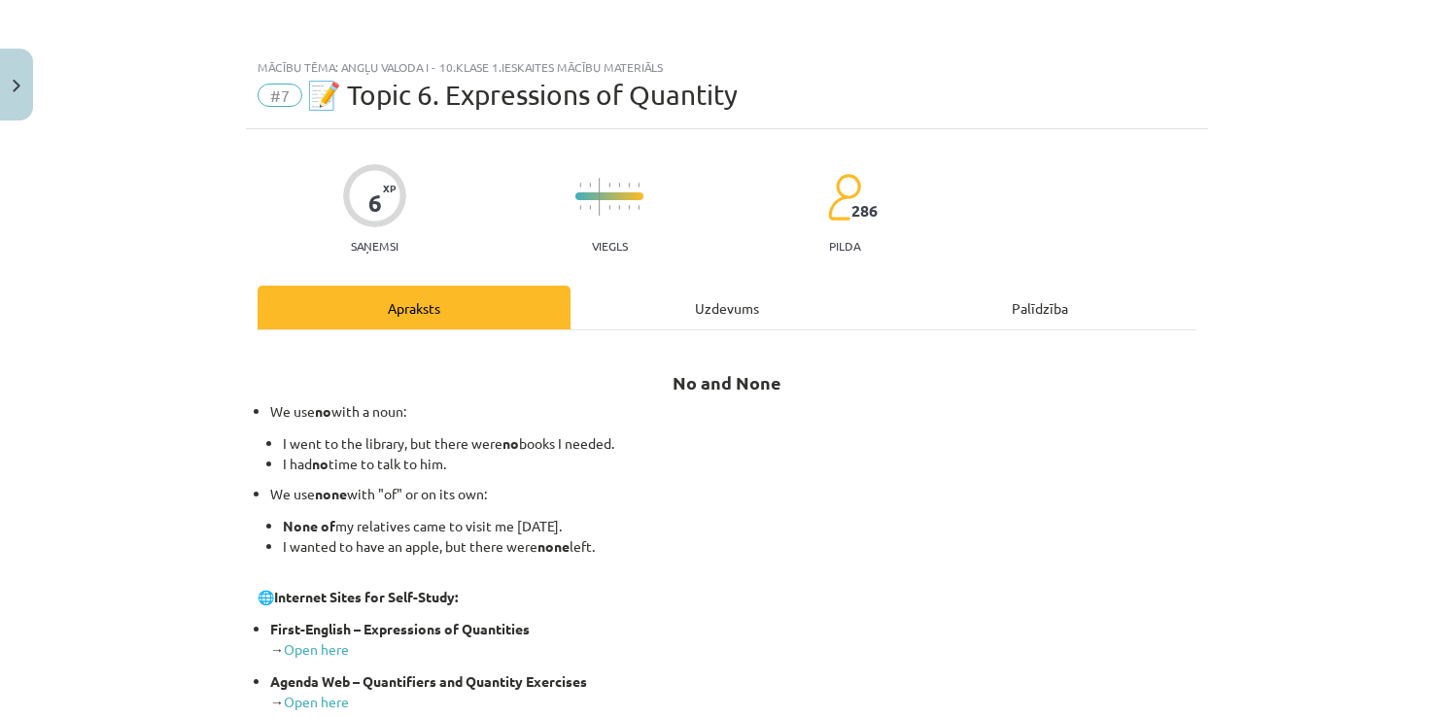
click at [722, 326] on div "Uzdevums" at bounding box center [727, 308] width 313 height 44
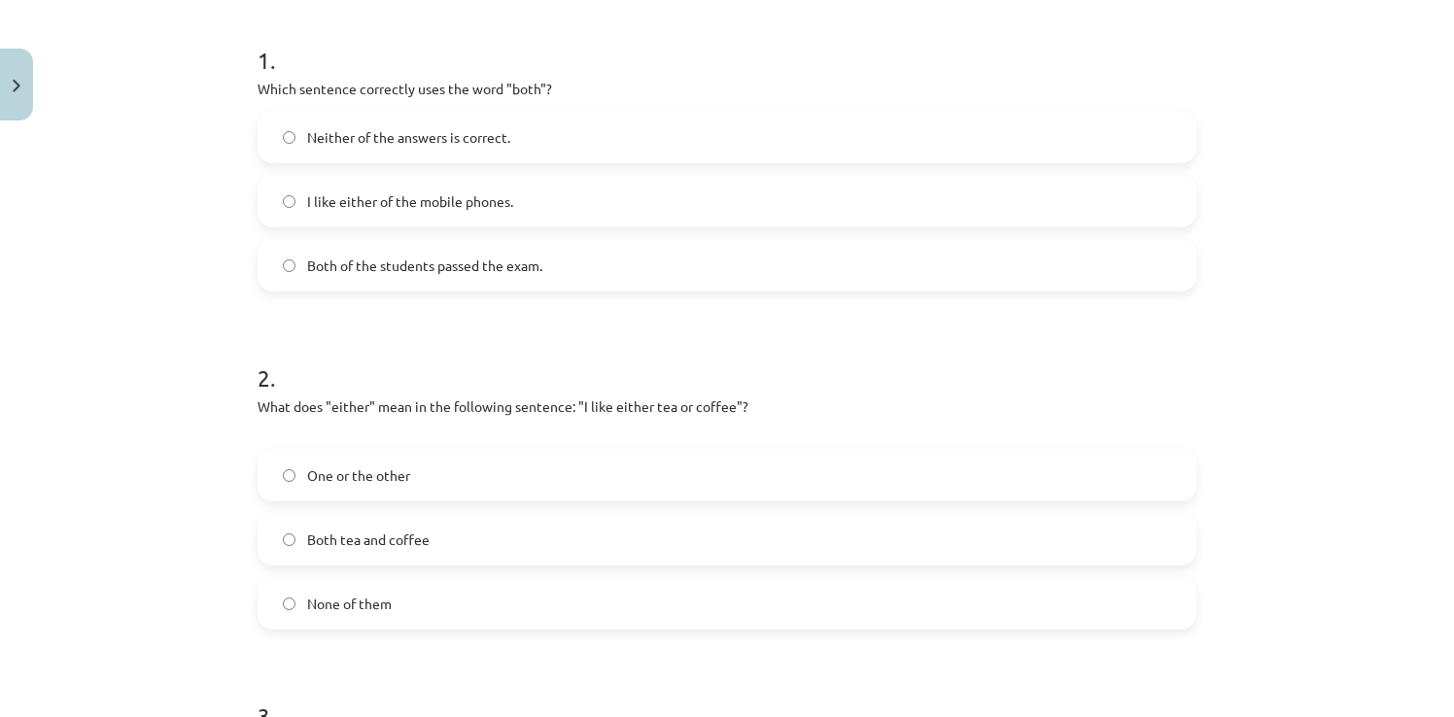
scroll to position [340, 0]
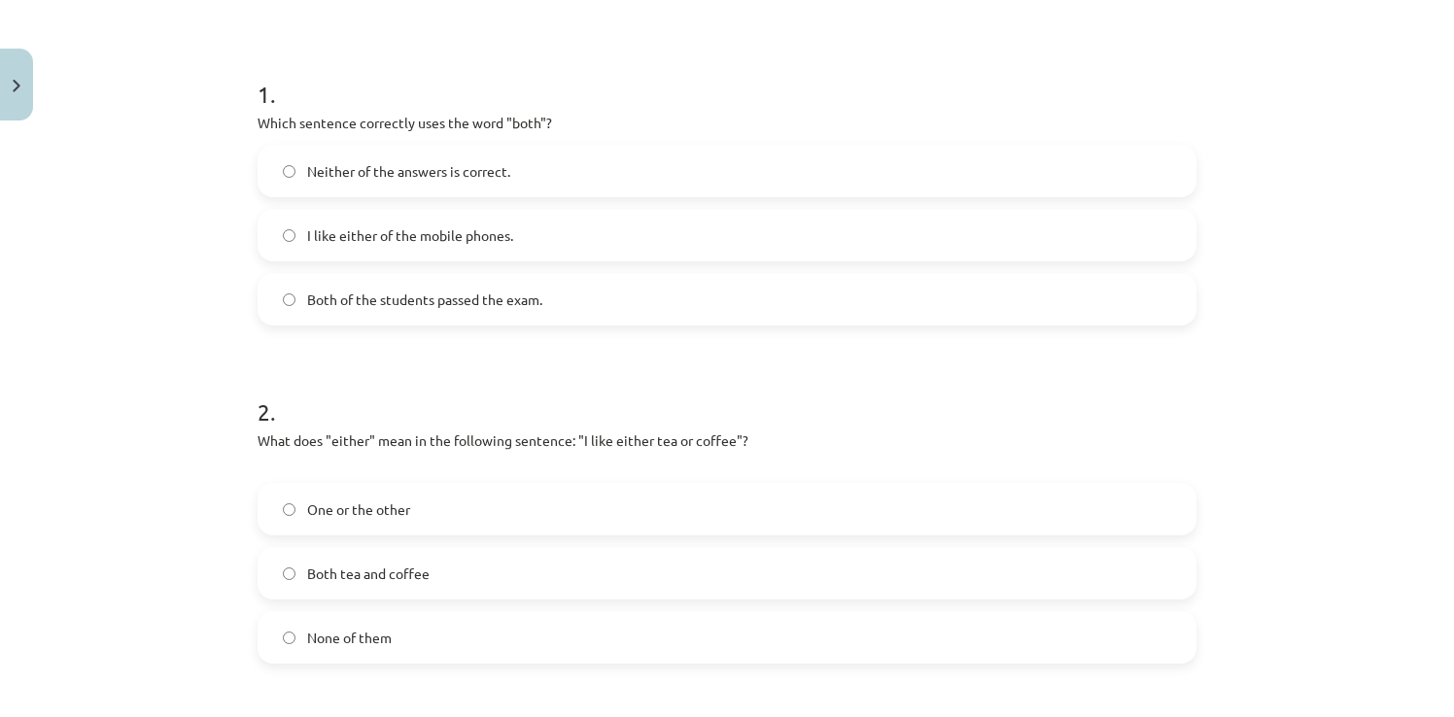
click at [307, 505] on span "One or the other" at bounding box center [358, 510] width 103 height 20
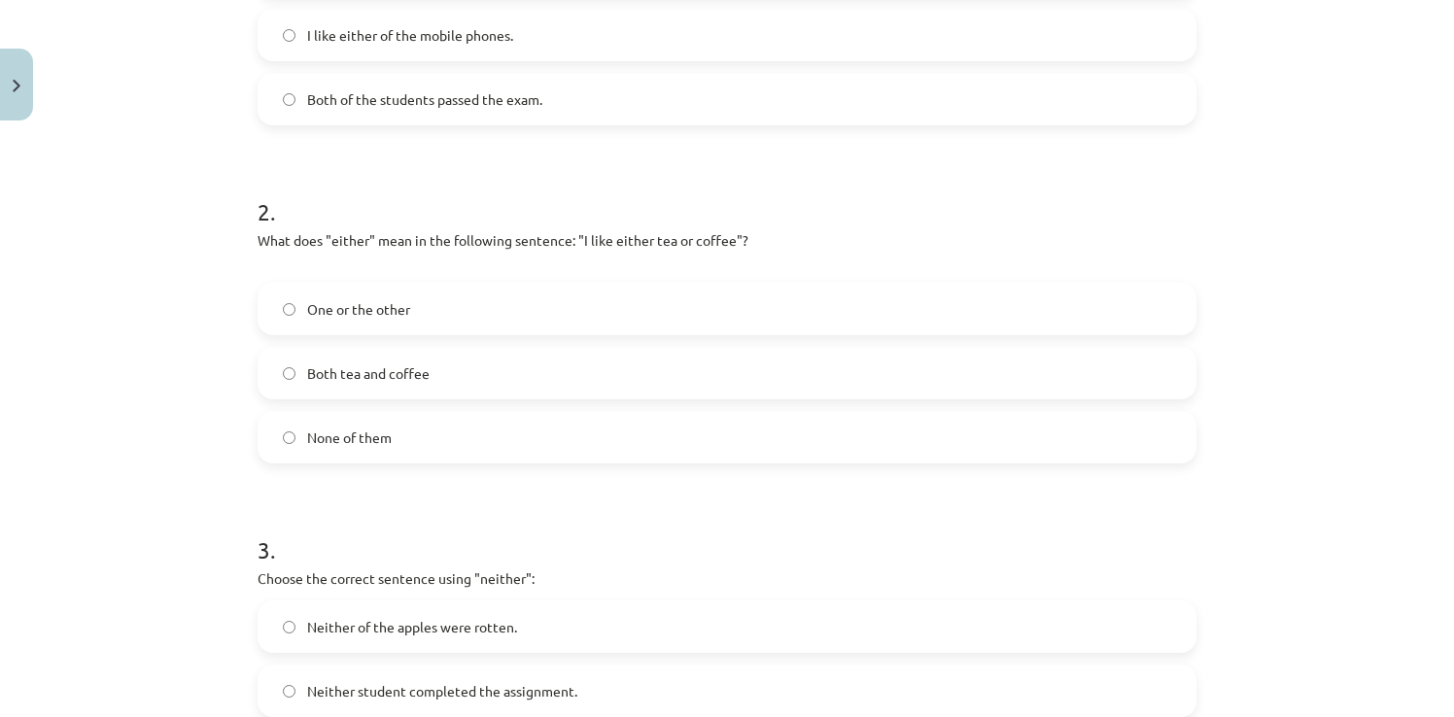
scroll to position [729, 0]
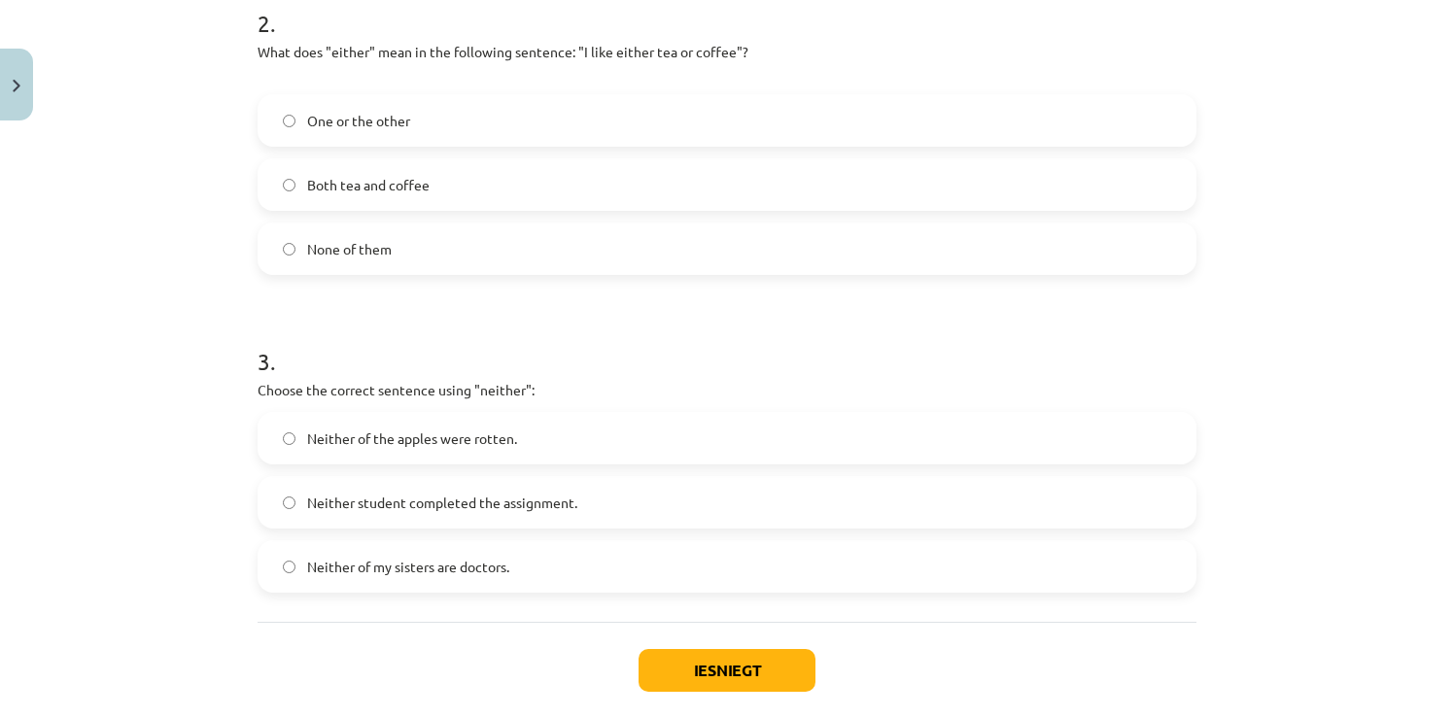
click at [307, 499] on span "Neither student completed the assignment." at bounding box center [442, 503] width 270 height 20
click at [667, 671] on button "Iesniegt" at bounding box center [727, 670] width 177 height 43
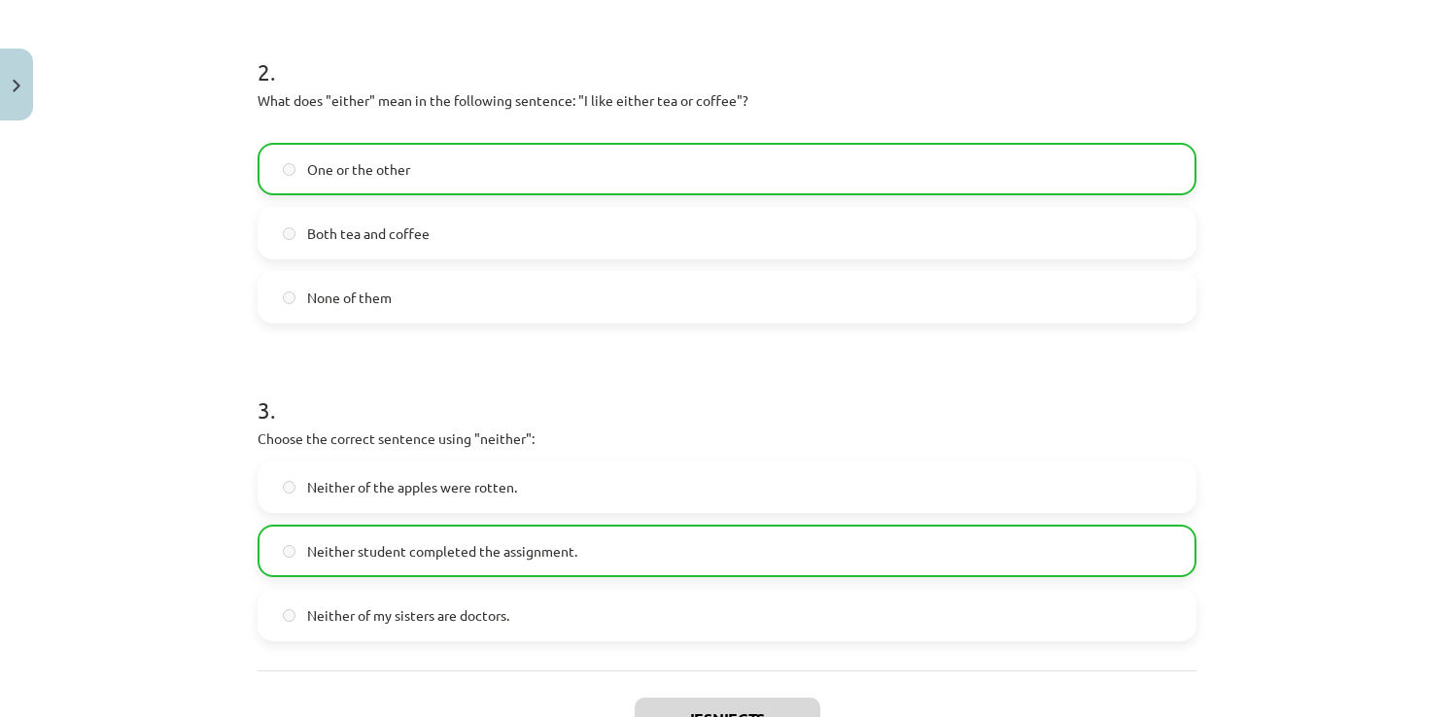
scroll to position [890, 0]
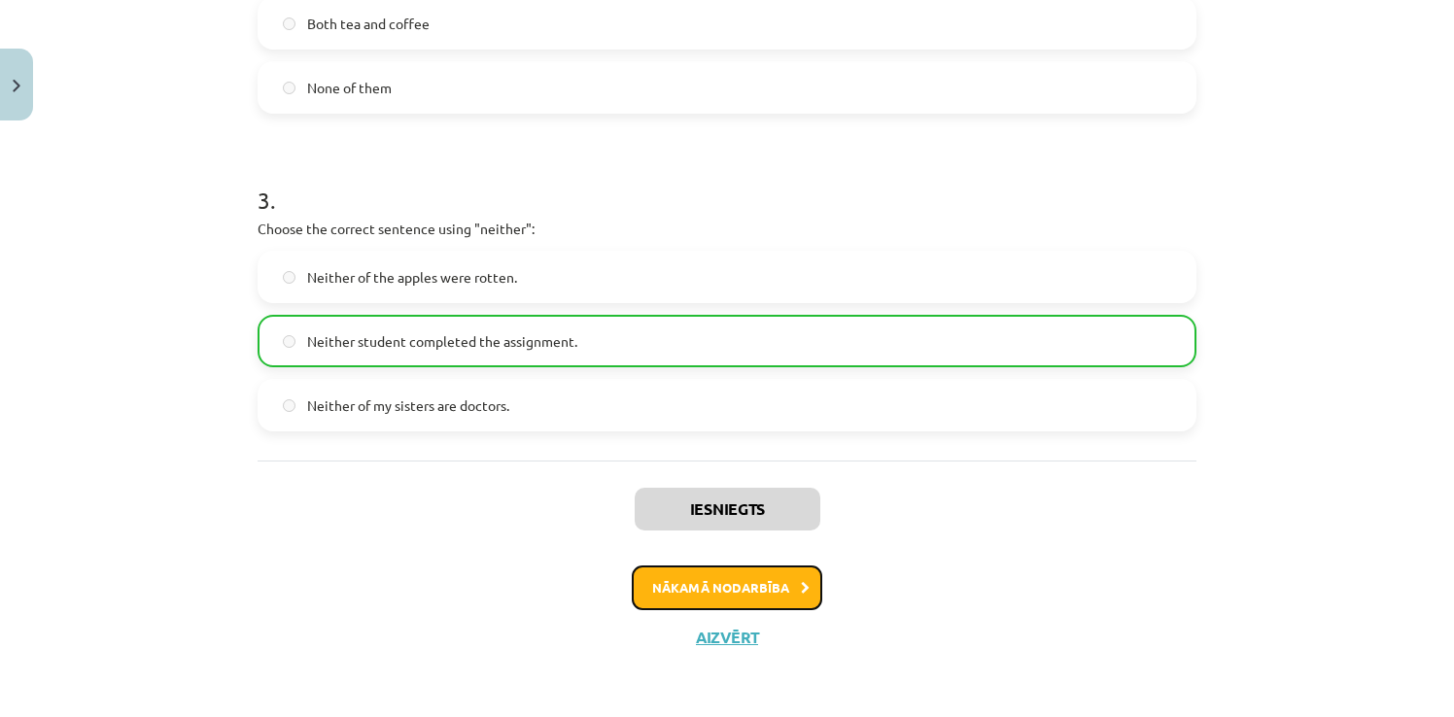
click at [714, 583] on button "Nākamā nodarbība" at bounding box center [727, 588] width 191 height 45
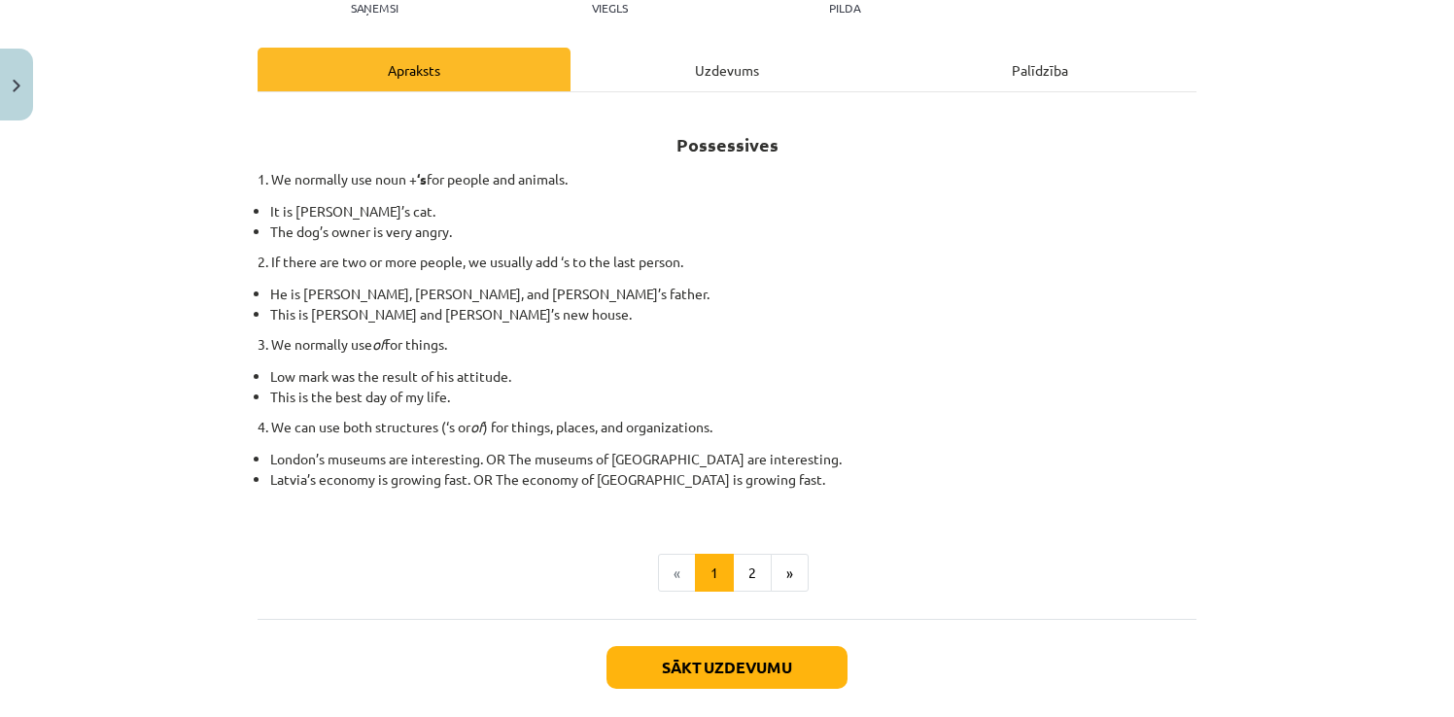
scroll to position [335, 0]
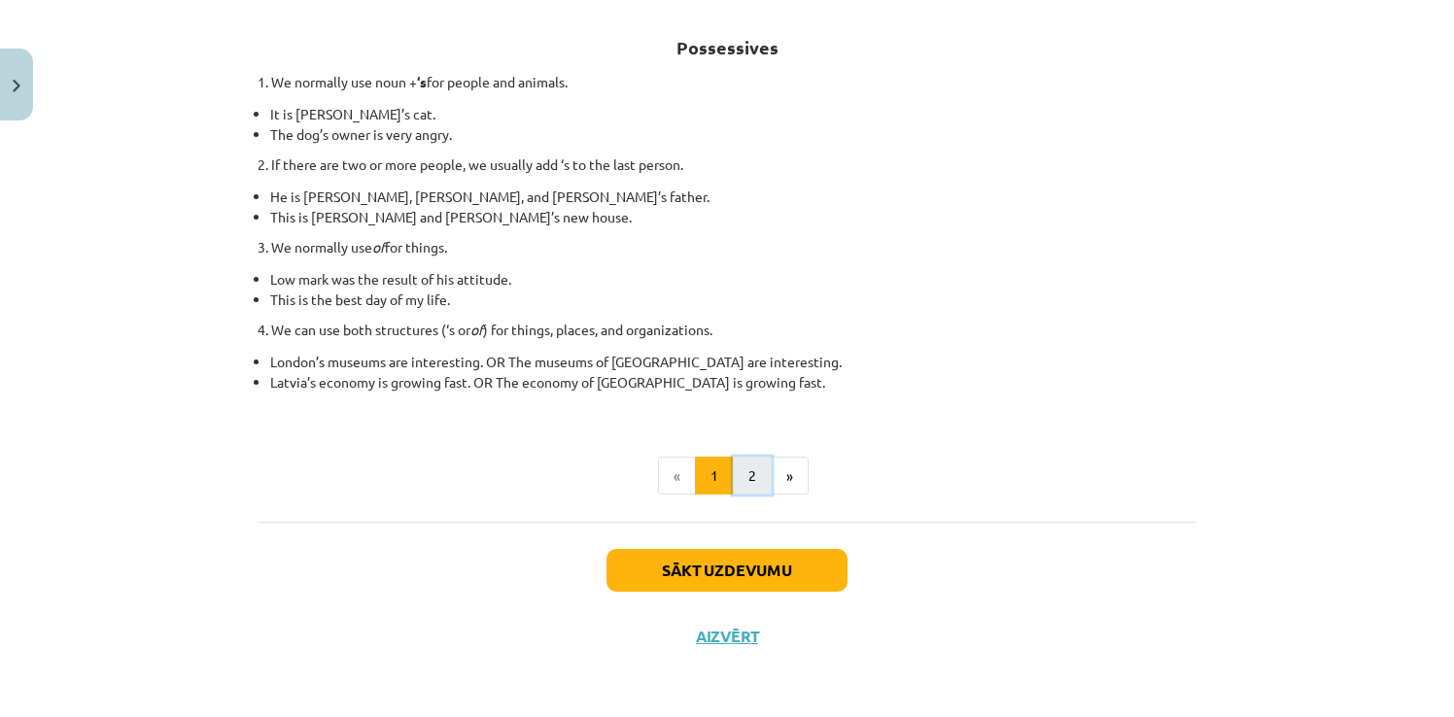
click at [746, 486] on button "2" at bounding box center [752, 476] width 39 height 39
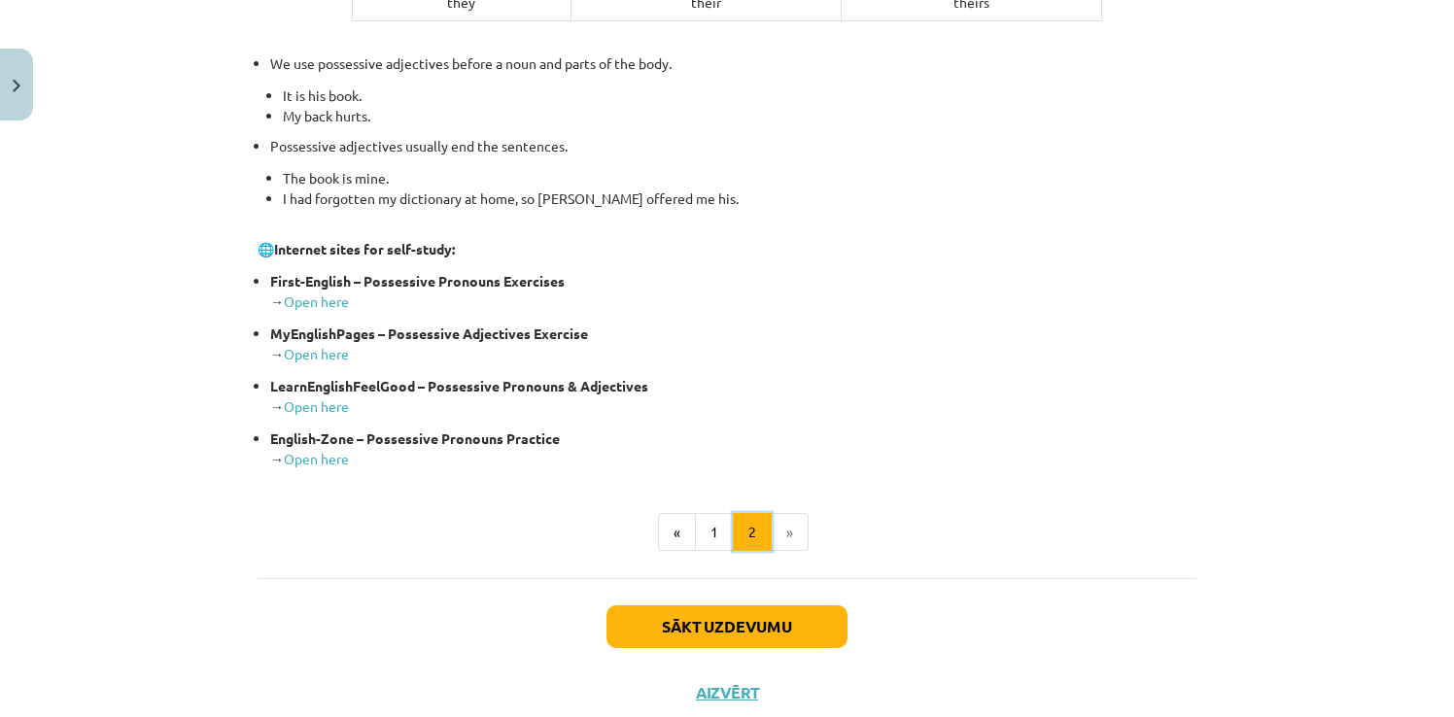
scroll to position [768, 0]
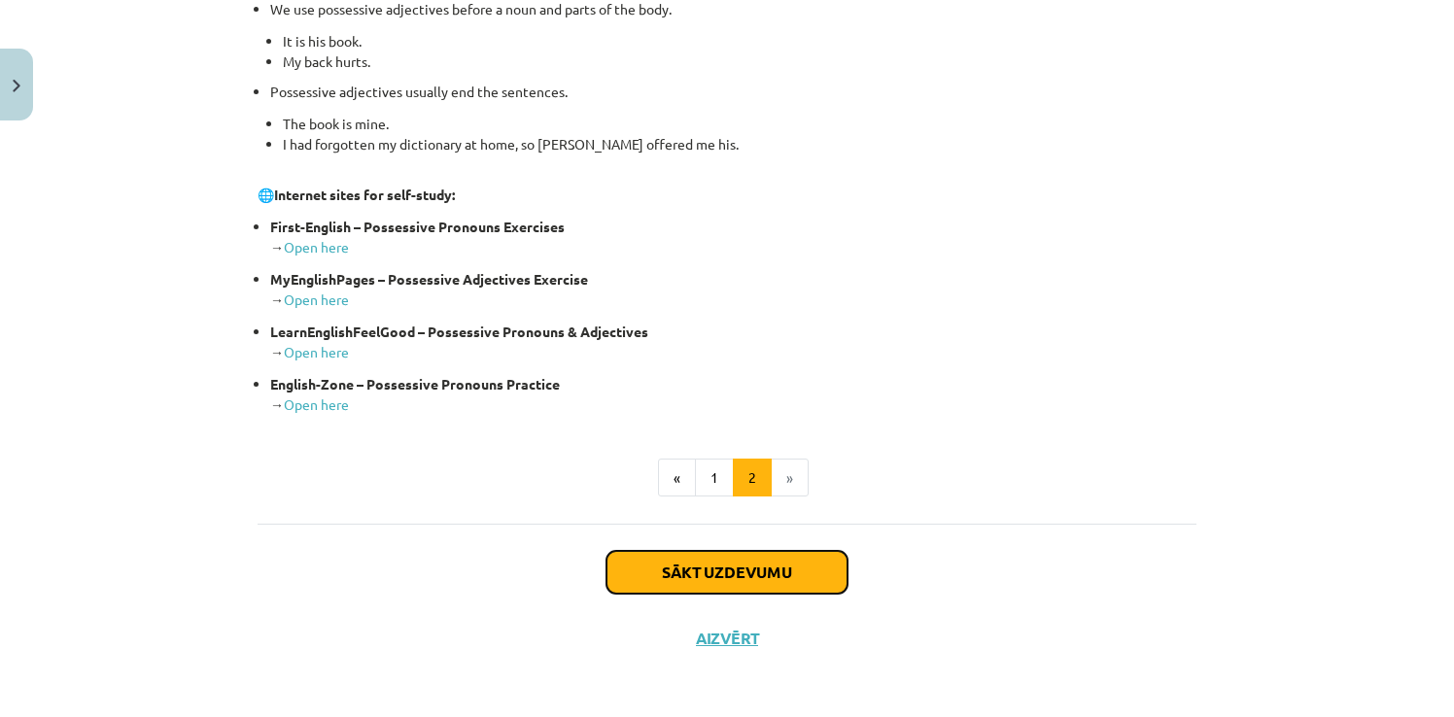
click at [711, 573] on button "Sākt uzdevumu" at bounding box center [727, 572] width 241 height 43
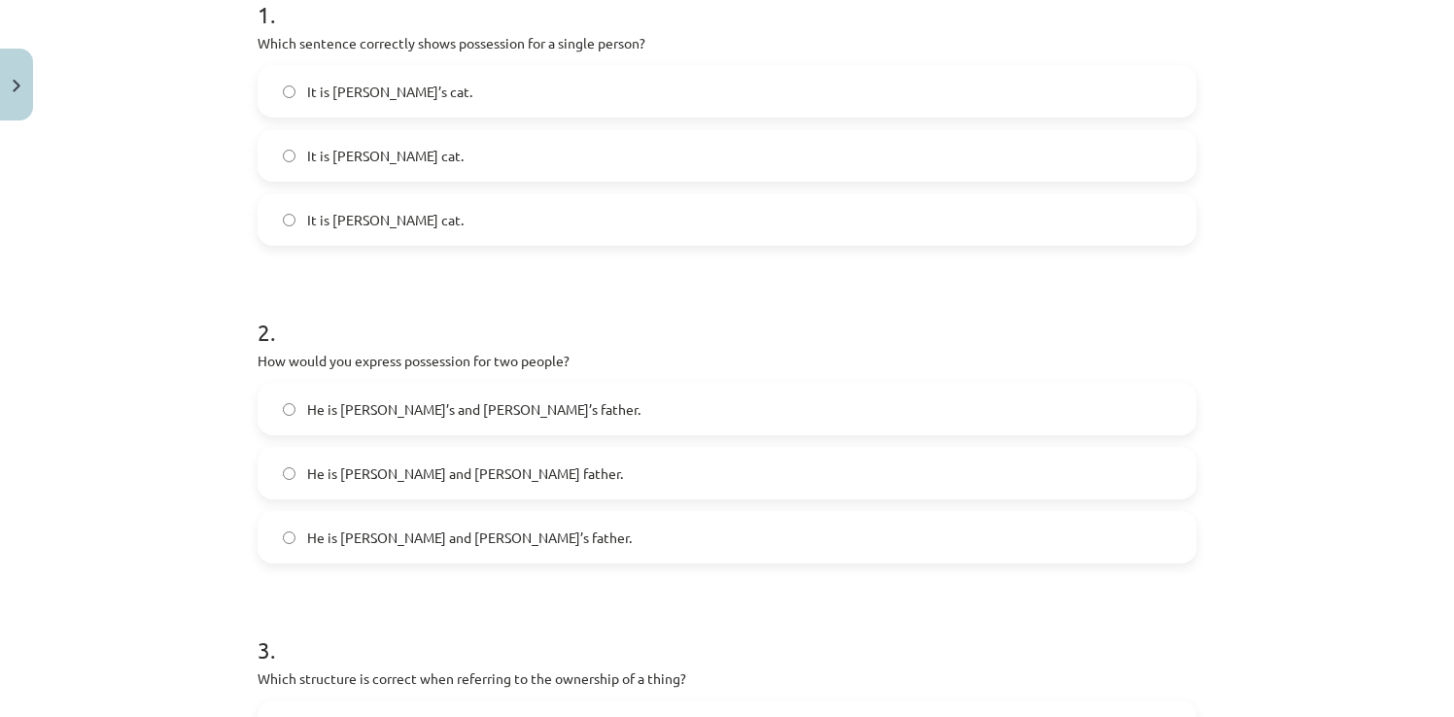
scroll to position [323, 0]
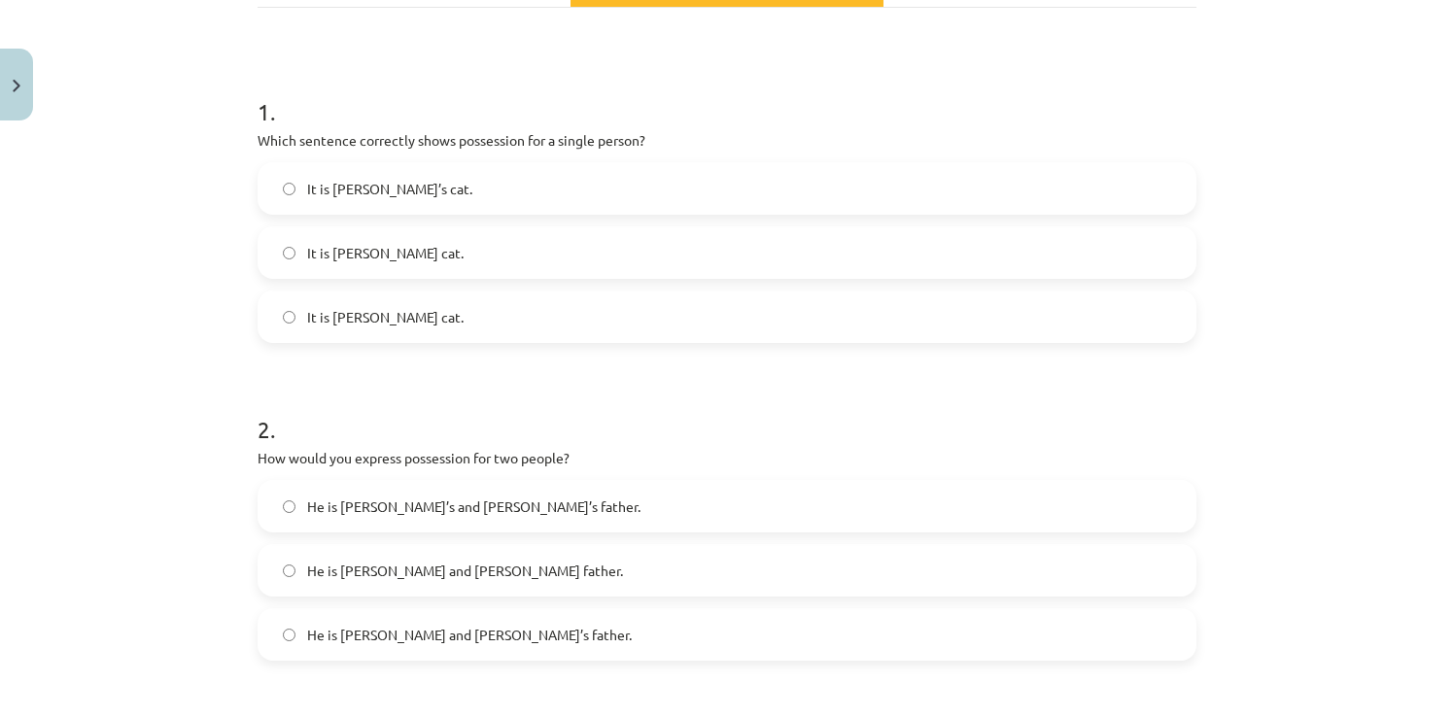
click at [389, 322] on span "It is [PERSON_NAME] cat." at bounding box center [385, 317] width 156 height 20
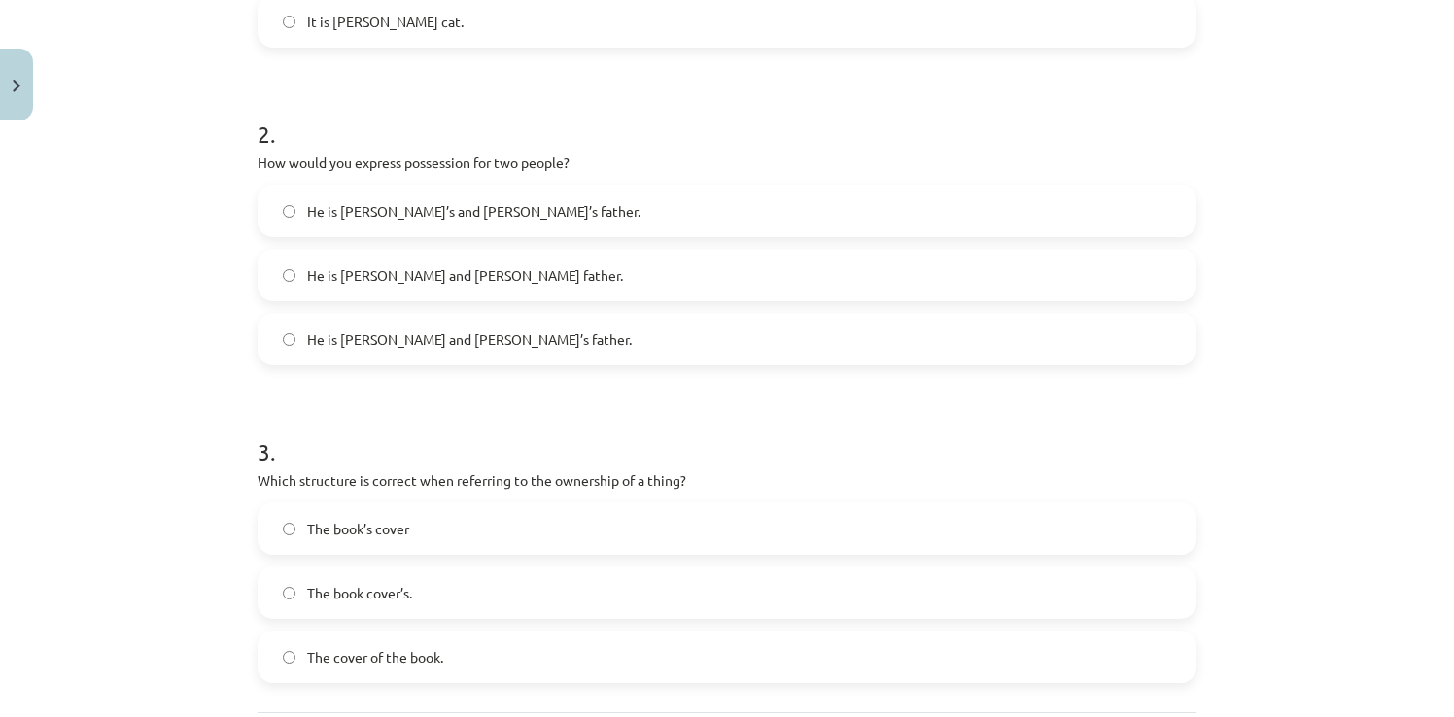
scroll to position [809, 0]
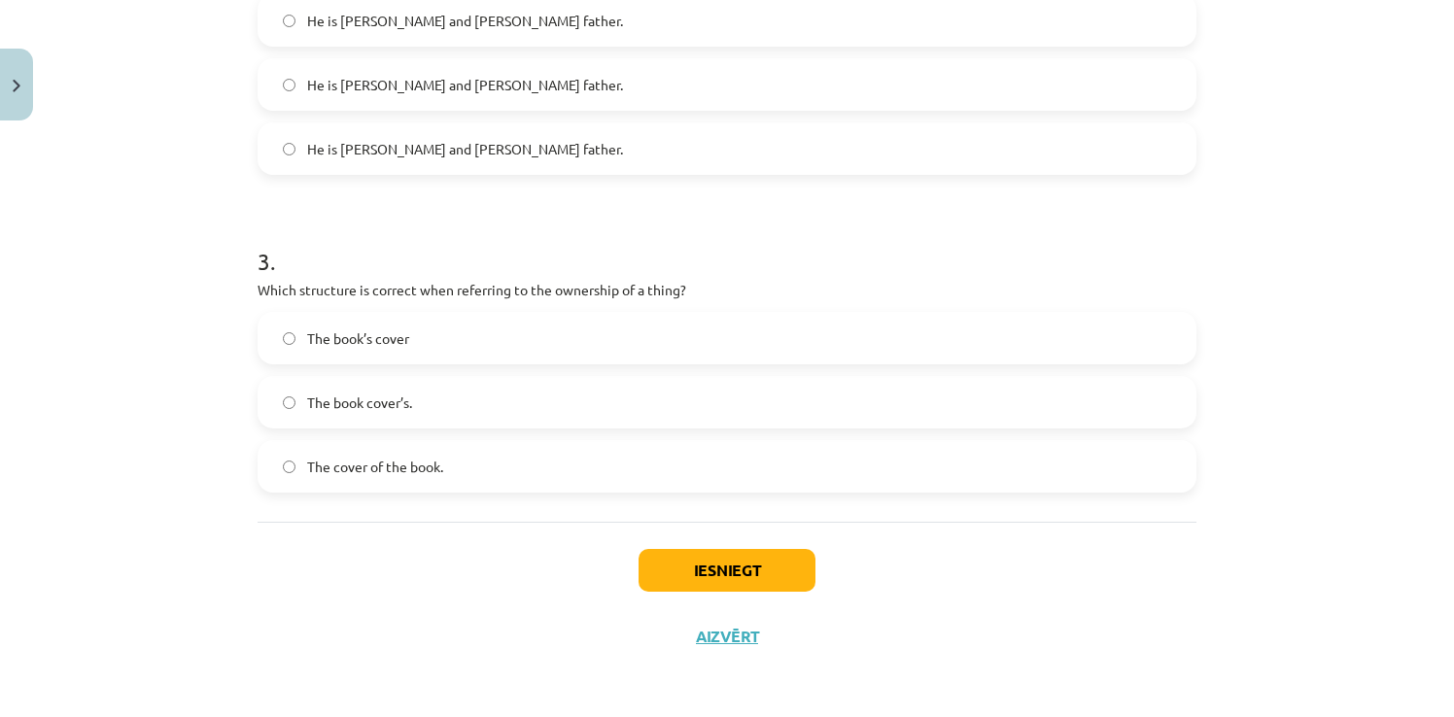
click at [336, 451] on label "The cover of the book." at bounding box center [727, 466] width 935 height 49
click at [691, 556] on button "Iesniegt" at bounding box center [727, 570] width 177 height 43
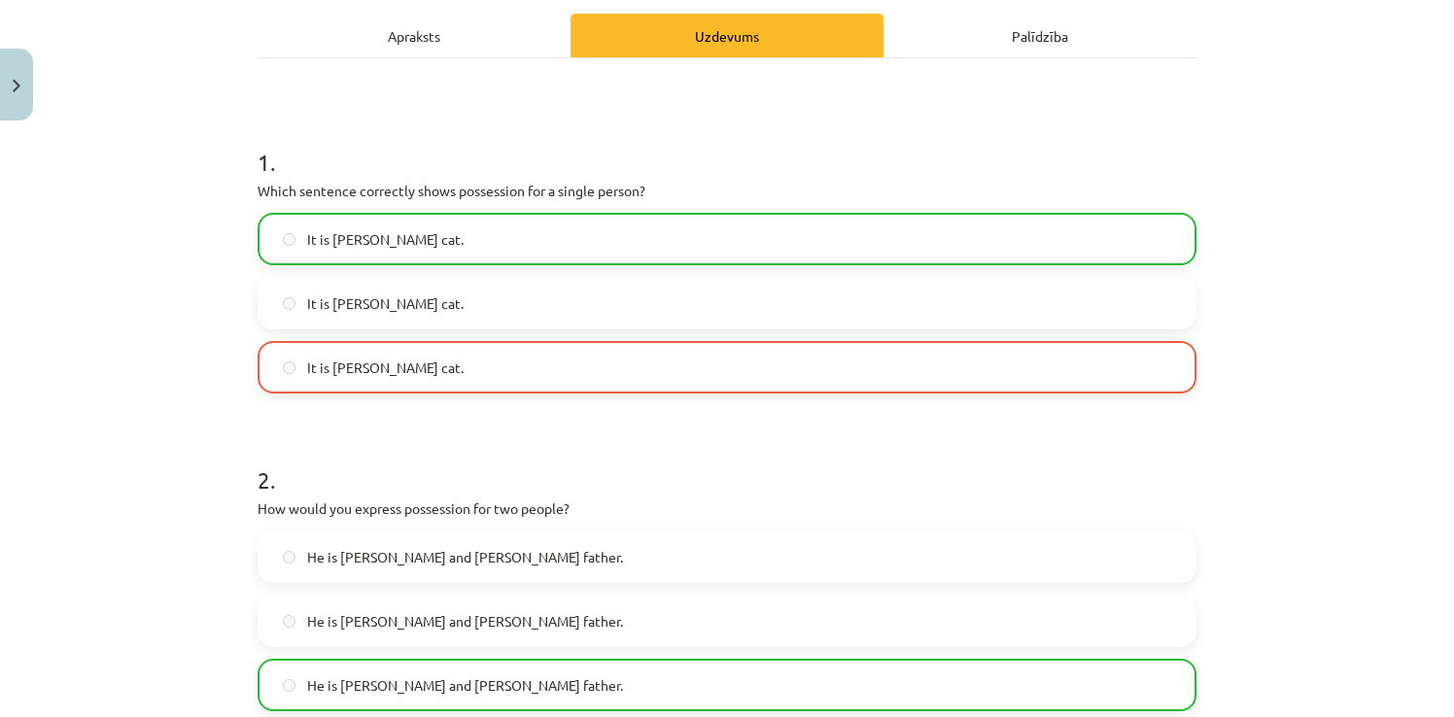
scroll to position [128, 0]
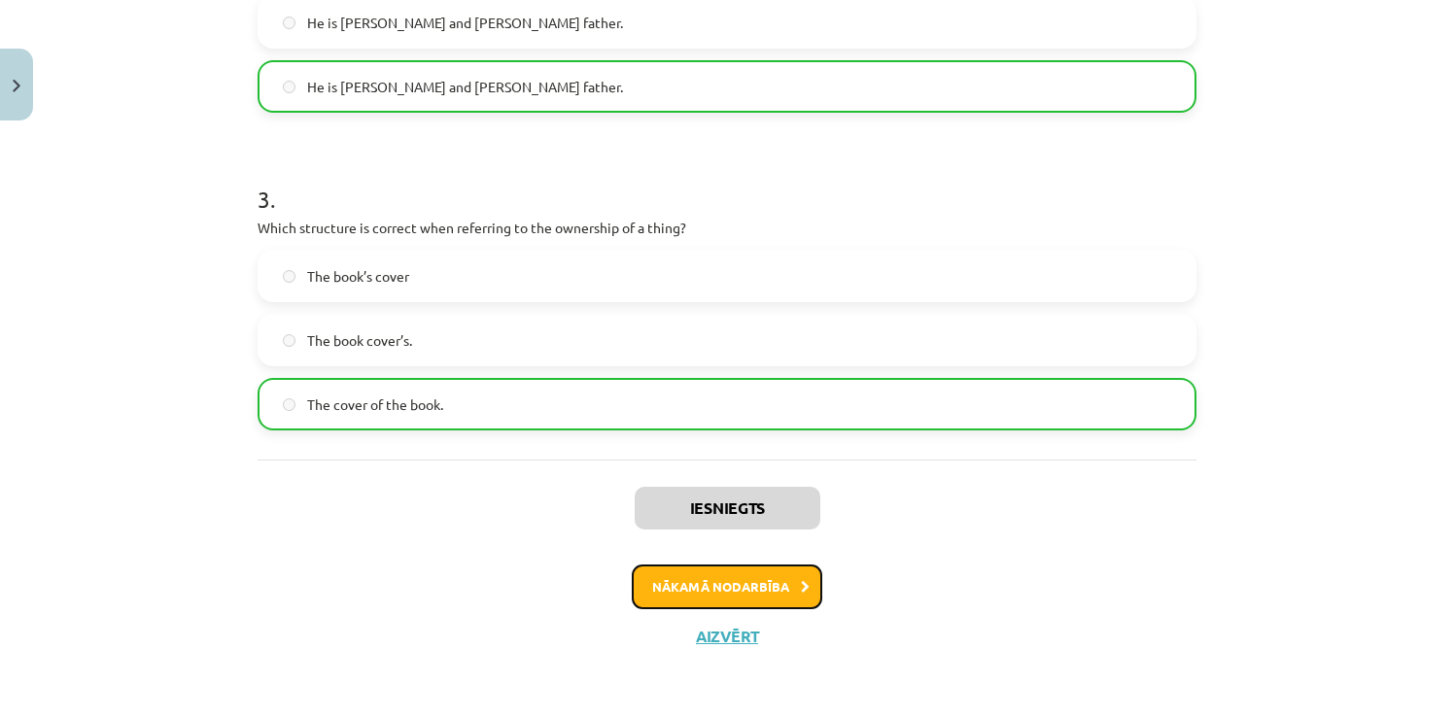
click at [704, 603] on button "Nākamā nodarbība" at bounding box center [727, 587] width 191 height 45
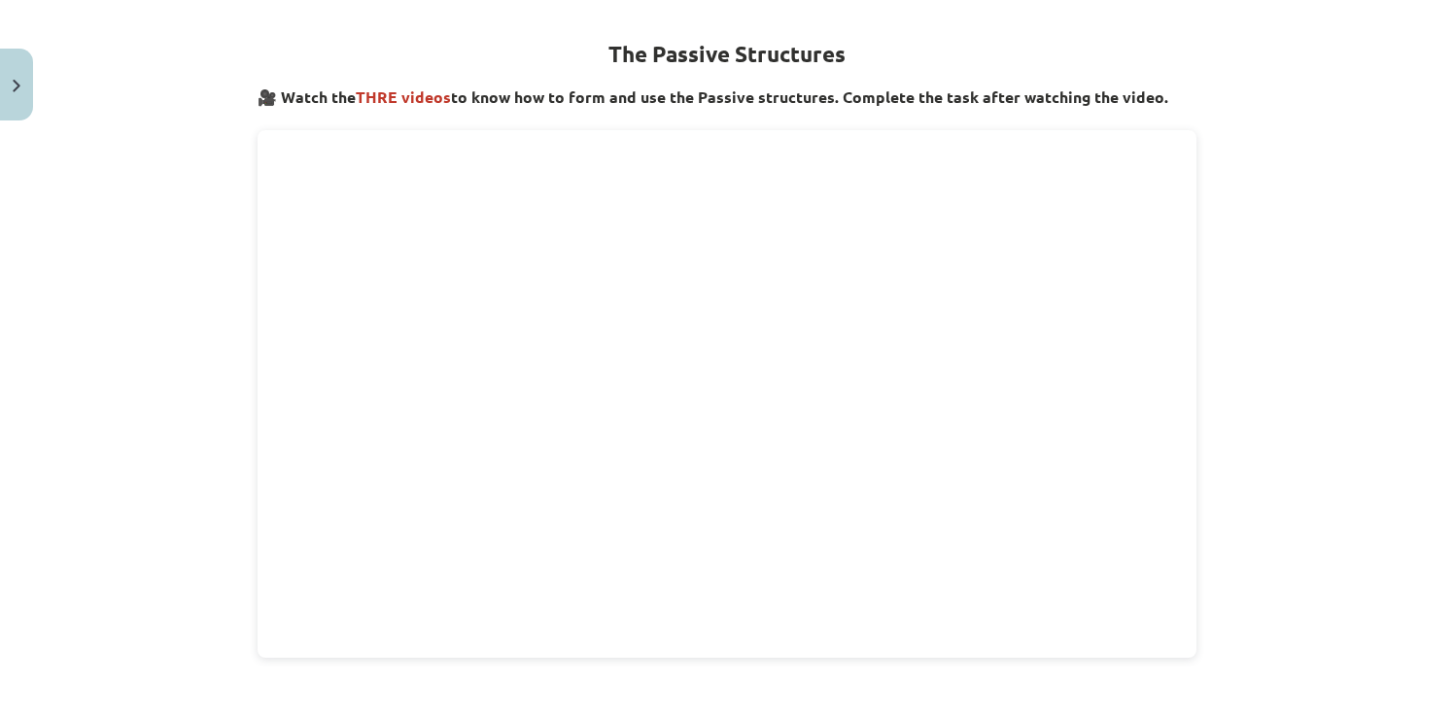
scroll to position [245, 0]
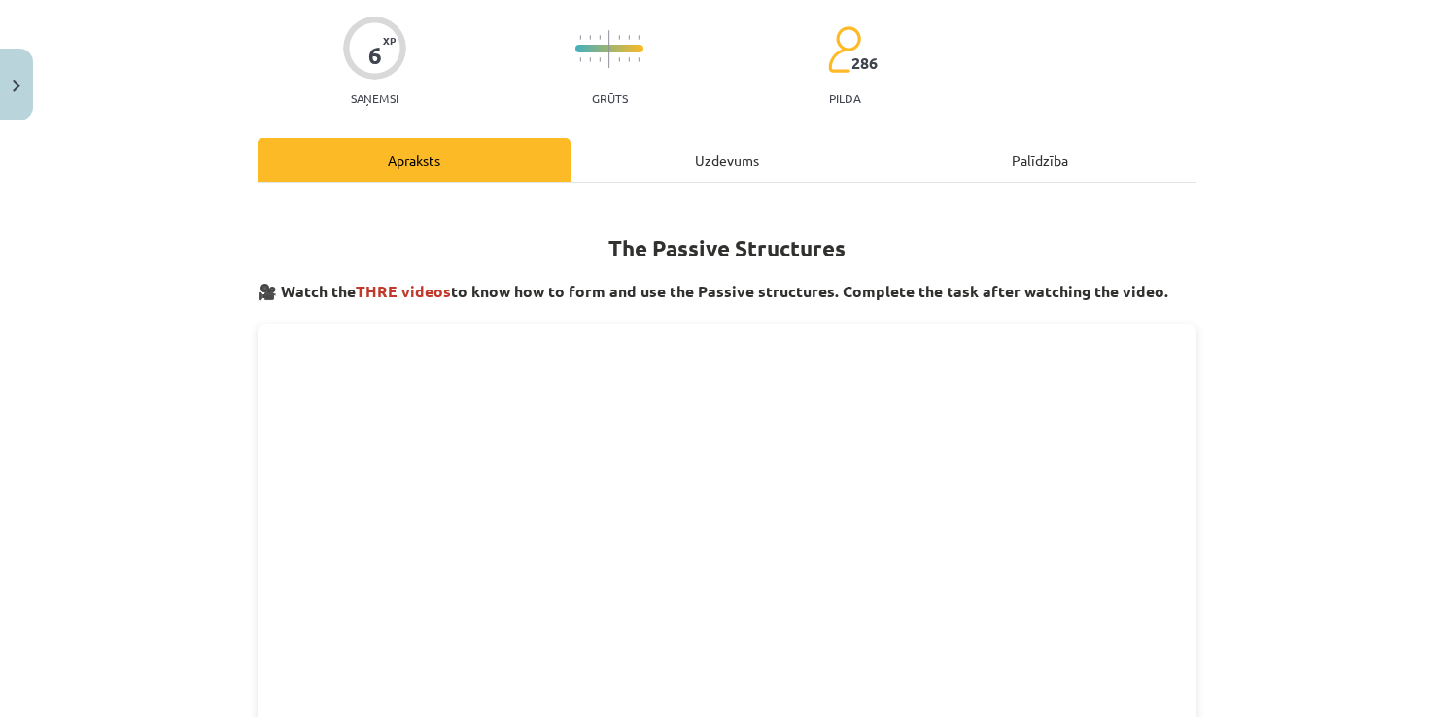
click at [745, 148] on div "Uzdevums" at bounding box center [727, 160] width 313 height 44
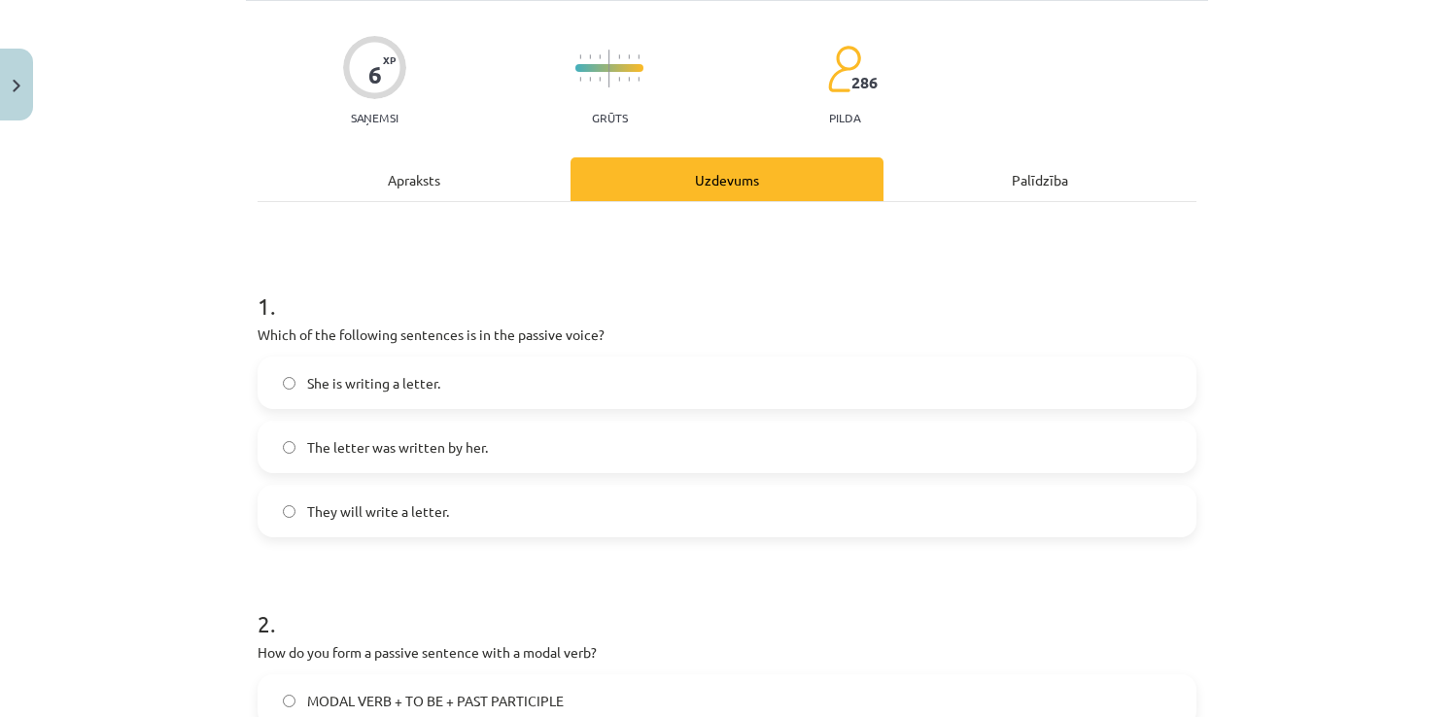
click at [399, 173] on div "Apraksts" at bounding box center [414, 179] width 313 height 44
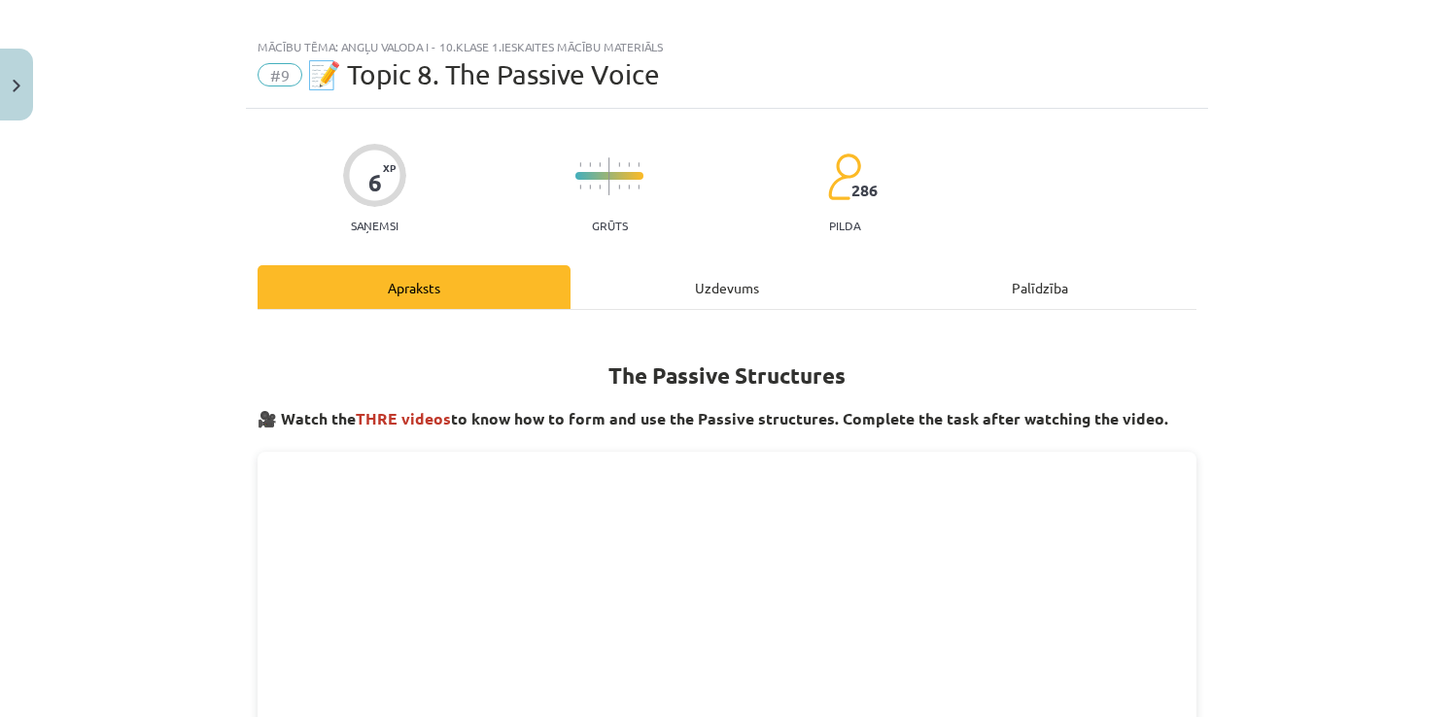
scroll to position [0, 0]
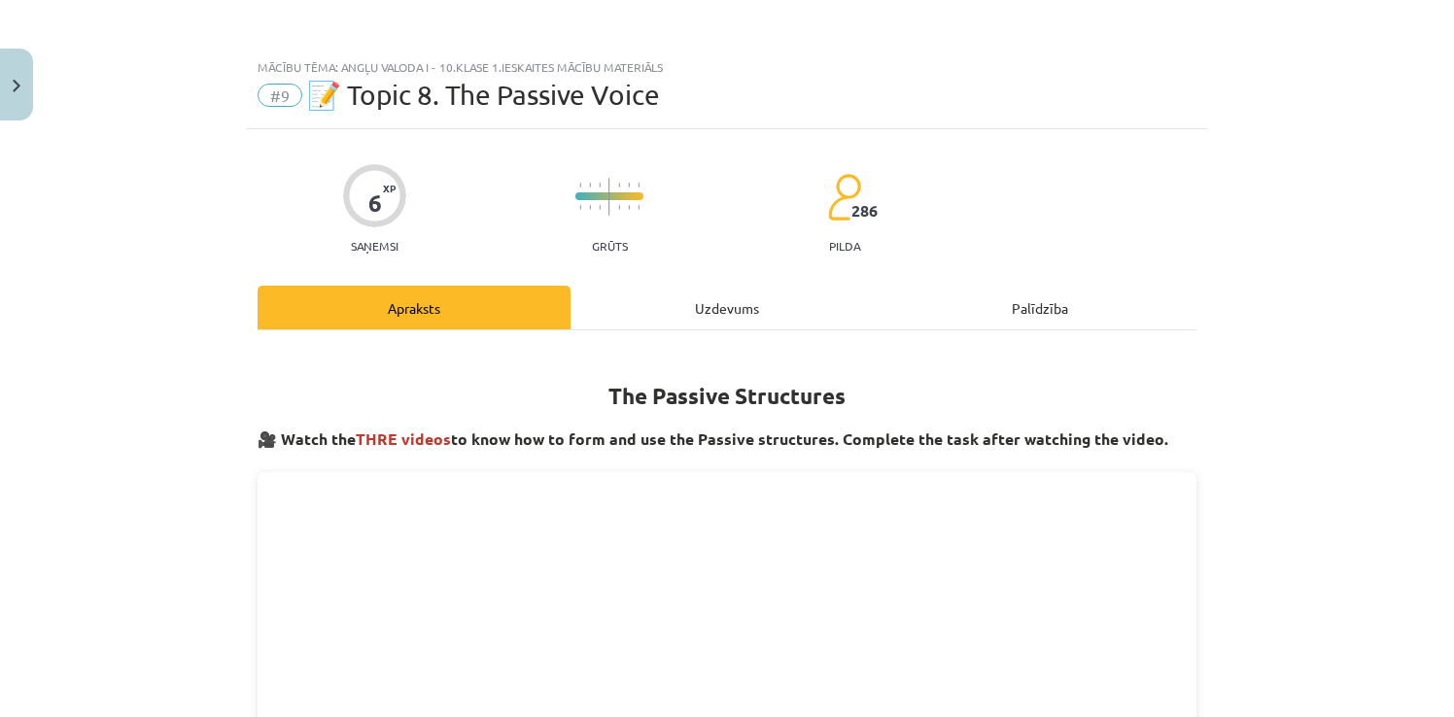
click at [1380, 497] on div "Mācību tēma: Angļu valoda i - 10.klase 1.ieskaites mācību materiāls #9 📝 Topic …" at bounding box center [727, 358] width 1454 height 717
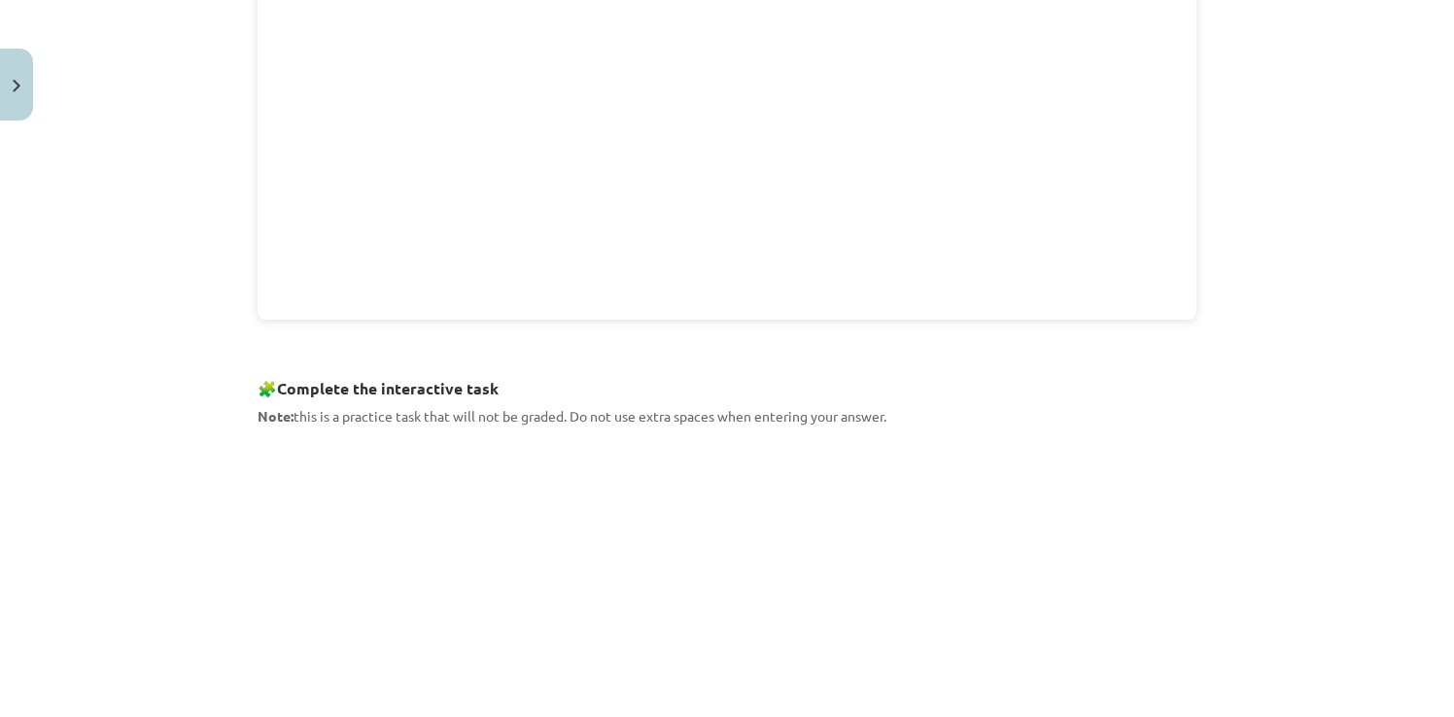
scroll to position [925, 0]
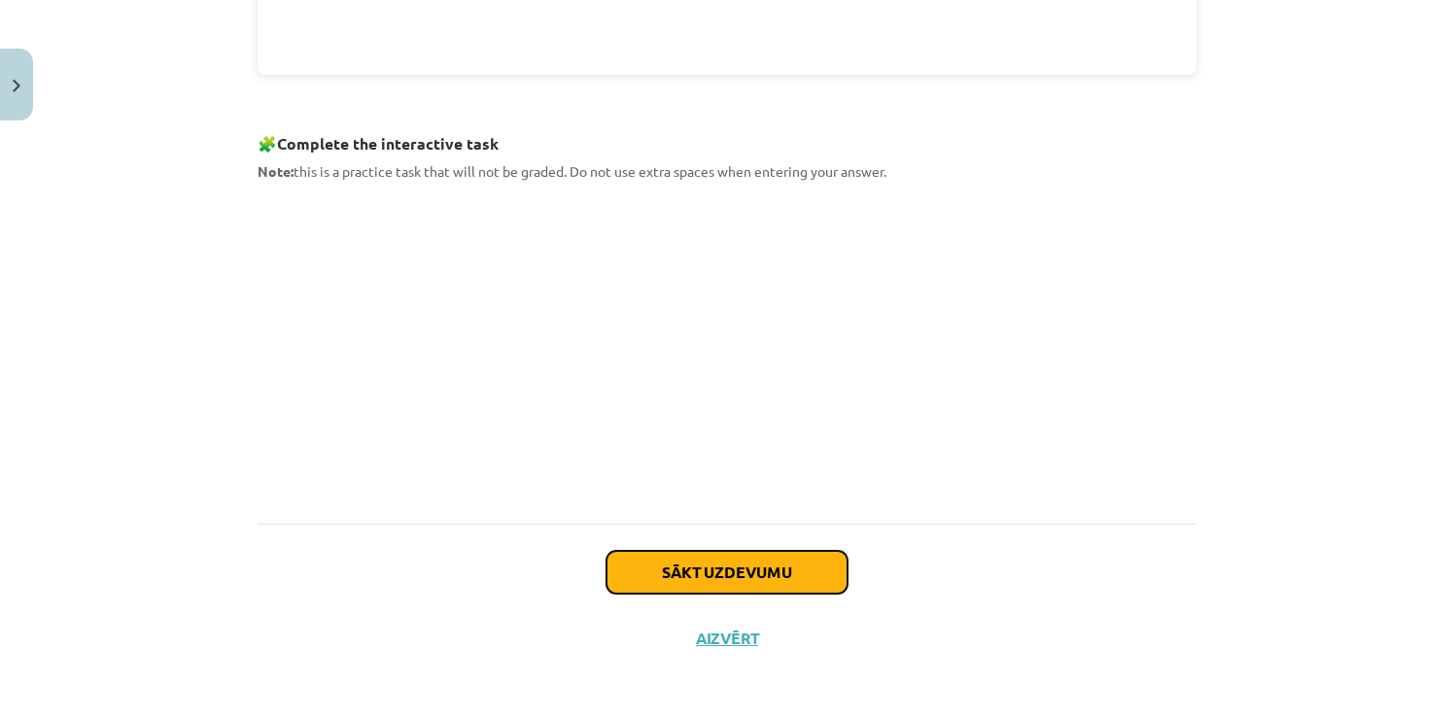
click at [777, 562] on button "Sākt uzdevumu" at bounding box center [727, 572] width 241 height 43
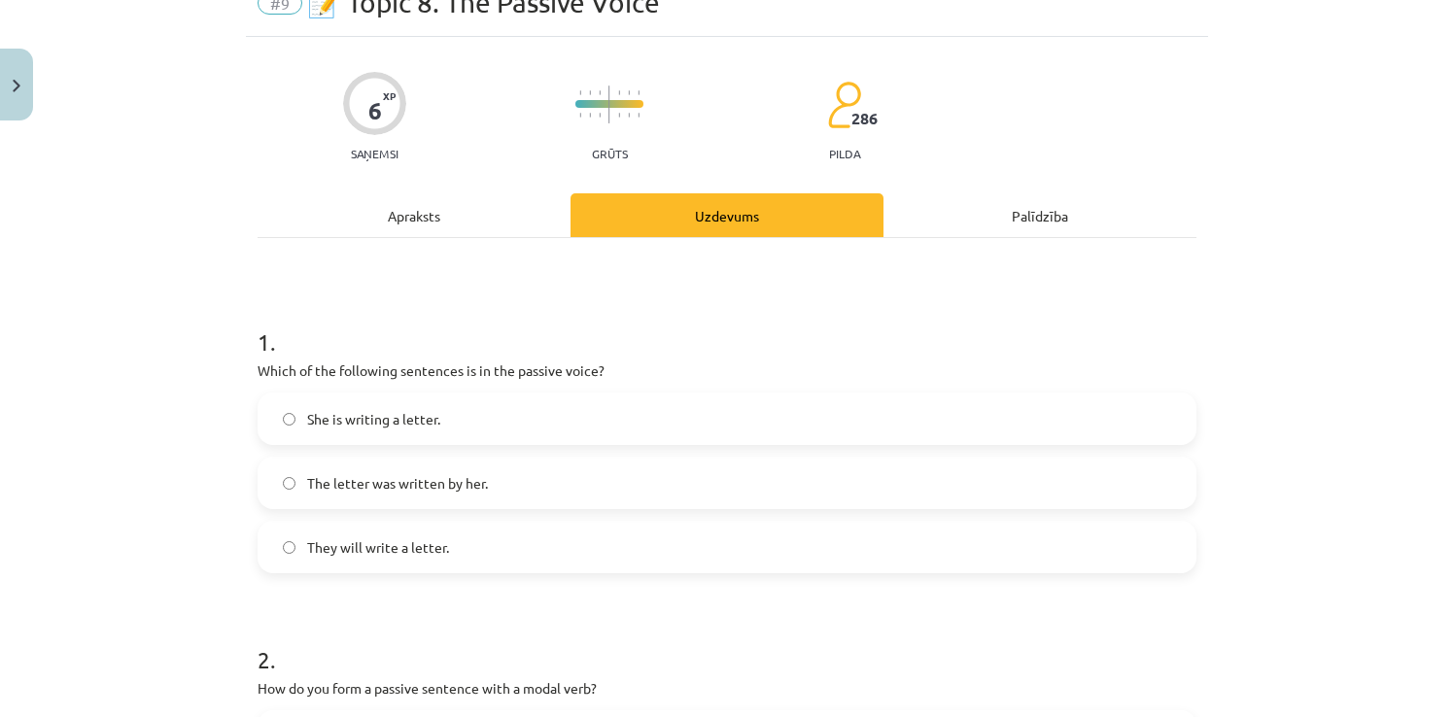
scroll to position [49, 0]
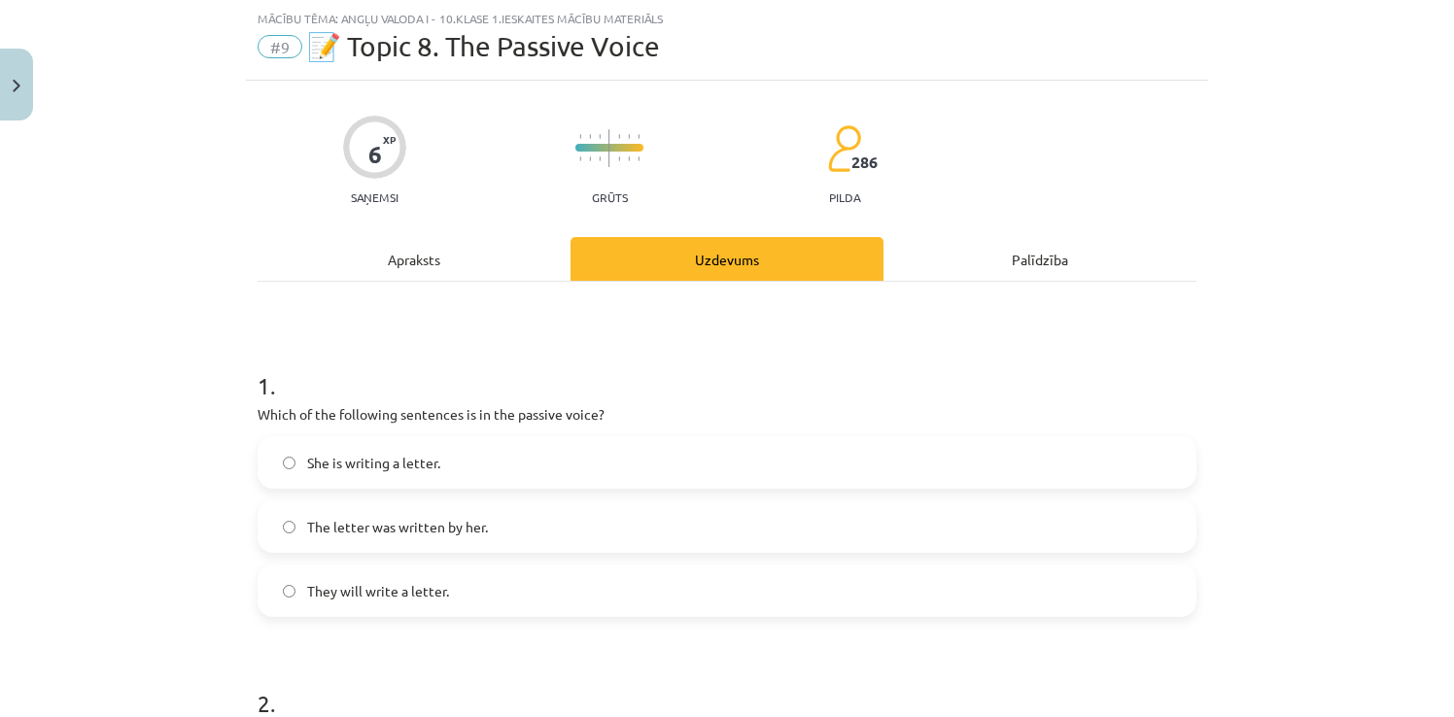
click at [395, 254] on div "Apraksts" at bounding box center [414, 259] width 313 height 44
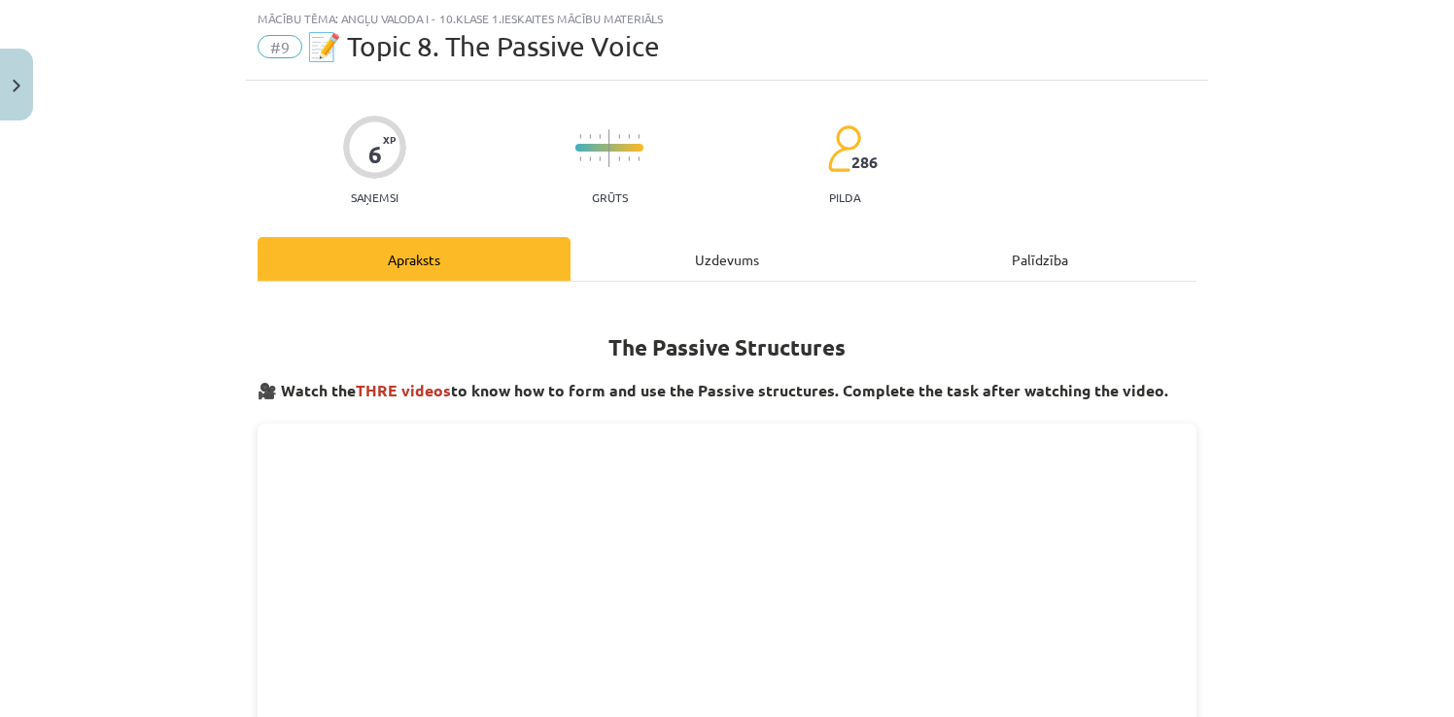
click at [639, 257] on div "Uzdevums" at bounding box center [727, 259] width 313 height 44
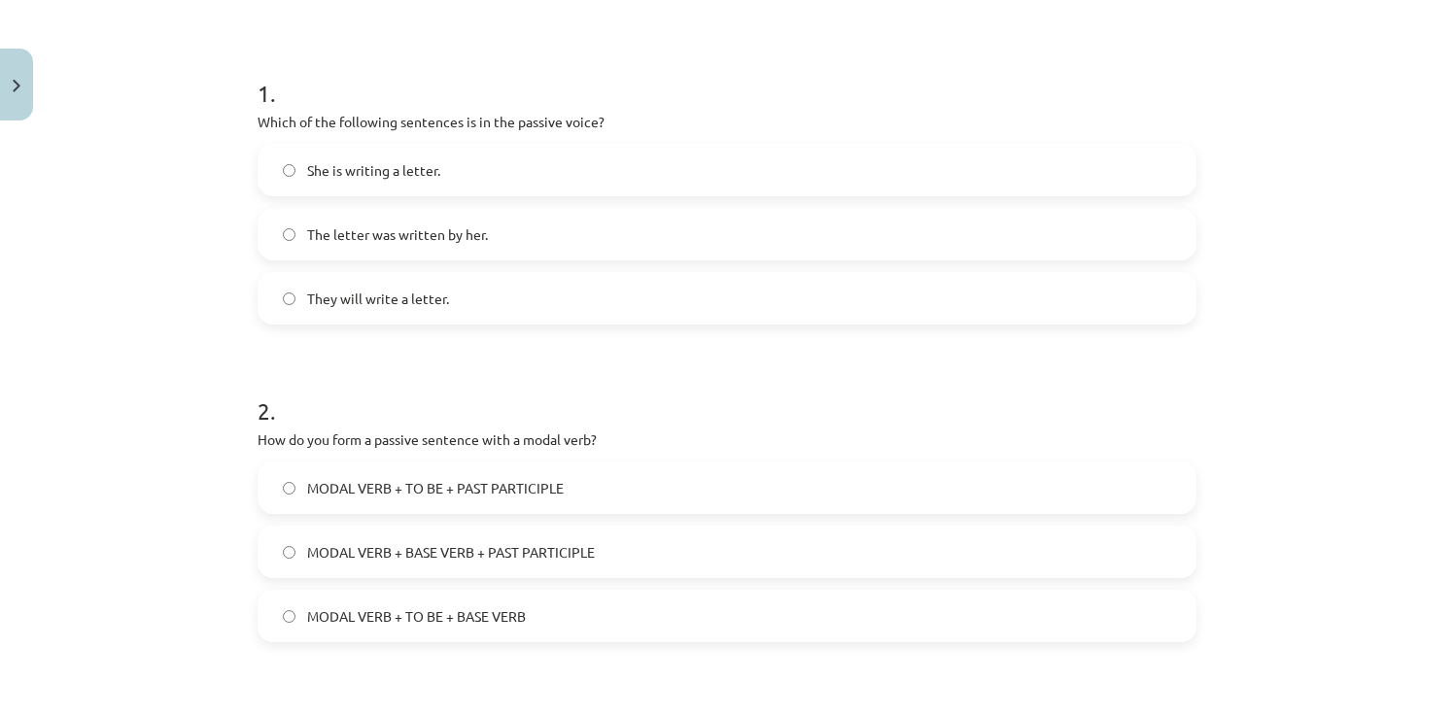
scroll to position [340, 0]
click at [489, 225] on label "The letter was written by her." at bounding box center [727, 235] width 935 height 49
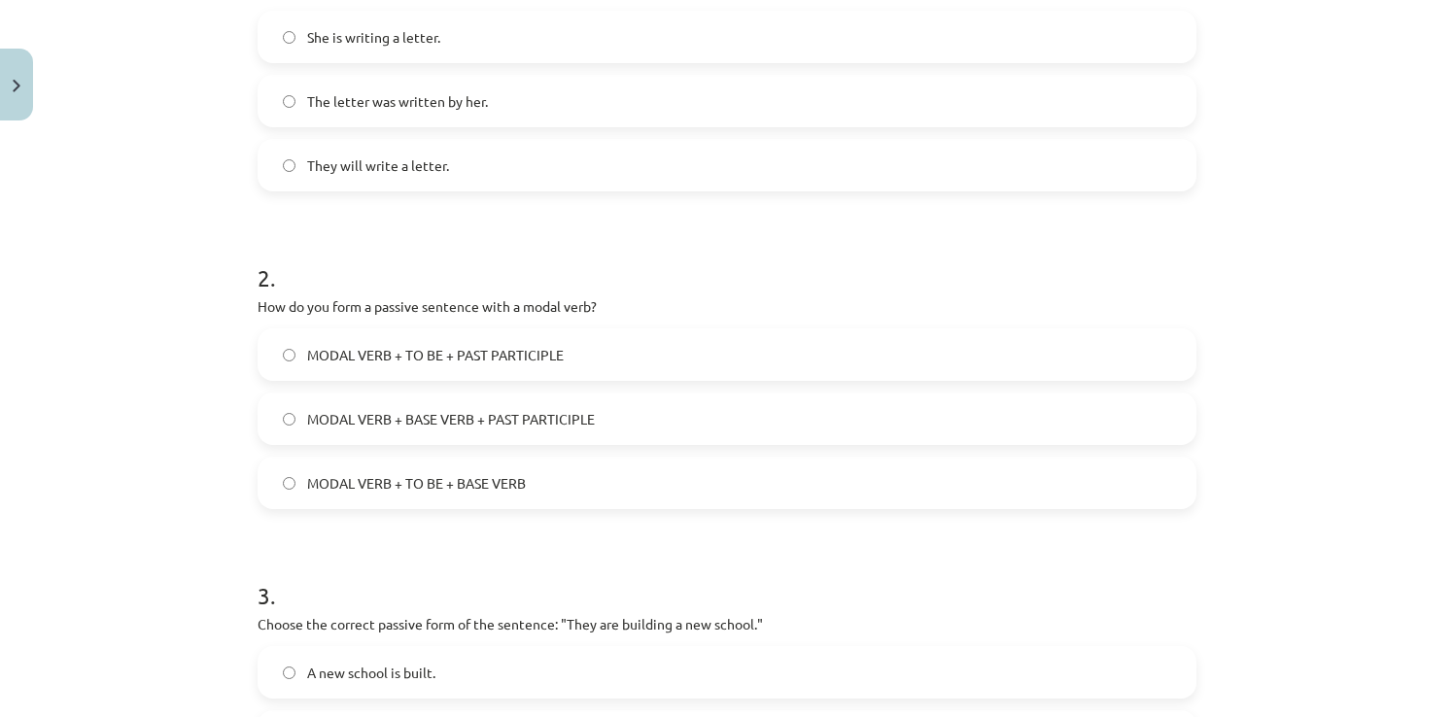
scroll to position [632, 0]
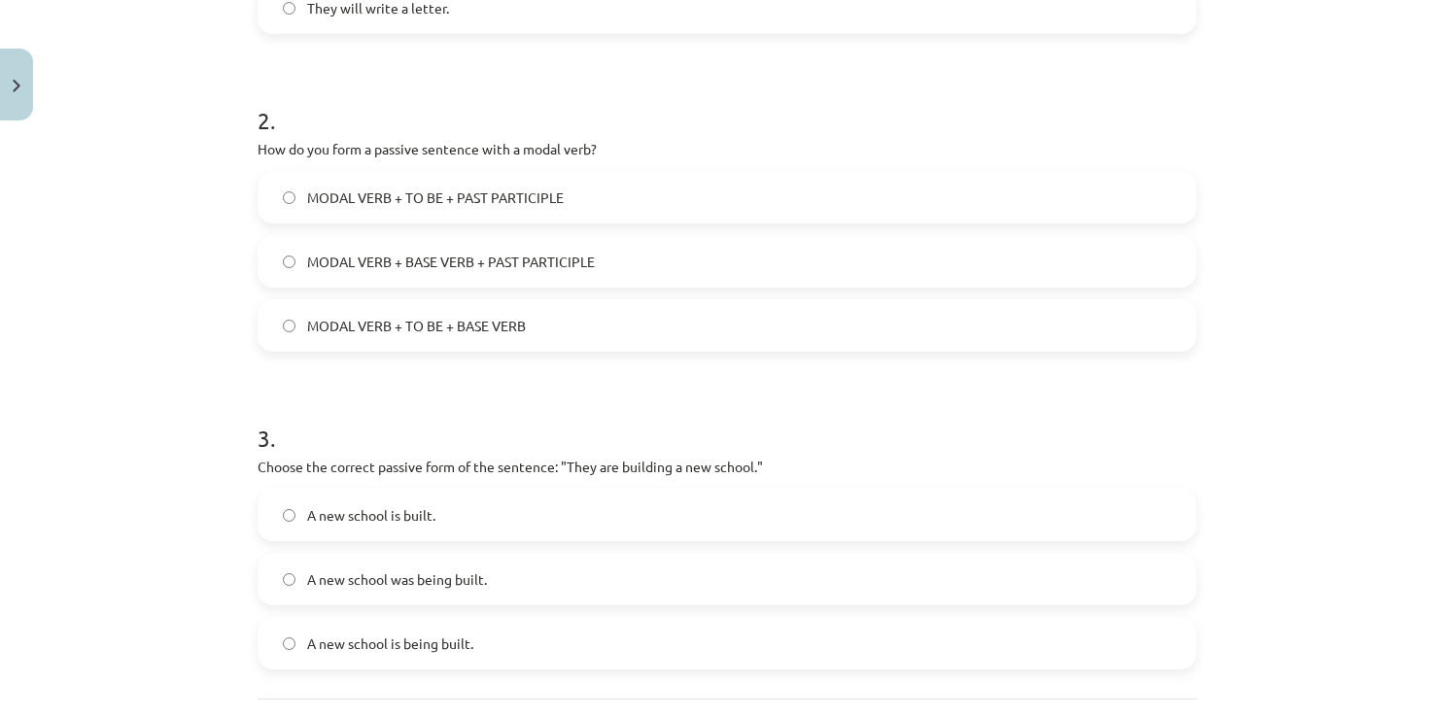
click at [367, 194] on span "MODAL VERB + TO BE + PAST PARTICIPLE" at bounding box center [435, 198] width 257 height 20
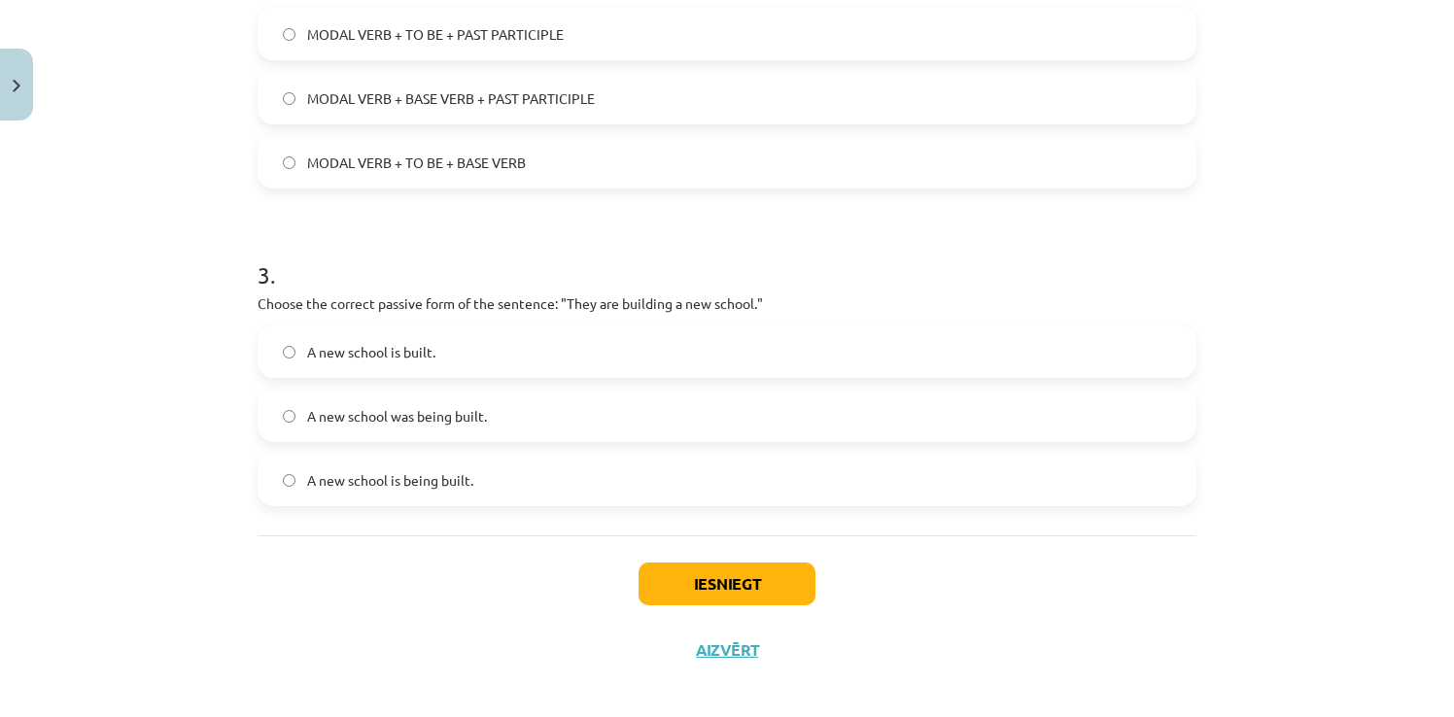
scroll to position [809, 0]
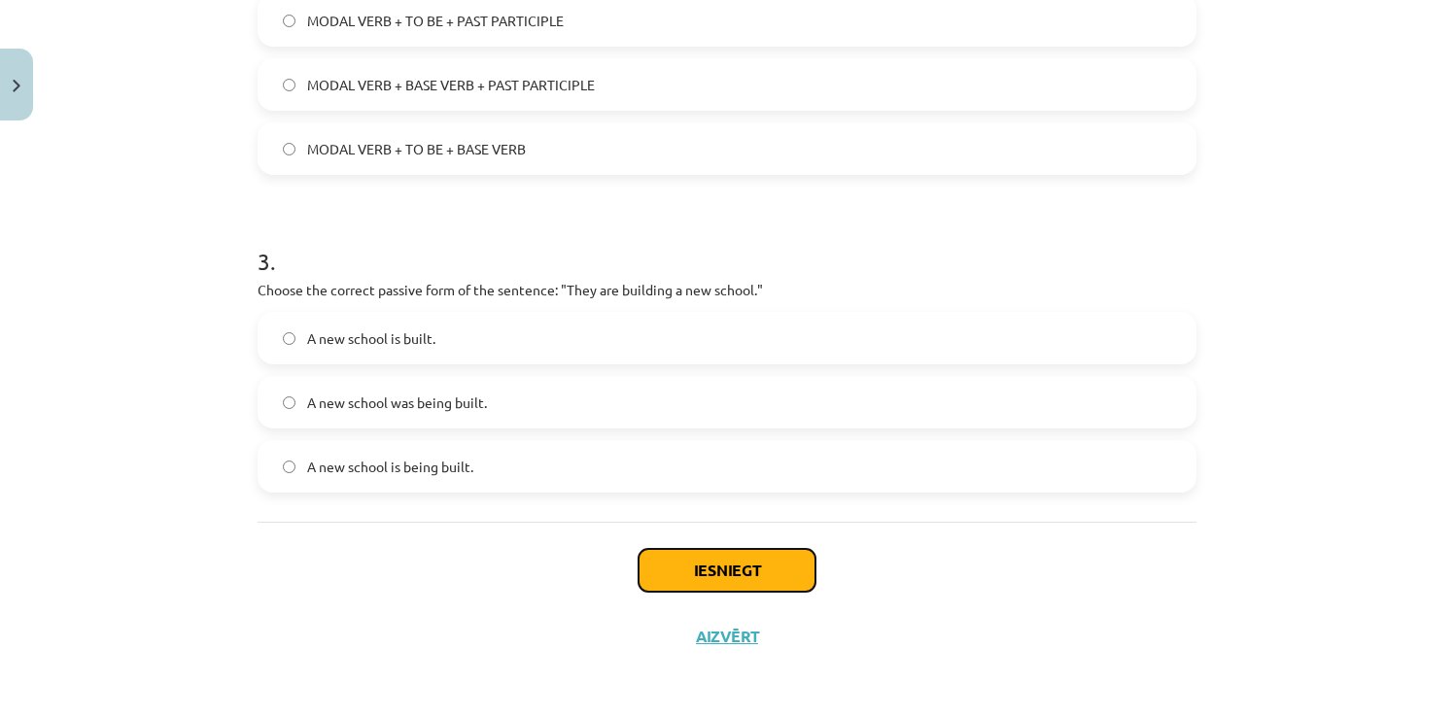
click at [704, 561] on button "Iesniegt" at bounding box center [727, 570] width 177 height 43
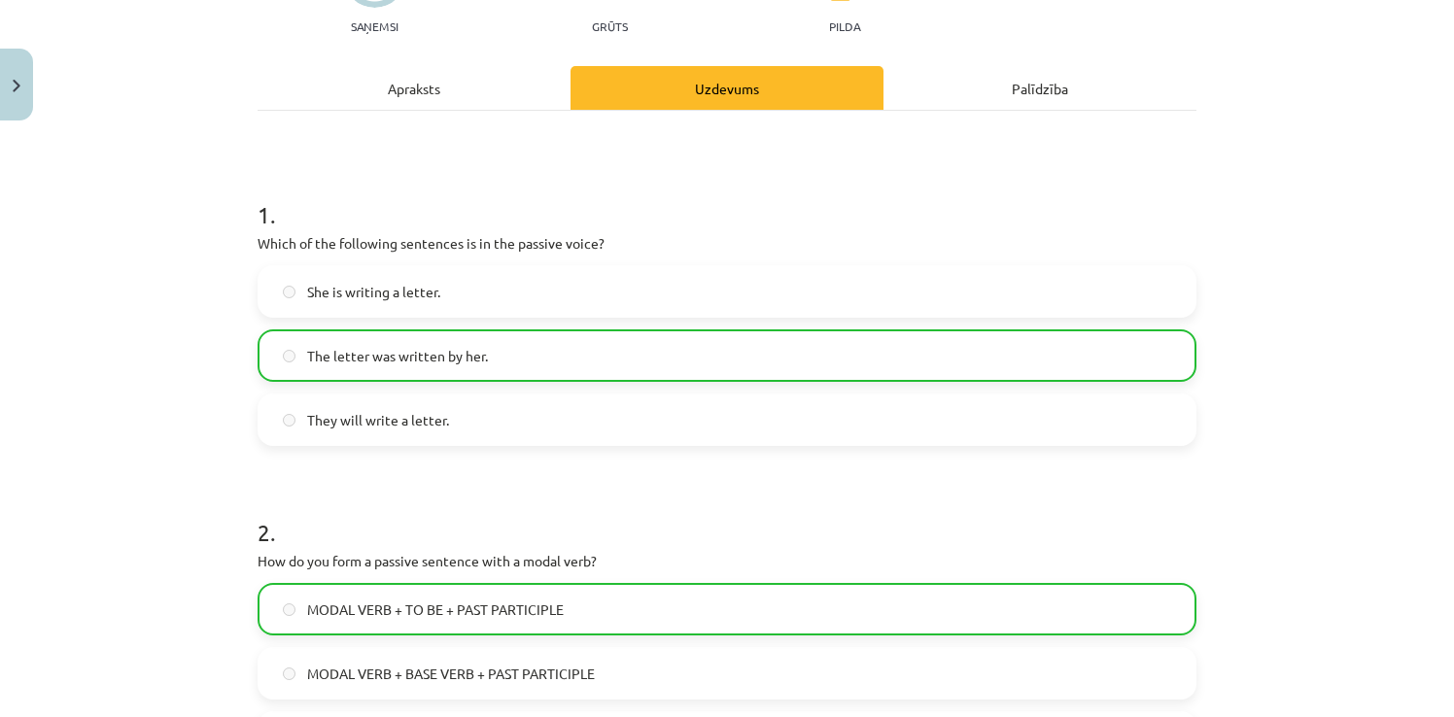
scroll to position [128, 0]
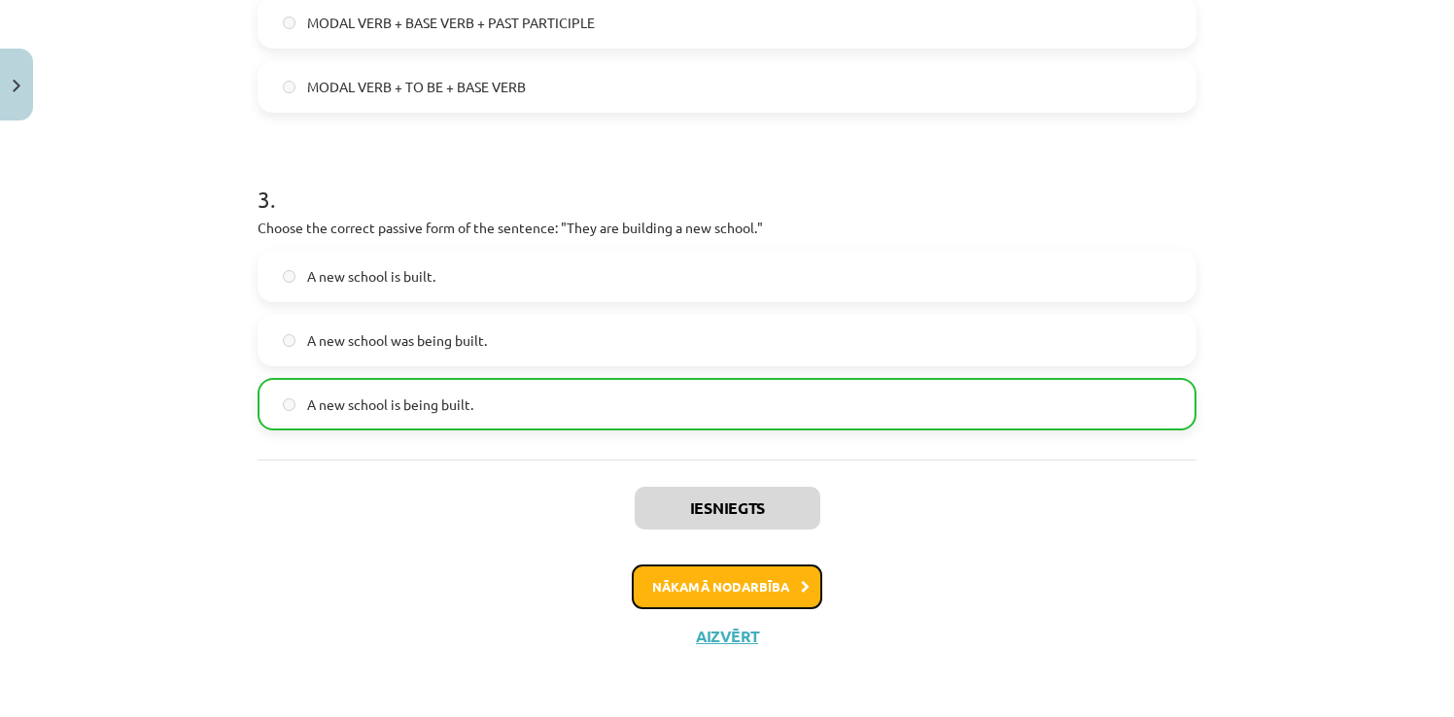
click at [764, 583] on button "Nākamā nodarbība" at bounding box center [727, 587] width 191 height 45
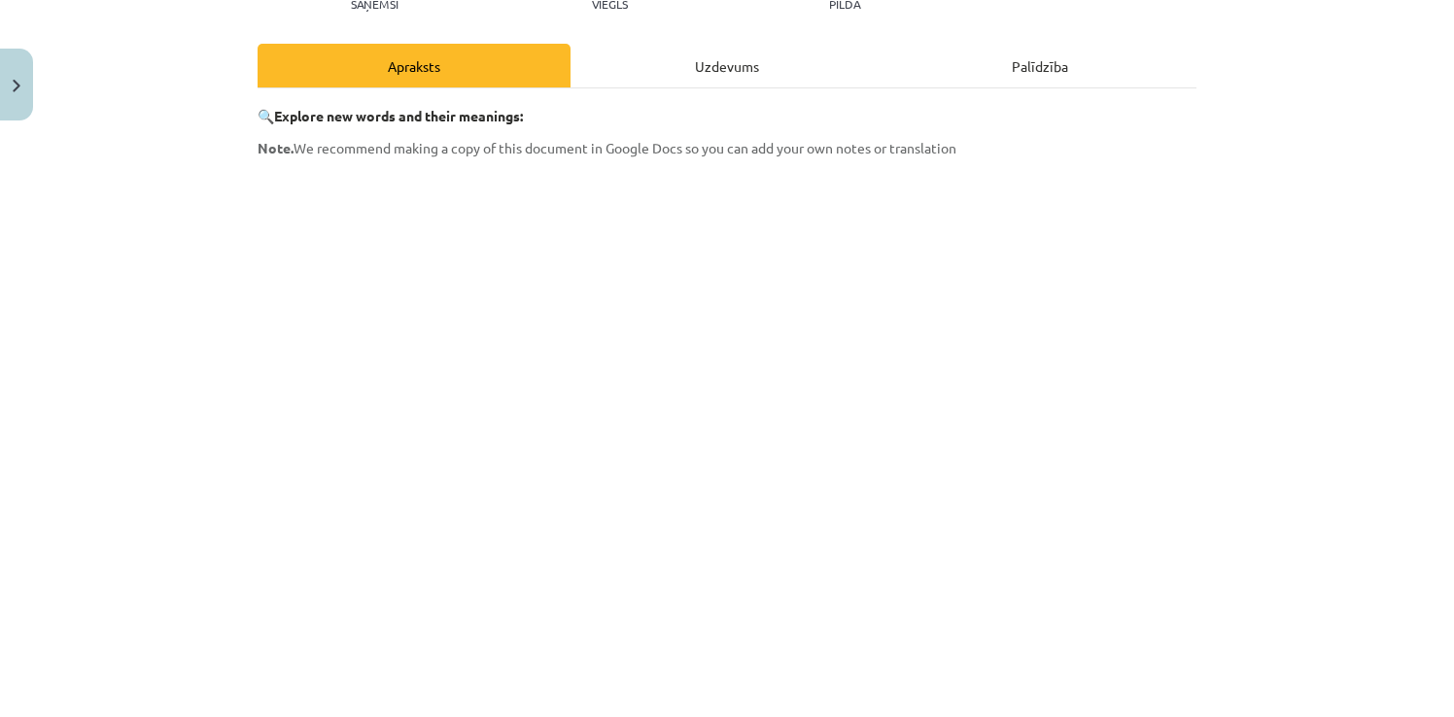
scroll to position [0, 0]
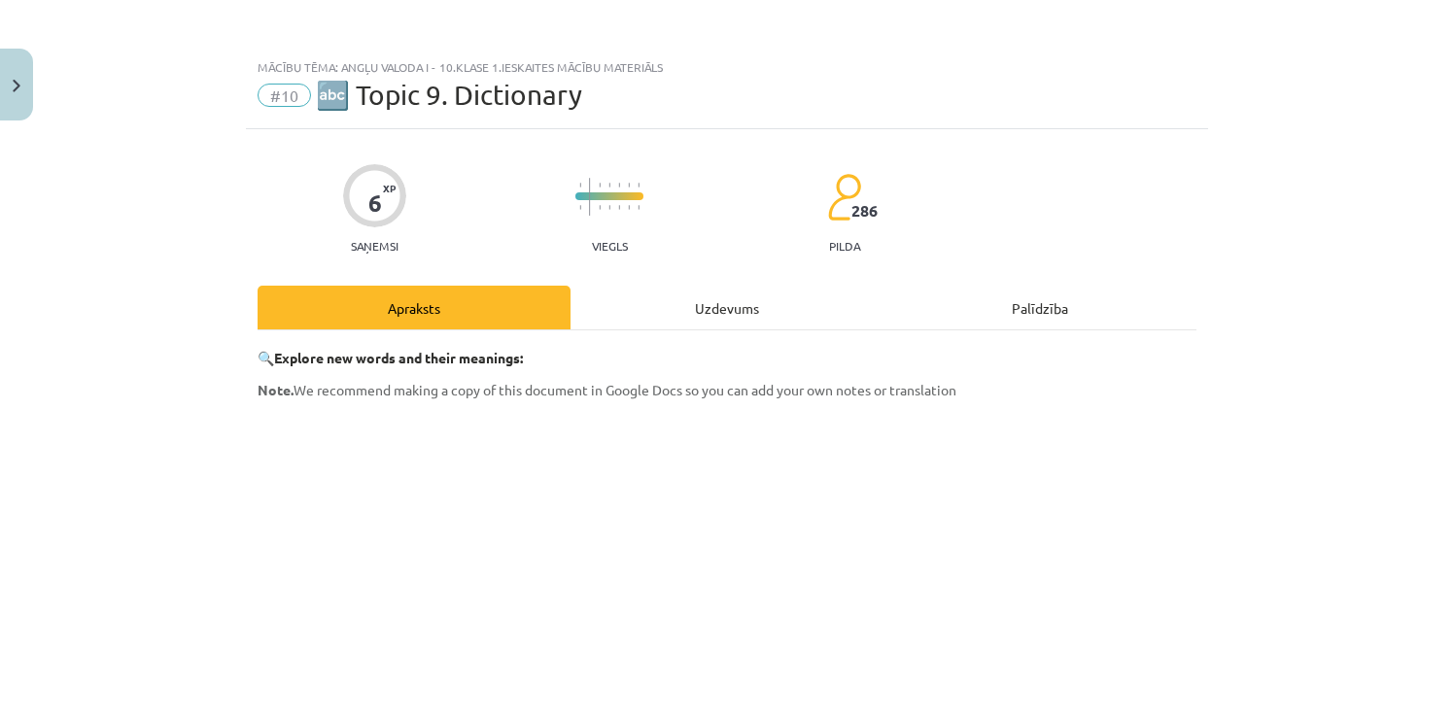
click at [666, 307] on div "Uzdevums" at bounding box center [727, 308] width 313 height 44
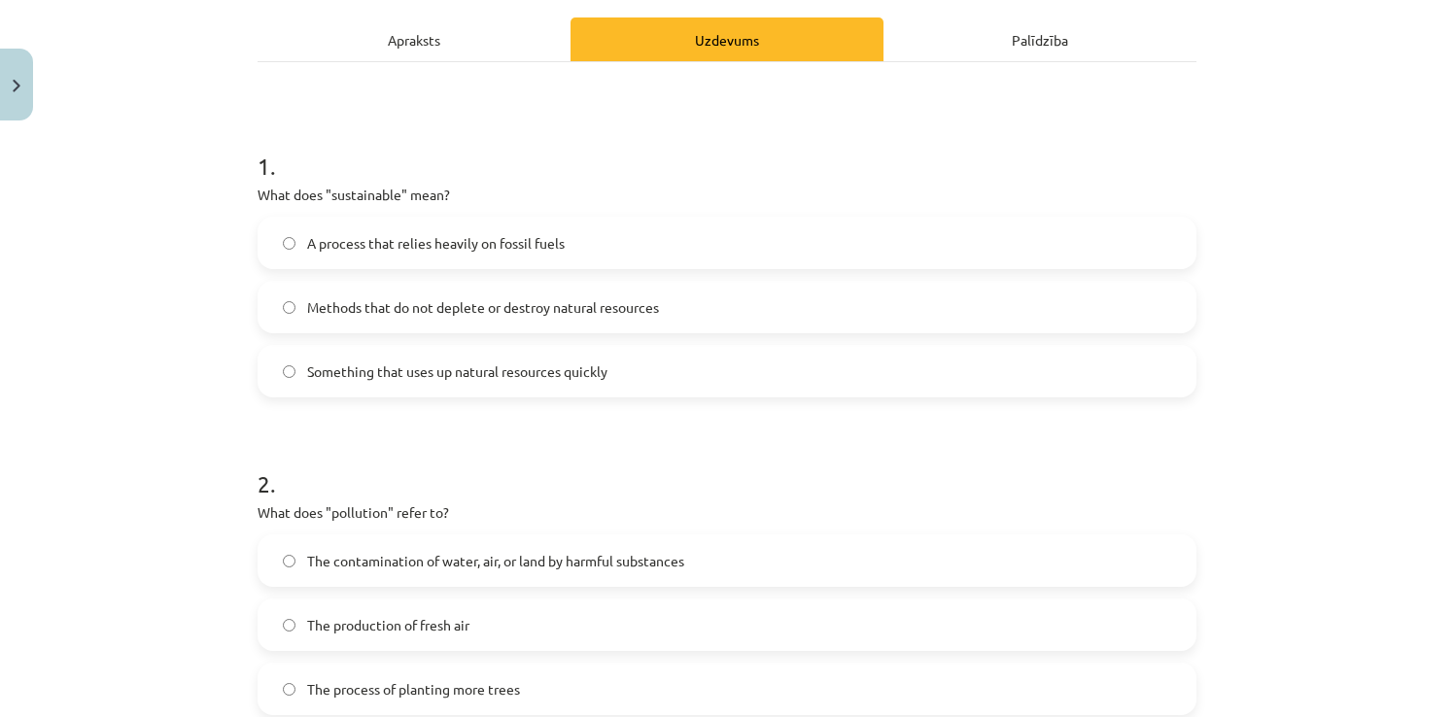
scroll to position [226, 0]
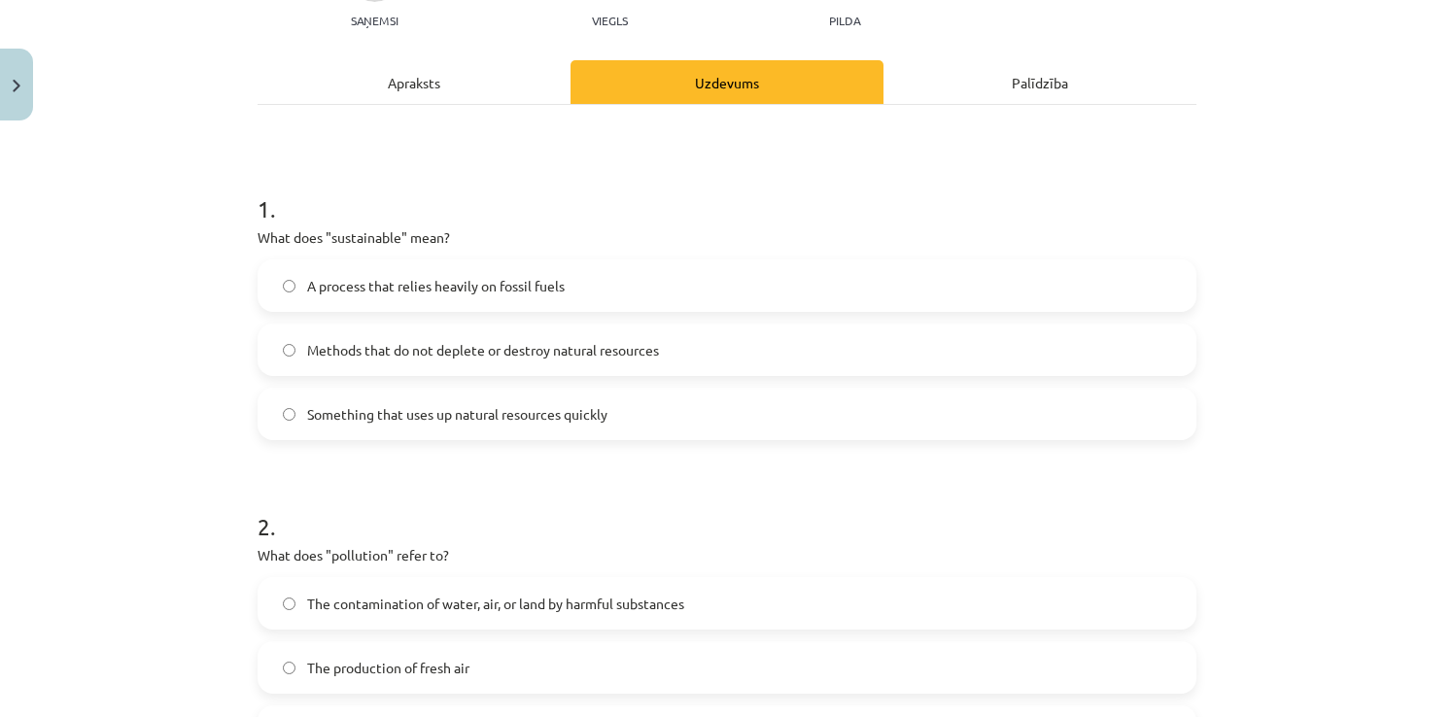
click at [388, 93] on div "Apraksts" at bounding box center [414, 82] width 313 height 44
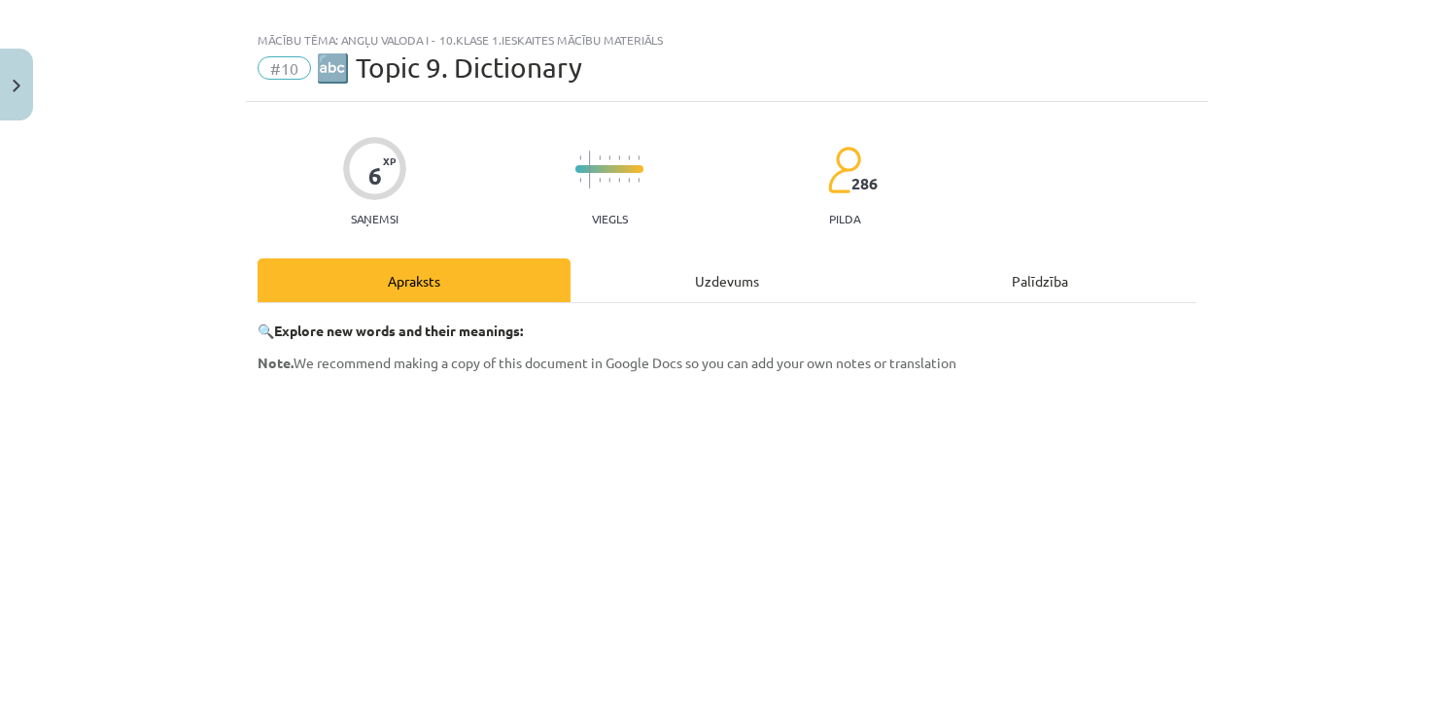
scroll to position [0, 0]
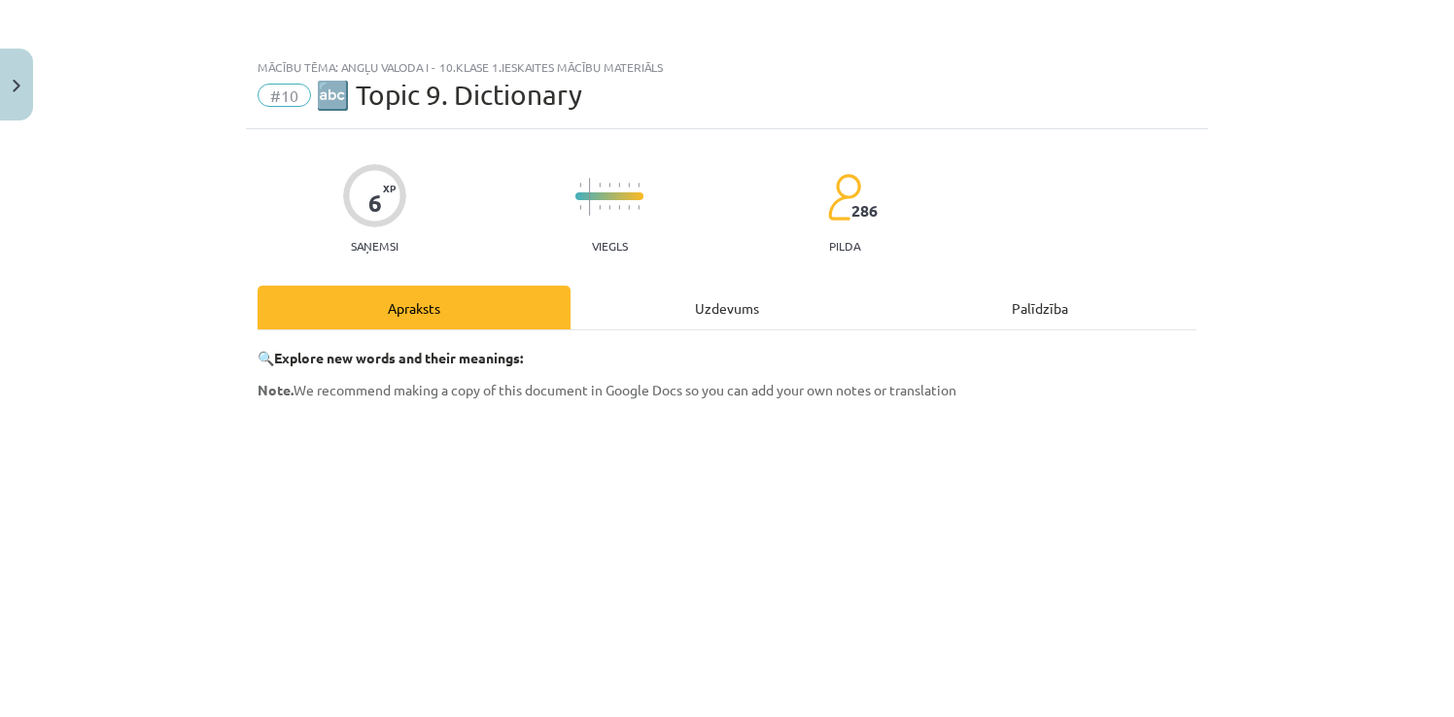
click at [718, 301] on div "Uzdevums" at bounding box center [727, 308] width 313 height 44
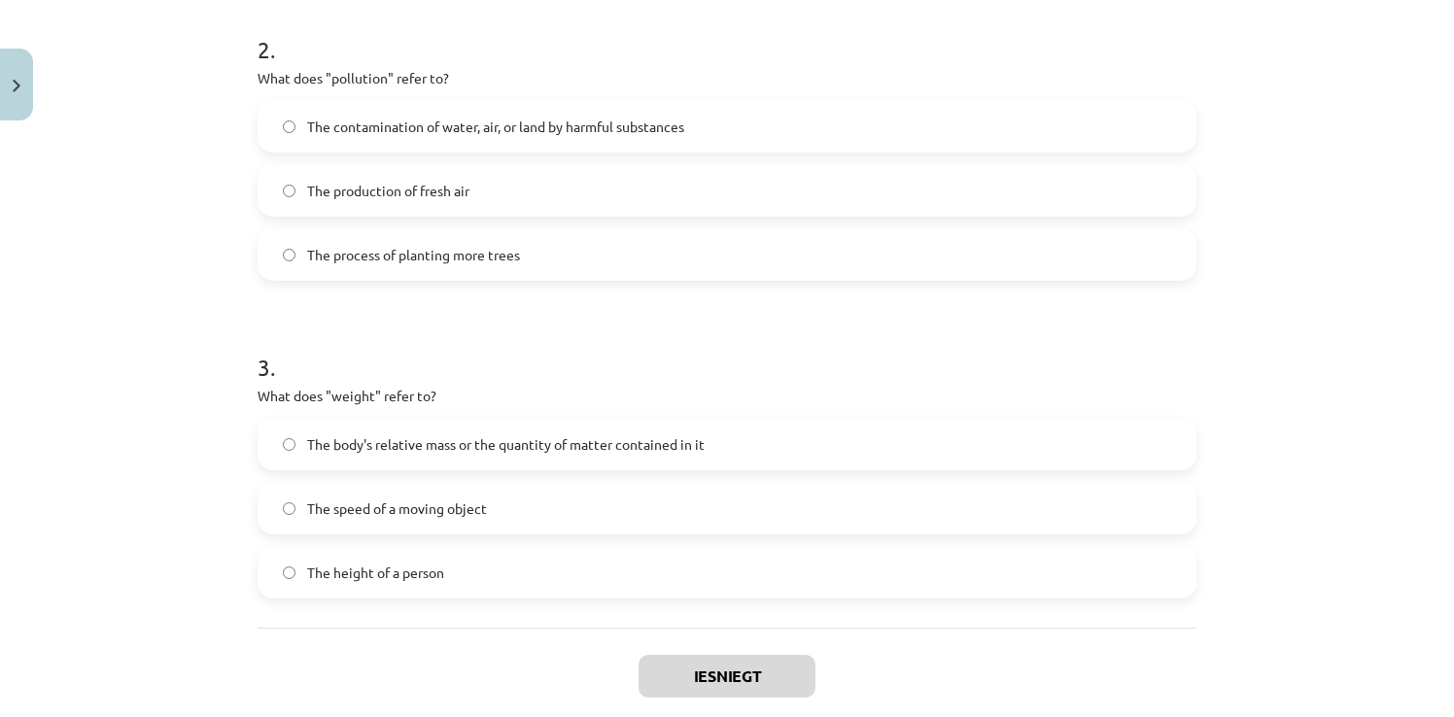
scroll to position [729, 0]
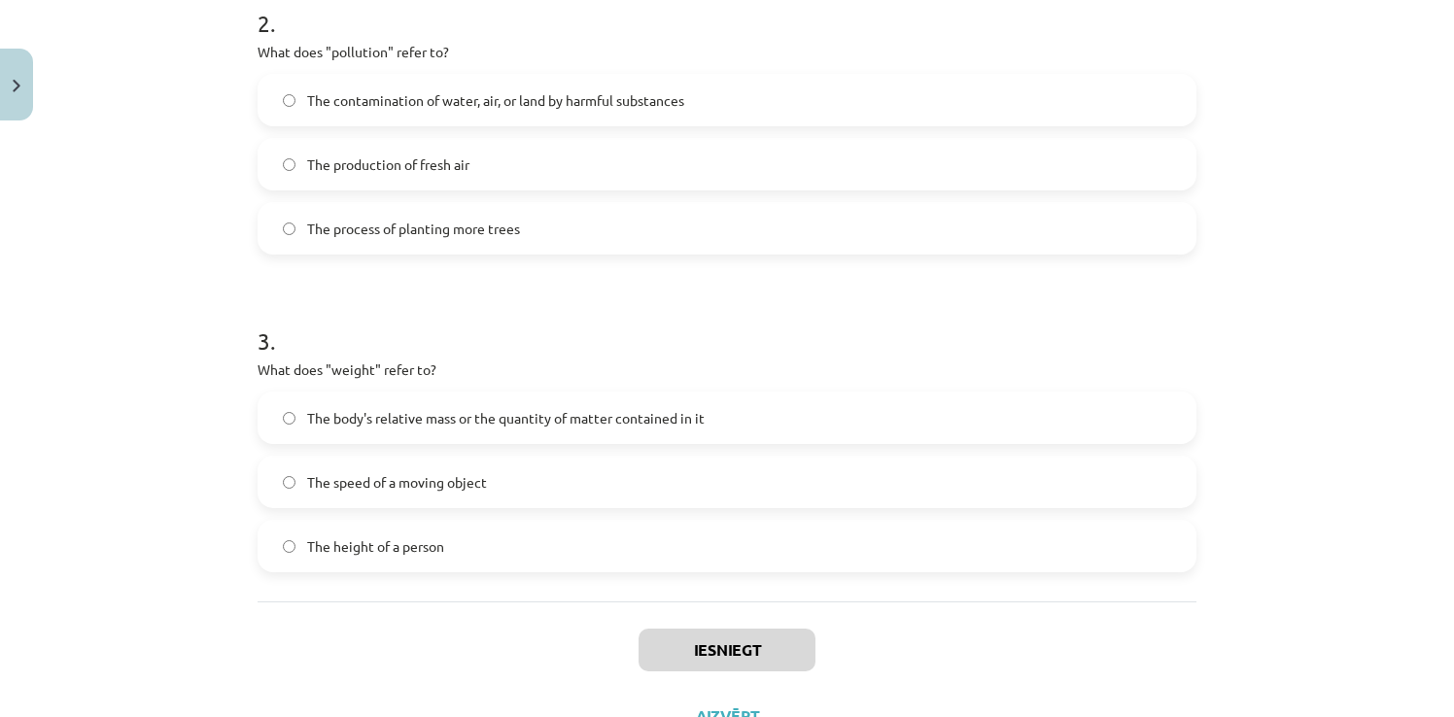
click at [345, 423] on span "The body's relative mass or the quantity of matter contained in it" at bounding box center [506, 418] width 398 height 20
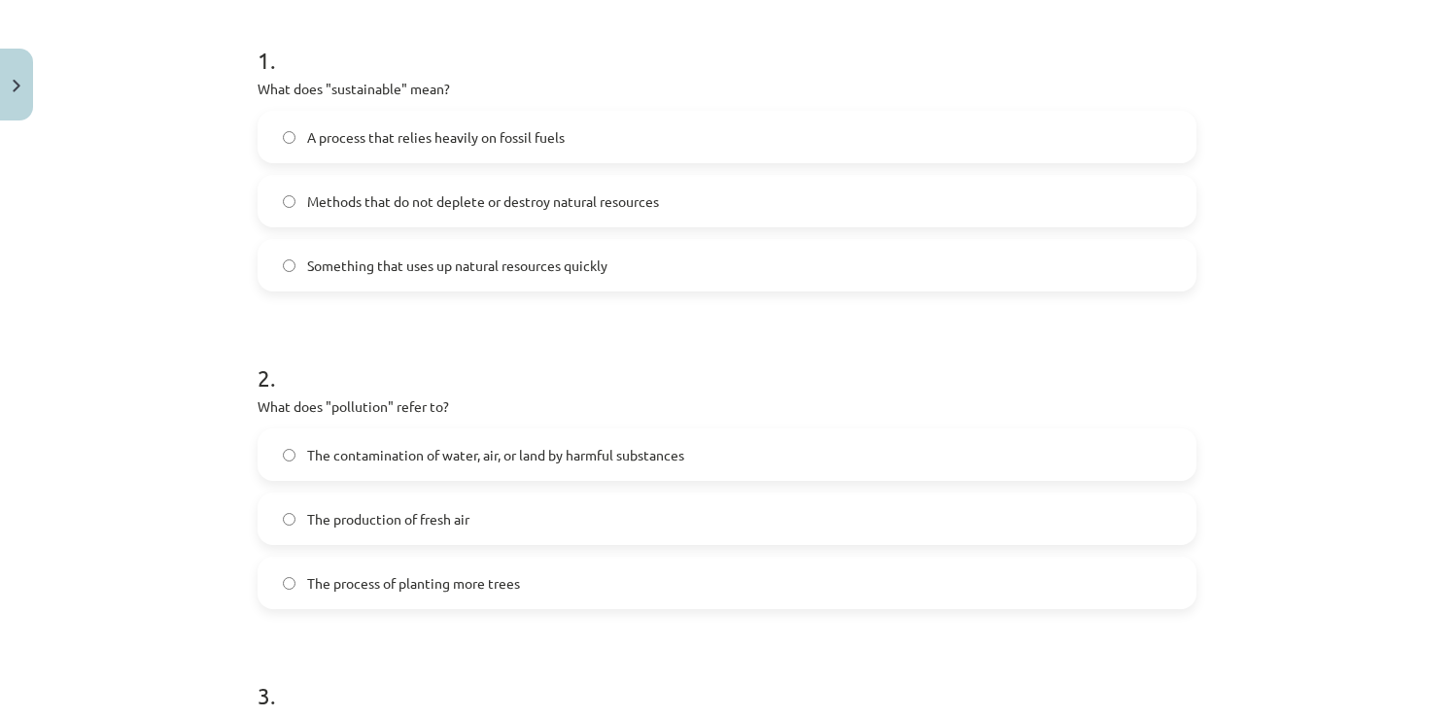
scroll to position [340, 0]
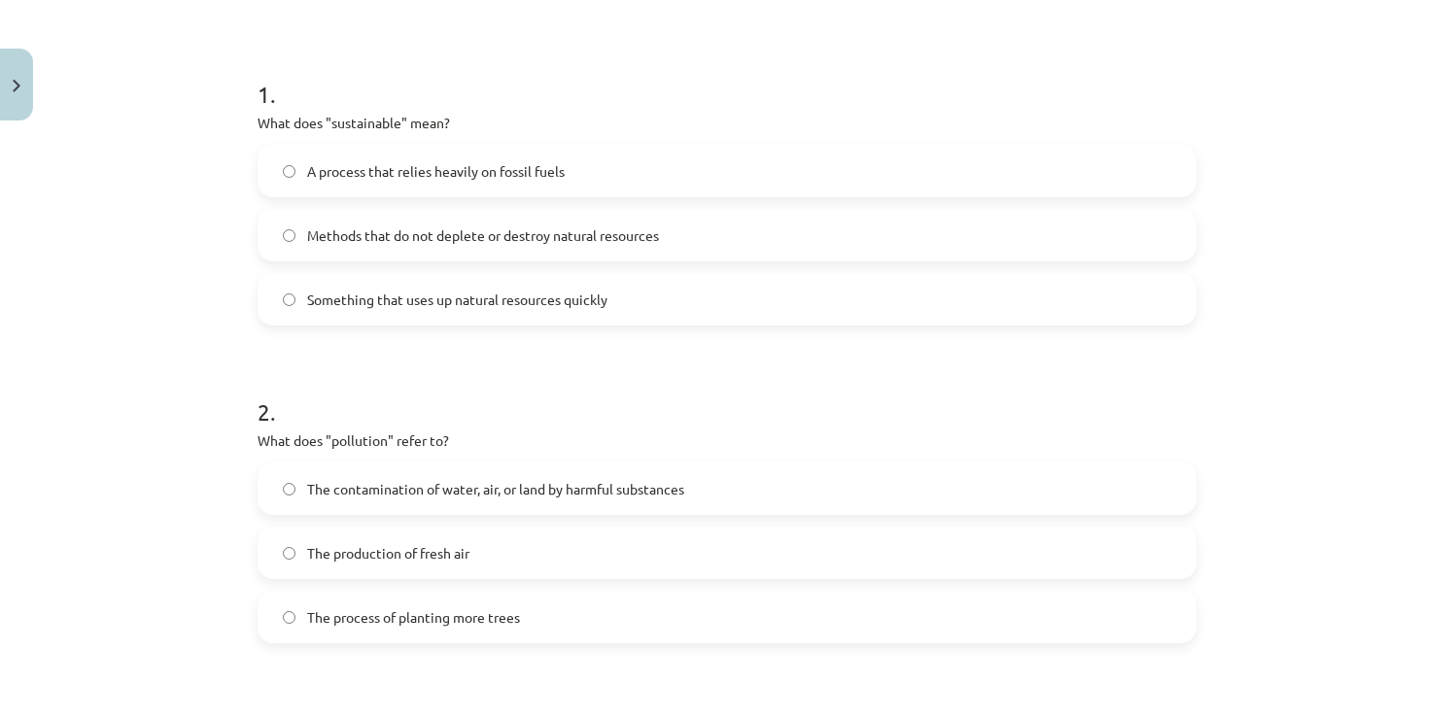
click at [552, 227] on span "Methods that do not deplete or destroy natural resources" at bounding box center [483, 236] width 352 height 20
click at [287, 494] on label "The contamination of water, air, or land by harmful substances" at bounding box center [727, 489] width 935 height 49
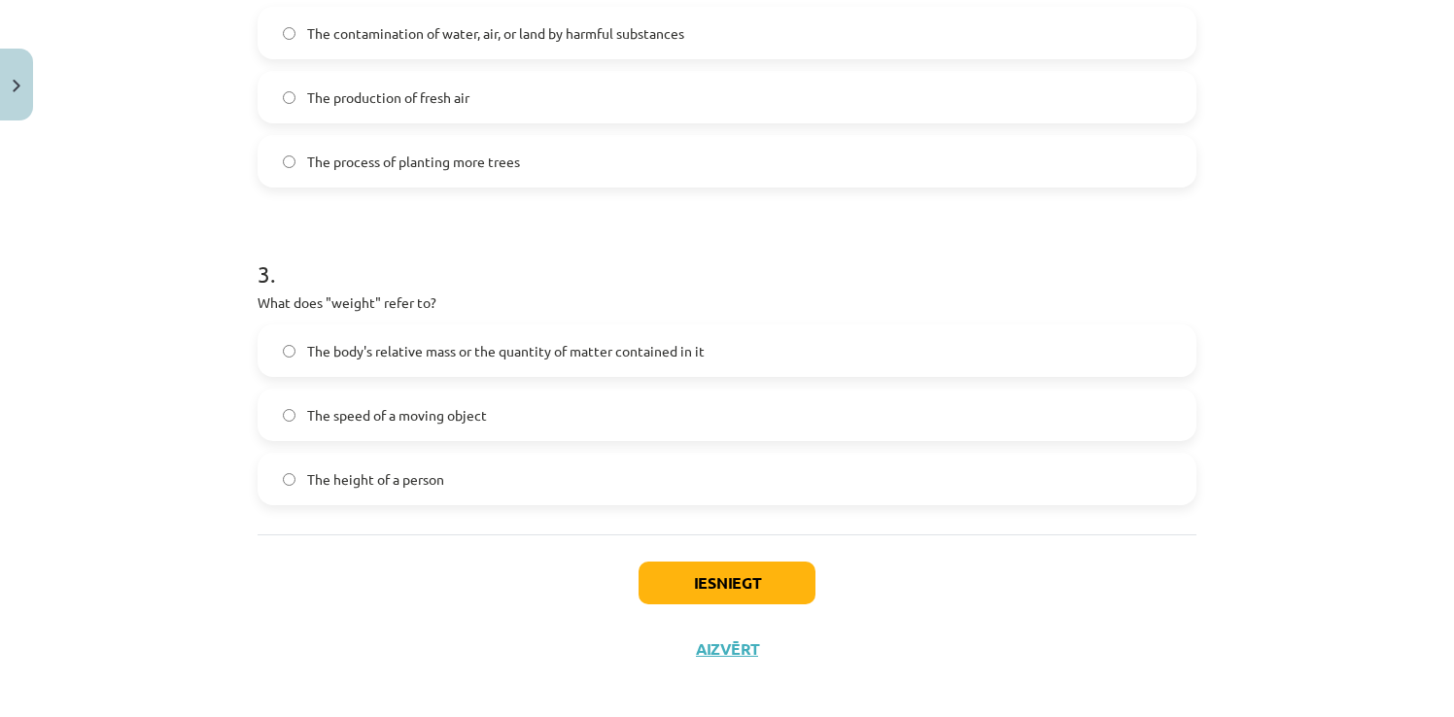
scroll to position [809, 0]
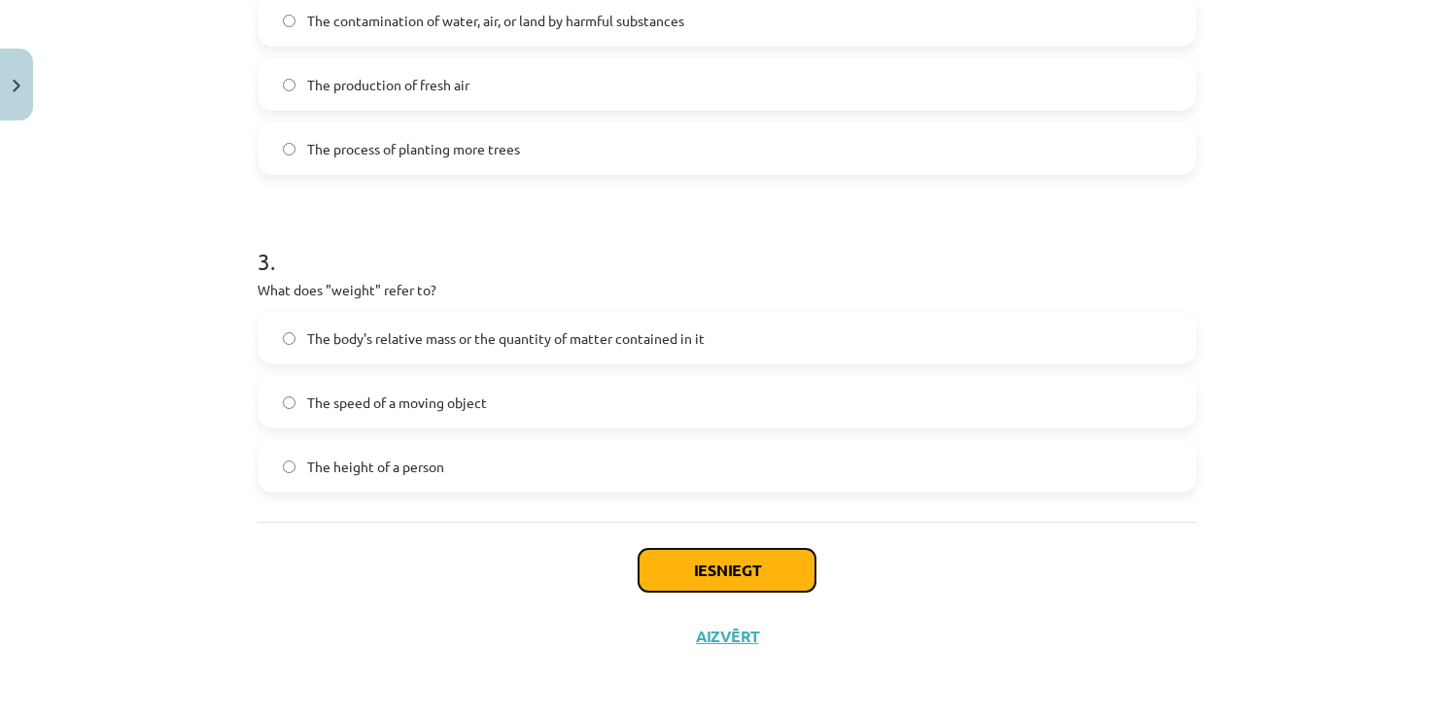
click at [687, 575] on button "Iesniegt" at bounding box center [727, 570] width 177 height 43
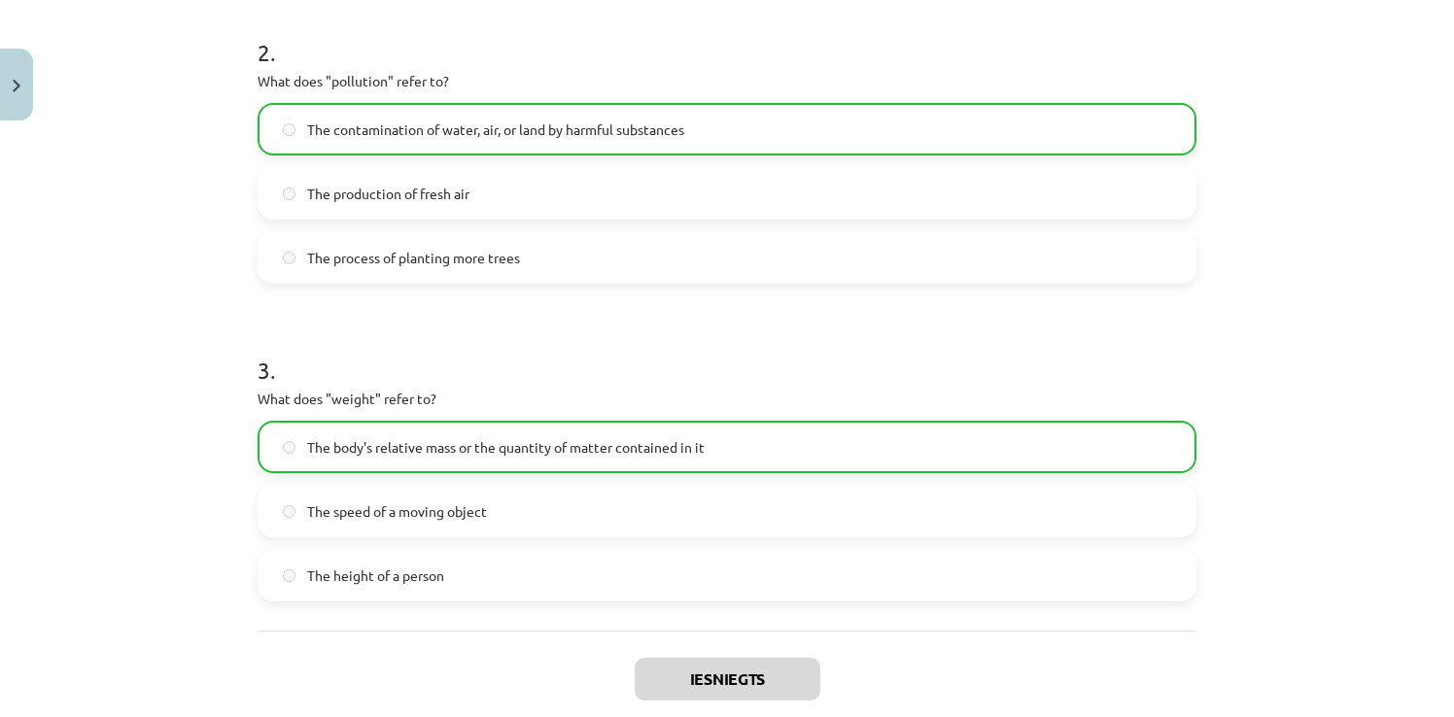
scroll to position [871, 0]
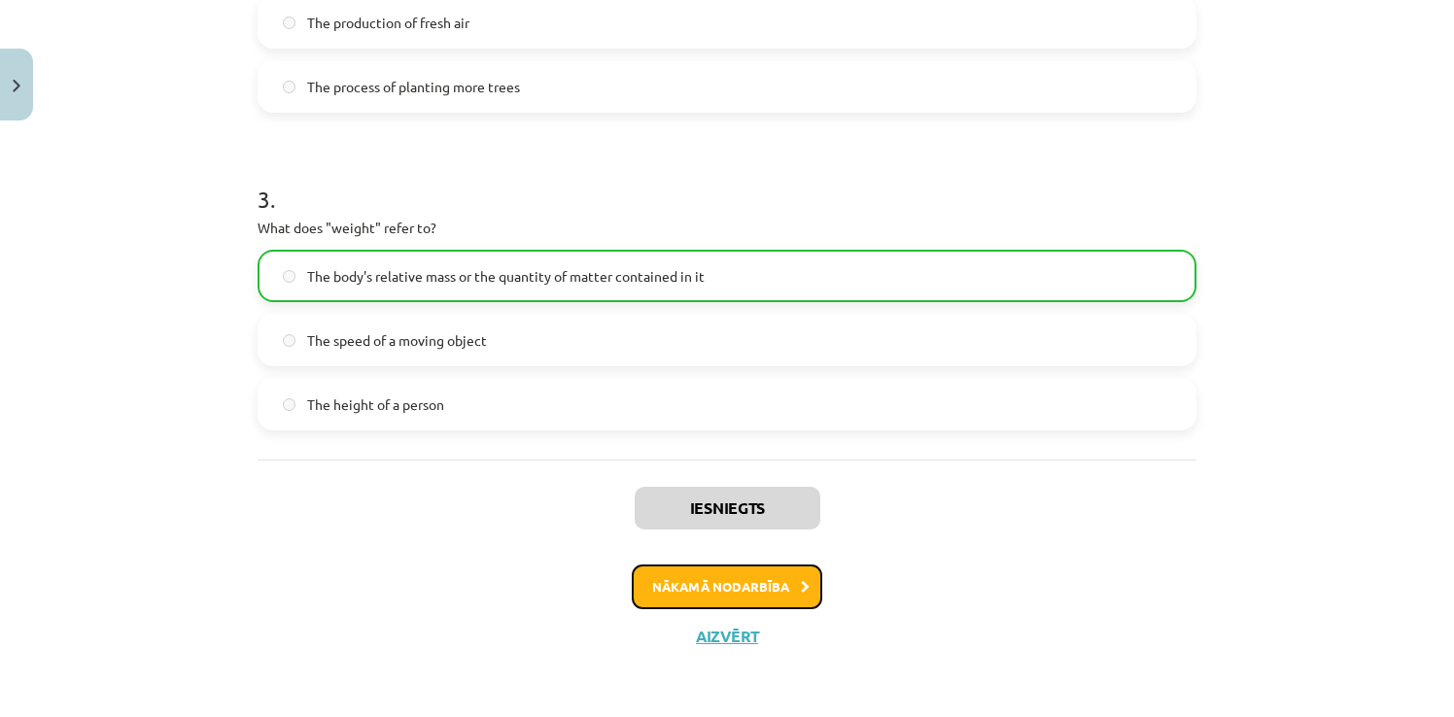
click at [756, 591] on button "Nākamā nodarbība" at bounding box center [727, 587] width 191 height 45
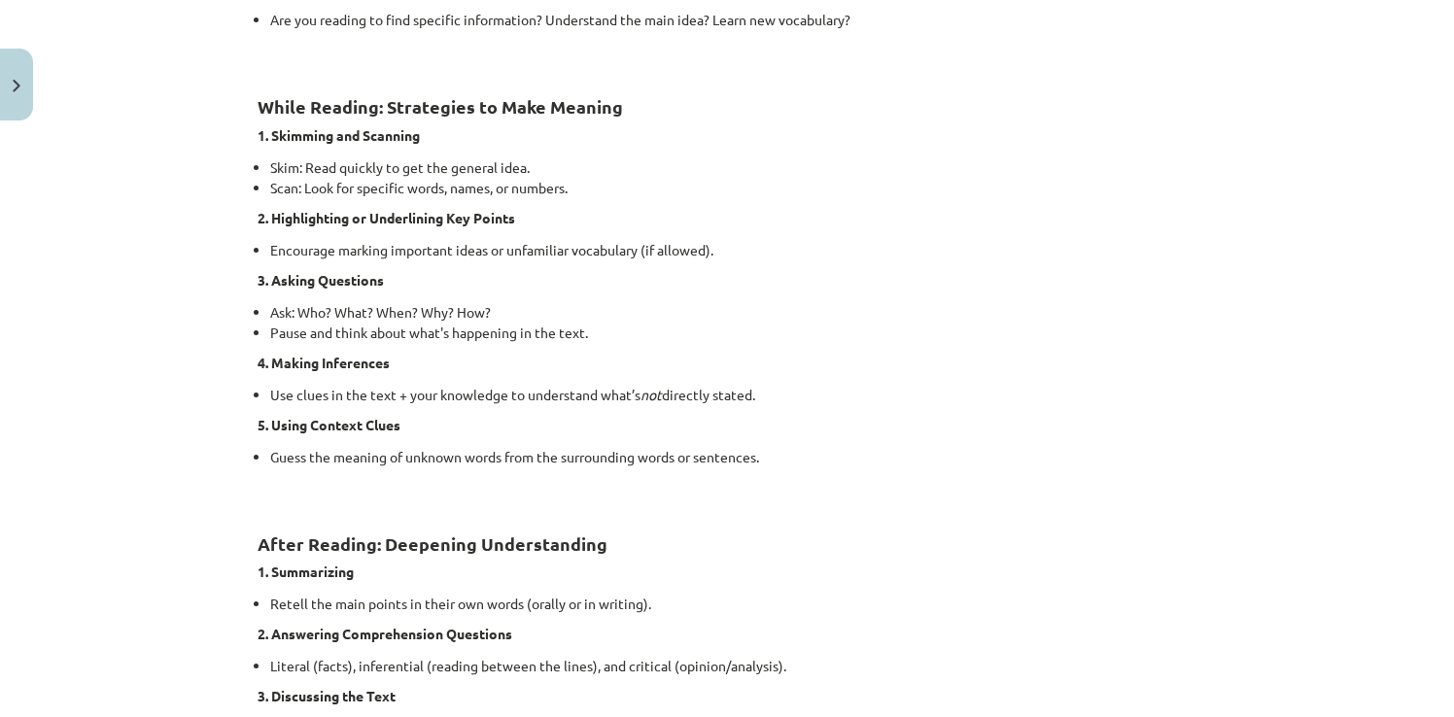
scroll to position [1528, 0]
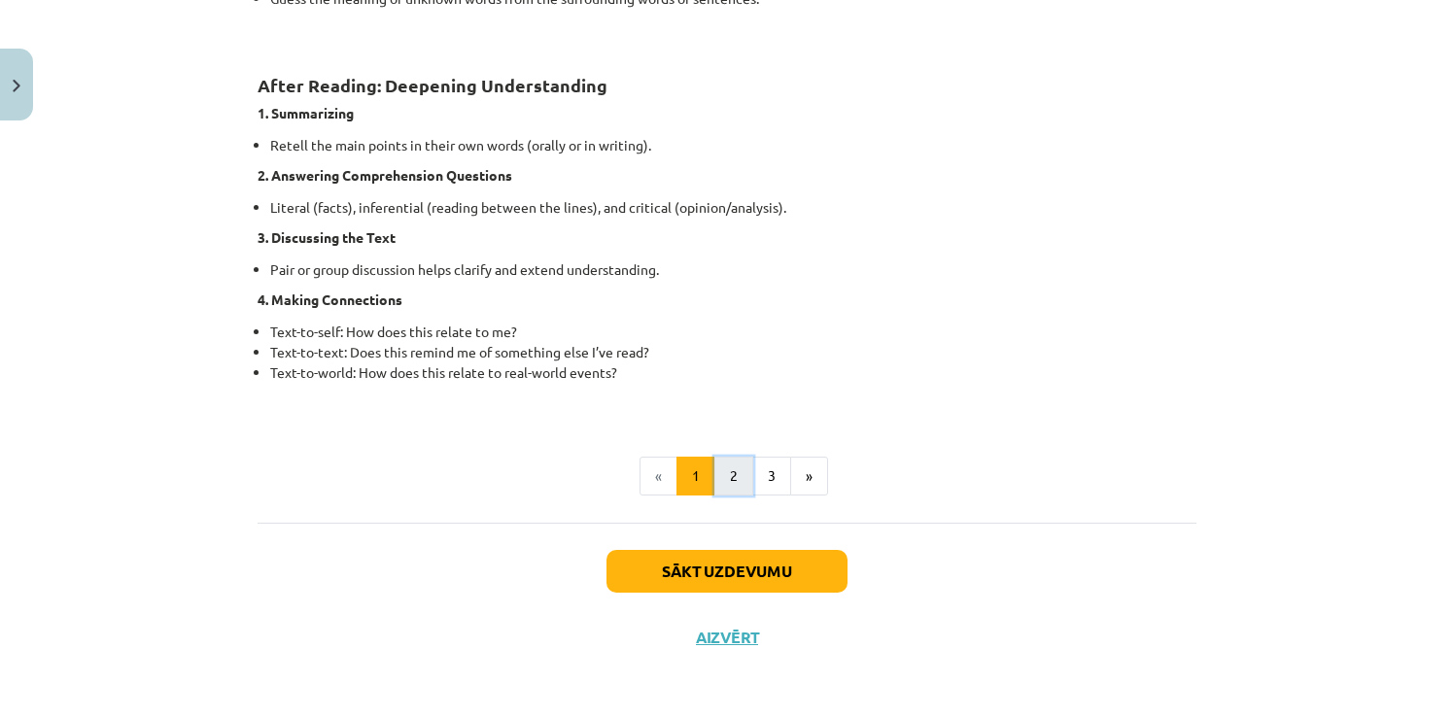
click at [732, 476] on button "2" at bounding box center [733, 476] width 39 height 39
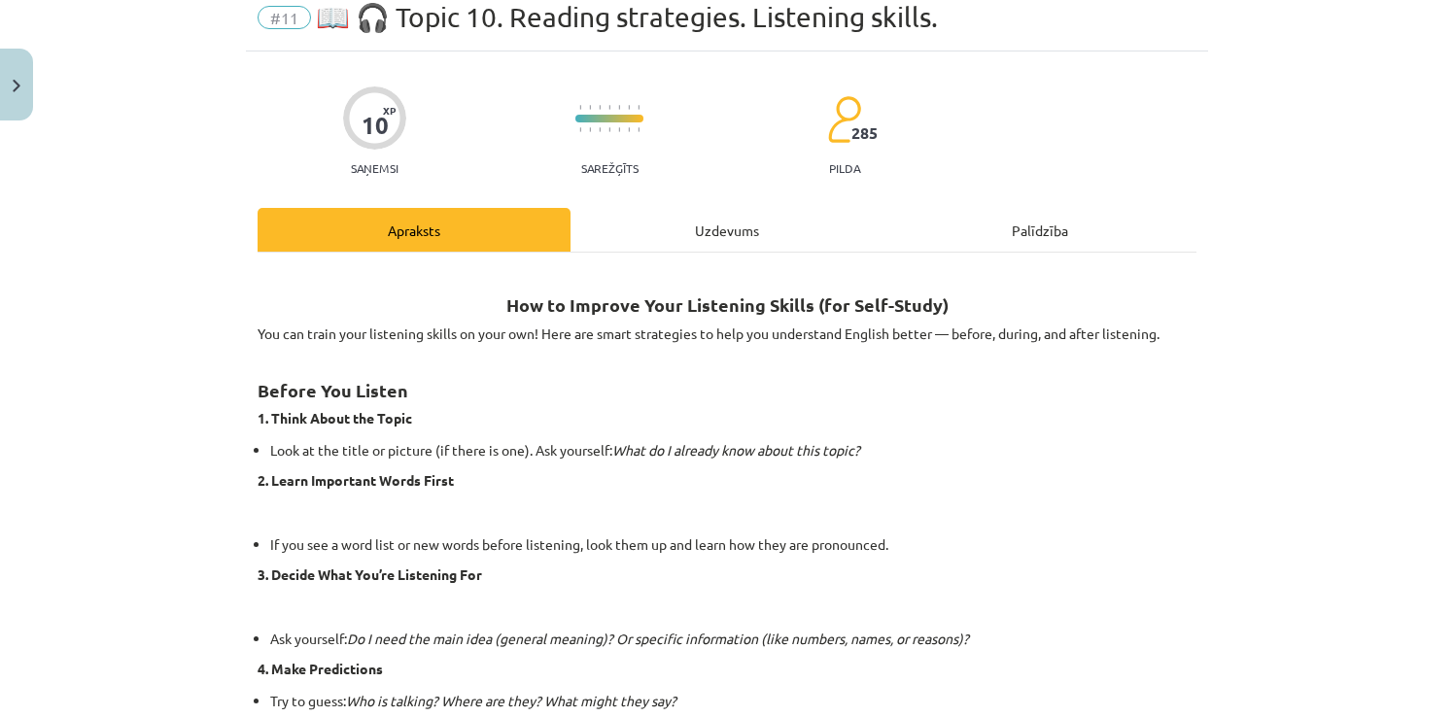
scroll to position [0, 0]
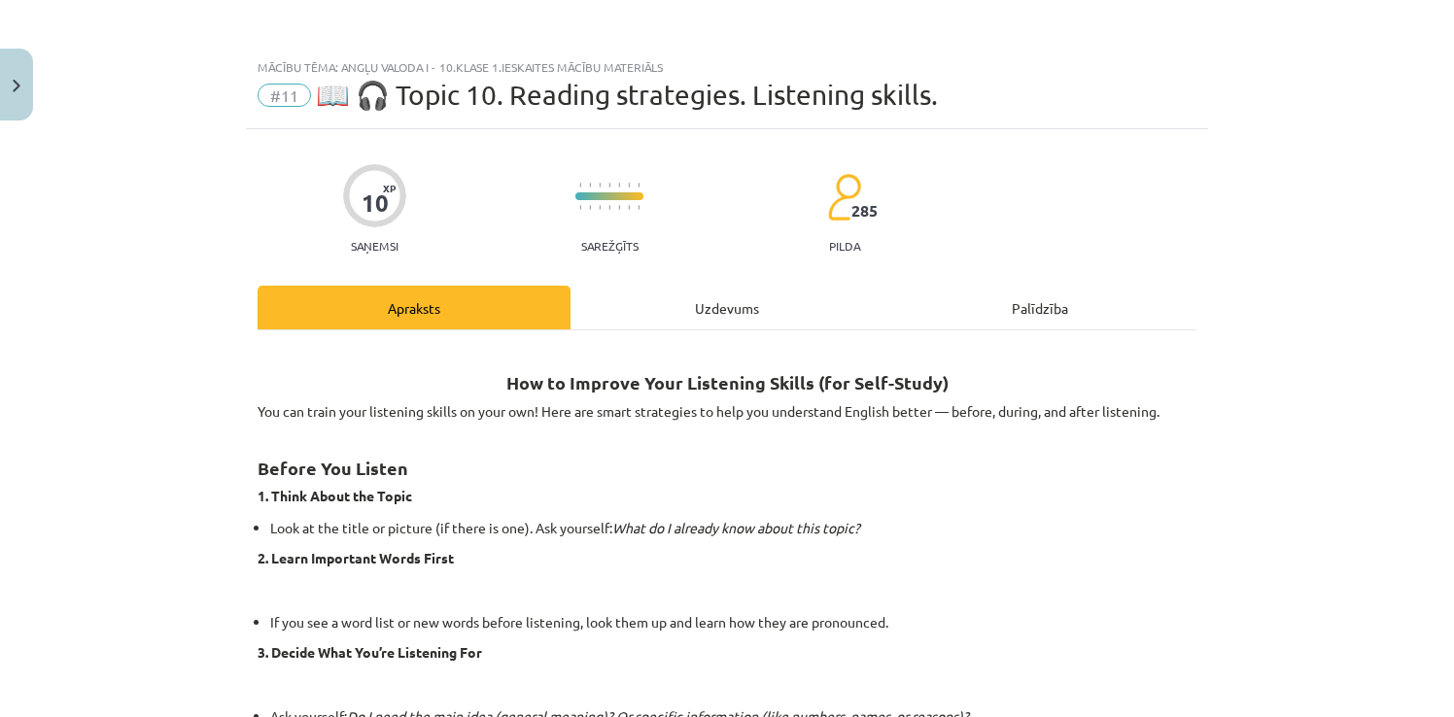
click at [745, 303] on div "Uzdevums" at bounding box center [727, 308] width 313 height 44
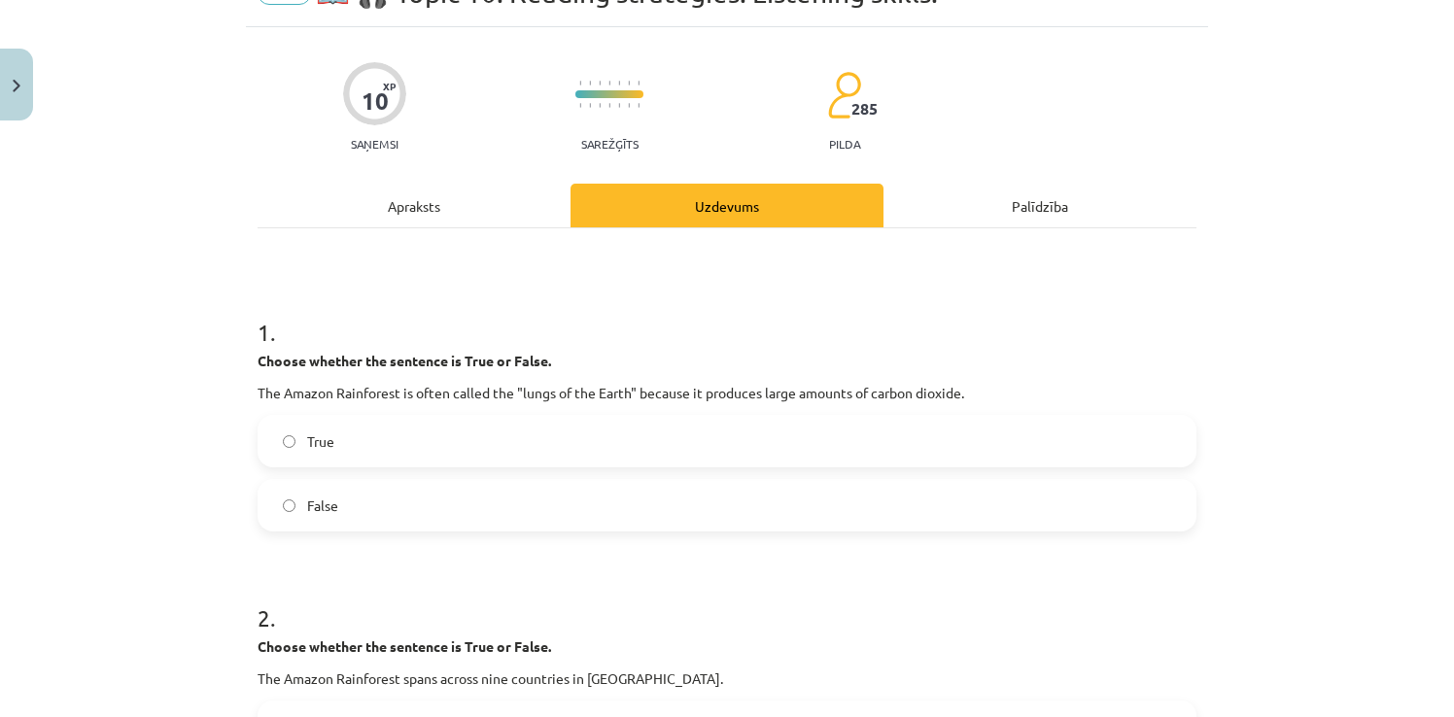
click at [447, 215] on div "Apraksts" at bounding box center [414, 206] width 313 height 44
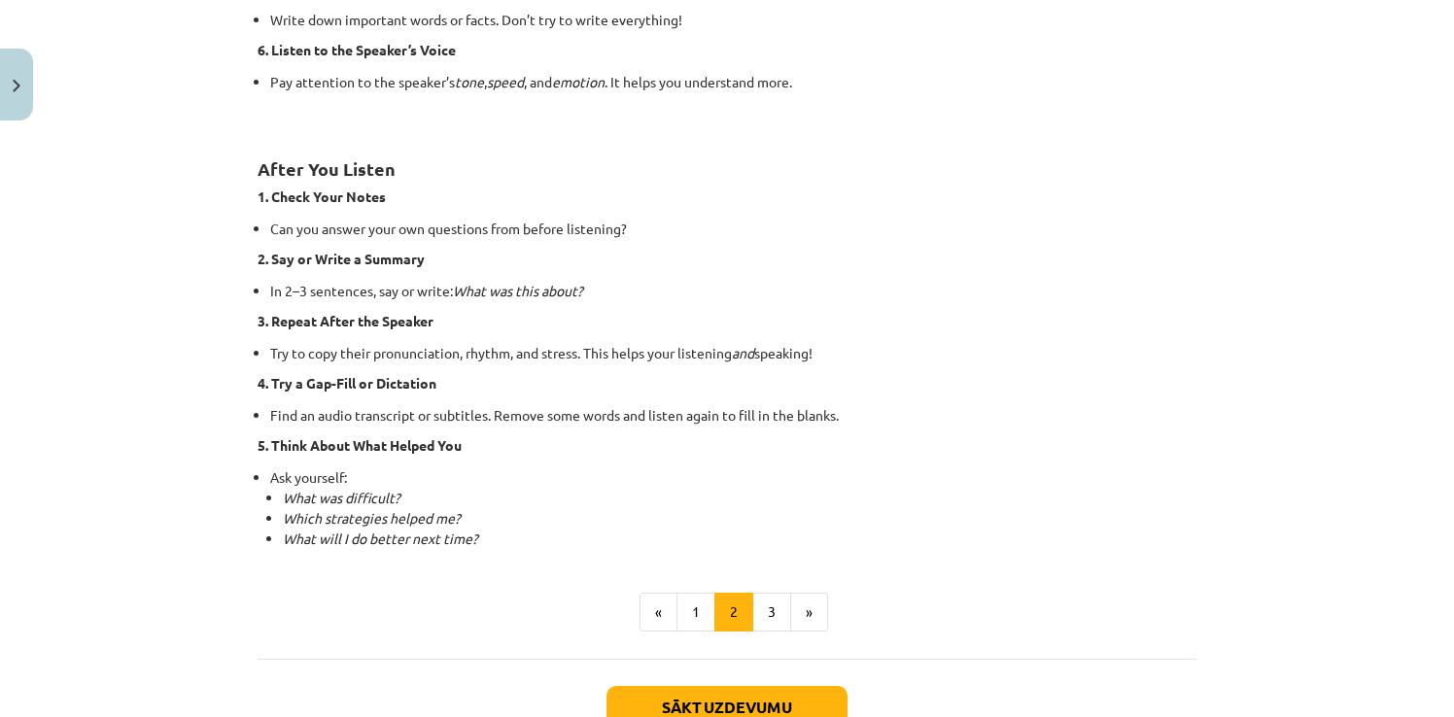
scroll to position [1374, 0]
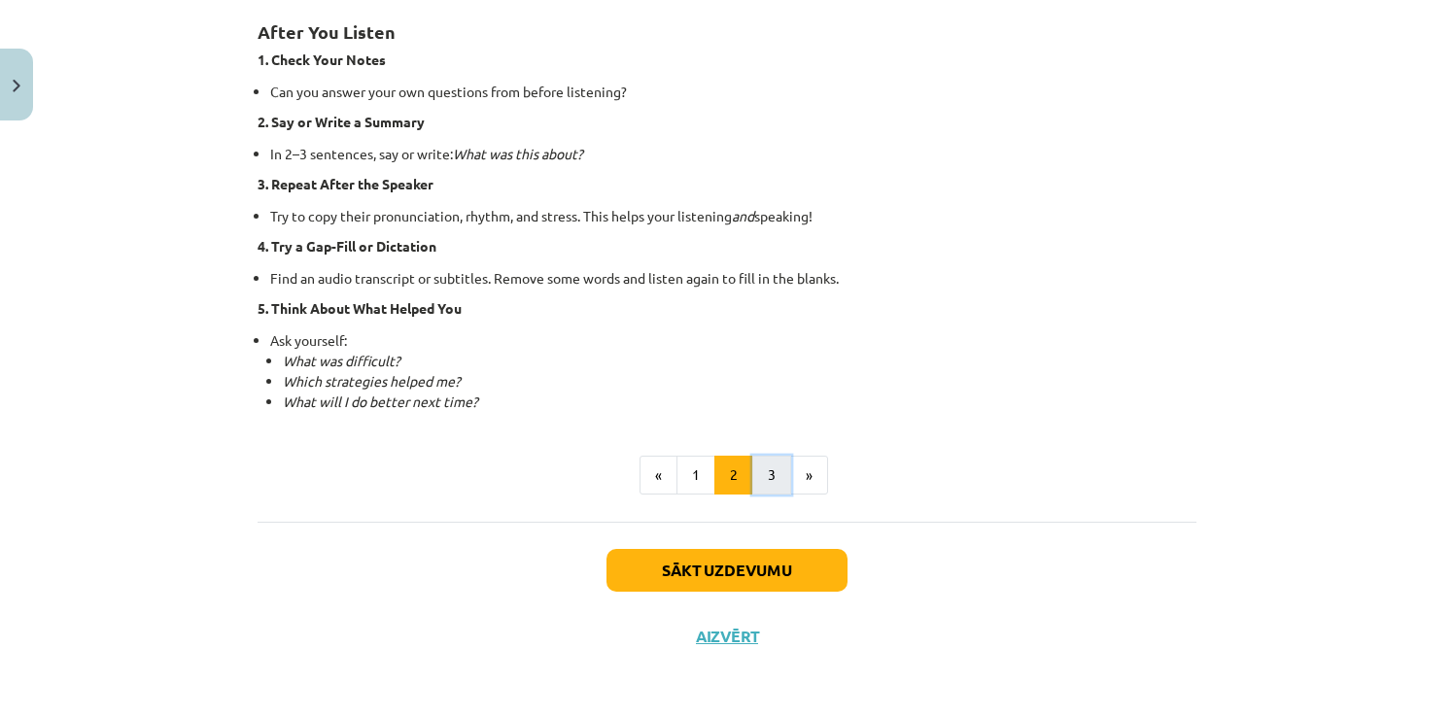
click at [767, 467] on button "3" at bounding box center [771, 475] width 39 height 39
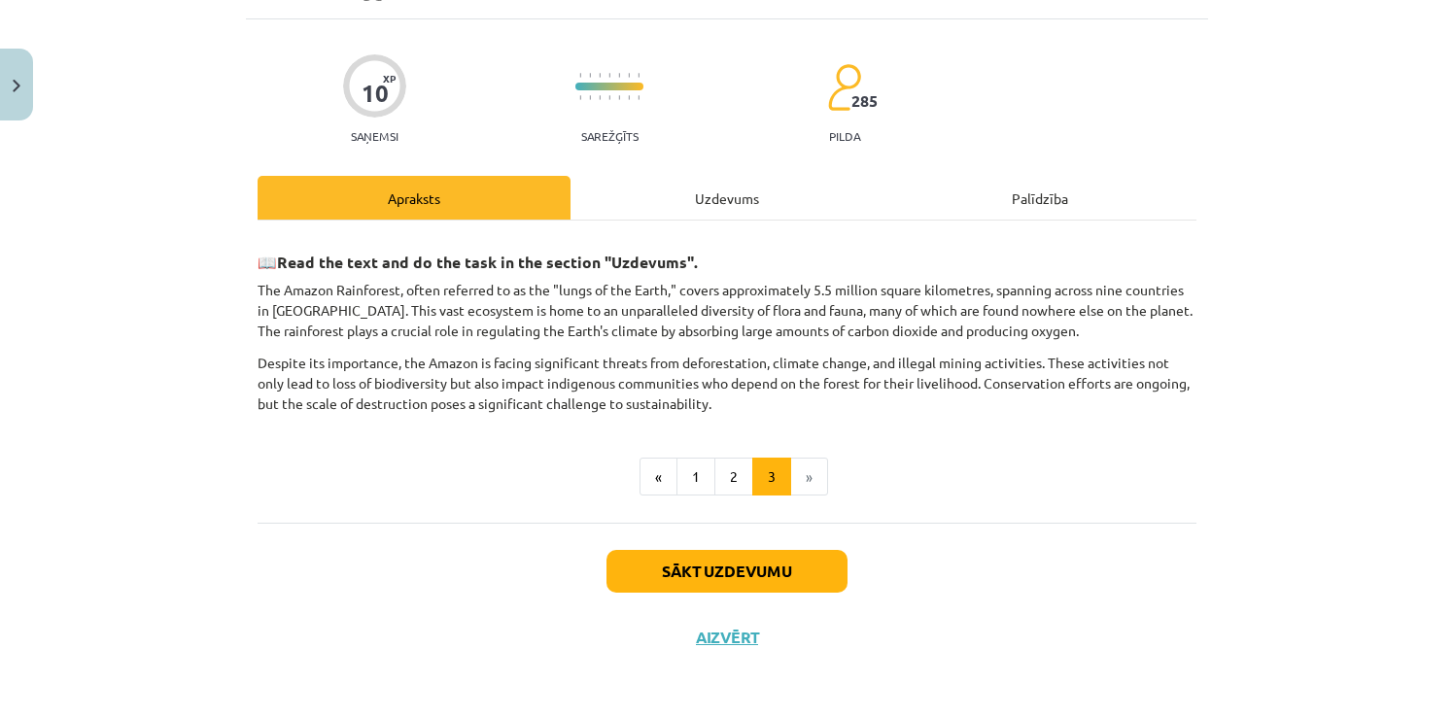
click at [1285, 346] on div "Mācību tēma: Angļu valoda i - 10.klase 1.ieskaites mācību materiāls #11 📖 🎧 Top…" at bounding box center [727, 358] width 1454 height 717
click at [710, 214] on div "Uzdevums" at bounding box center [727, 198] width 313 height 44
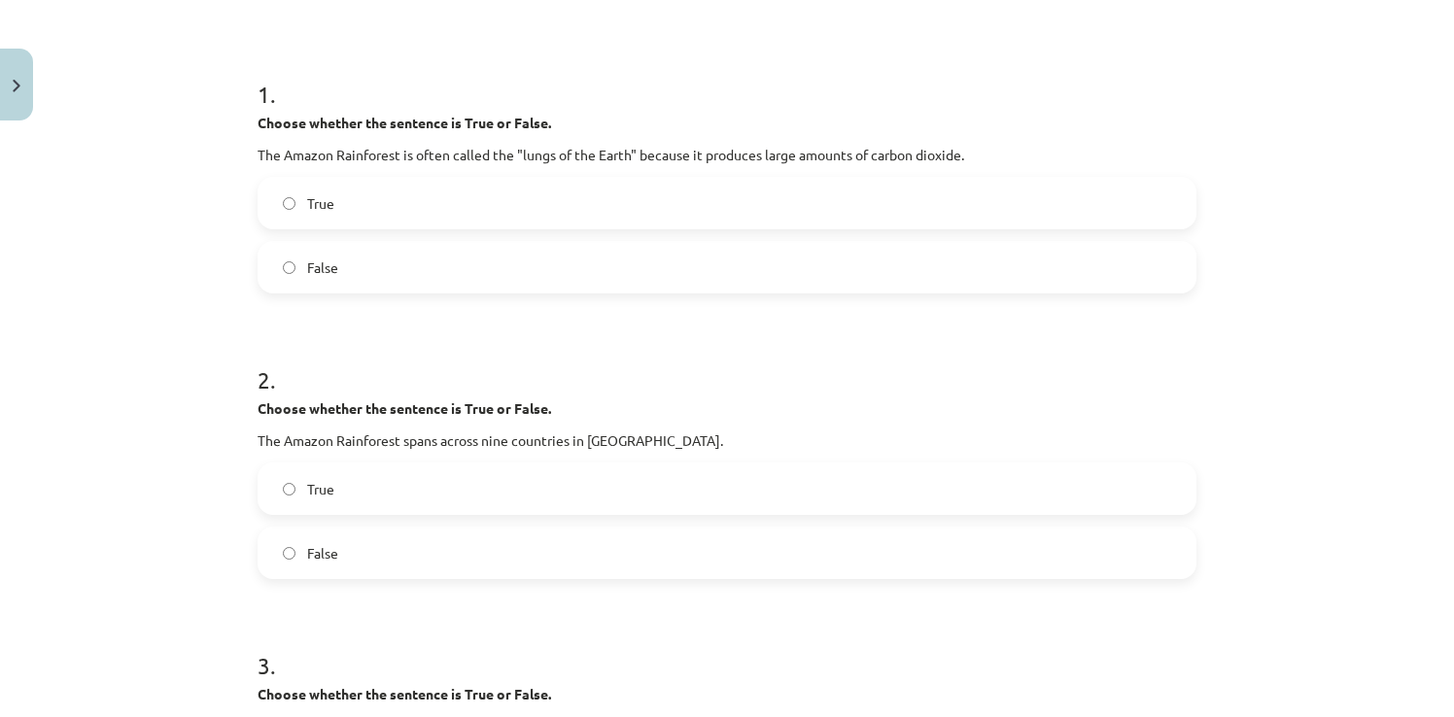
scroll to position [243, 0]
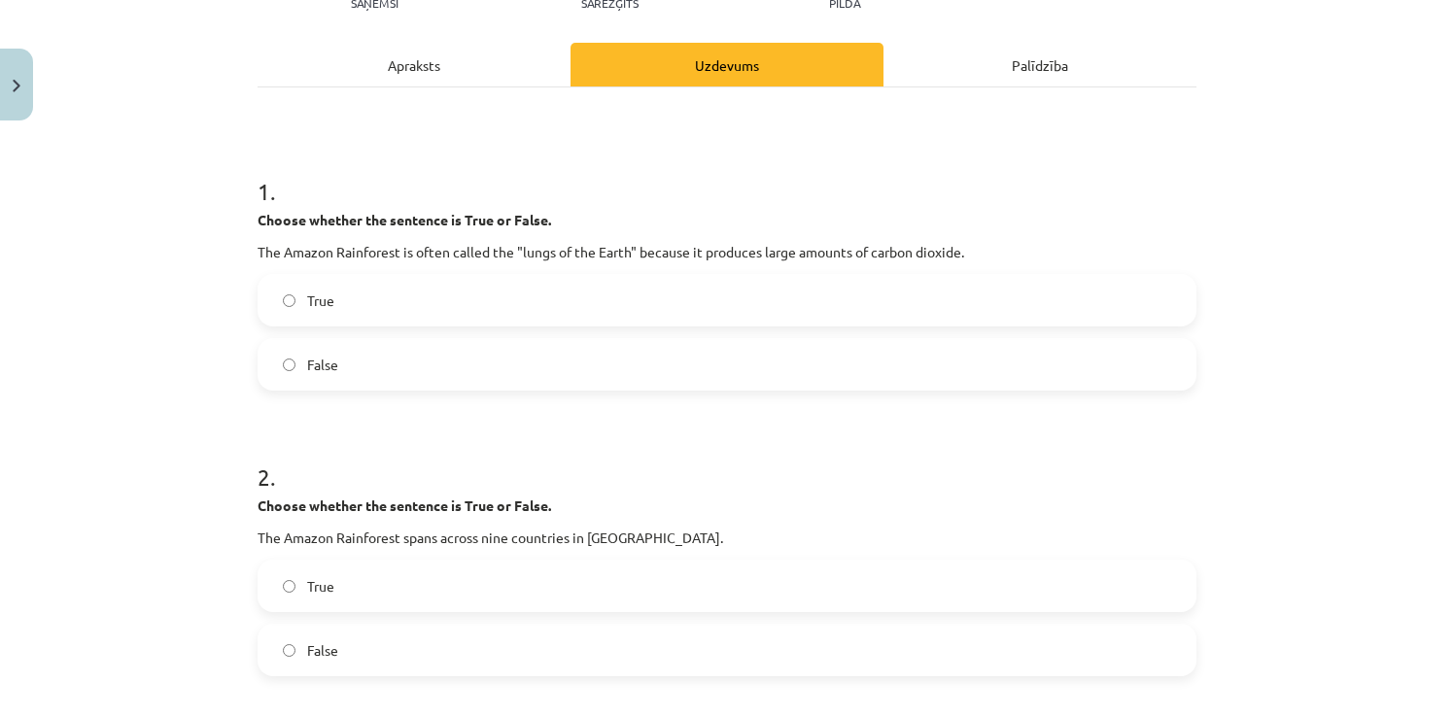
click at [401, 58] on div "Apraksts" at bounding box center [414, 65] width 313 height 44
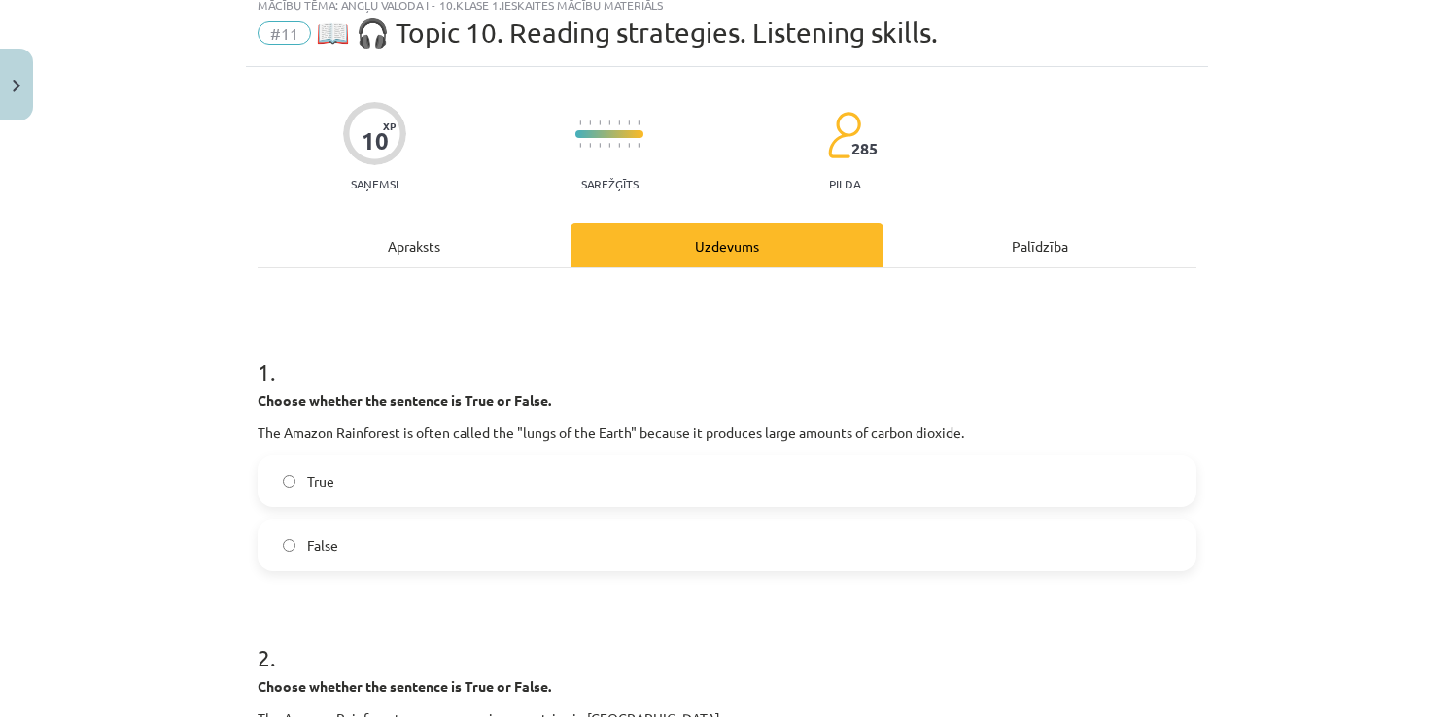
scroll to position [49, 0]
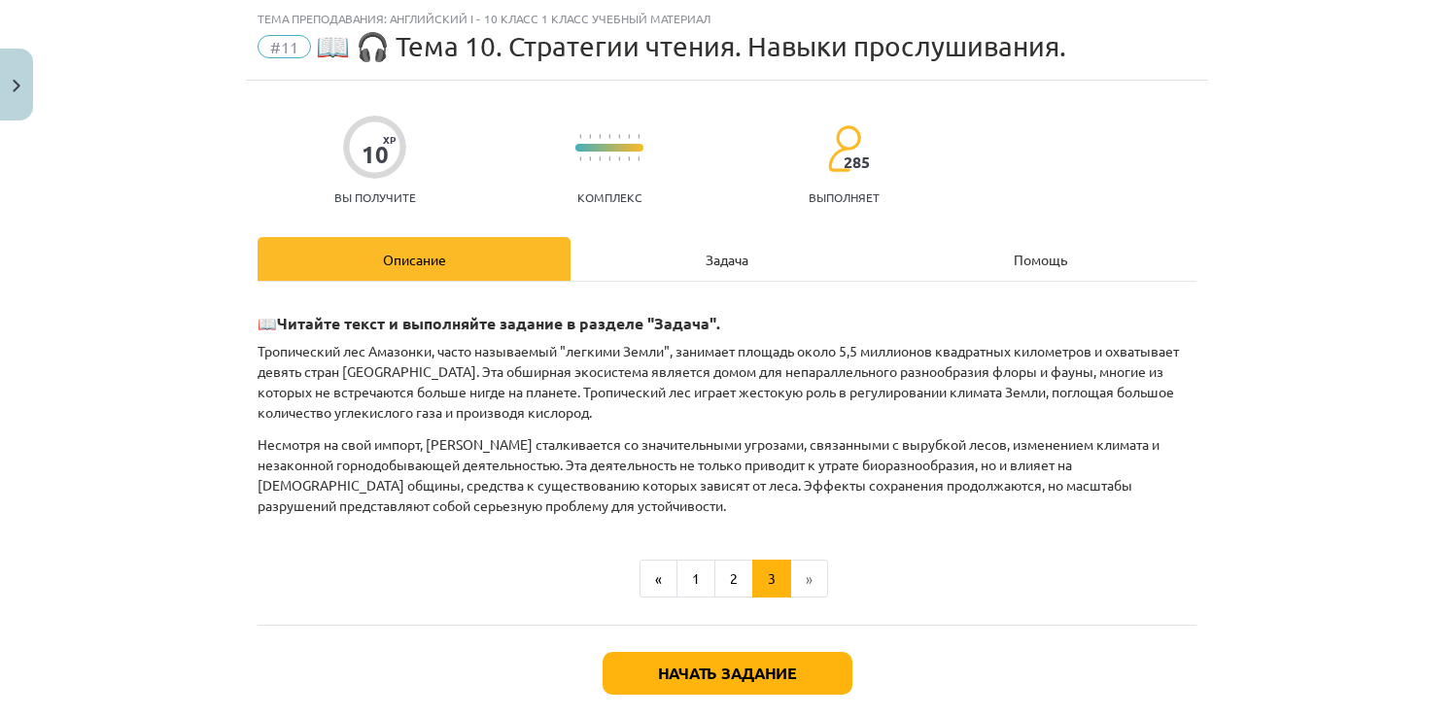
click at [739, 265] on div "Задача" at bounding box center [727, 259] width 313 height 44
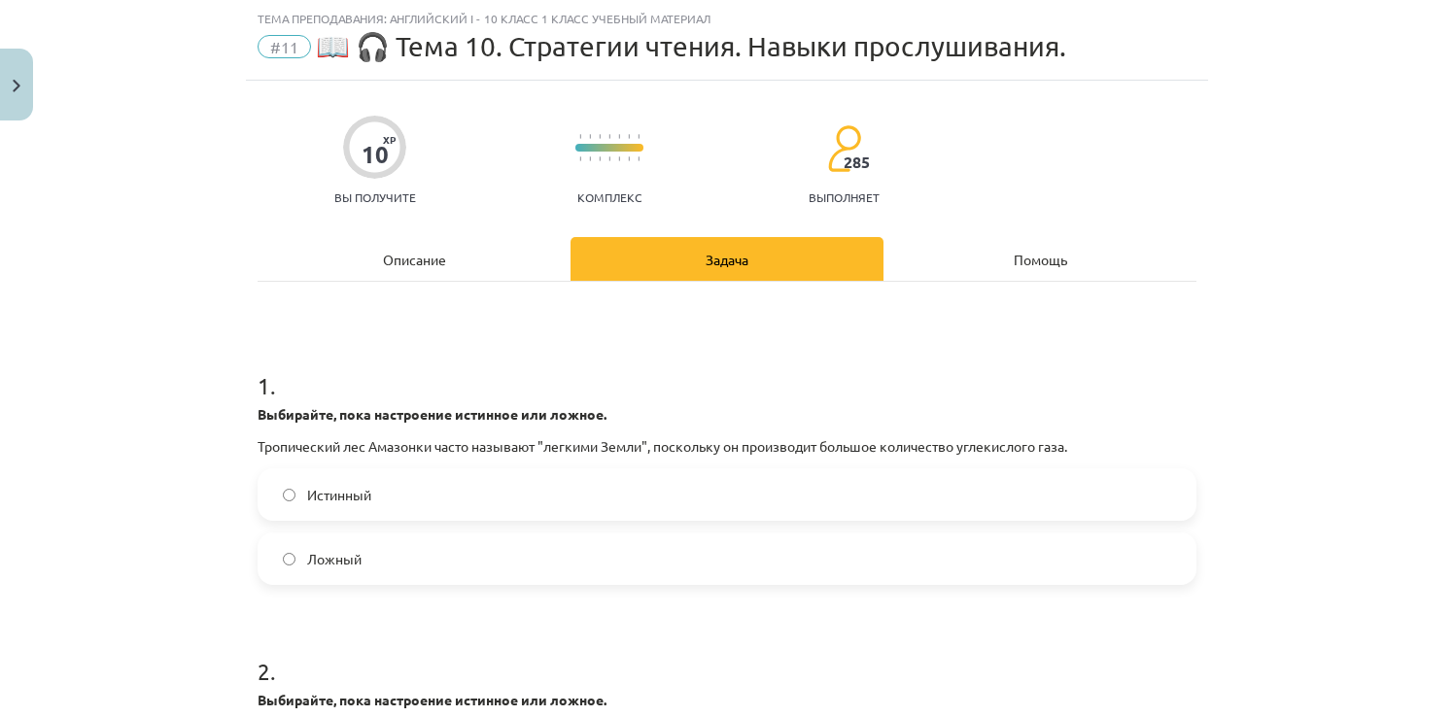
click at [466, 252] on div "Описание" at bounding box center [414, 259] width 313 height 44
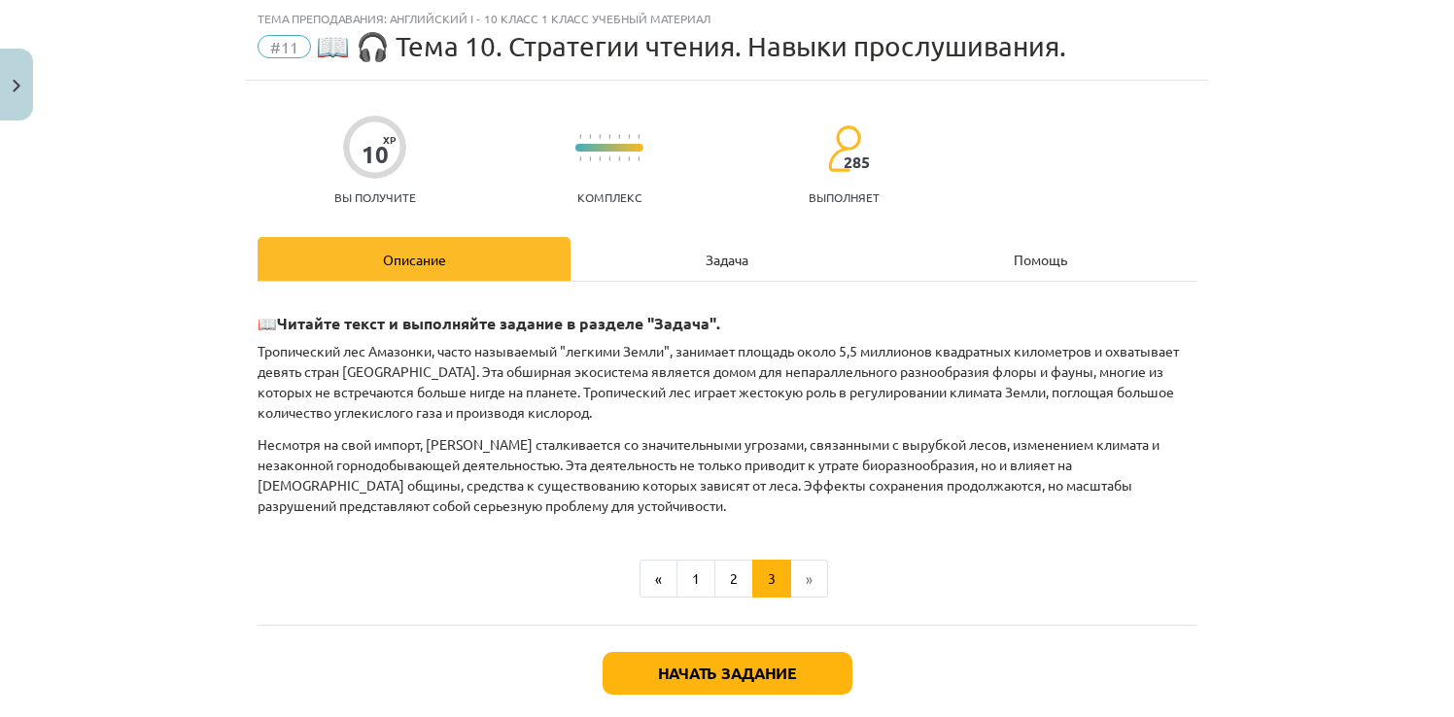
click at [693, 276] on div "Задача" at bounding box center [727, 259] width 313 height 44
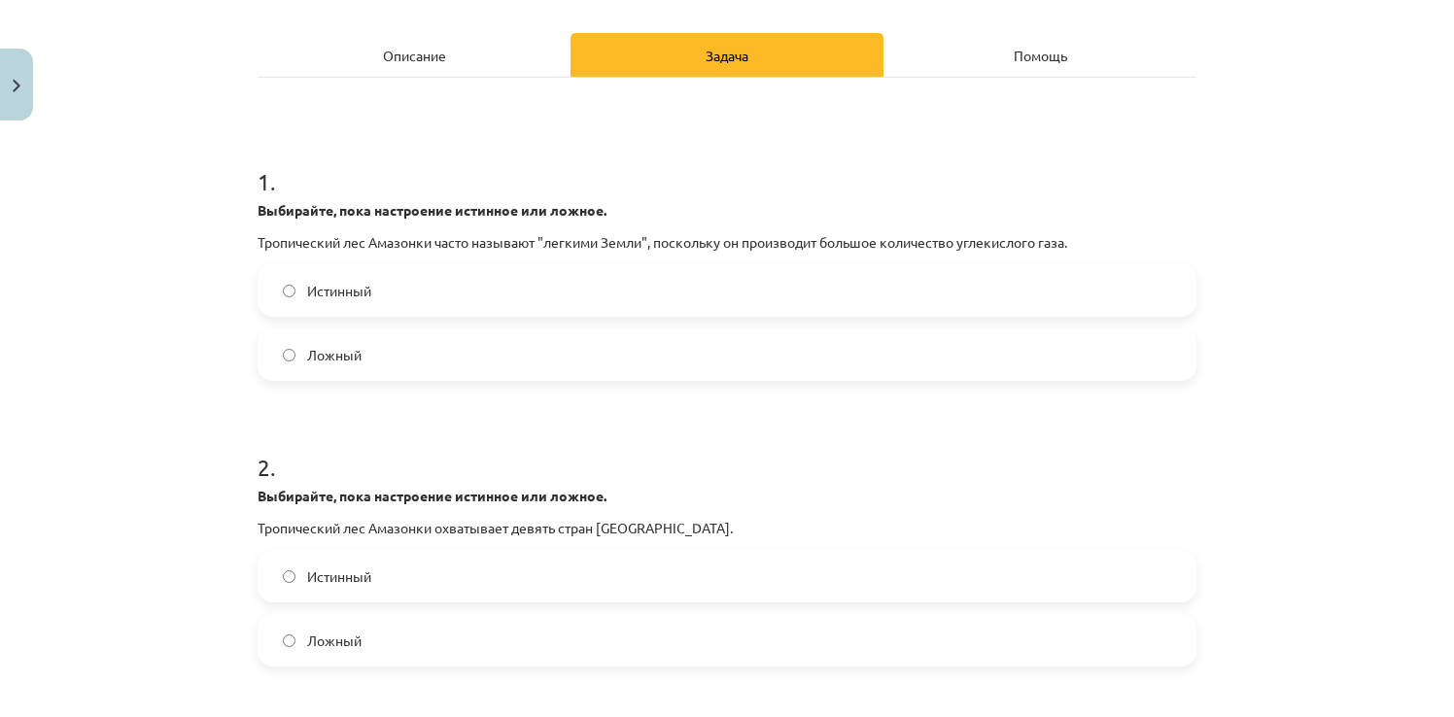
scroll to position [0, 0]
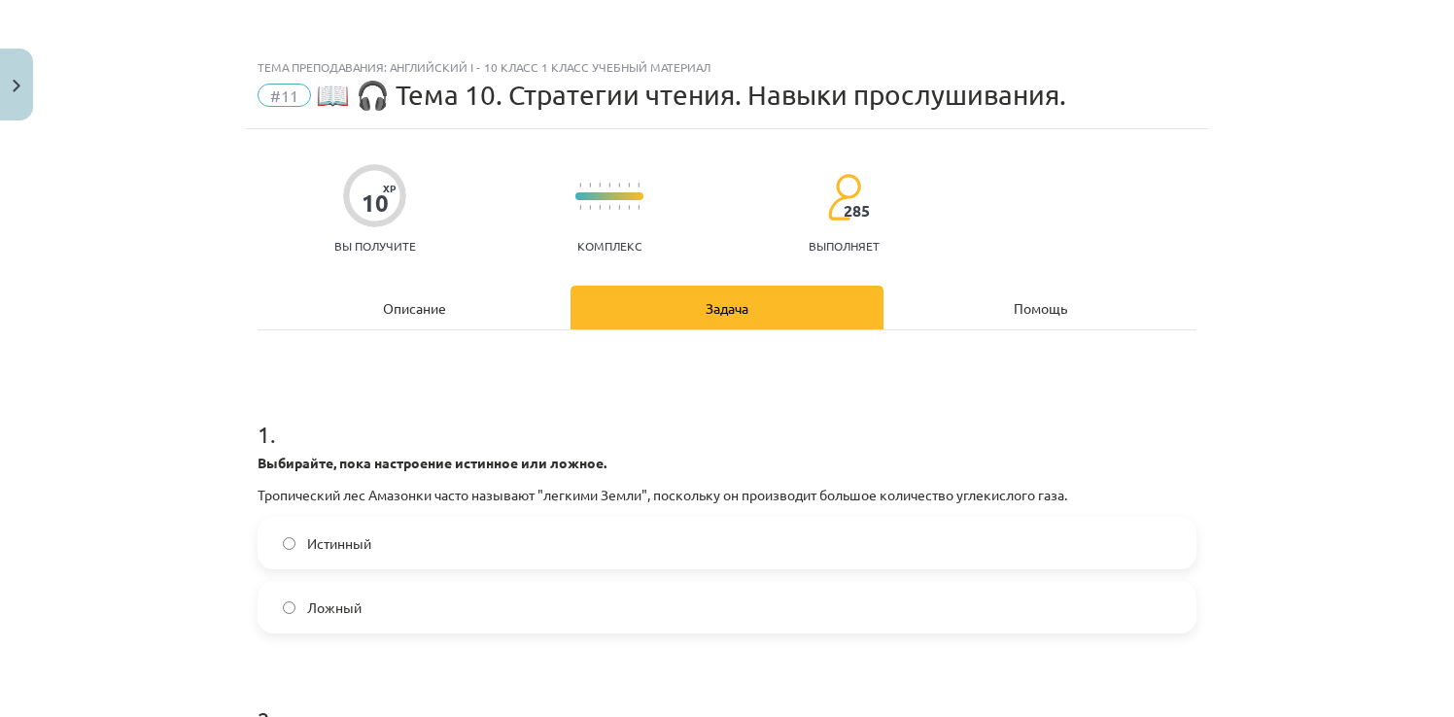
click at [404, 291] on div "Описание" at bounding box center [414, 308] width 313 height 44
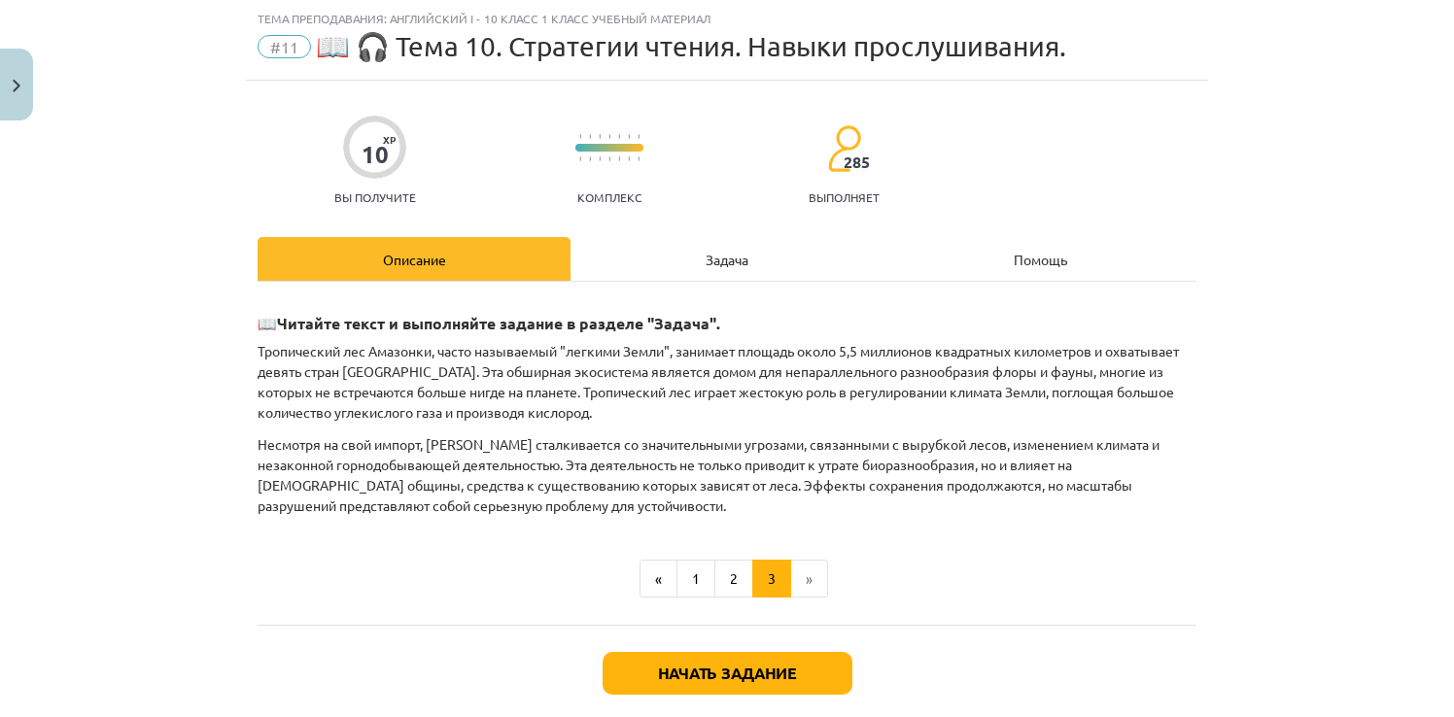
click at [744, 249] on div "Задача" at bounding box center [727, 259] width 313 height 44
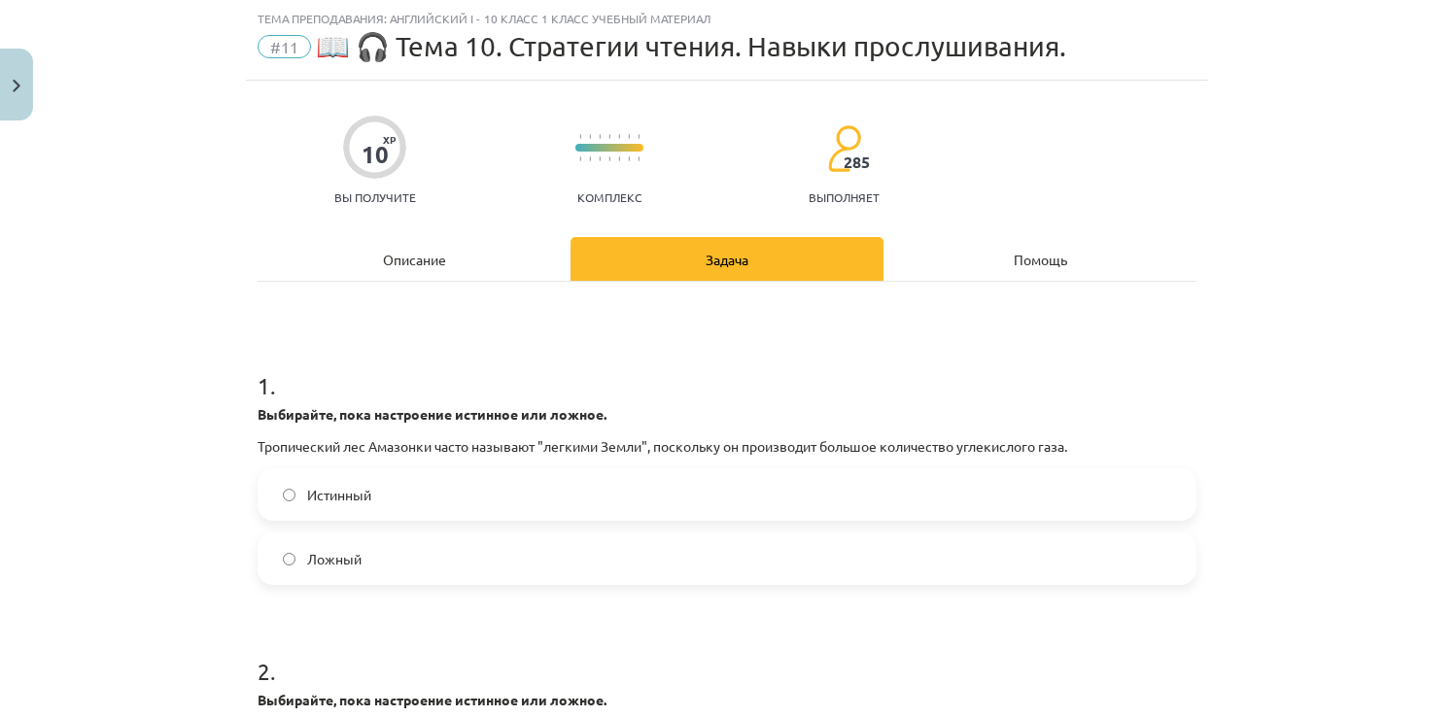
click at [473, 263] on div "Описание" at bounding box center [414, 259] width 313 height 44
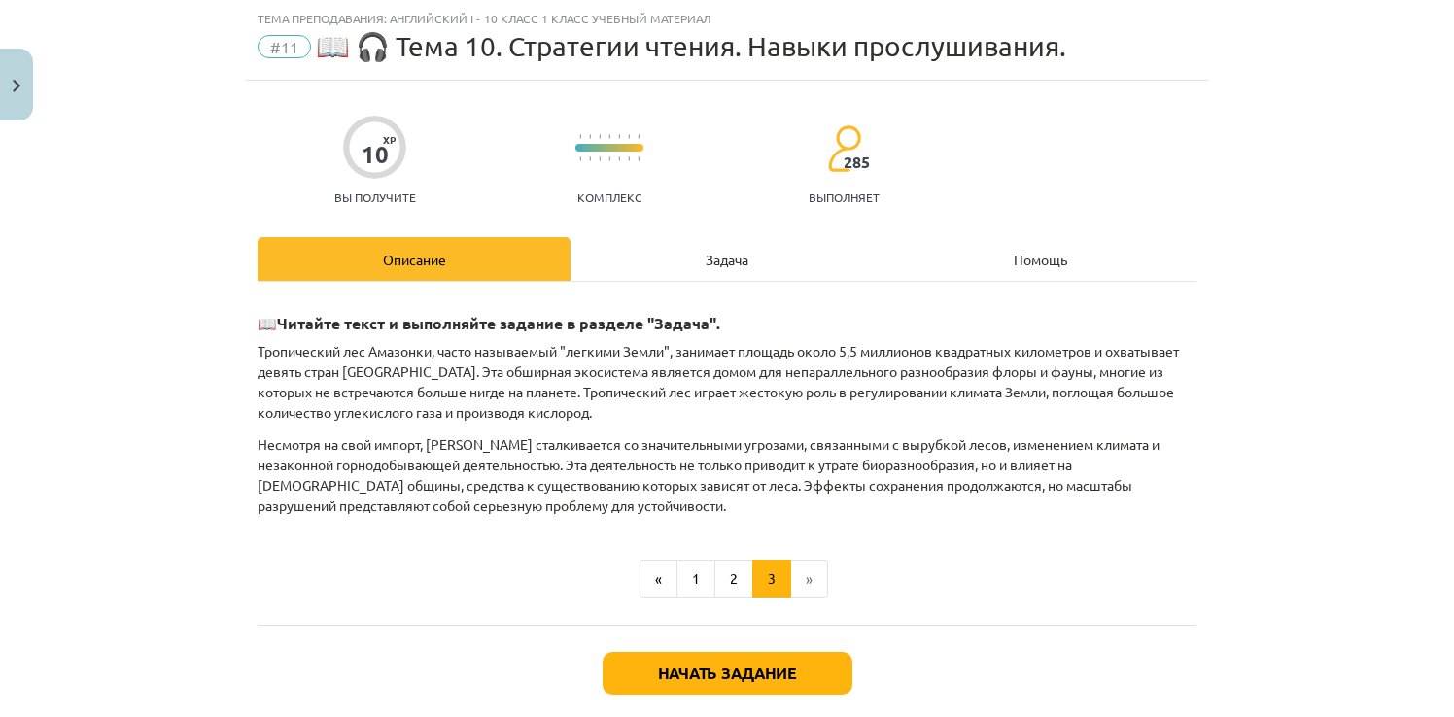
click at [640, 260] on div "Задача" at bounding box center [727, 259] width 313 height 44
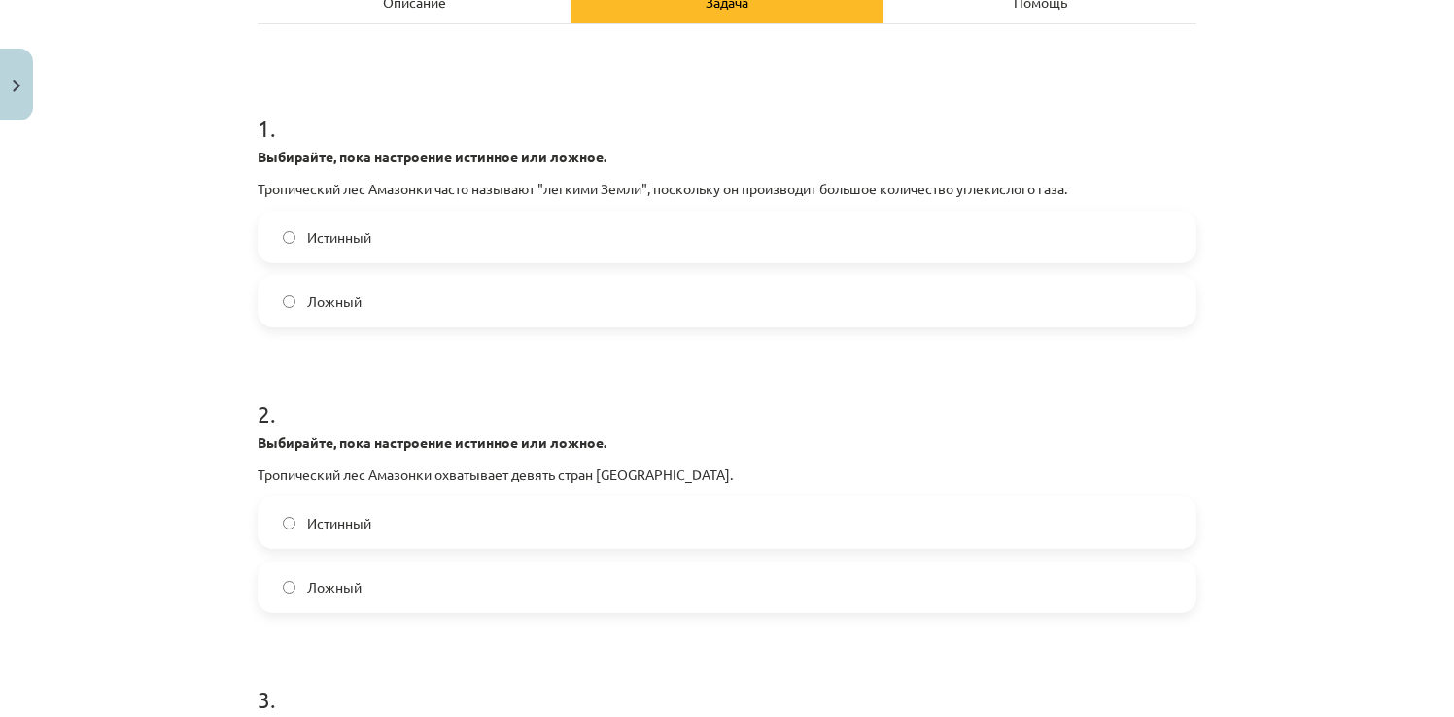
scroll to position [340, 0]
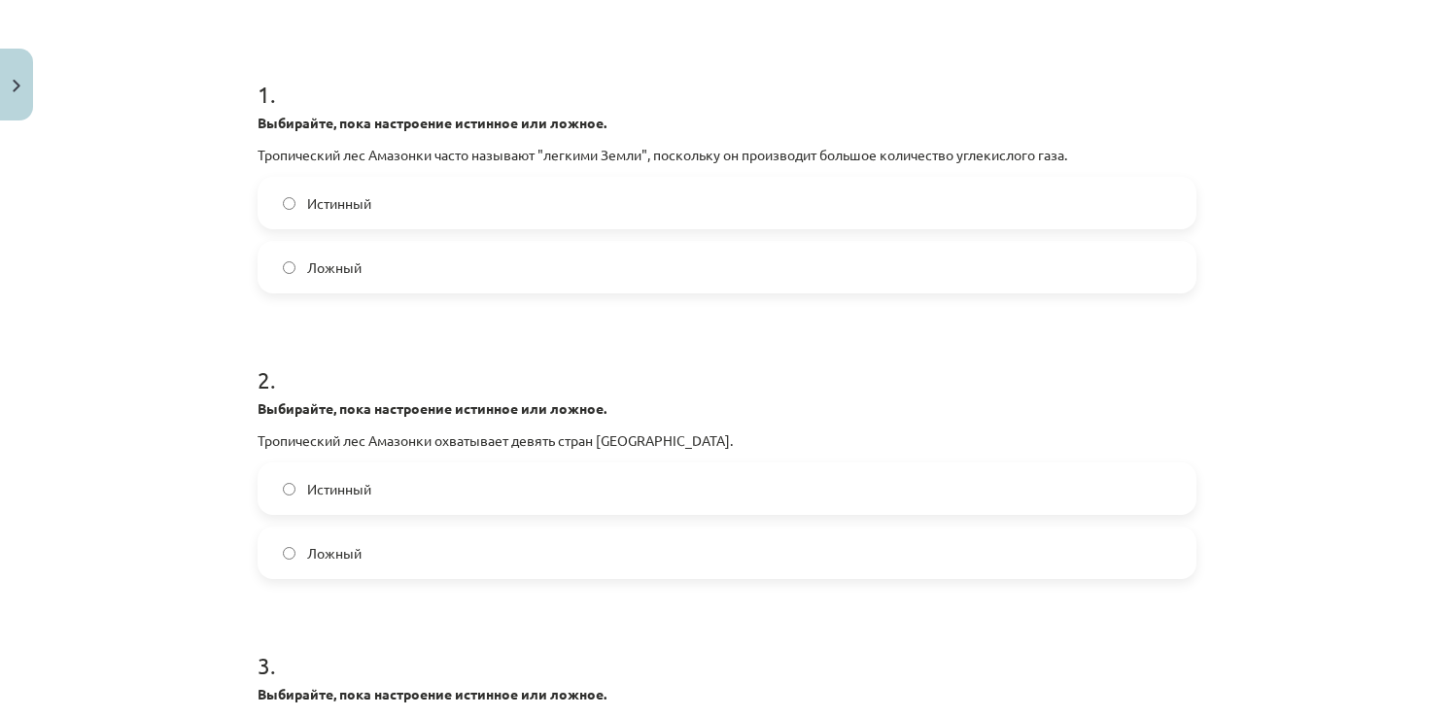
click at [354, 498] on span "Истинный" at bounding box center [339, 489] width 64 height 20
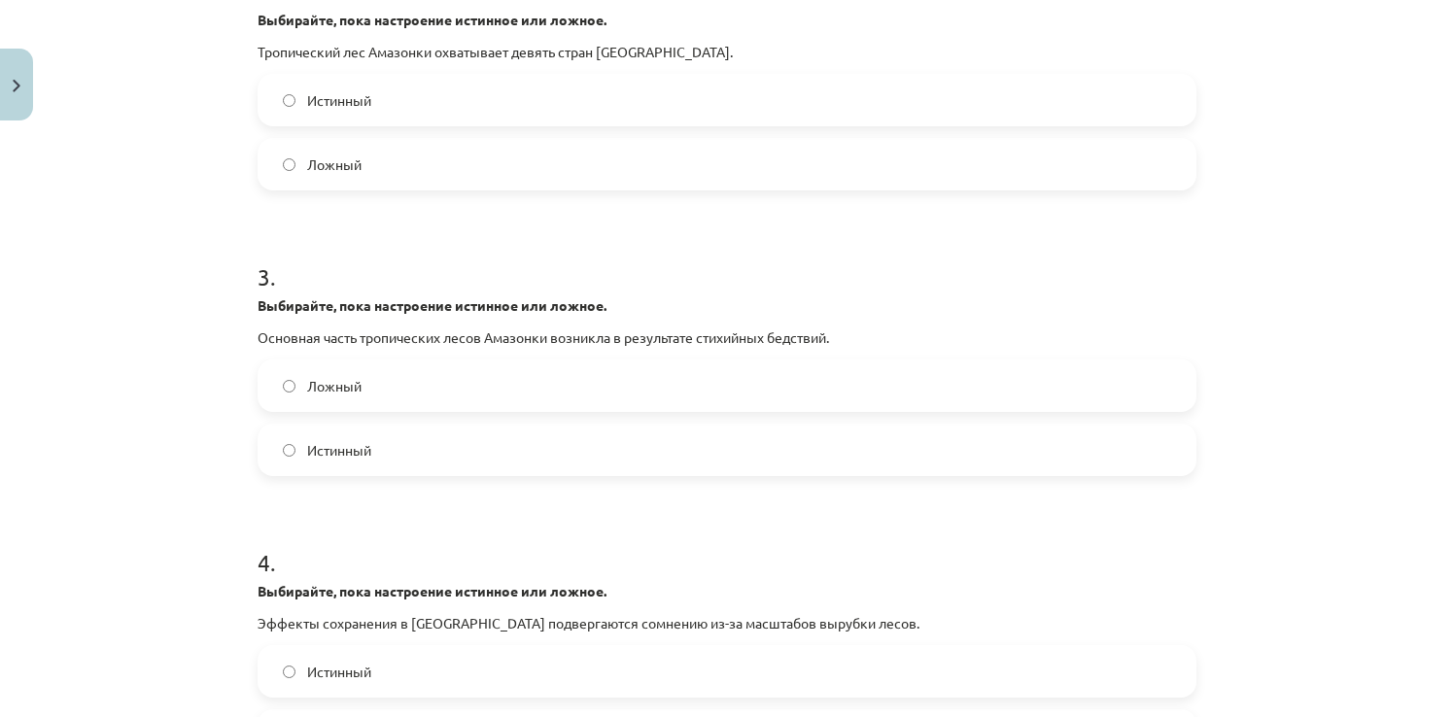
scroll to position [826, 0]
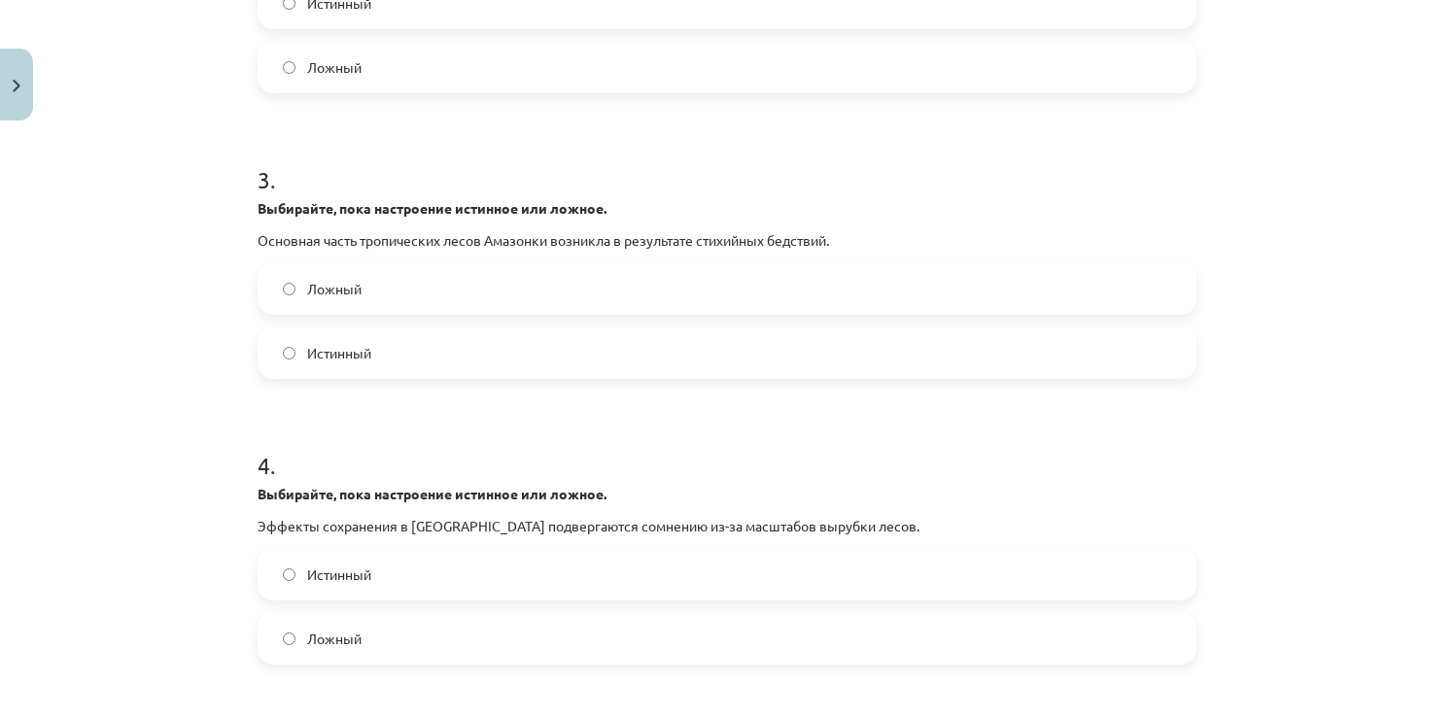
click at [294, 568] on label "Истинный" at bounding box center [727, 574] width 935 height 49
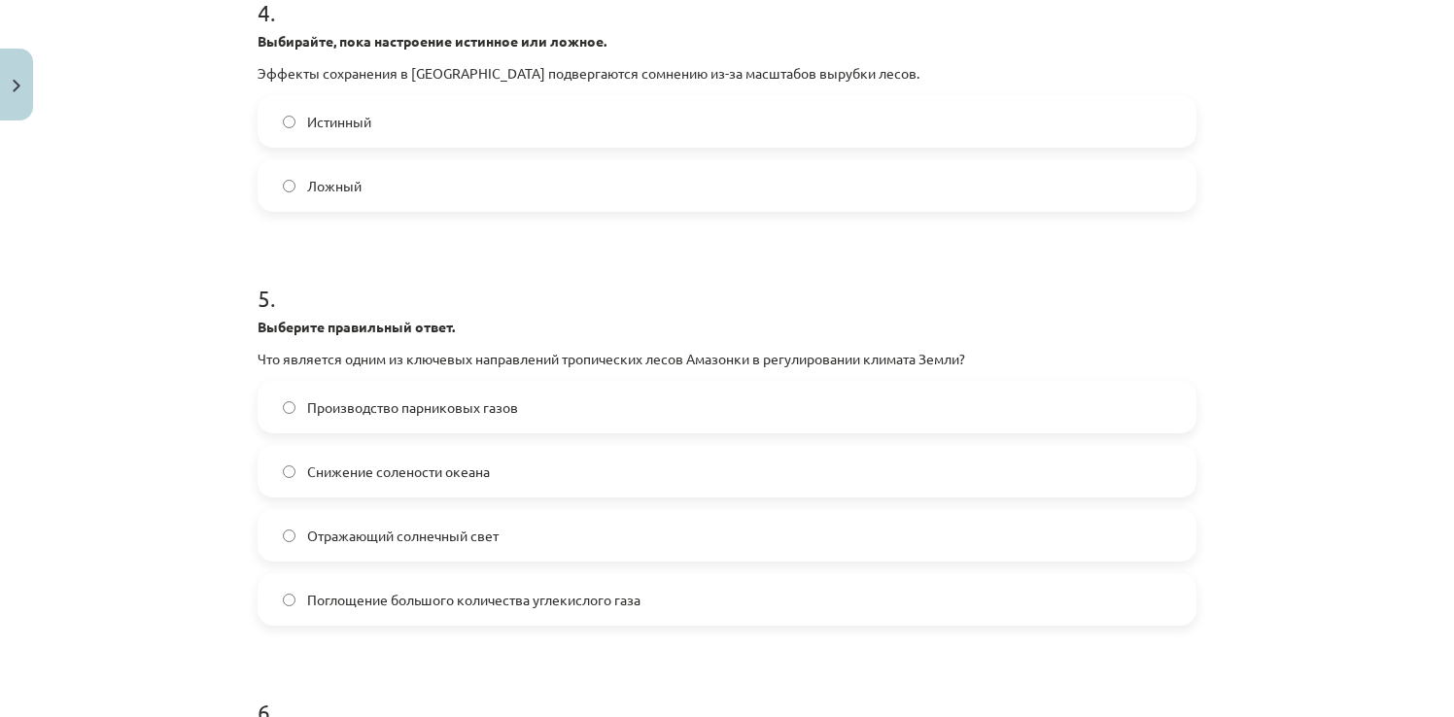
scroll to position [1312, 0]
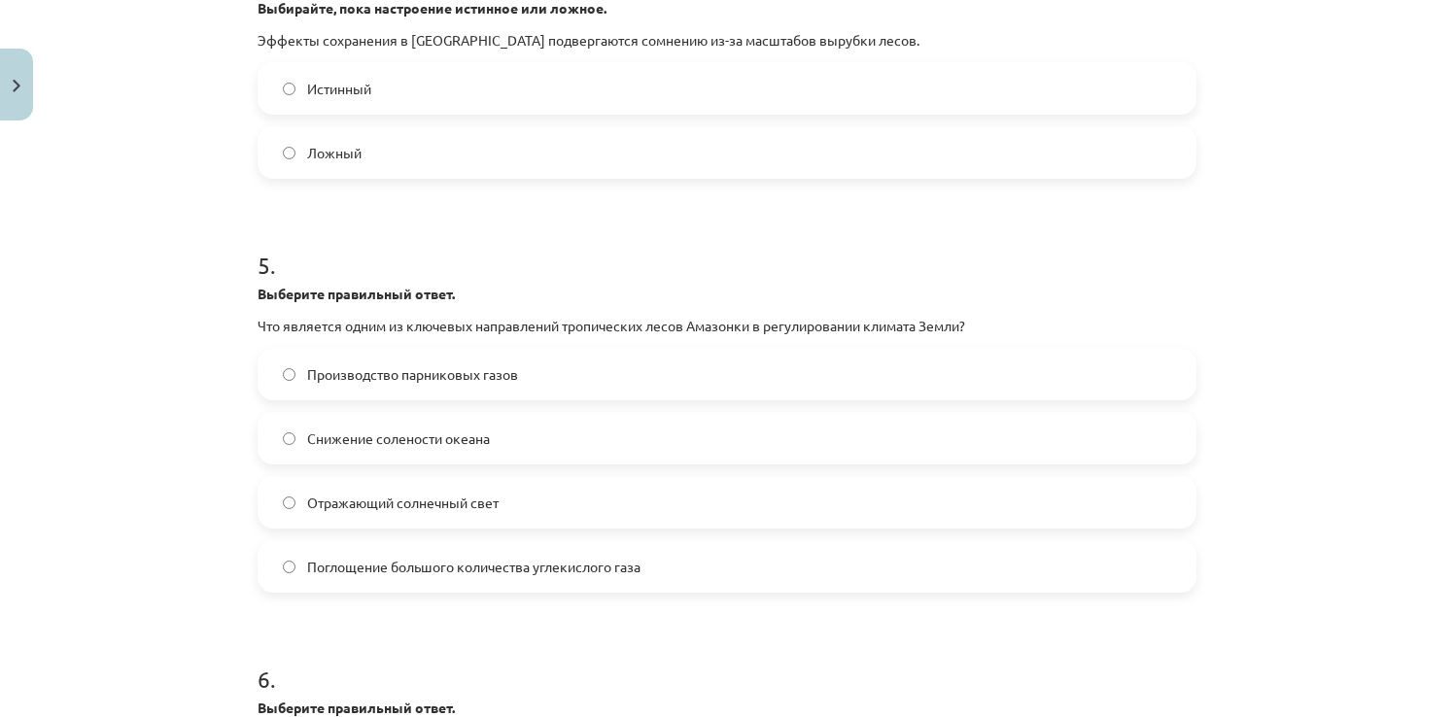
click at [297, 563] on label "Поглощение большого количества углекислого газа" at bounding box center [727, 566] width 935 height 49
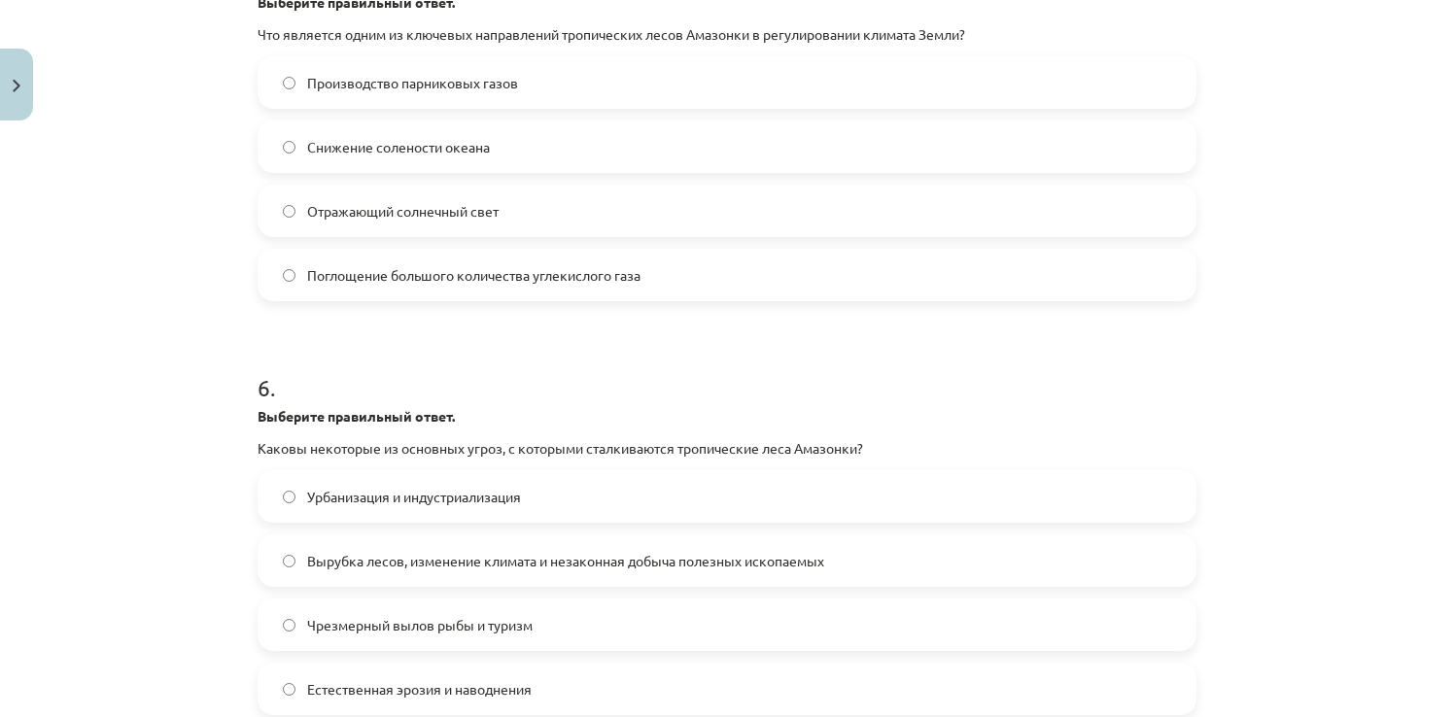
scroll to position [1701, 0]
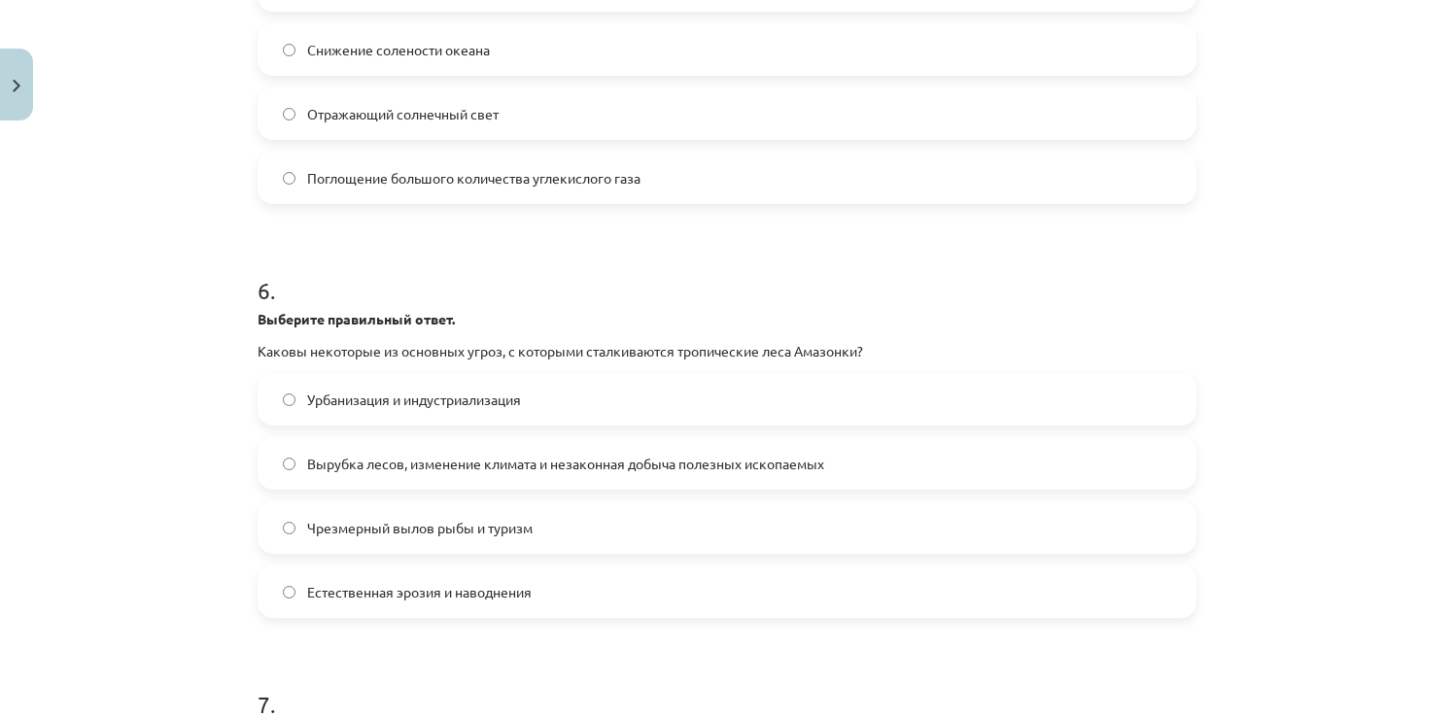
click at [340, 468] on span "Вырубка лесов, изменение климата и незаконная добыча полезных ископаемых" at bounding box center [565, 464] width 517 height 20
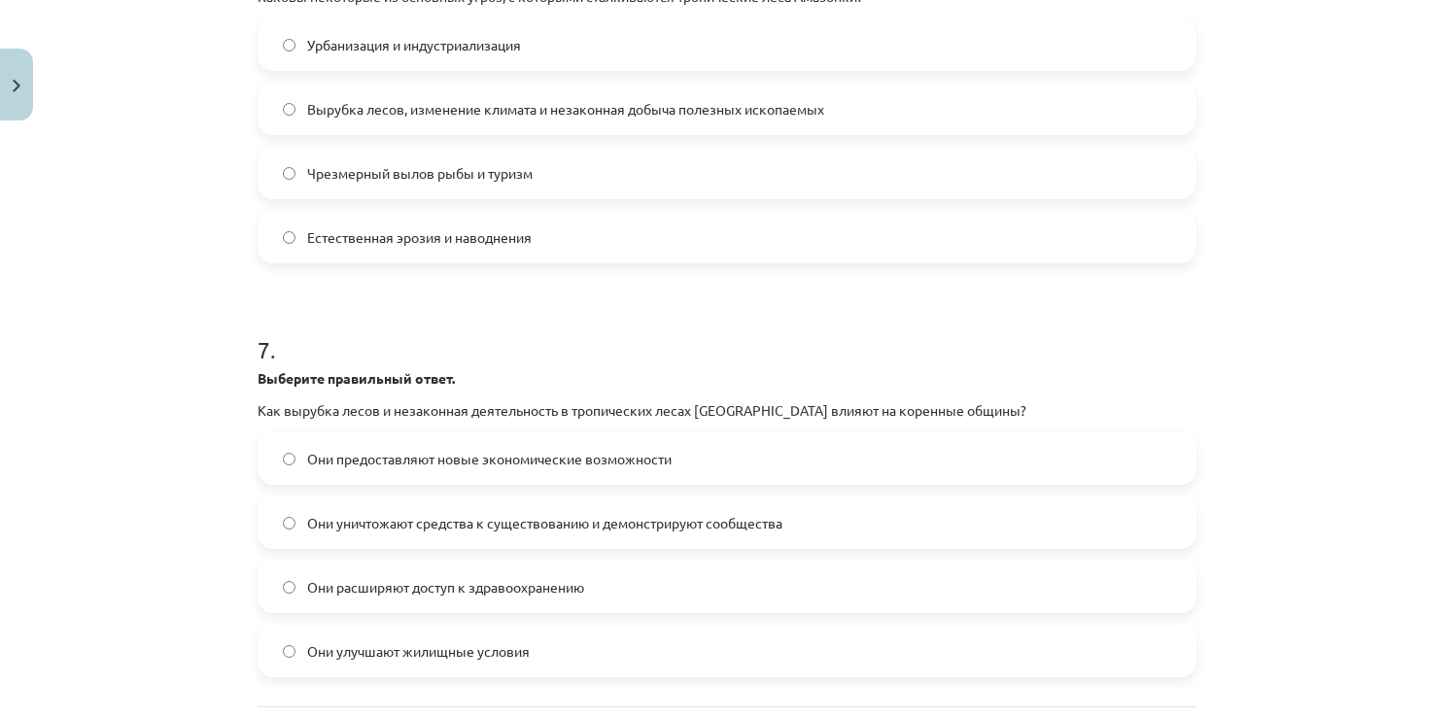
scroll to position [2090, 0]
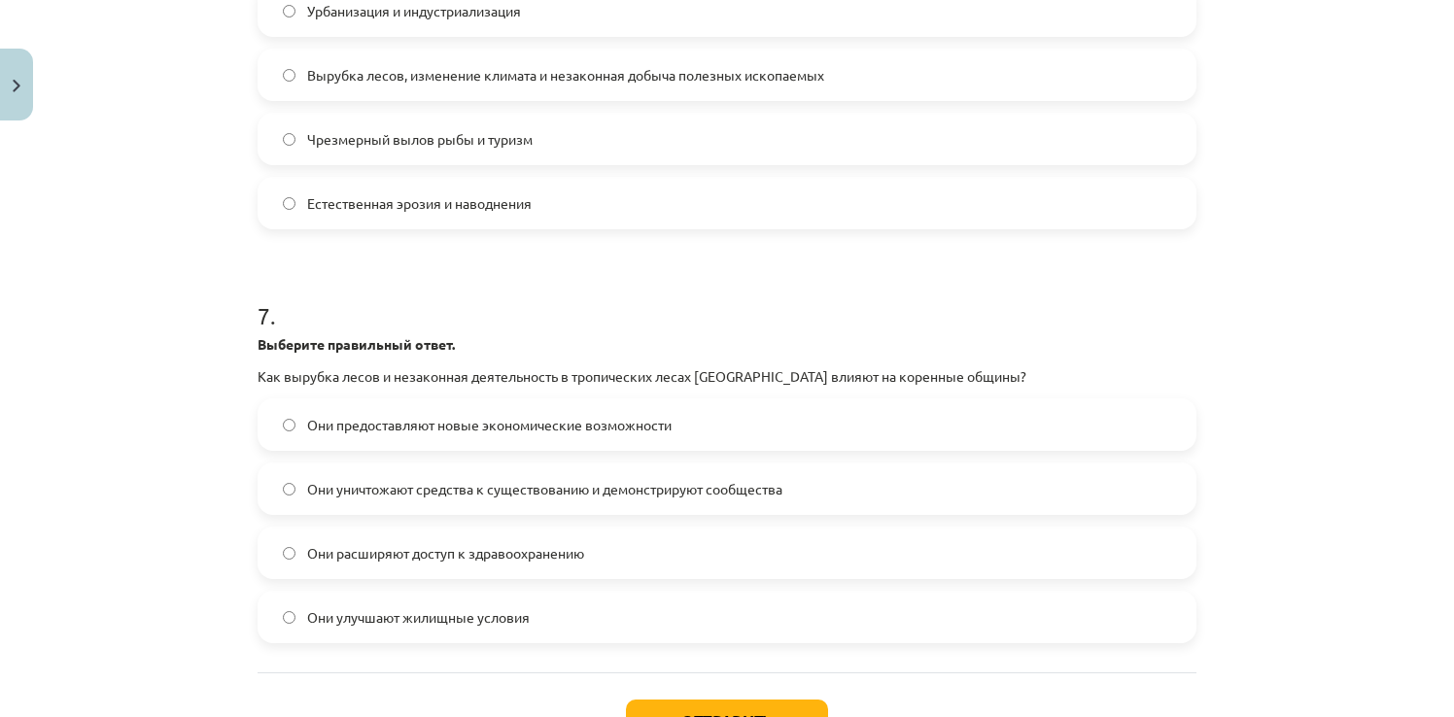
click at [326, 484] on span "Они уничтожают средства к существованию и демонстрируют сообщества" at bounding box center [544, 489] width 475 height 20
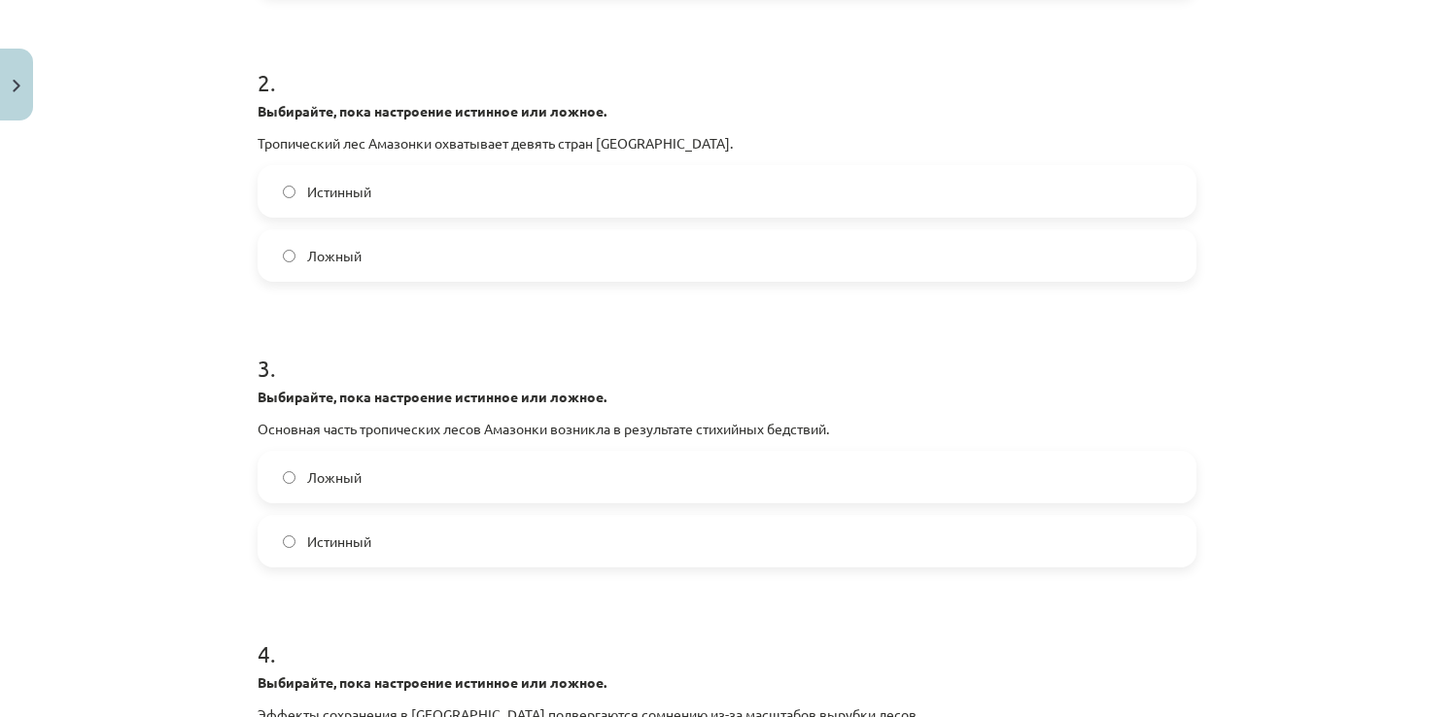
scroll to position [588, 0]
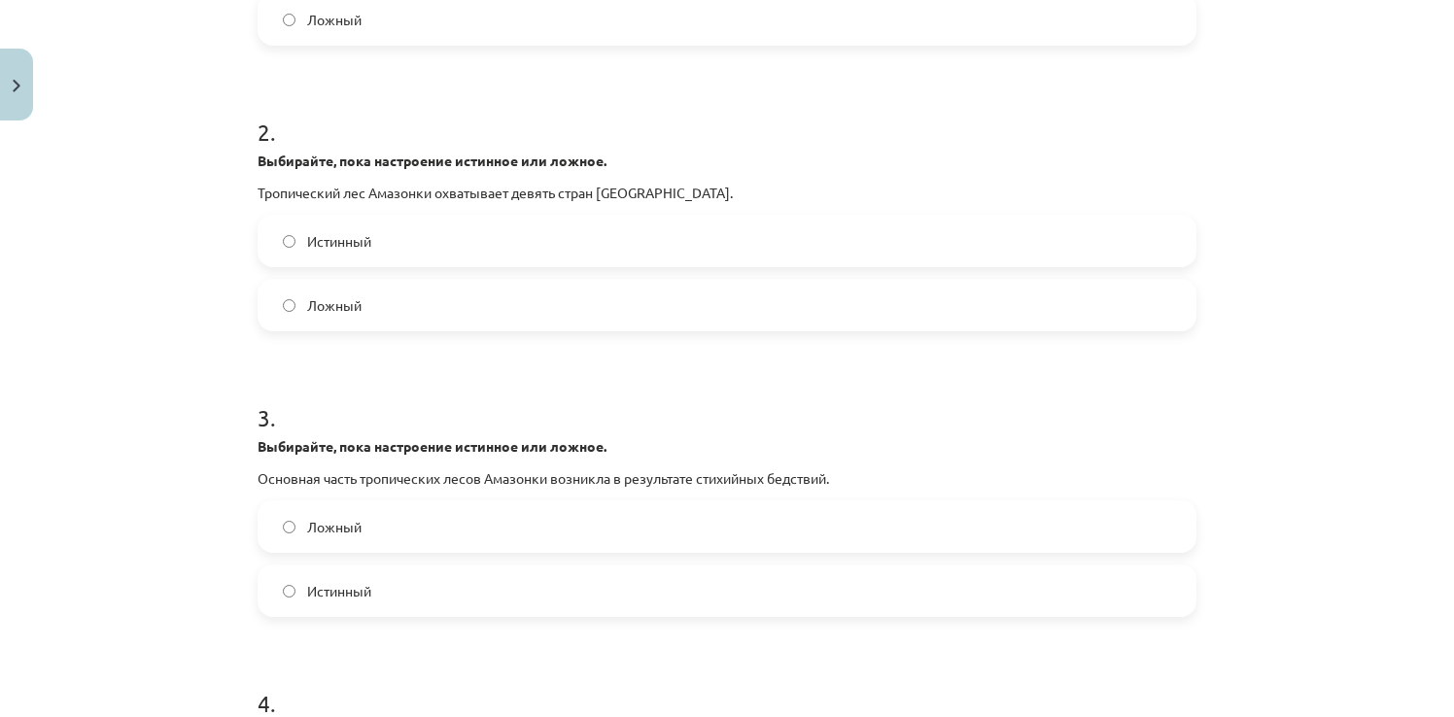
click at [321, 524] on span "Ложный" at bounding box center [334, 527] width 54 height 20
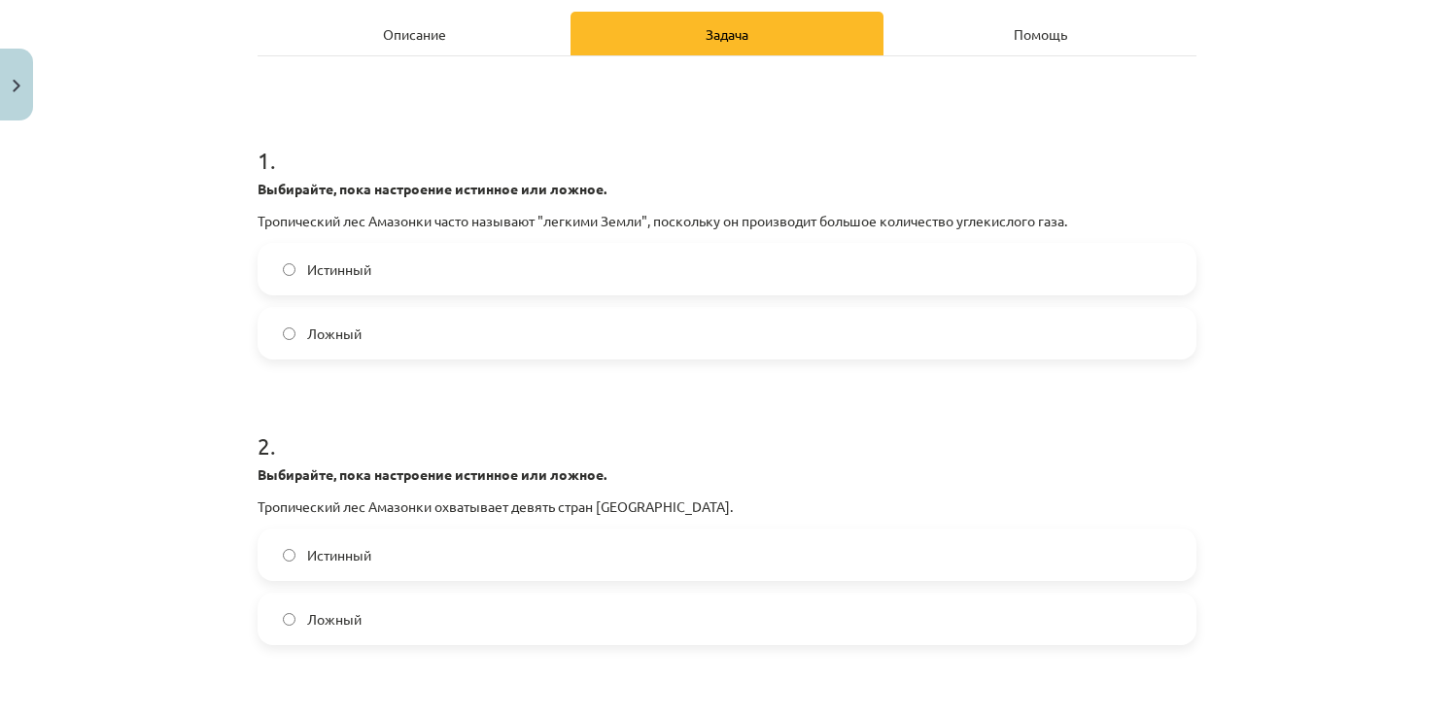
scroll to position [102, 0]
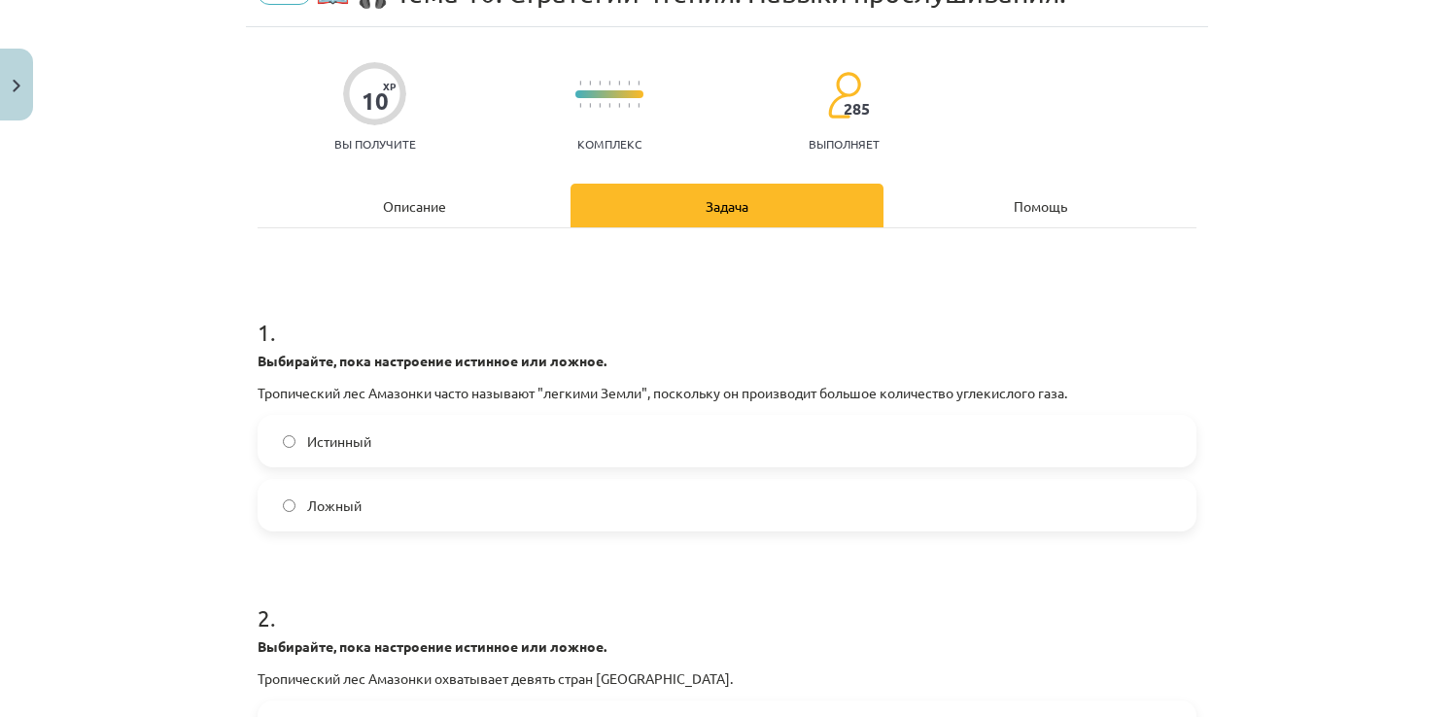
click at [336, 506] on span "Ложный" at bounding box center [334, 506] width 54 height 20
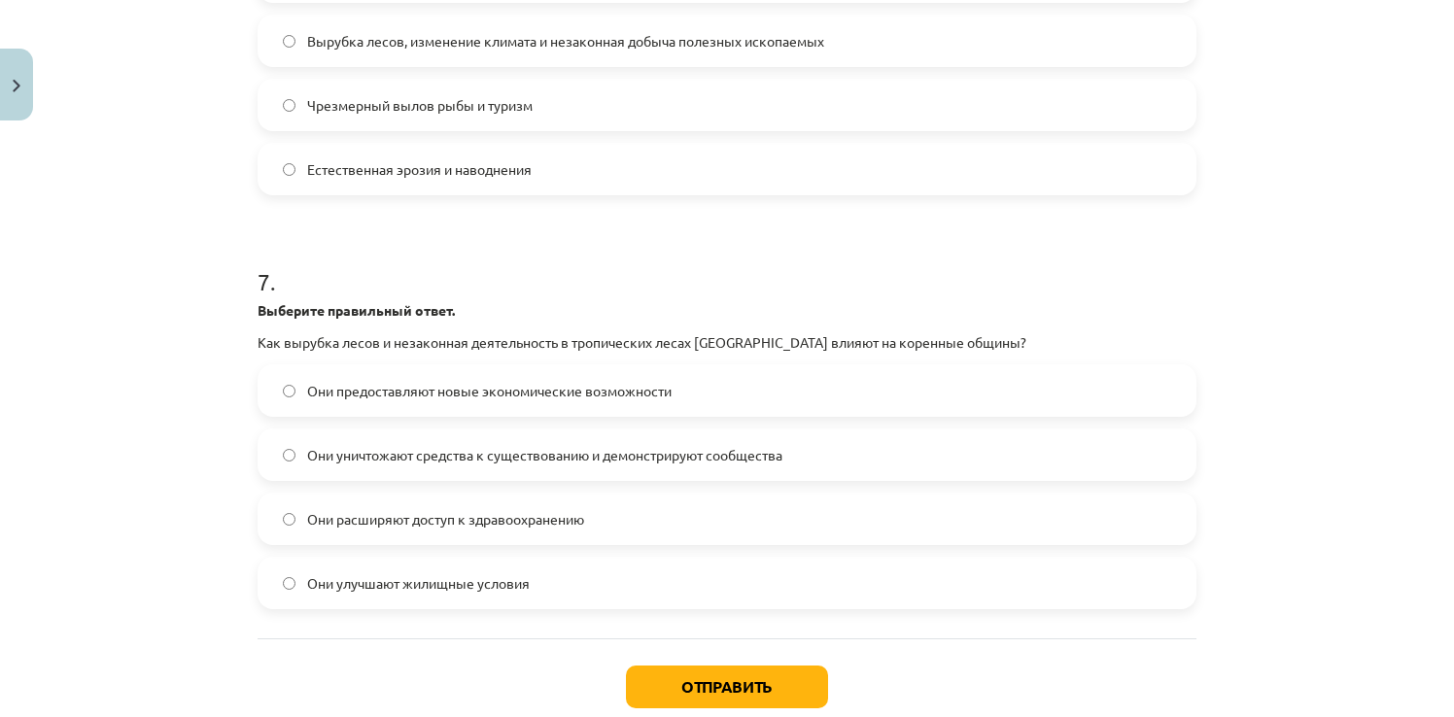
scroll to position [2240, 0]
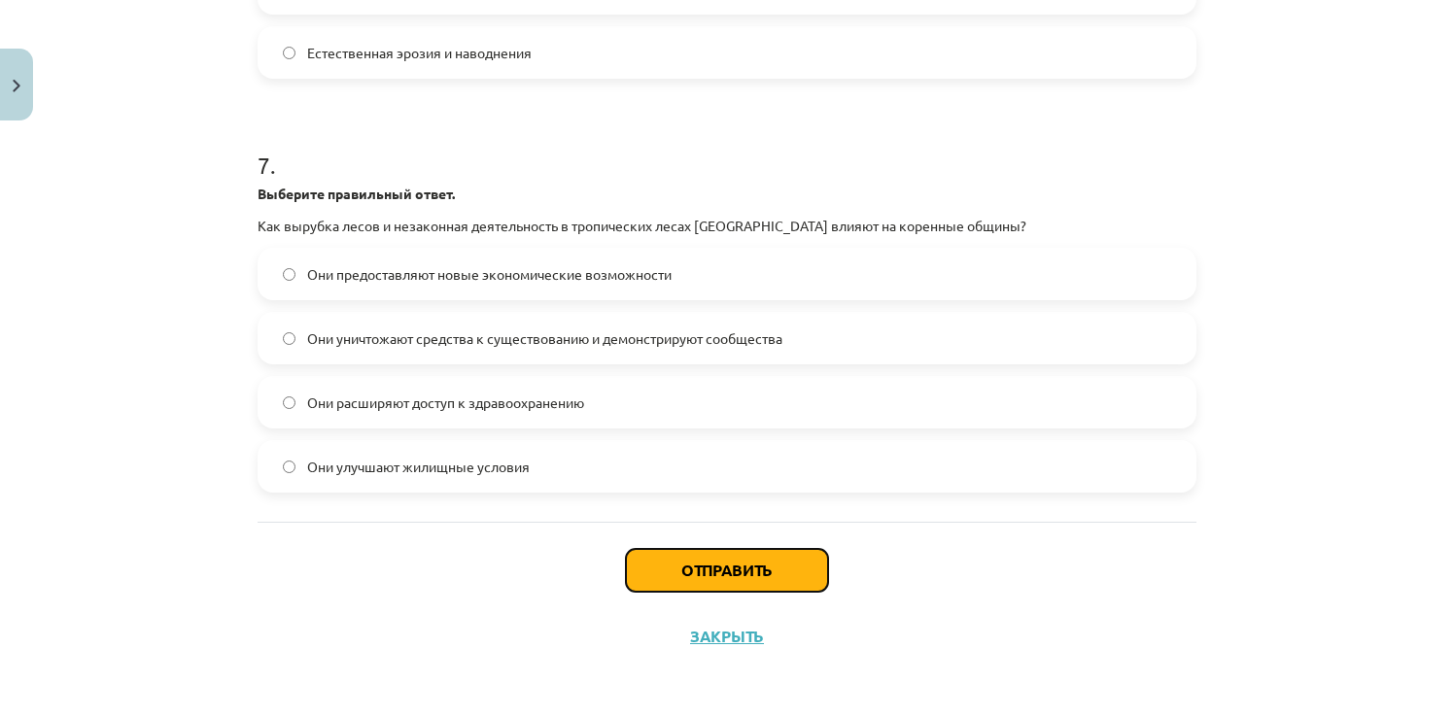
click at [687, 565] on button "Отправить" at bounding box center [727, 570] width 202 height 43
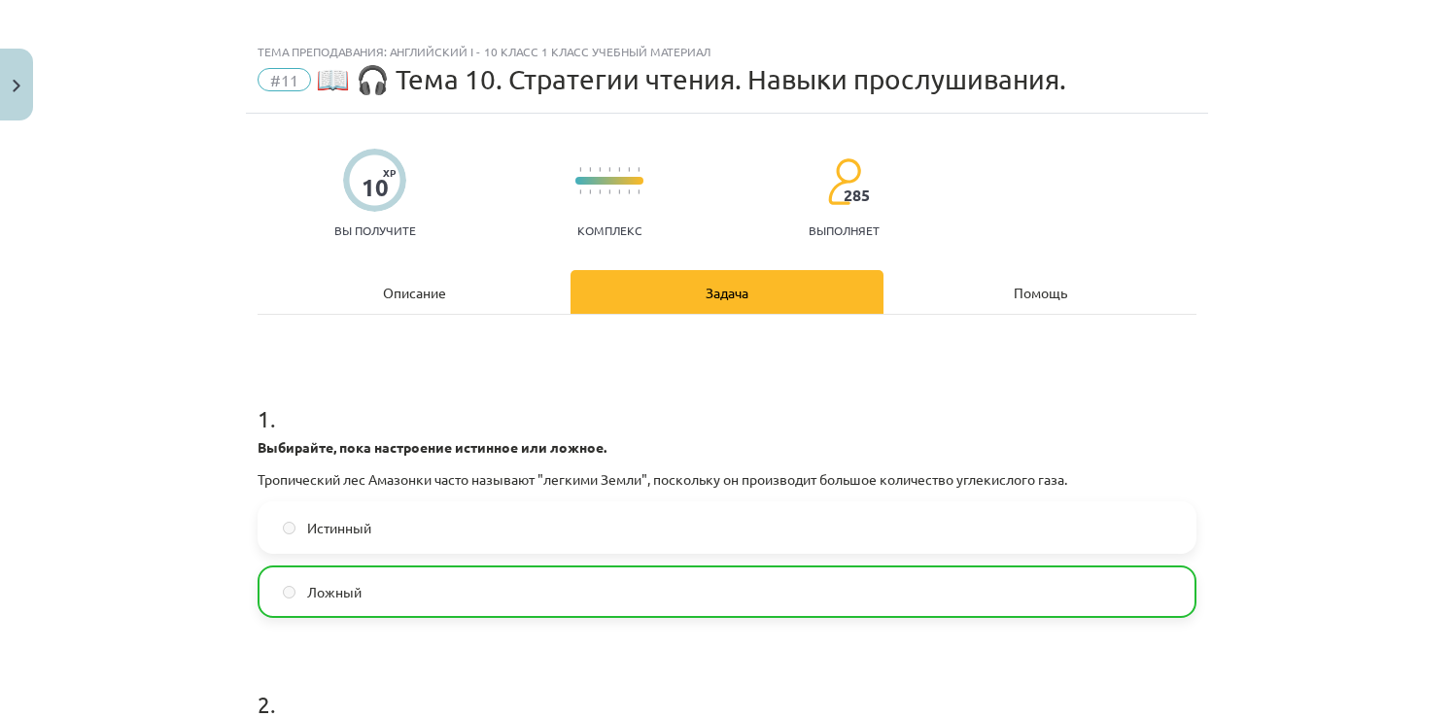
scroll to position [0, 0]
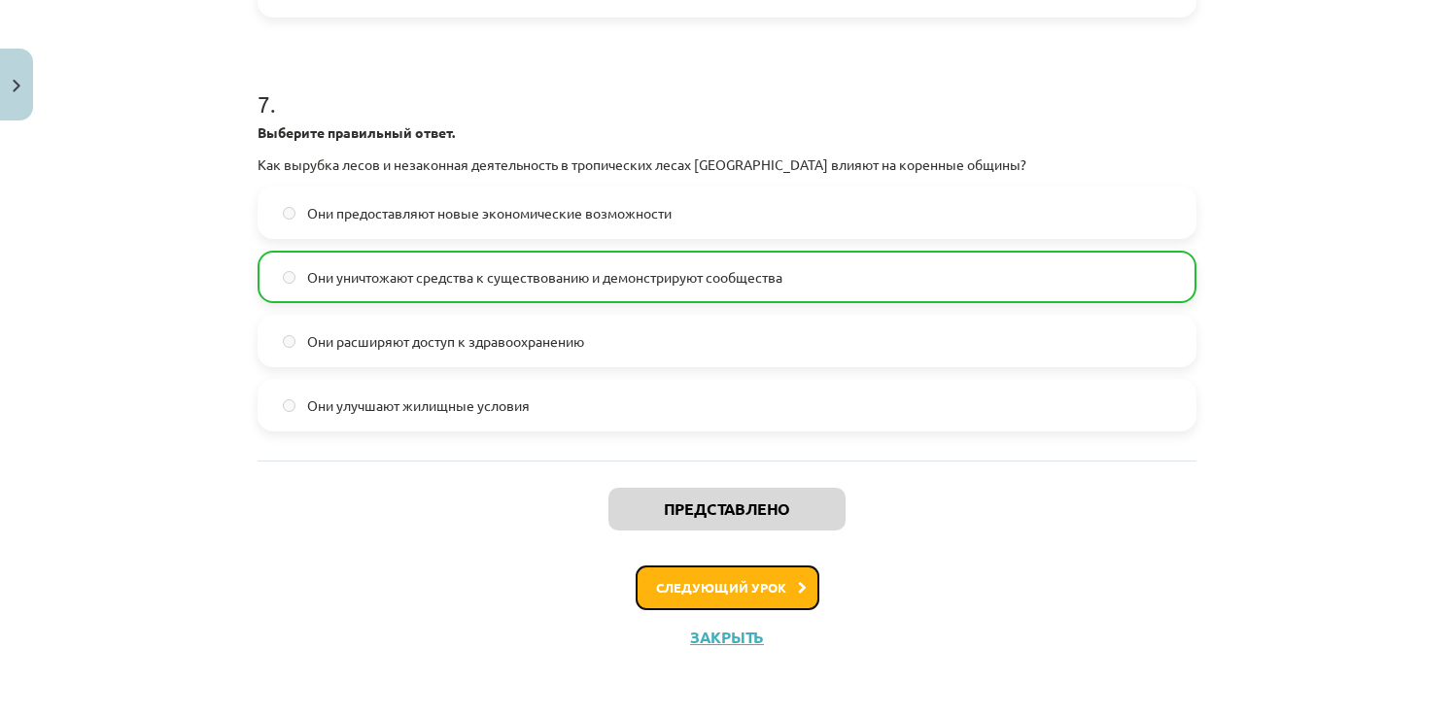
click at [764, 592] on button "Следующий урок" at bounding box center [728, 588] width 184 height 45
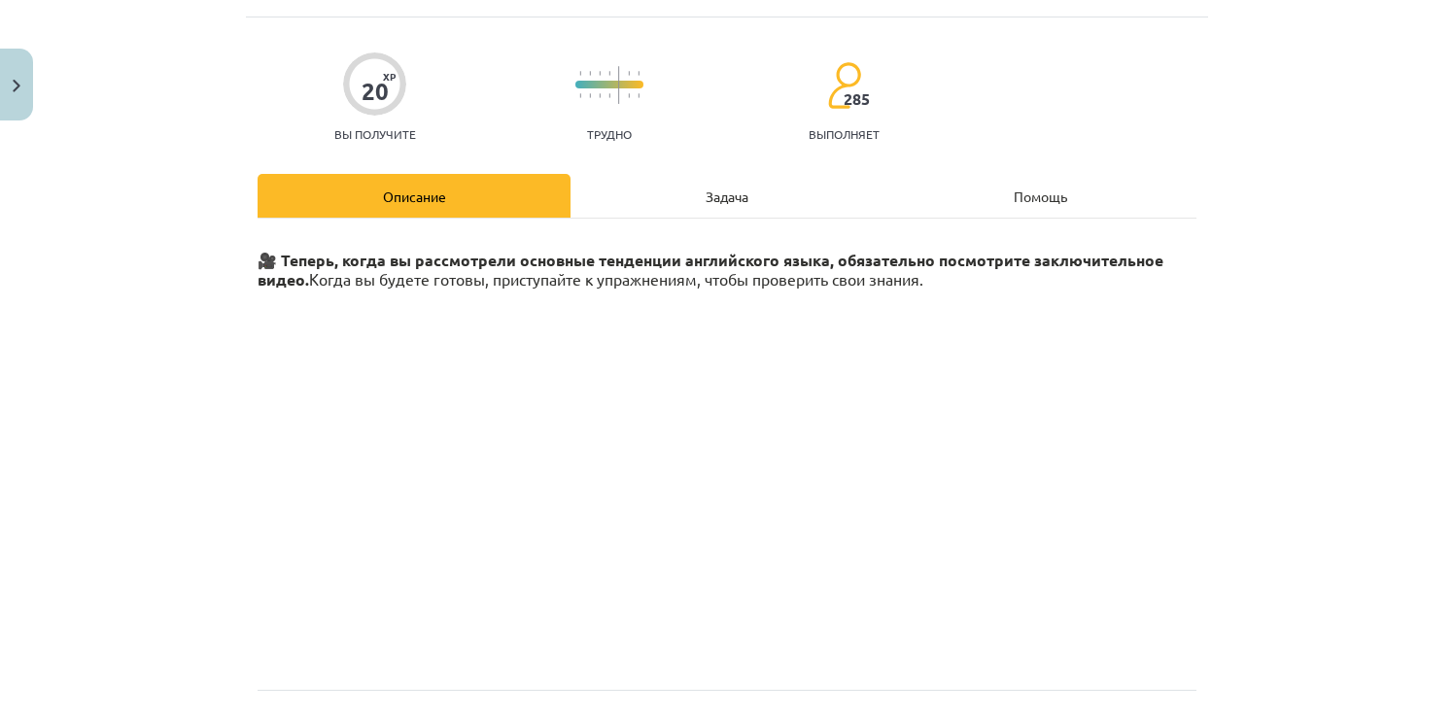
scroll to position [146, 0]
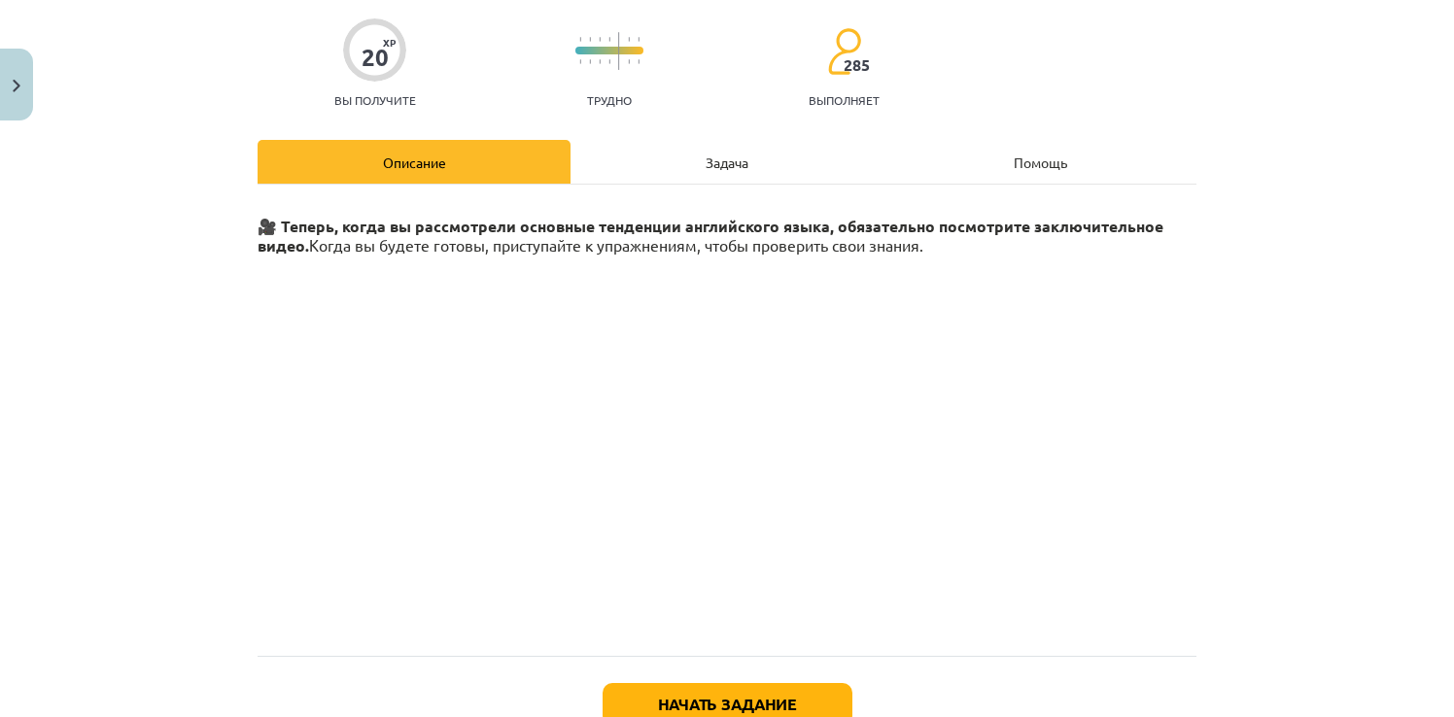
click at [700, 164] on div "Задача" at bounding box center [727, 162] width 313 height 44
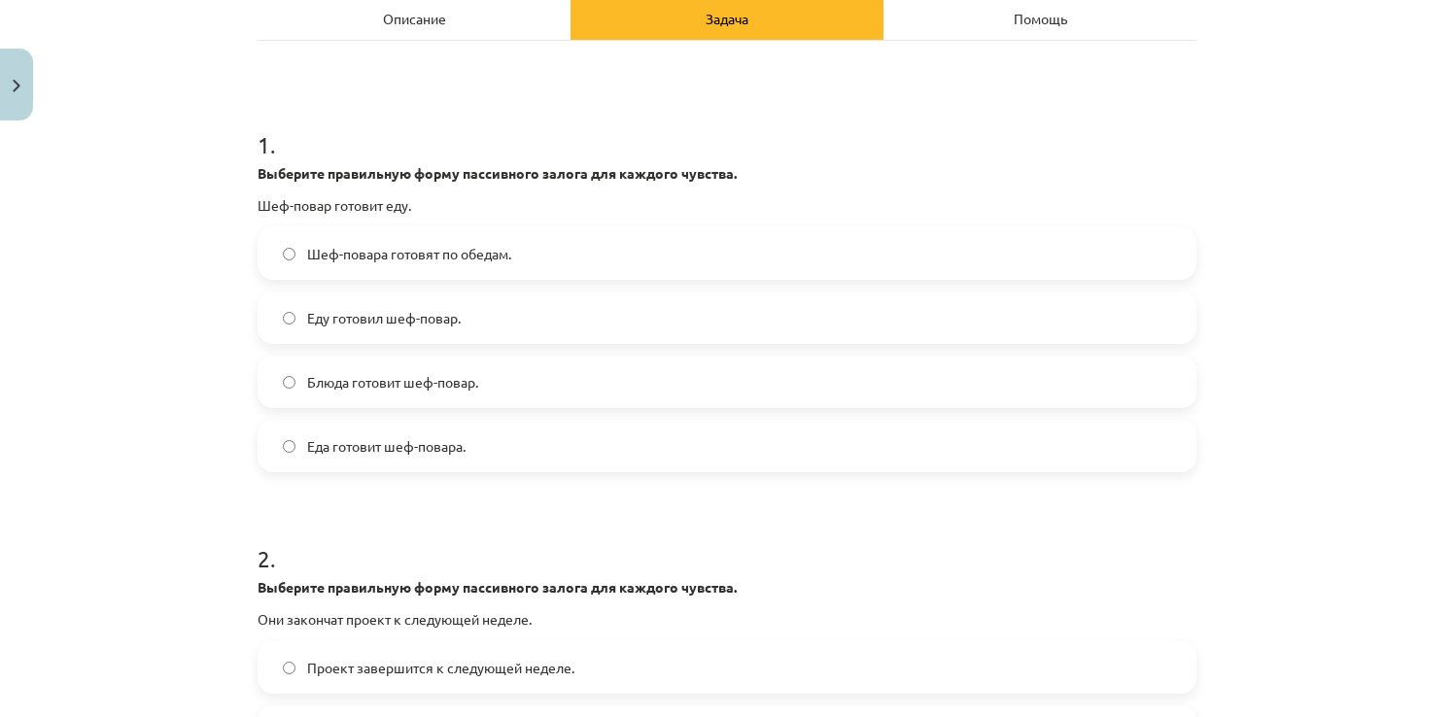
scroll to position [0, 0]
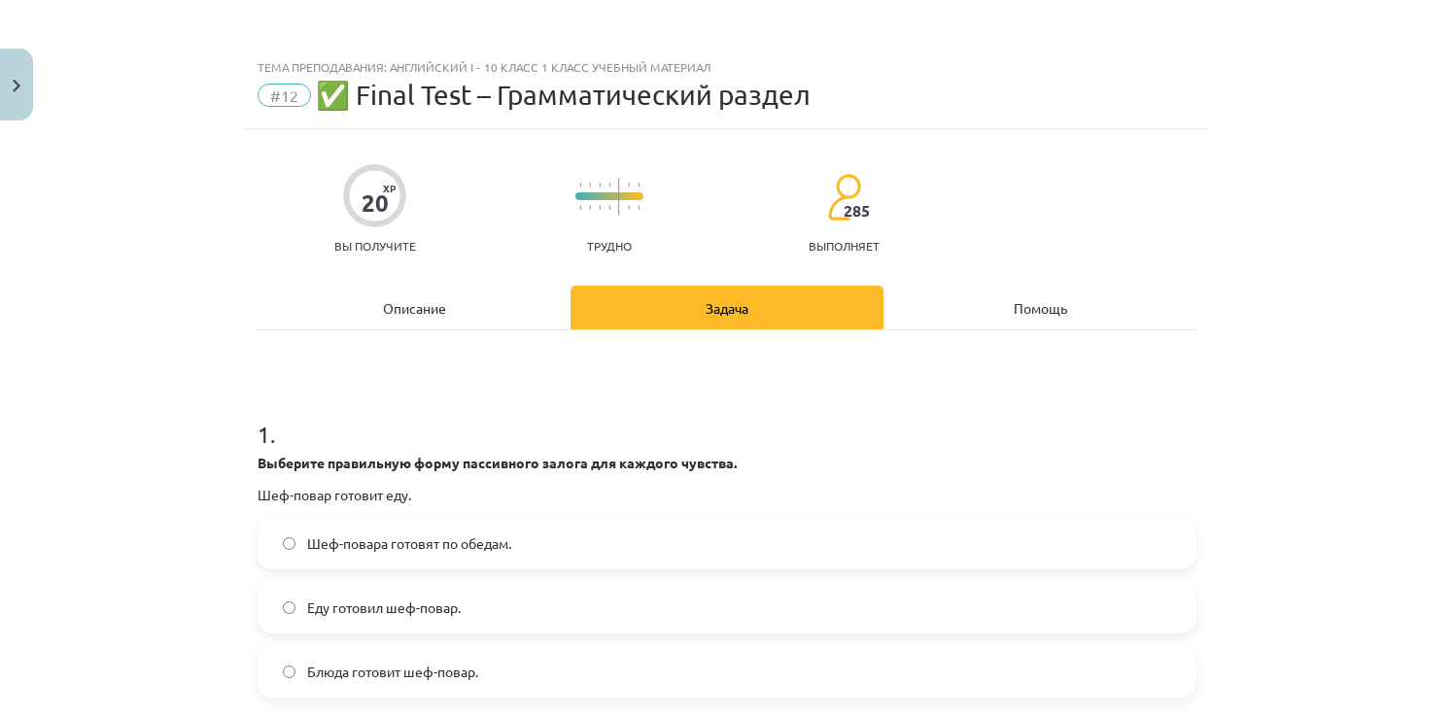
click at [435, 311] on div "Описание" at bounding box center [414, 308] width 313 height 44
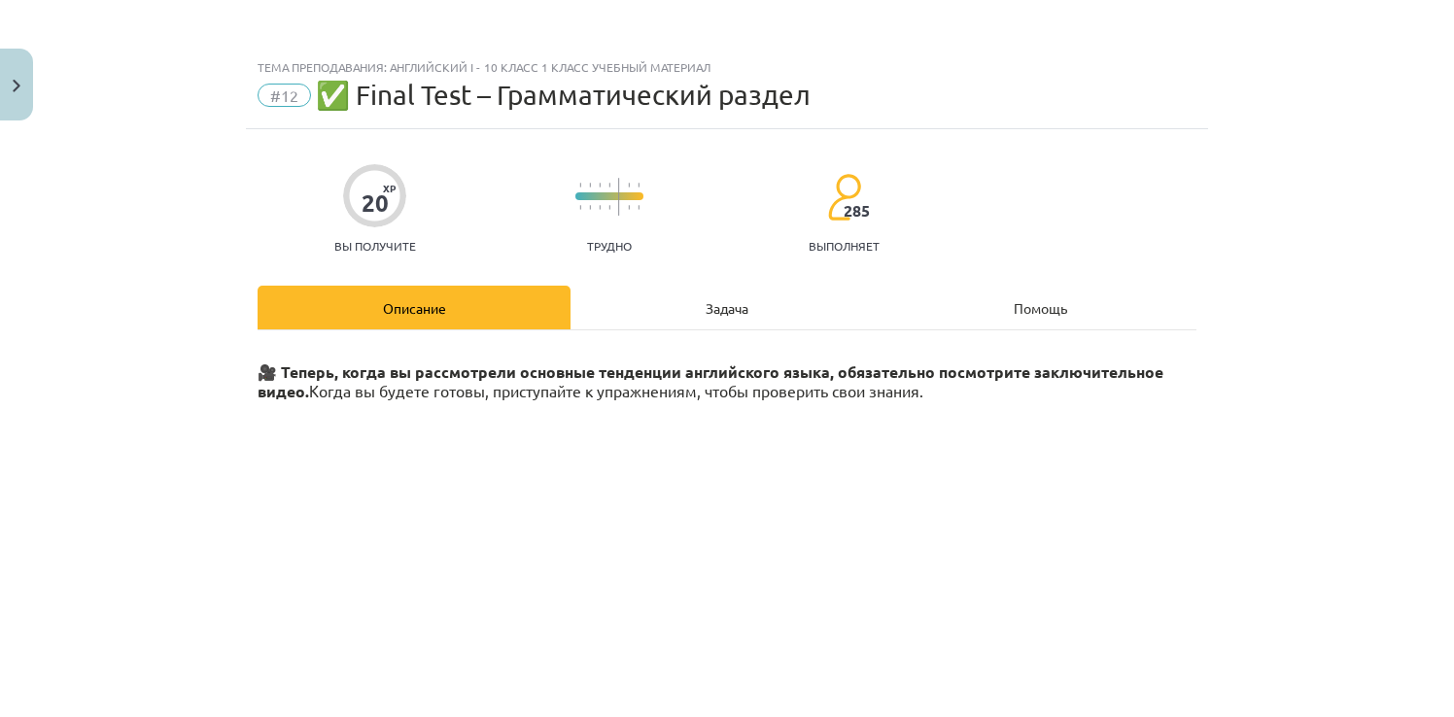
scroll to position [49, 0]
